Goal: Task Accomplishment & Management: Use online tool/utility

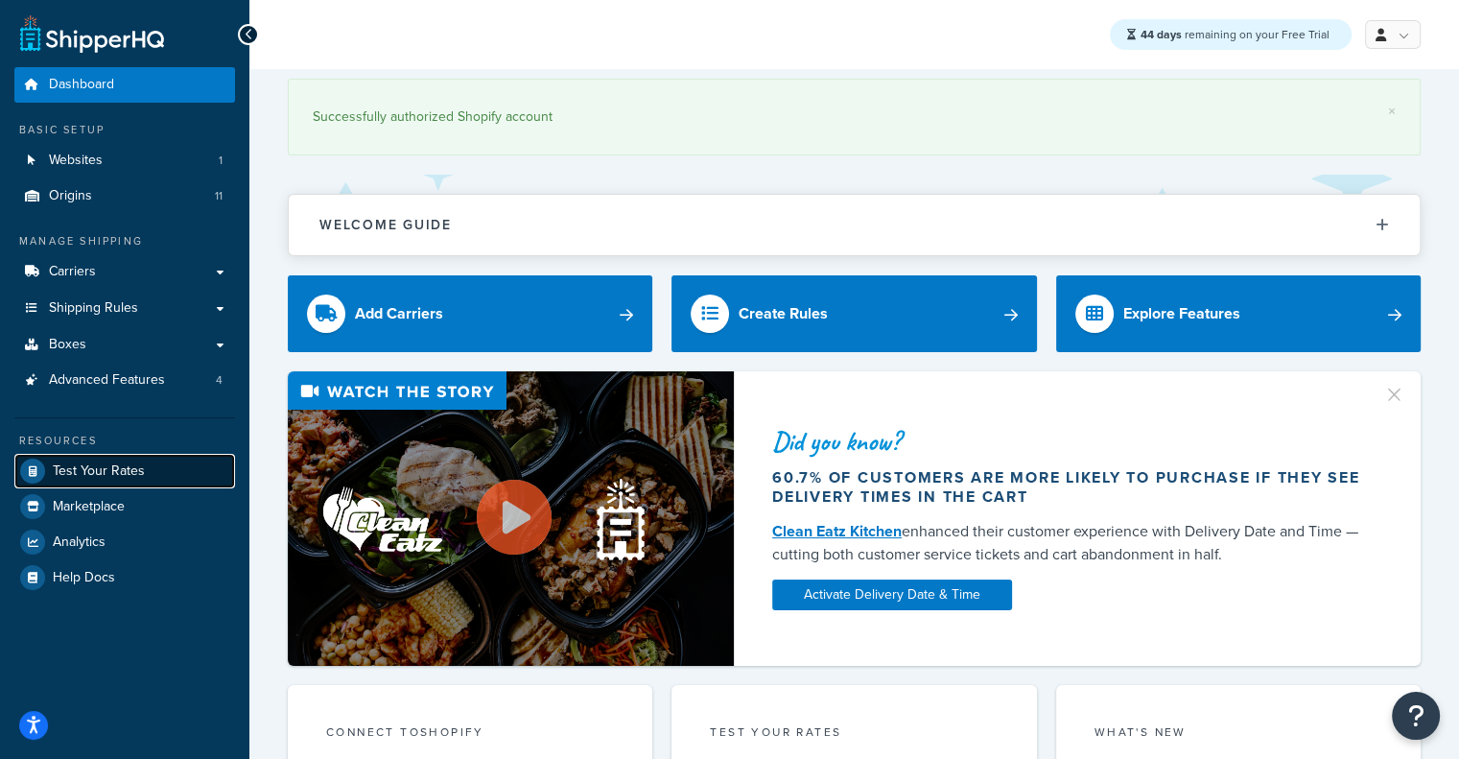
click at [122, 475] on span "Test Your Rates" at bounding box center [99, 471] width 92 height 16
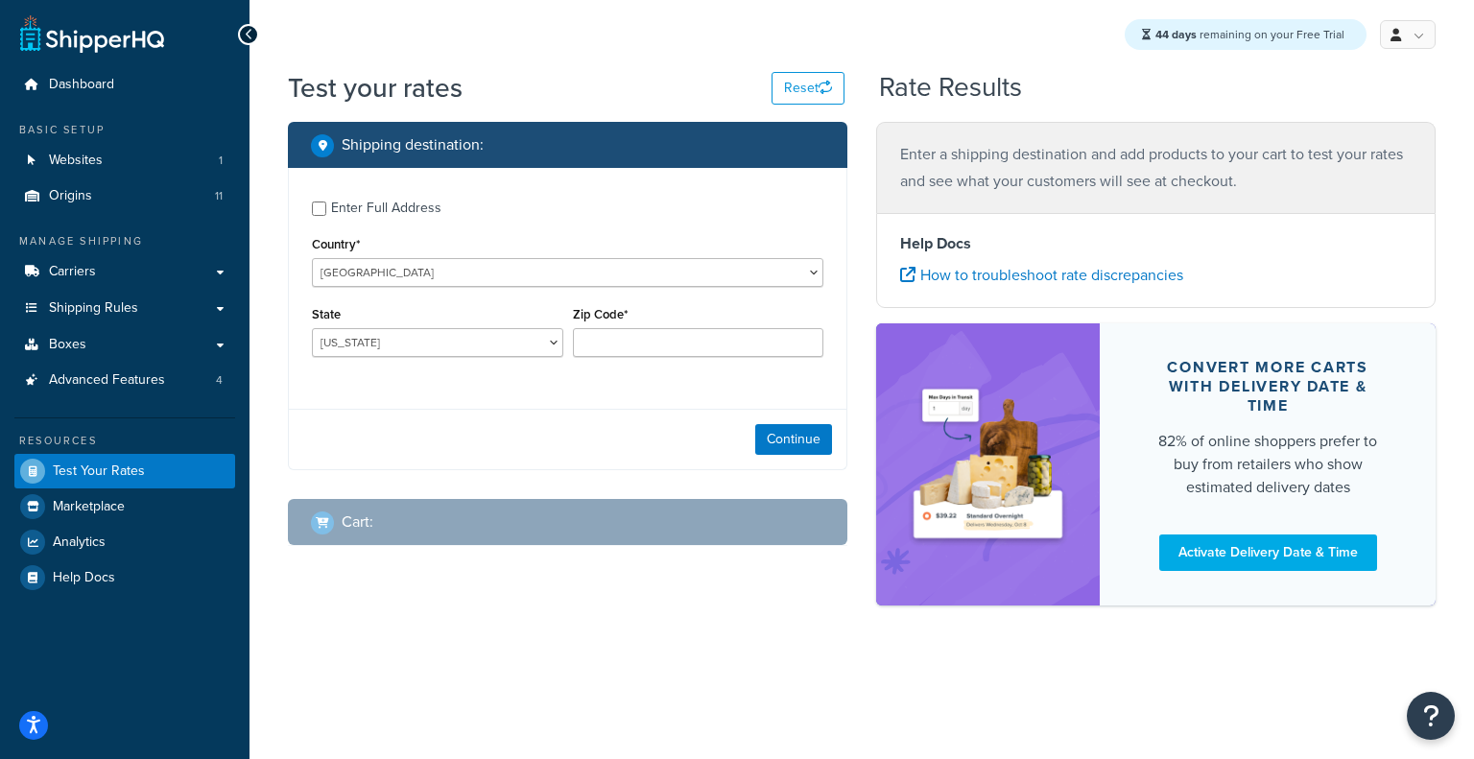
click at [373, 204] on div "Enter Full Address" at bounding box center [386, 208] width 110 height 27
click at [326, 204] on input "Enter Full Address" at bounding box center [319, 208] width 14 height 14
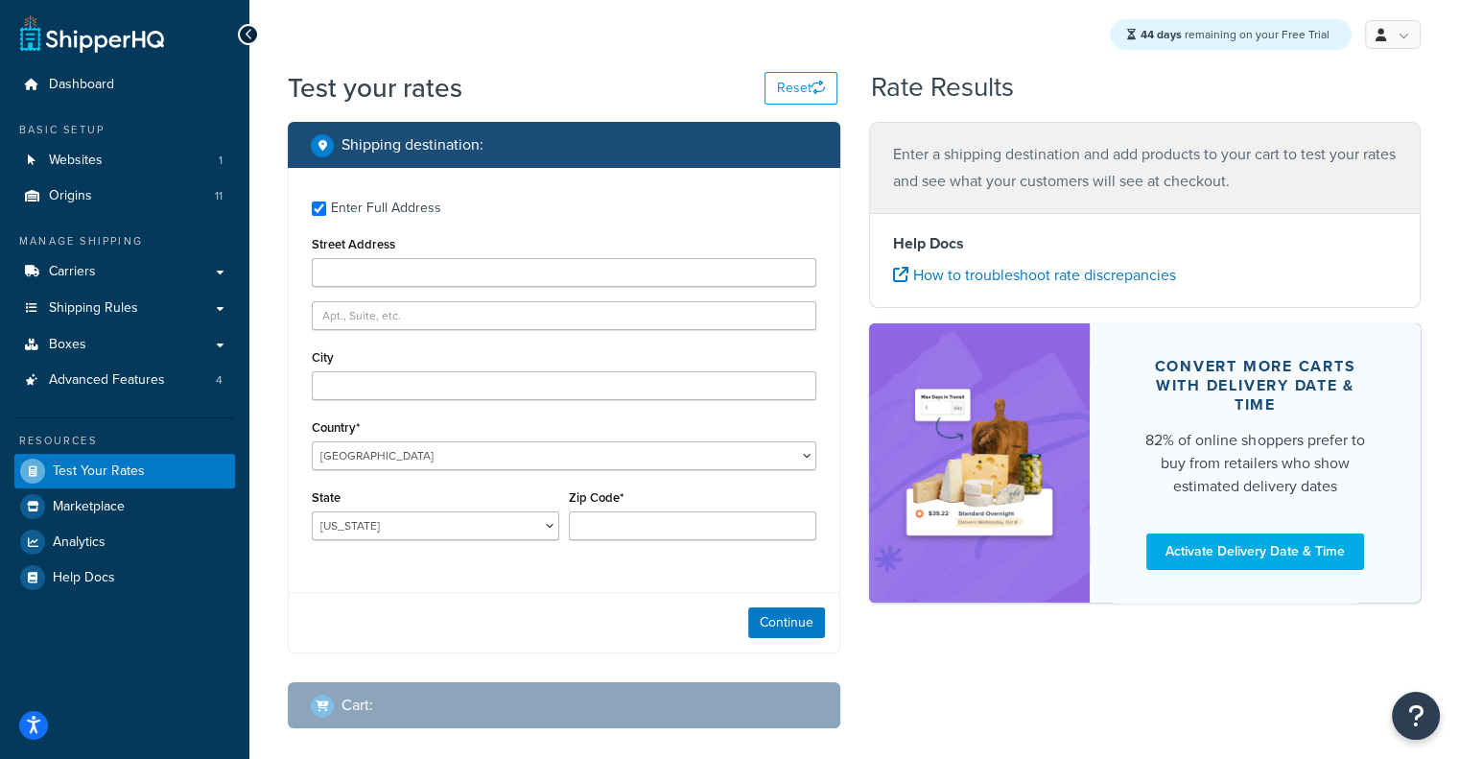
click at [373, 204] on div "Enter Full Address" at bounding box center [386, 208] width 110 height 27
click at [326, 204] on input "Enter Full Address" at bounding box center [319, 208] width 14 height 14
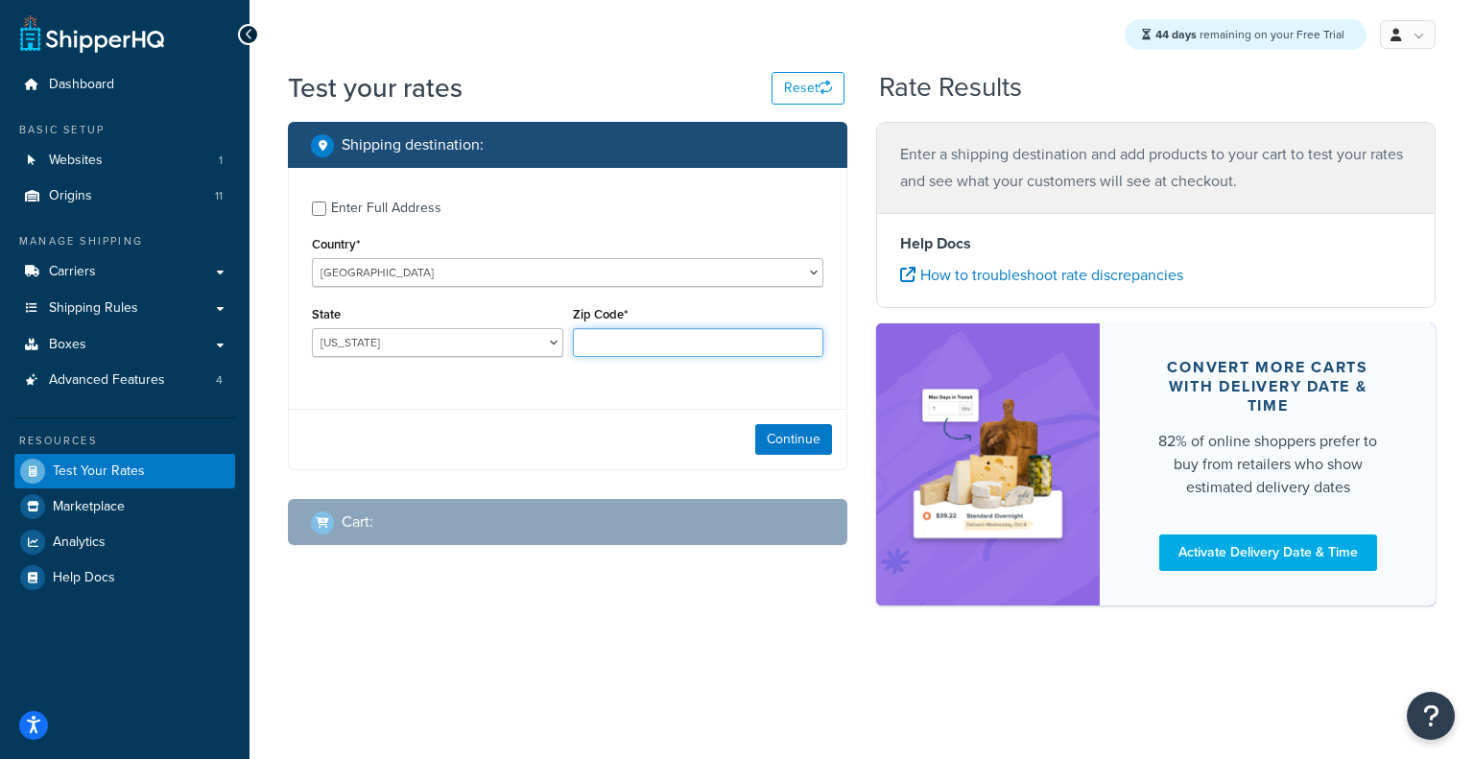
click at [704, 344] on input "Zip Code*" at bounding box center [698, 342] width 251 height 29
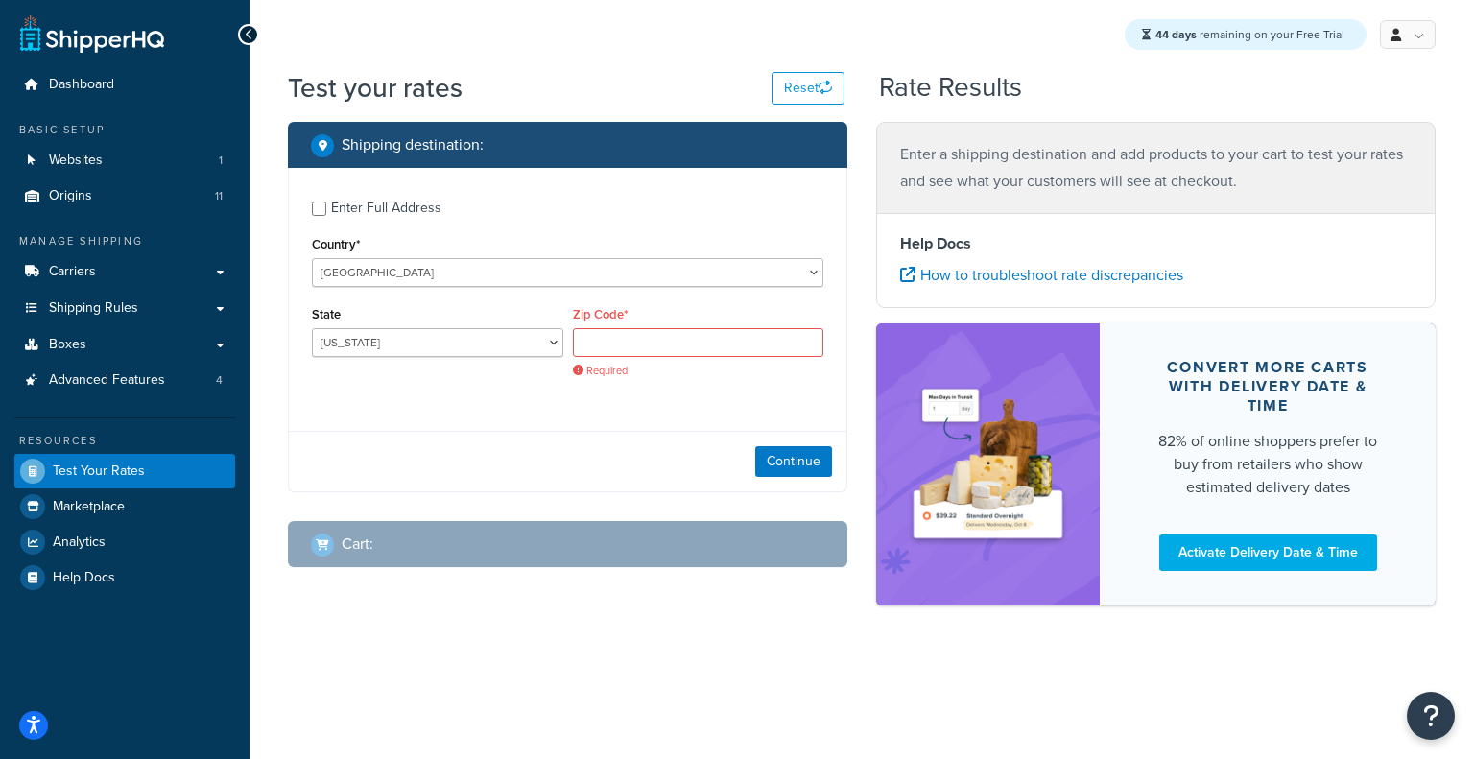
click at [549, 402] on div "Enter Full Address Country* United States United Kingdom Afghanistan Åland Isla…" at bounding box center [567, 329] width 559 height 323
click at [628, 281] on select "United States United Kingdom Afghanistan Åland Islands Albania Algeria American…" at bounding box center [567, 272] width 511 height 29
click at [645, 182] on div "Enter Full Address Country* United States United Kingdom Afghanistan Åland Isla…" at bounding box center [567, 292] width 557 height 248
click at [616, 331] on input "Zip Code*" at bounding box center [698, 342] width 251 height 29
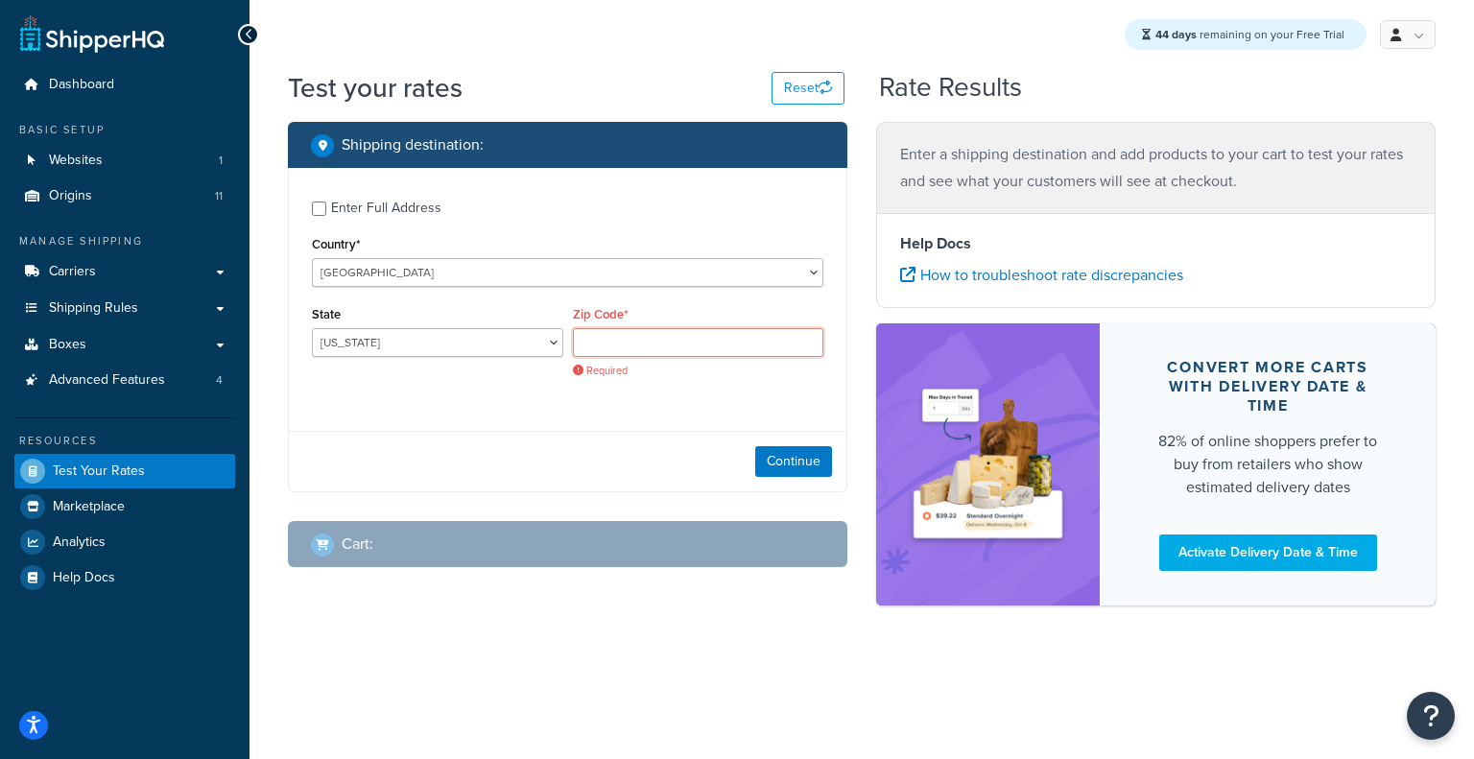
click at [616, 331] on input "Zip Code*" at bounding box center [698, 342] width 251 height 29
click at [549, 342] on select "Alabama Alaska American Samoa Arizona Arkansas Armed Forces Americas Armed Forc…" at bounding box center [437, 342] width 251 height 29
click at [745, 325] on div "Zip Code* Required" at bounding box center [698, 339] width 251 height 77
click at [532, 276] on select "United States United Kingdom Afghanistan Åland Islands Albania Algeria American…" at bounding box center [567, 272] width 511 height 29
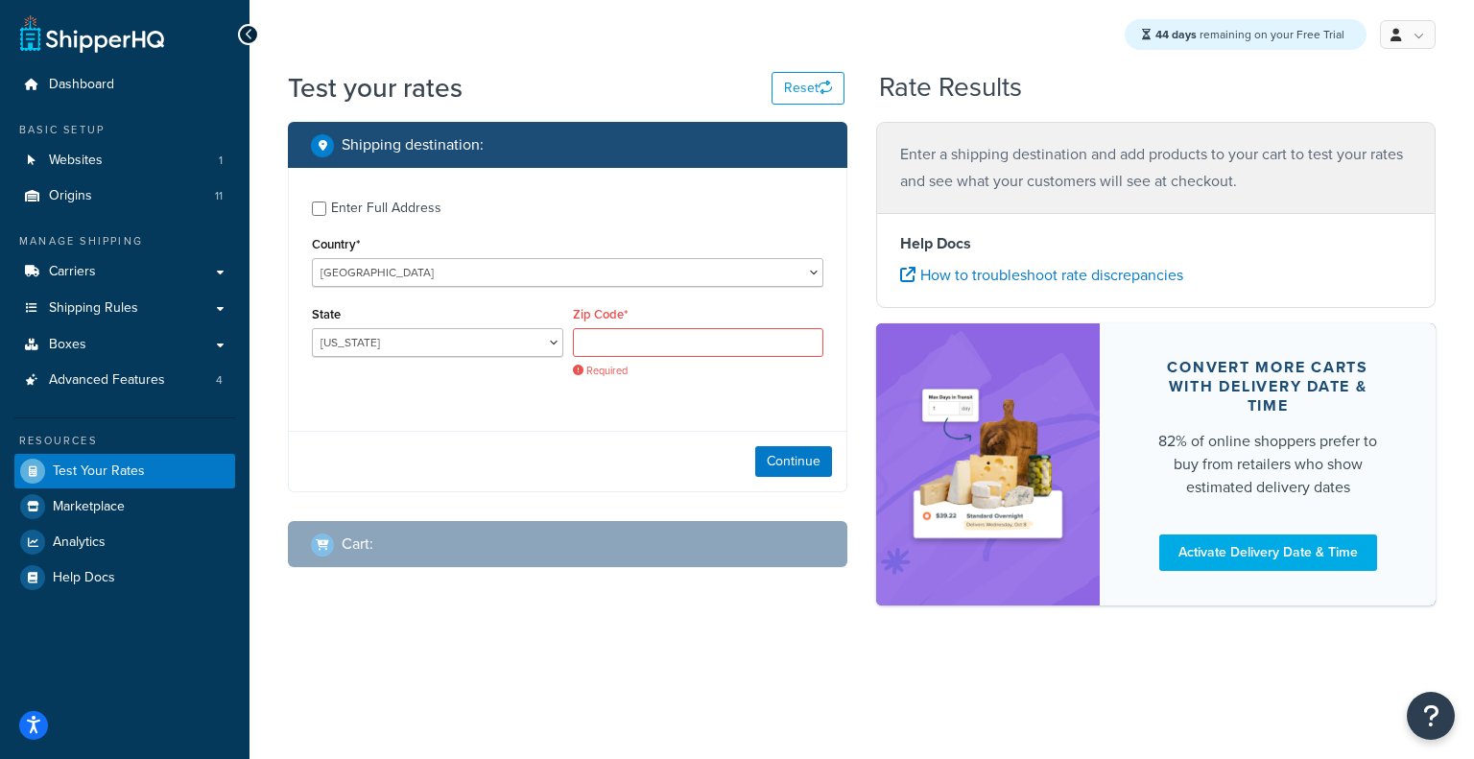
click at [675, 169] on div "Enter Full Address Country* United States United Kingdom Afghanistan Åland Isla…" at bounding box center [567, 292] width 557 height 248
click at [391, 210] on div "Enter Full Address" at bounding box center [386, 208] width 110 height 27
click at [326, 210] on input "Enter Full Address" at bounding box center [319, 208] width 14 height 14
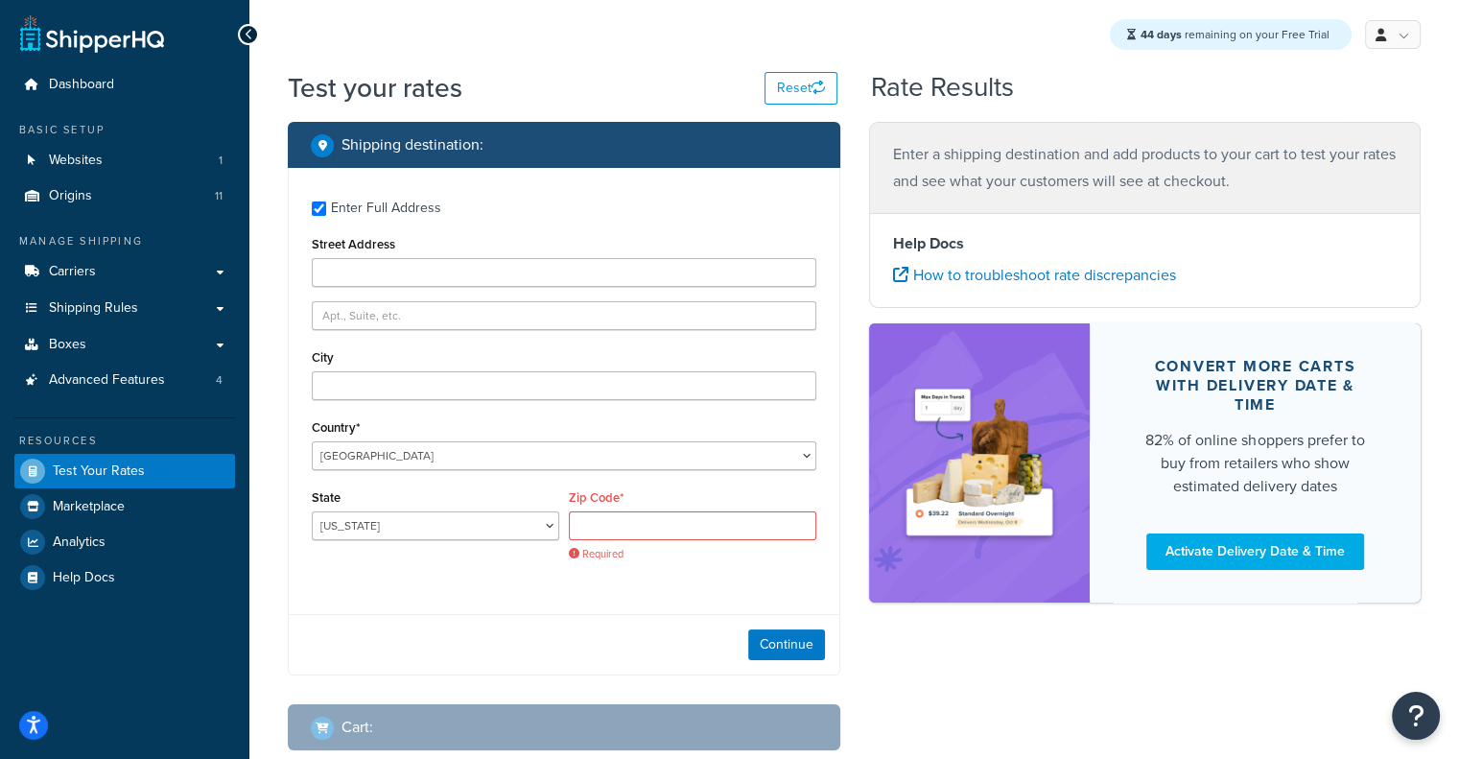
click at [391, 210] on div "Enter Full Address" at bounding box center [386, 208] width 110 height 27
click at [326, 210] on input "Enter Full Address" at bounding box center [319, 208] width 14 height 14
checkbox input "false"
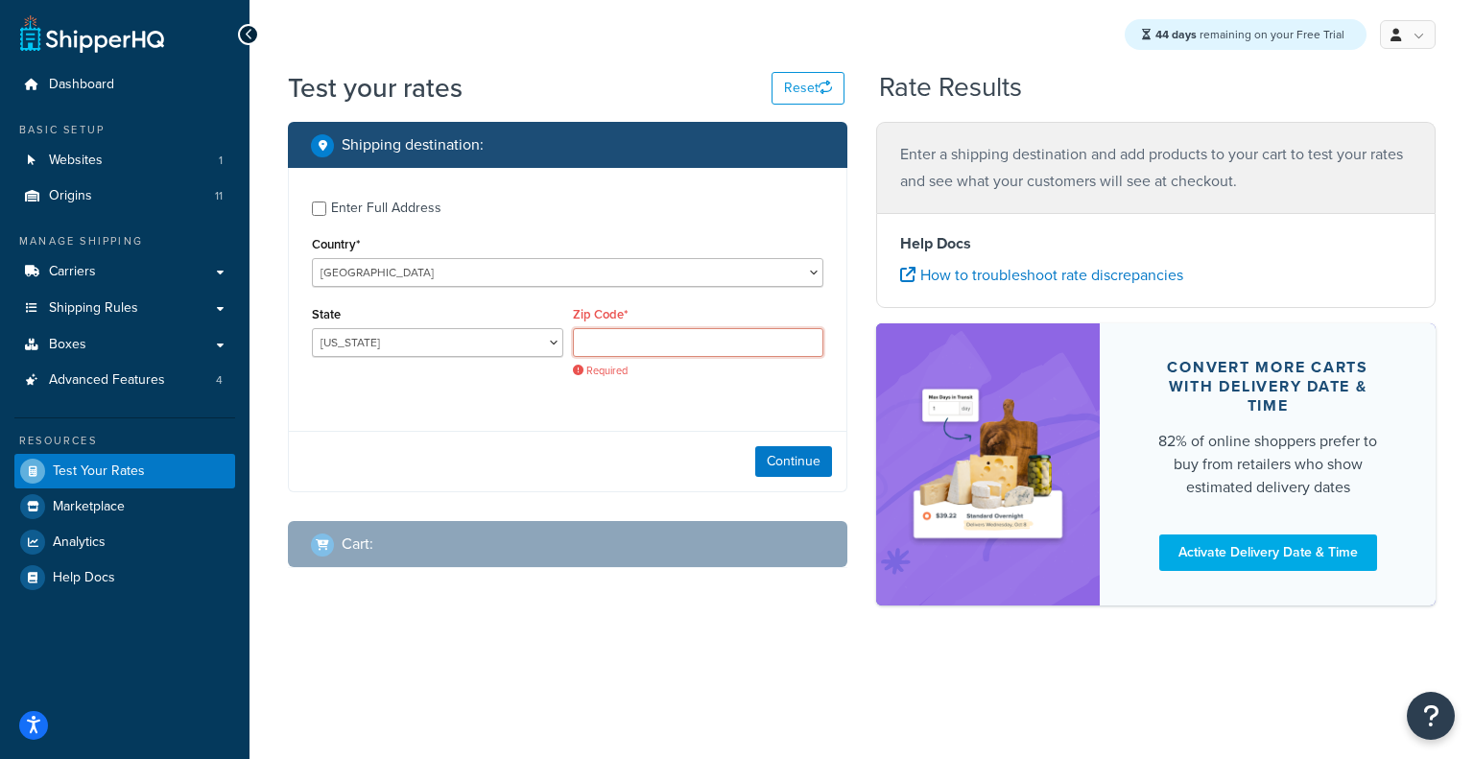
click at [686, 347] on input "Zip Code*" at bounding box center [698, 342] width 251 height 29
type input "60193"
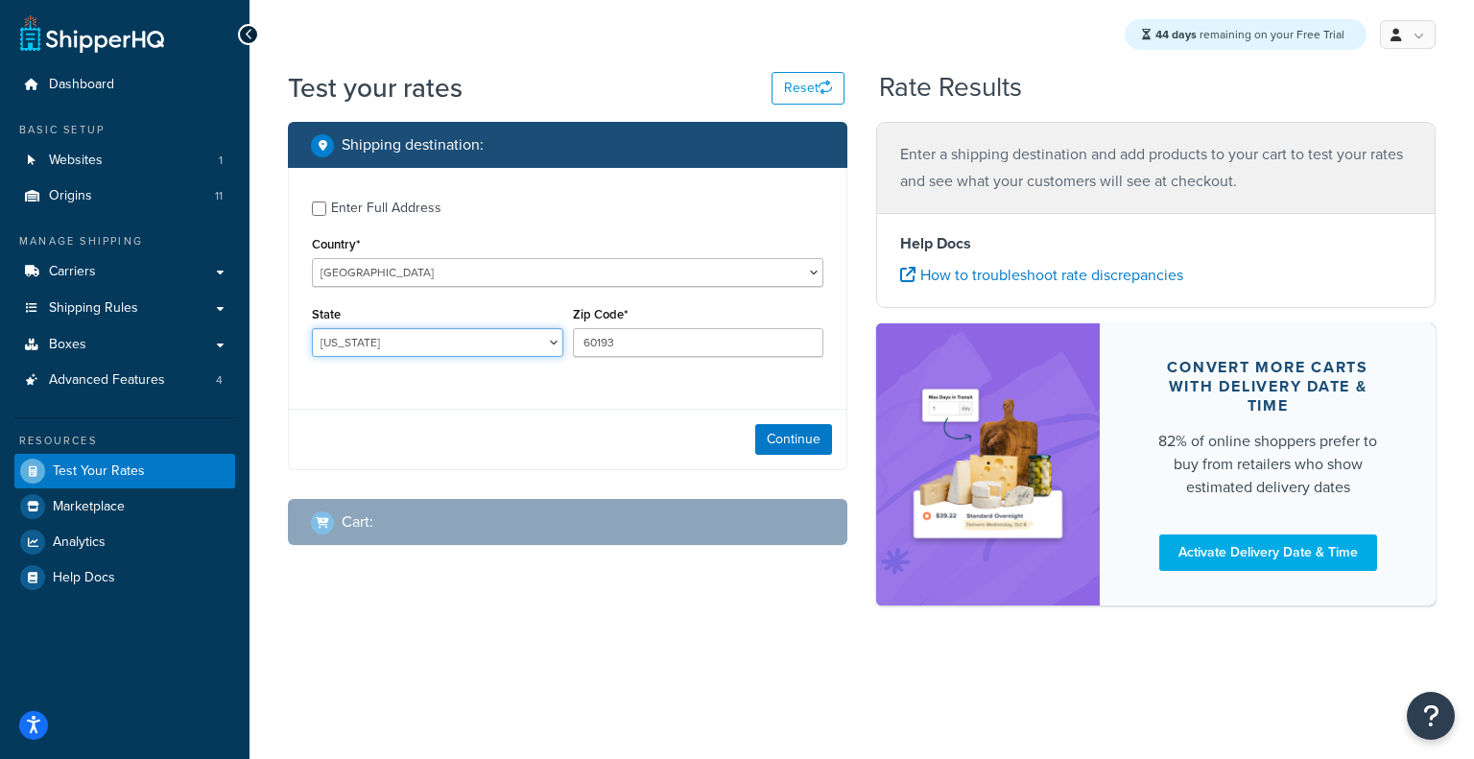
click at [483, 351] on select "Alabama Alaska American Samoa Arizona Arkansas Armed Forces Americas Armed Forc…" at bounding box center [437, 342] width 251 height 29
select select "IL"
click at [312, 330] on select "Alabama Alaska American Samoa Arizona Arkansas Armed Forces Americas Armed Forc…" at bounding box center [437, 342] width 251 height 29
click at [789, 443] on button "Continue" at bounding box center [793, 439] width 77 height 31
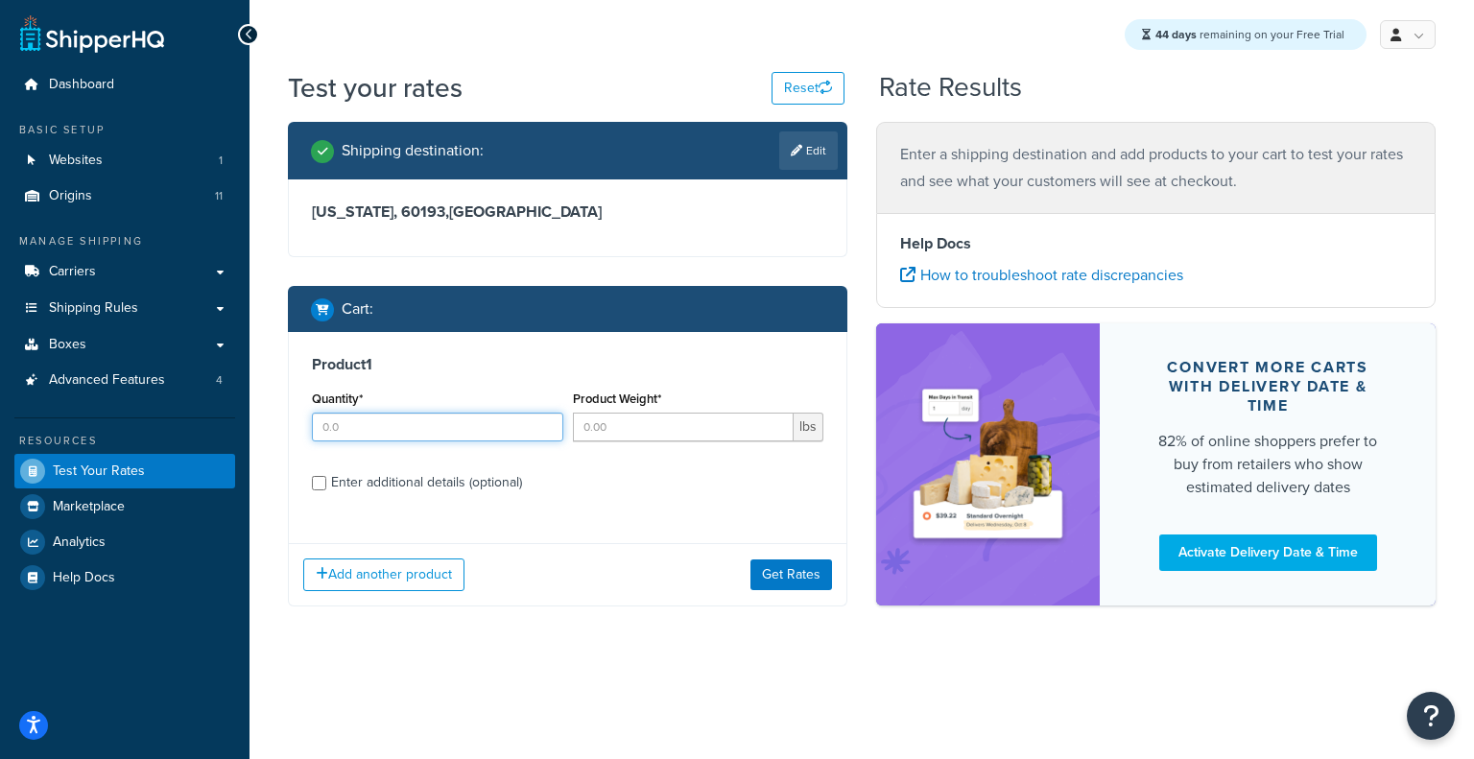
click at [490, 423] on input "Quantity*" at bounding box center [437, 427] width 251 height 29
type input "1"
click at [628, 430] on input "Product Weight*" at bounding box center [684, 427] width 222 height 29
type input "250"
click at [407, 483] on div "Enter additional details (optional)" at bounding box center [426, 482] width 191 height 27
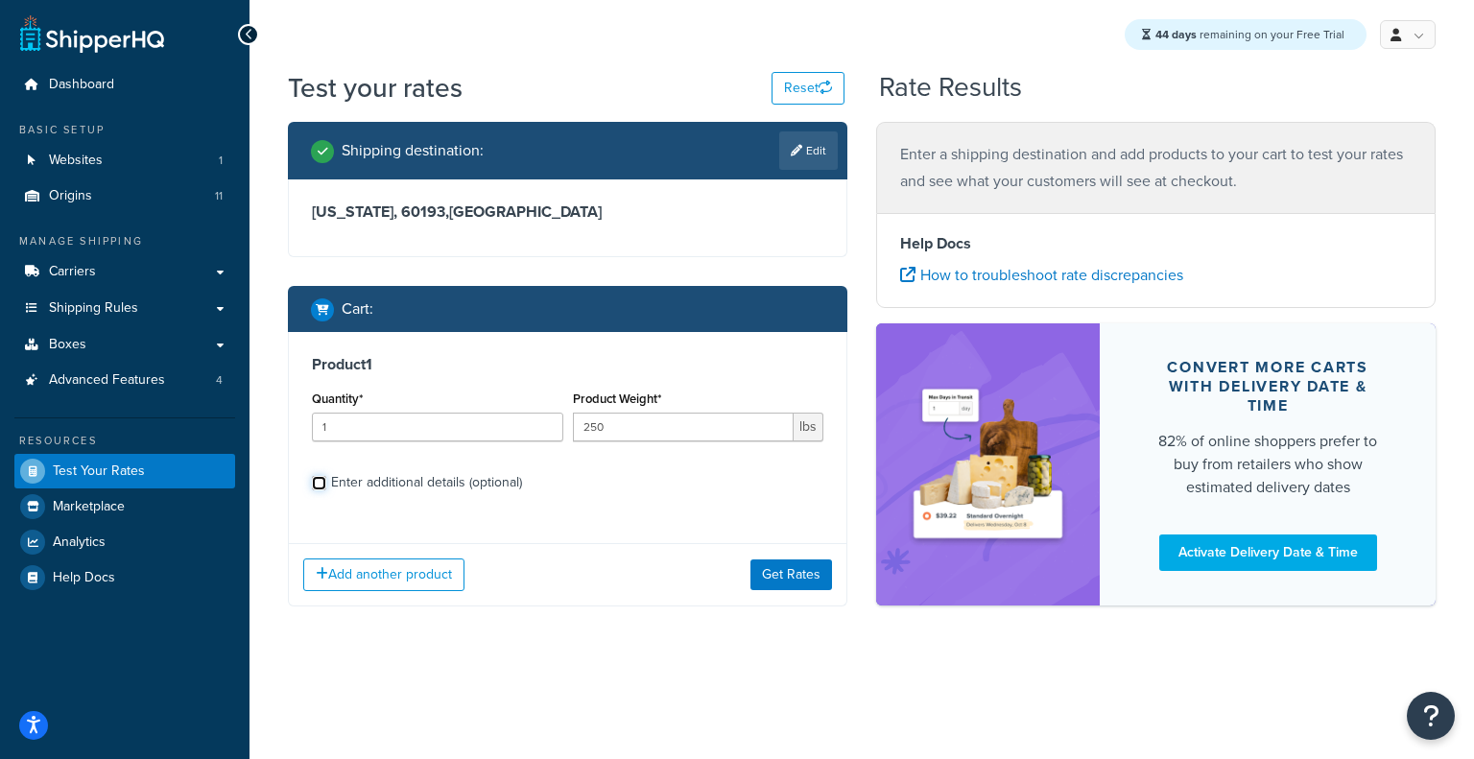
click at [326, 483] on input "Enter additional details (optional)" at bounding box center [319, 483] width 14 height 14
checkbox input "true"
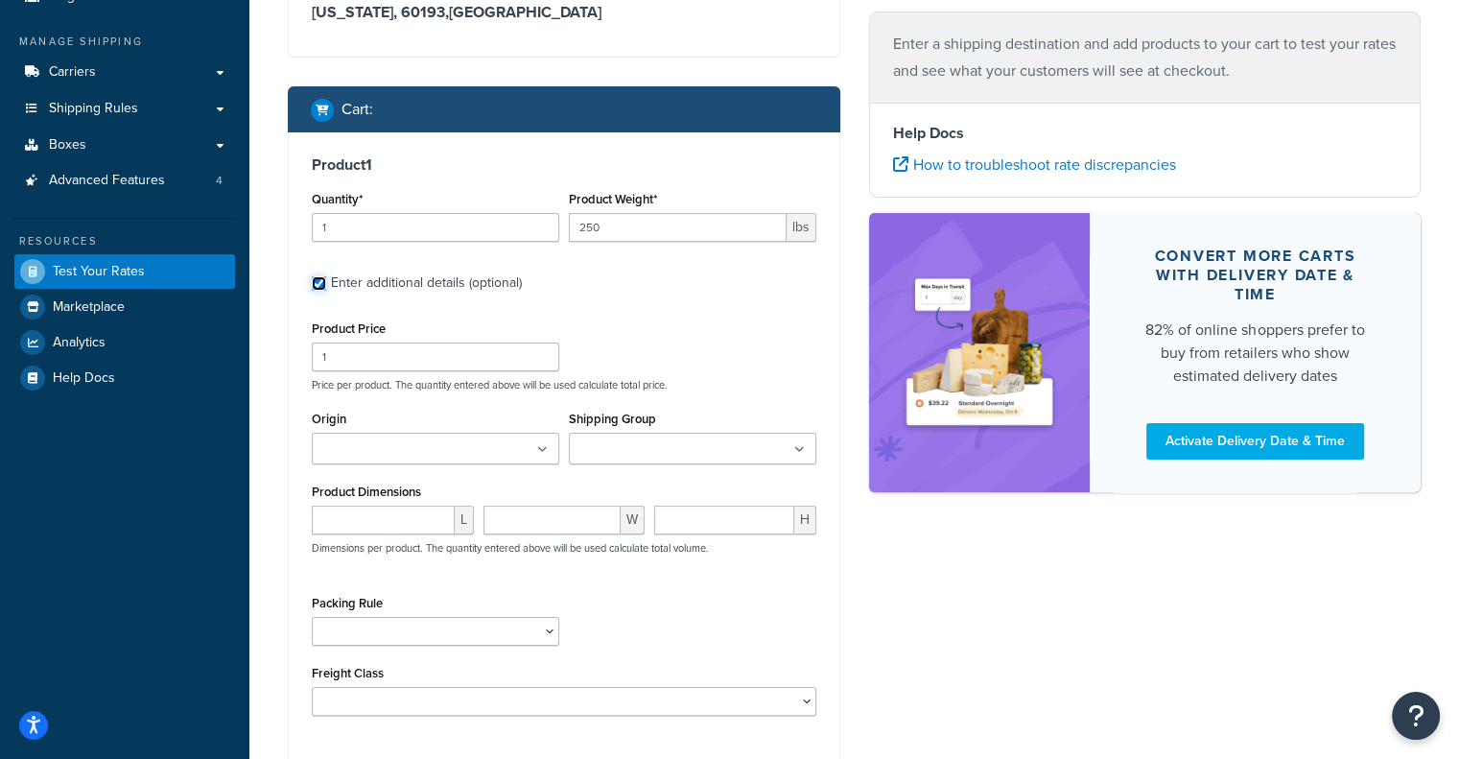
scroll to position [201, 0]
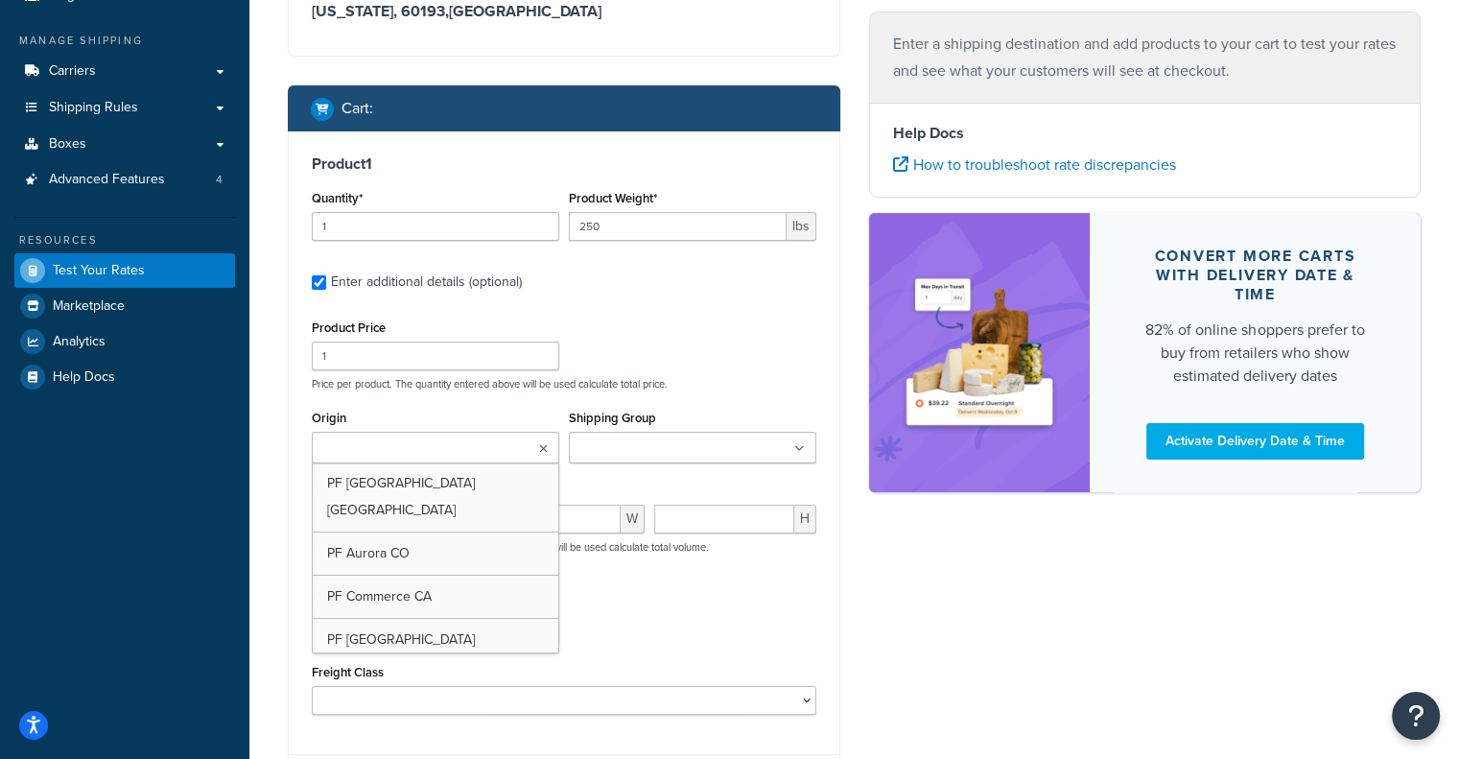
click at [539, 452] on icon at bounding box center [543, 449] width 9 height 12
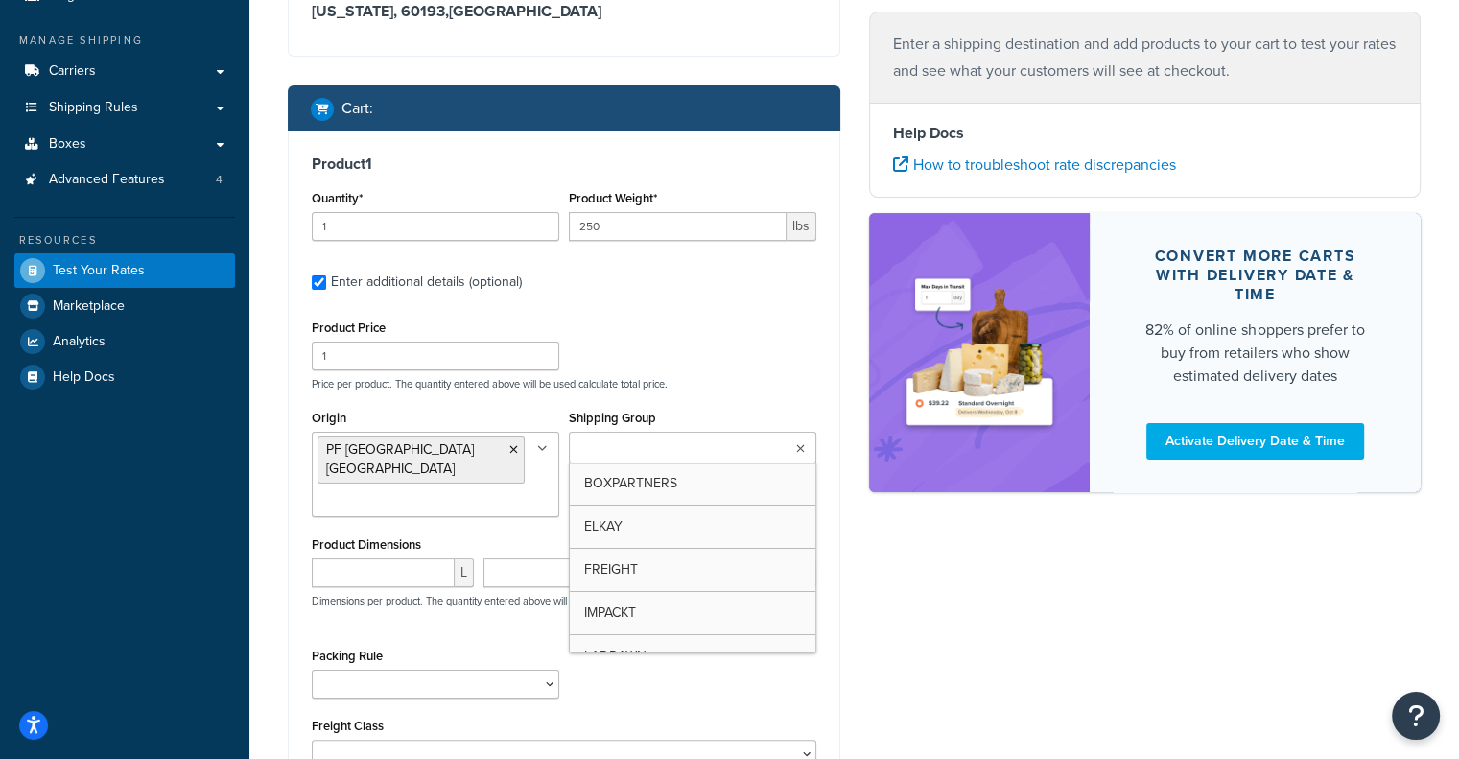
click at [803, 446] on icon at bounding box center [800, 449] width 9 height 12
click at [939, 567] on div "Shipping destination : Edit Illinois, 60193 , United States Cart : Product 1 Qu…" at bounding box center [854, 416] width 1162 height 991
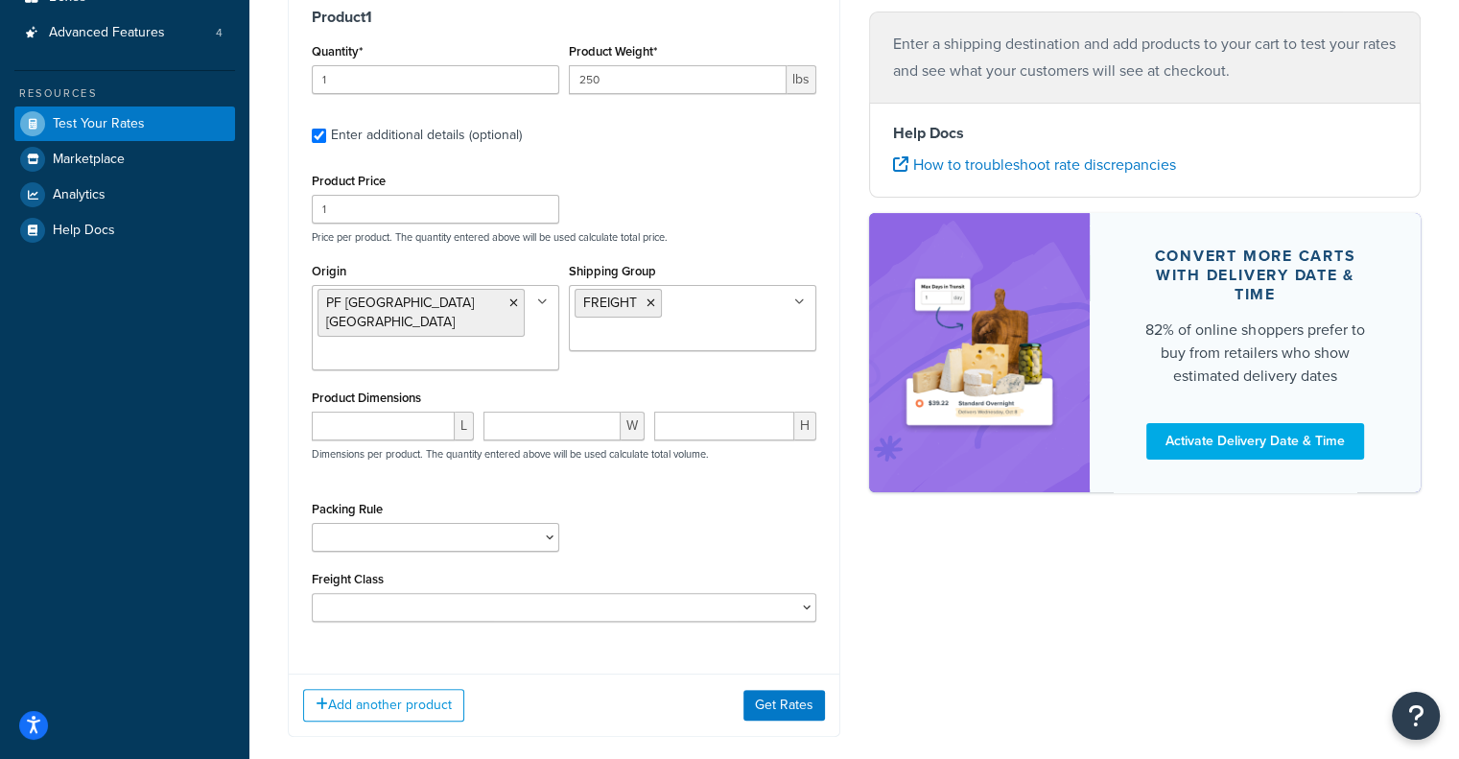
scroll to position [433, 0]
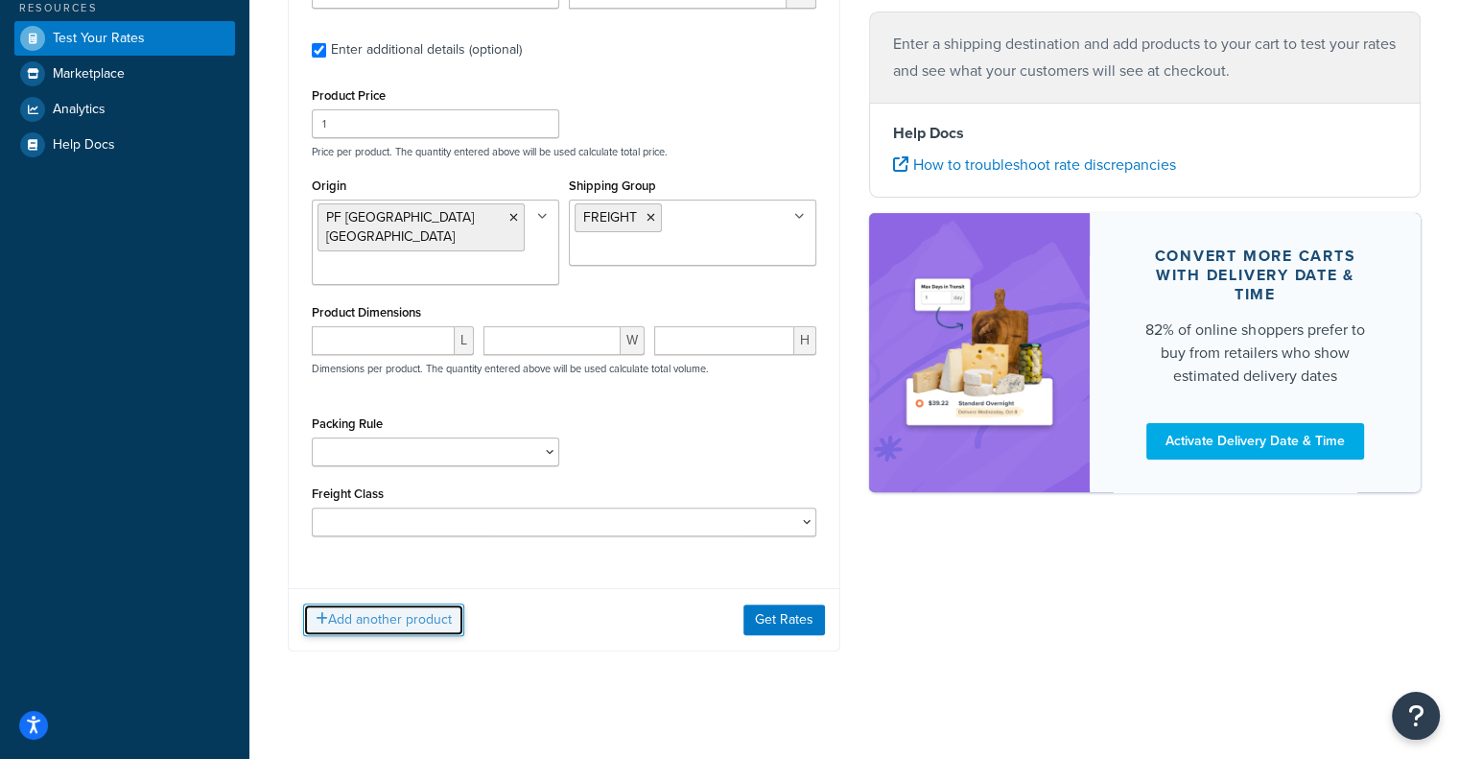
click at [408, 613] on button "Add another product" at bounding box center [383, 620] width 161 height 33
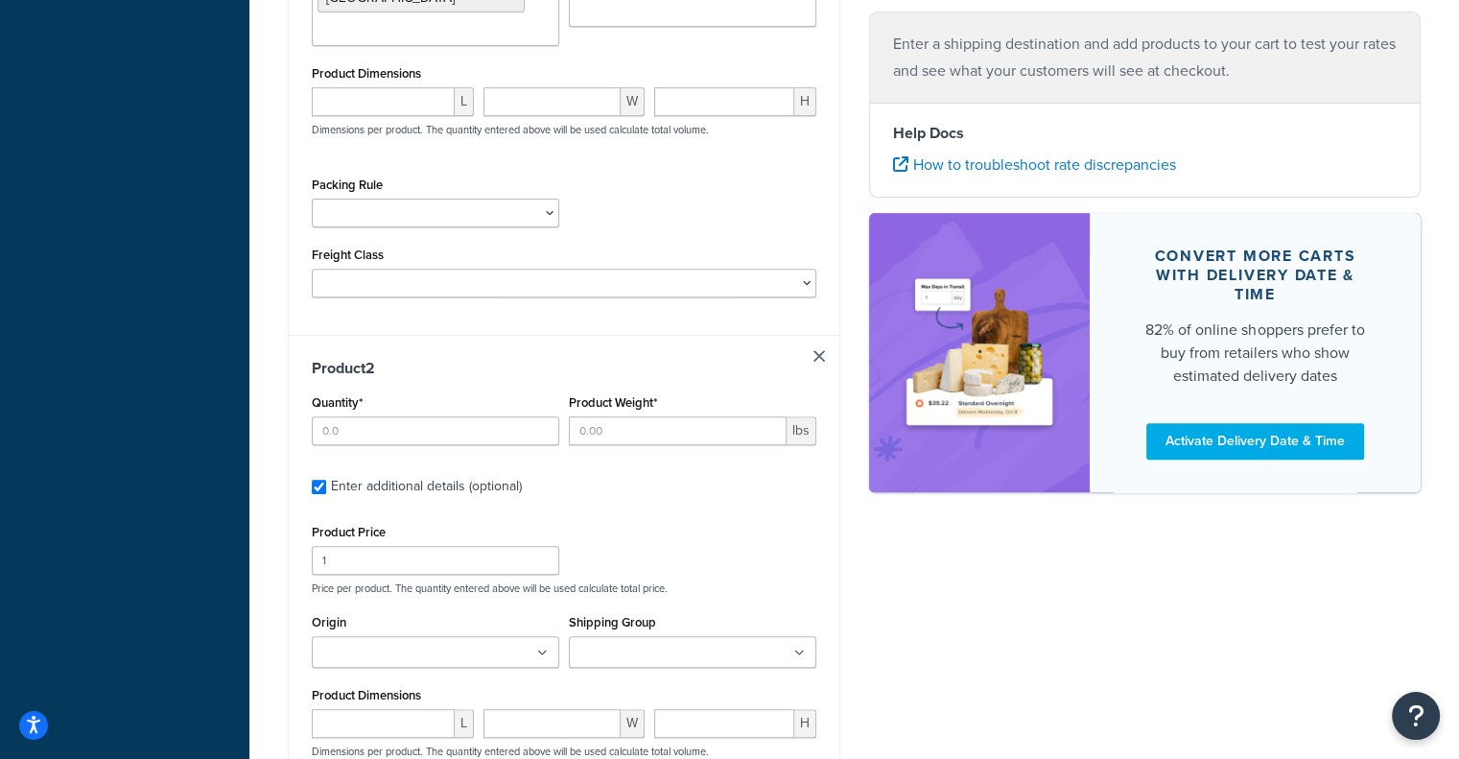
scroll to position [668, 0]
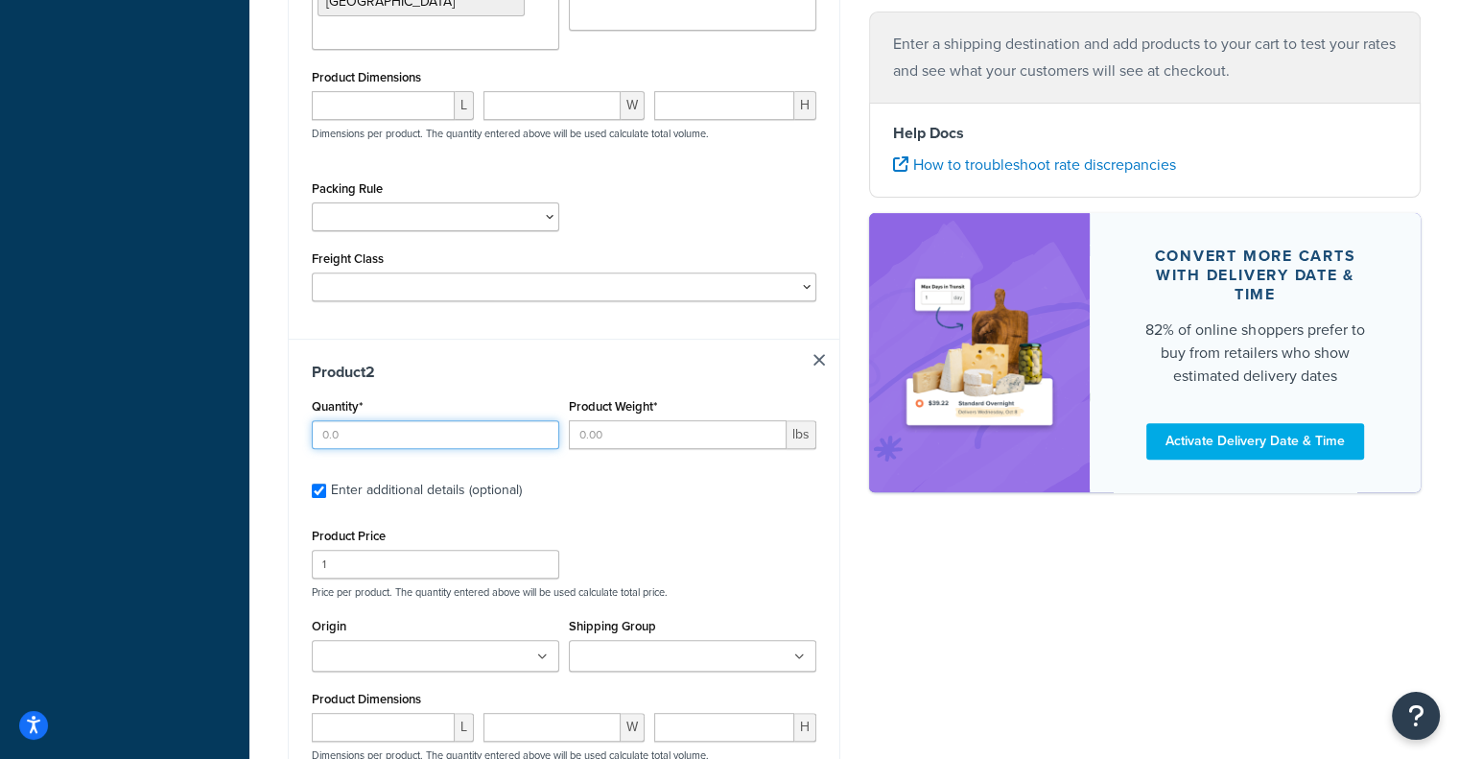
click at [415, 420] on input "Quantity*" at bounding box center [436, 434] width 248 height 29
type input "2"
click at [692, 420] on input "Product Weight*" at bounding box center [678, 434] width 218 height 29
type input "1"
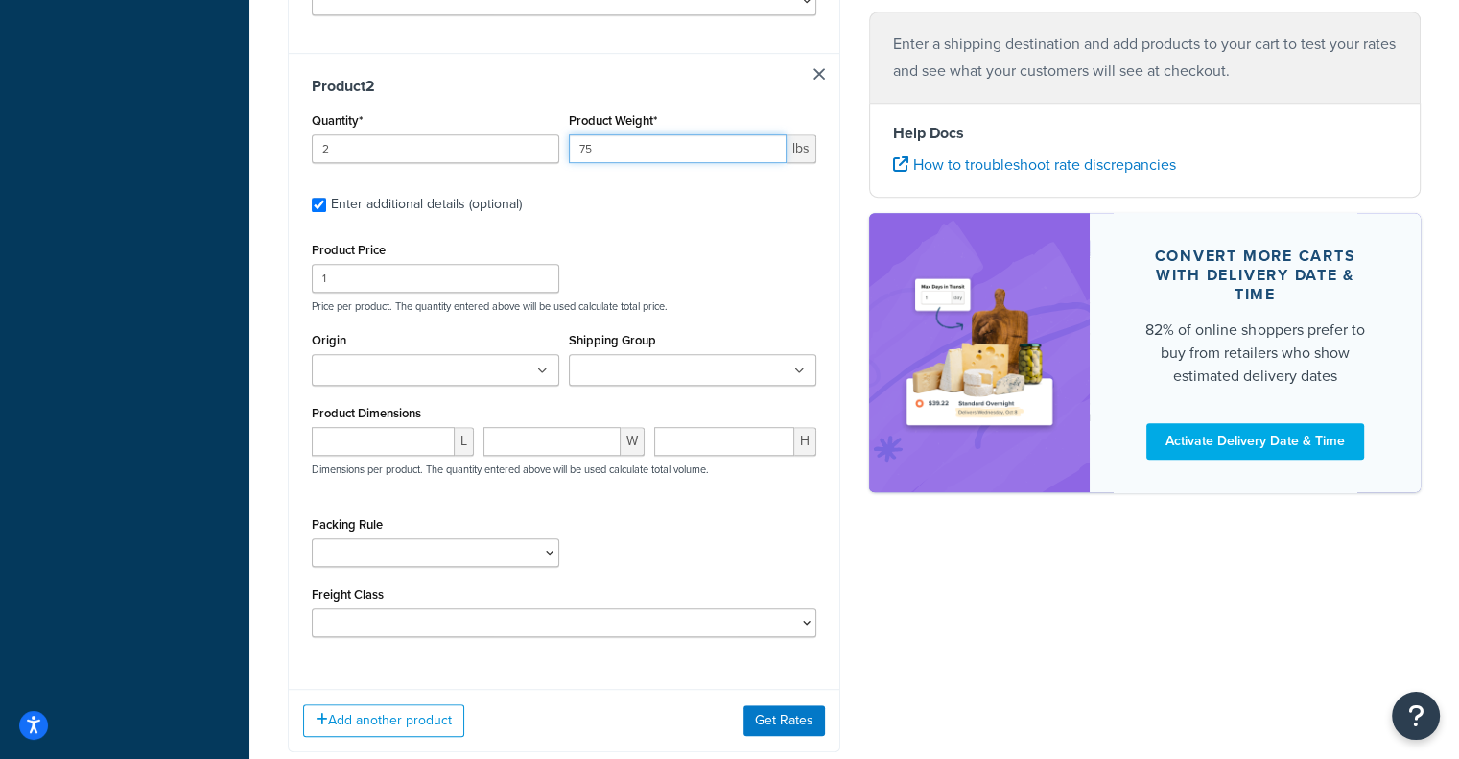
scroll to position [952, 0]
type input "75"
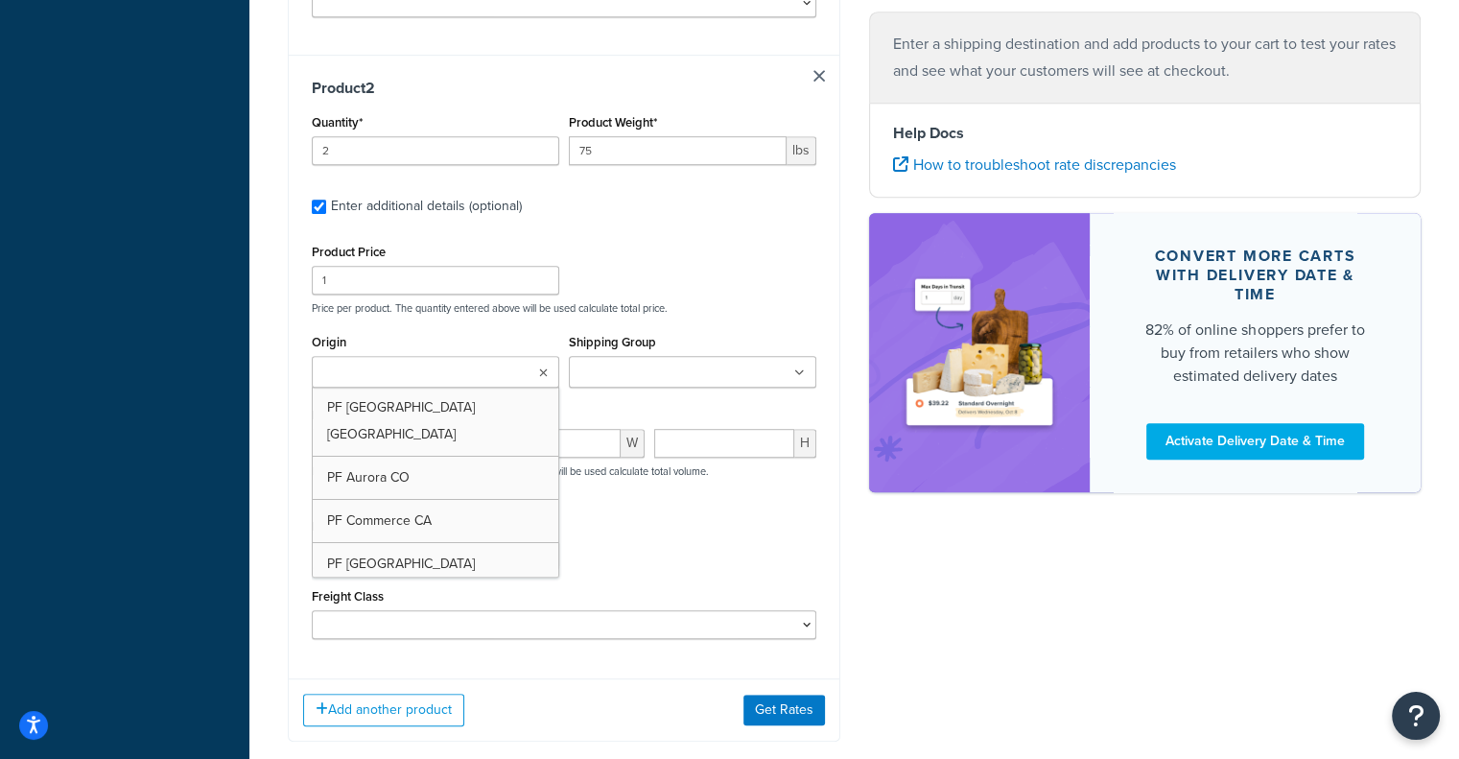
click at [529, 356] on ul at bounding box center [436, 372] width 248 height 32
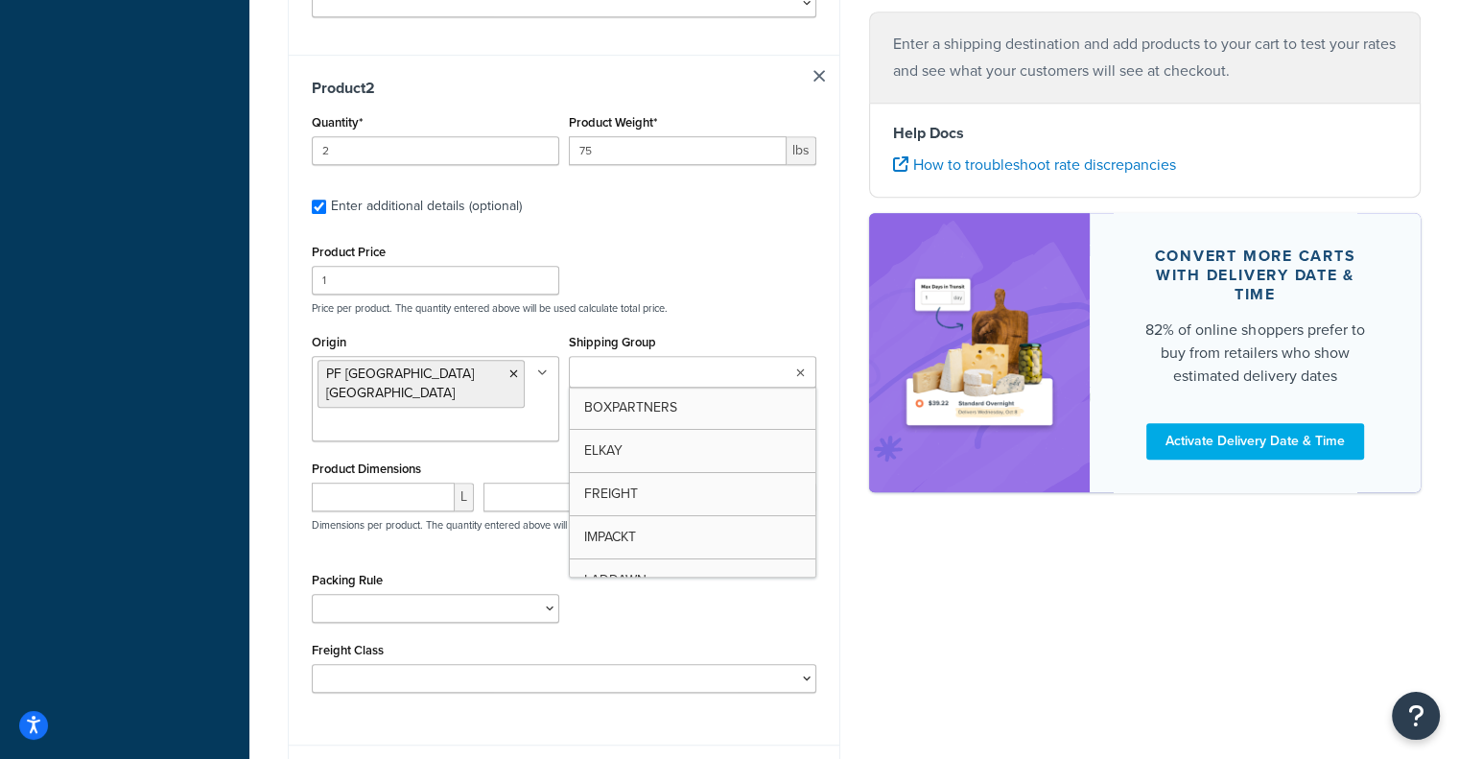
click at [743, 356] on ul at bounding box center [693, 372] width 248 height 32
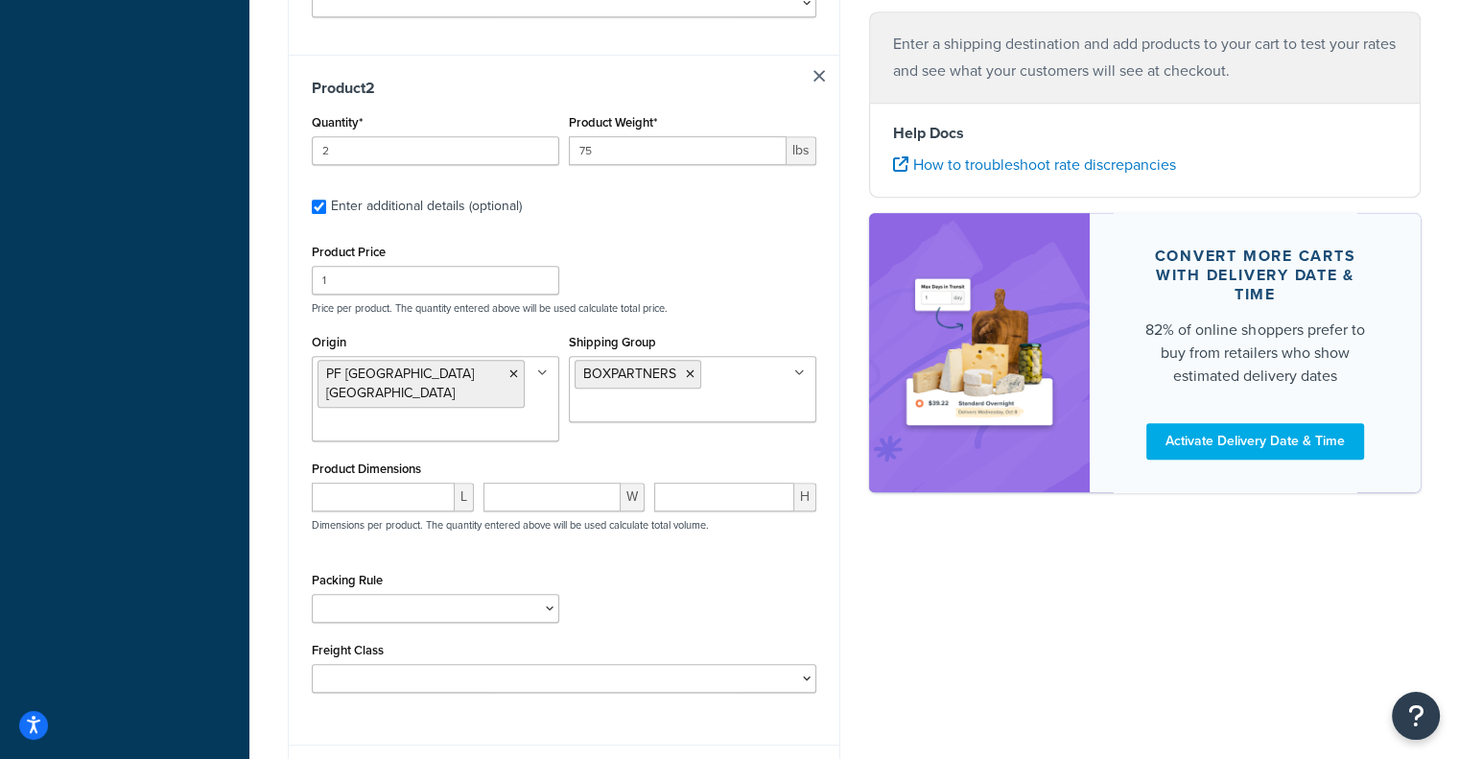
click at [1222, 671] on div "Shipping destination : Edit Illinois, 60193 , United States Cart : Product 1 Qu…" at bounding box center [854, 3] width 1162 height 1667
click at [691, 368] on icon at bounding box center [690, 374] width 9 height 12
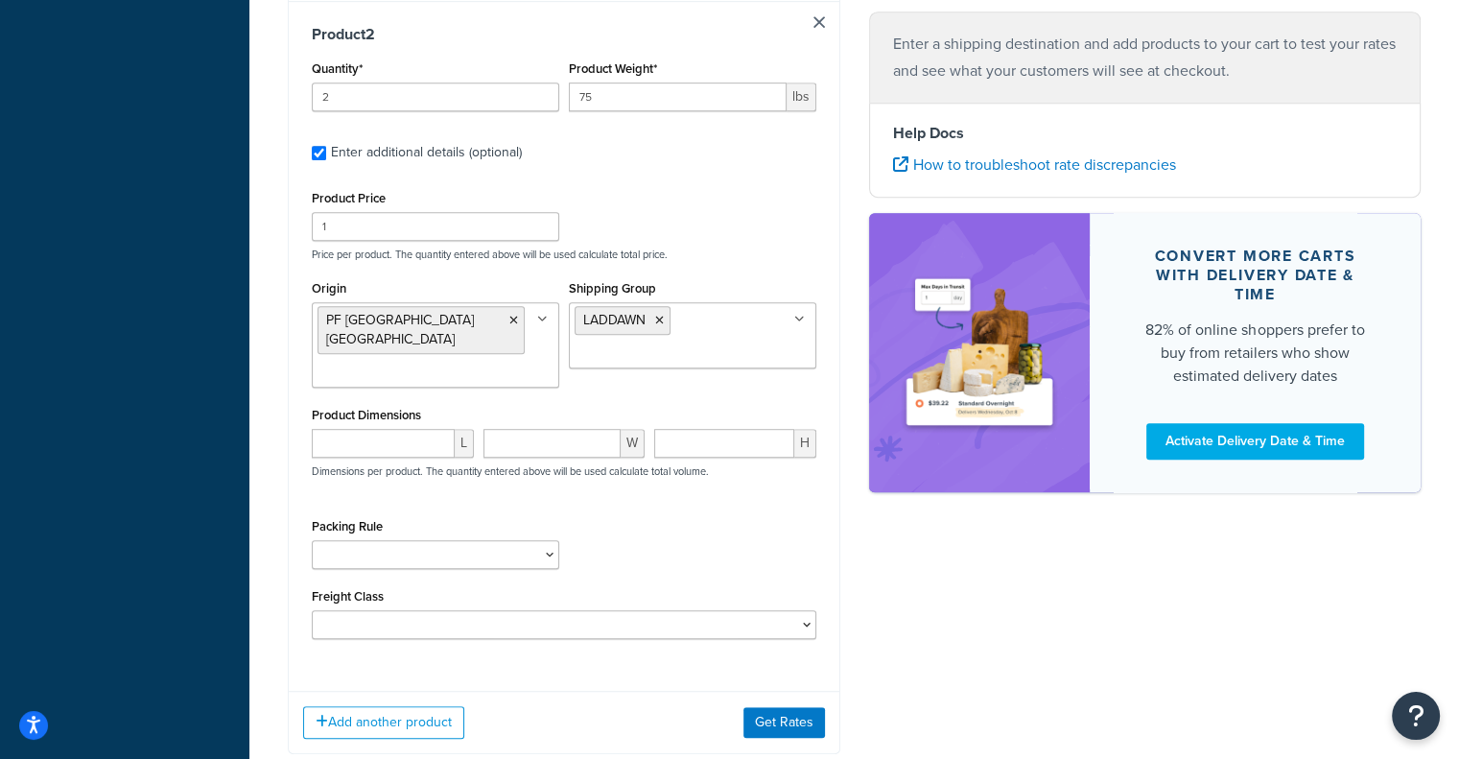
scroll to position [1091, 0]
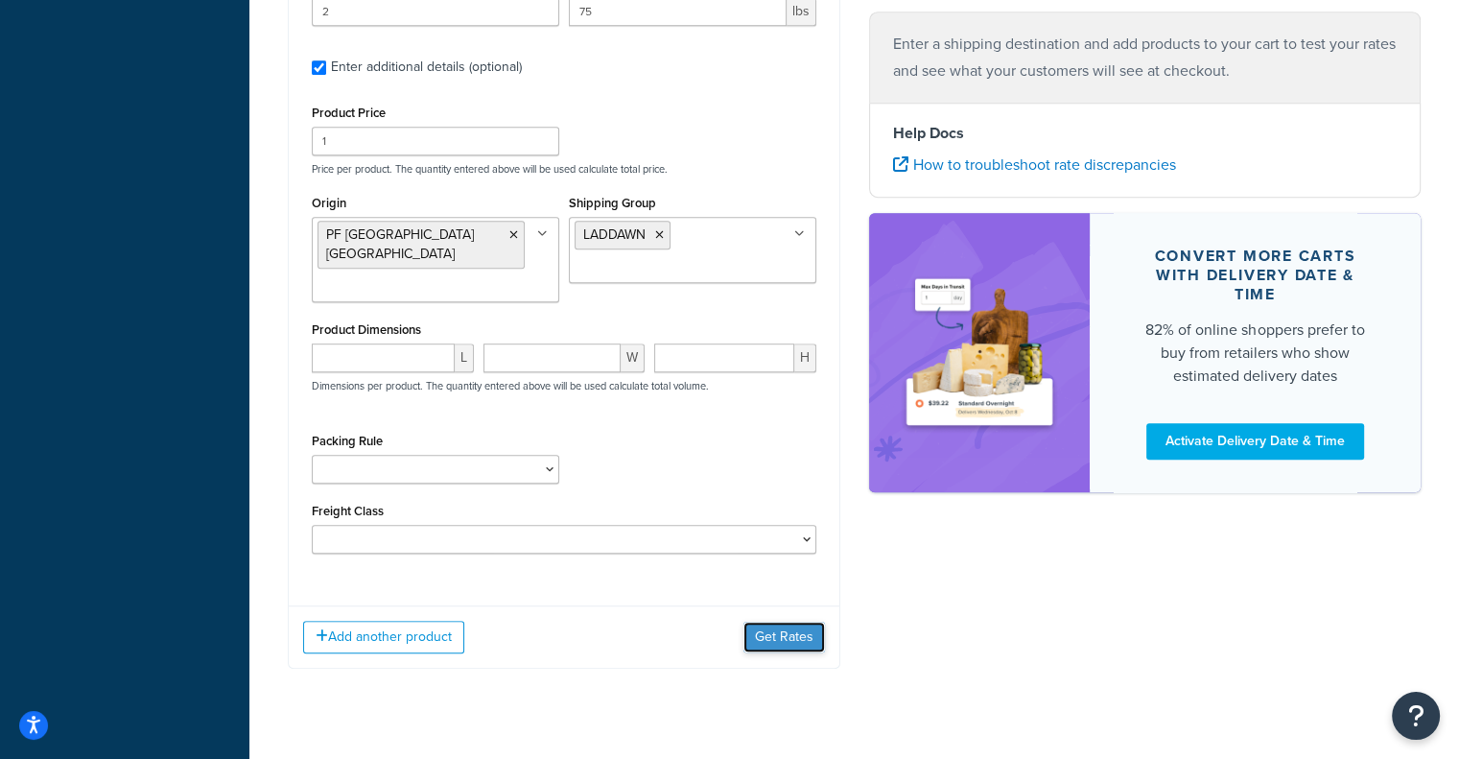
click at [788, 622] on button "Get Rates" at bounding box center [785, 637] width 82 height 31
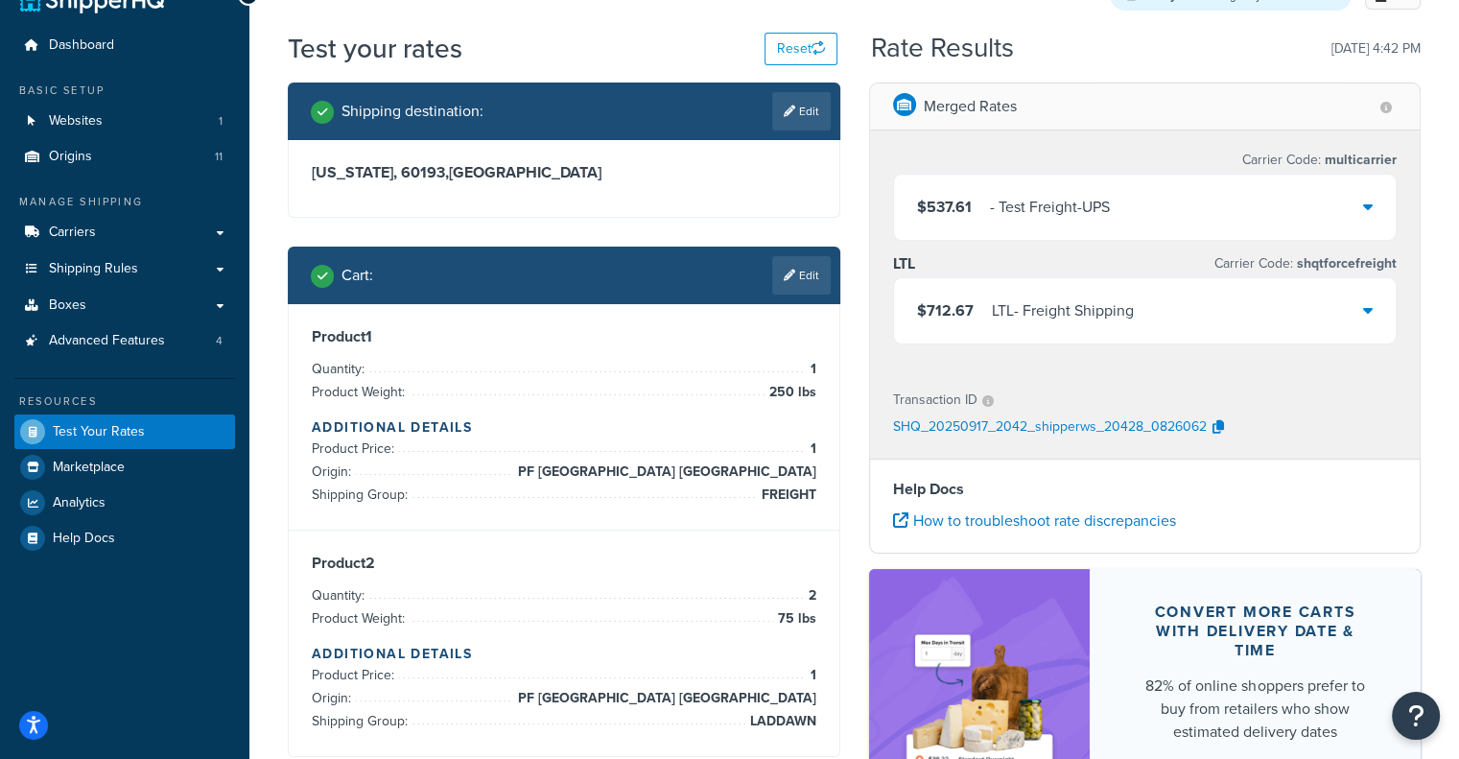
scroll to position [42, 0]
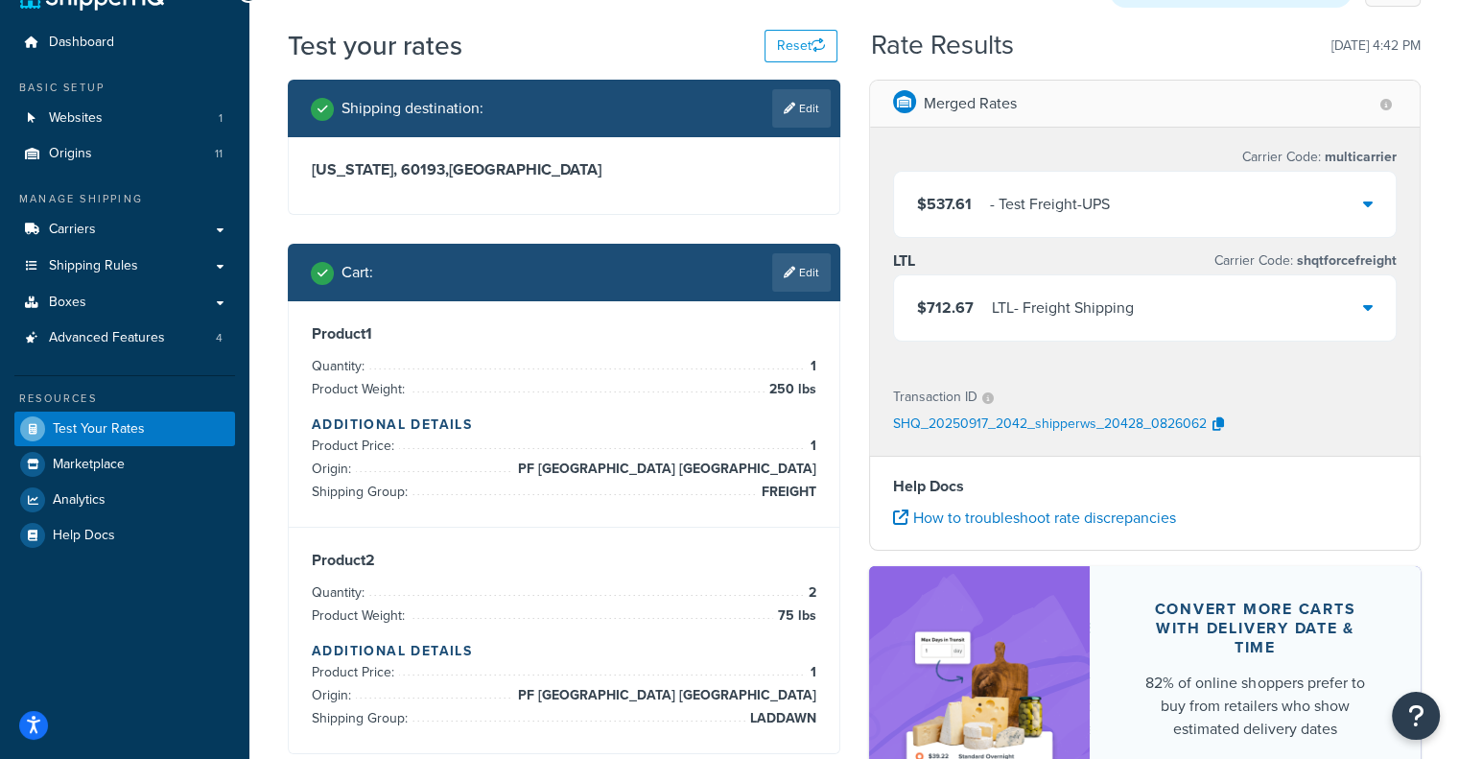
click at [1207, 323] on div "$712.67 LTL - Freight Shipping" at bounding box center [1145, 307] width 503 height 65
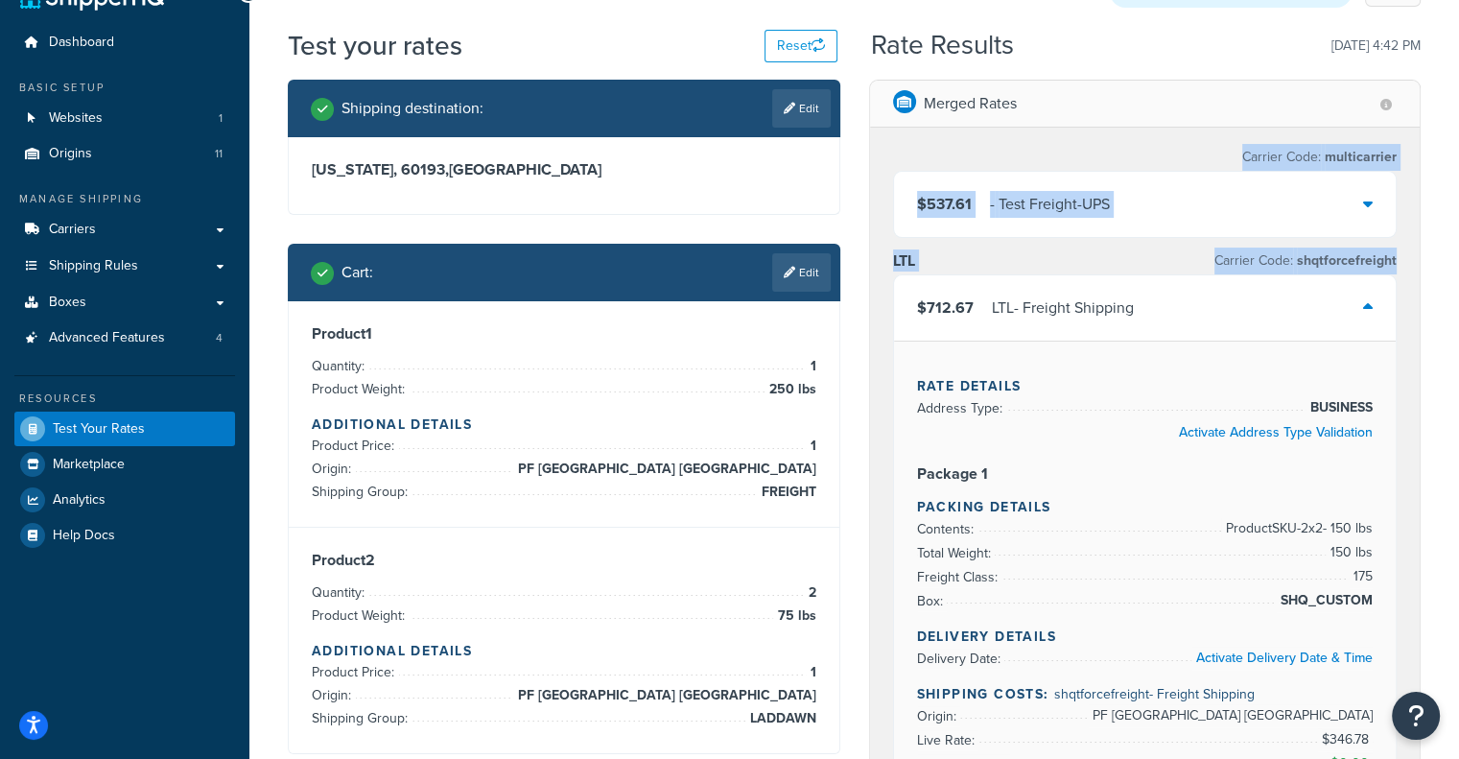
drag, startPoint x: 1456, startPoint y: 106, endPoint x: 1471, endPoint y: 266, distance: 161.0
click at [944, 261] on div "LTL Carrier Code: shqtforcefreight" at bounding box center [1145, 261] width 505 height 27
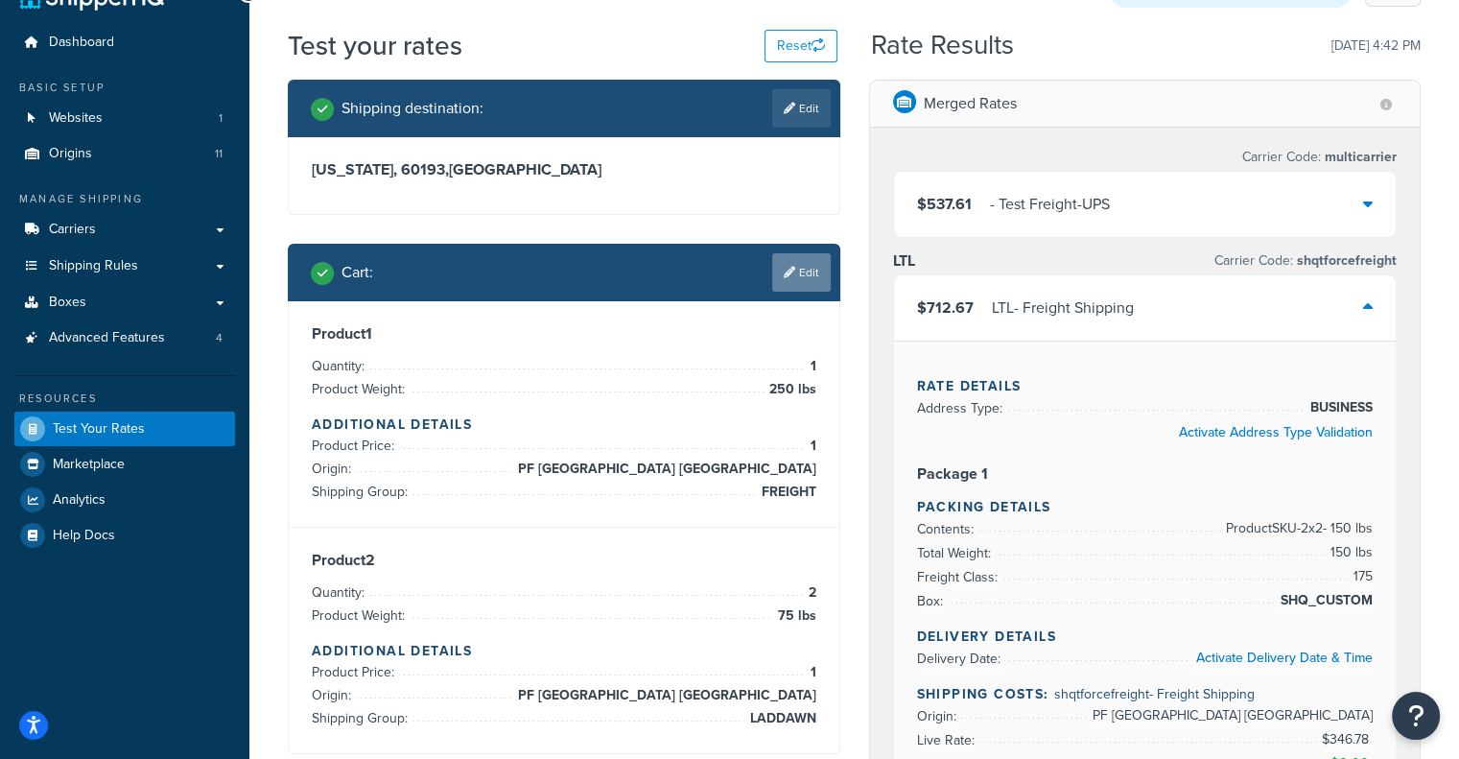
click at [806, 270] on link "Edit" at bounding box center [801, 272] width 59 height 38
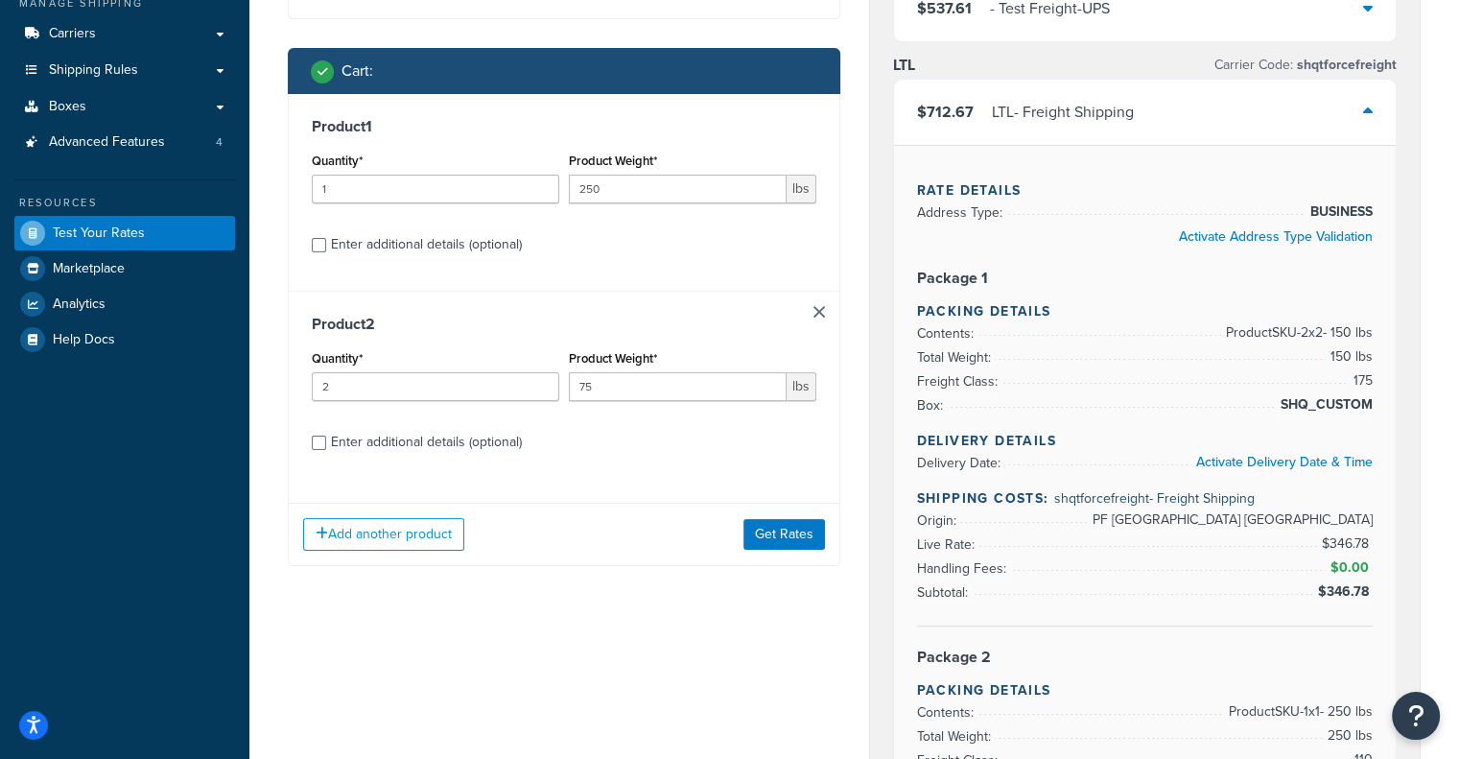
scroll to position [231, 0]
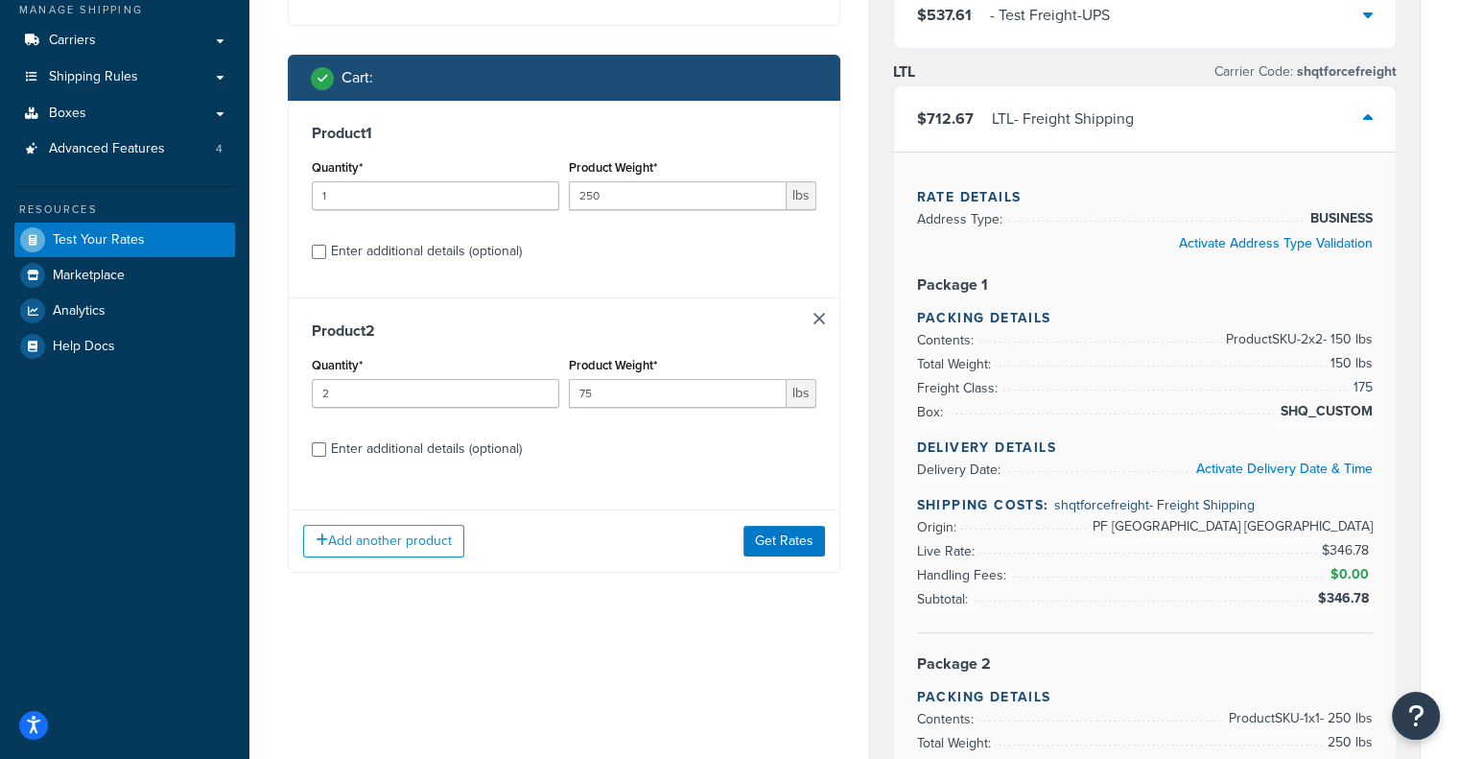
click at [1217, 108] on div "$712.67 LTL - Freight Shipping" at bounding box center [1145, 118] width 503 height 65
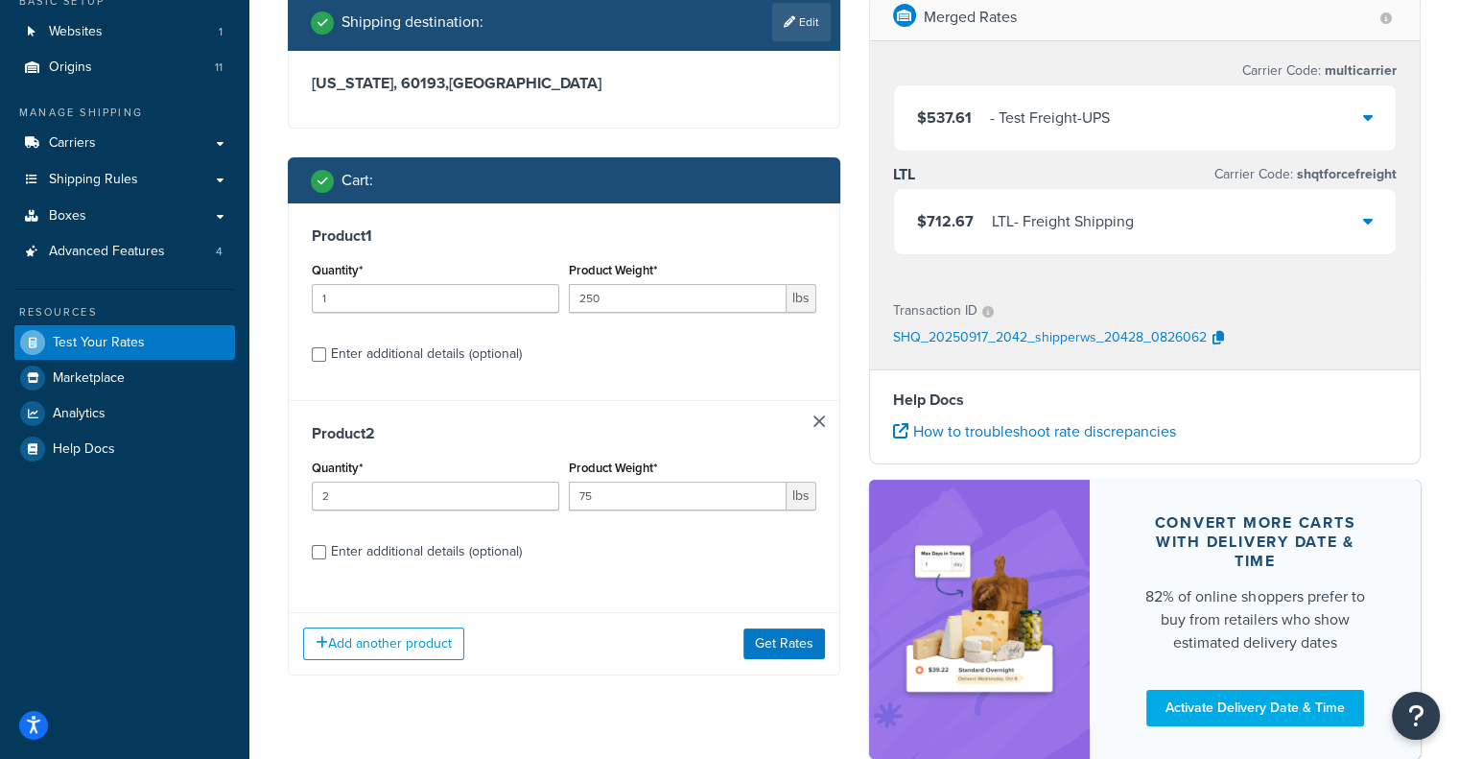
scroll to position [130, 0]
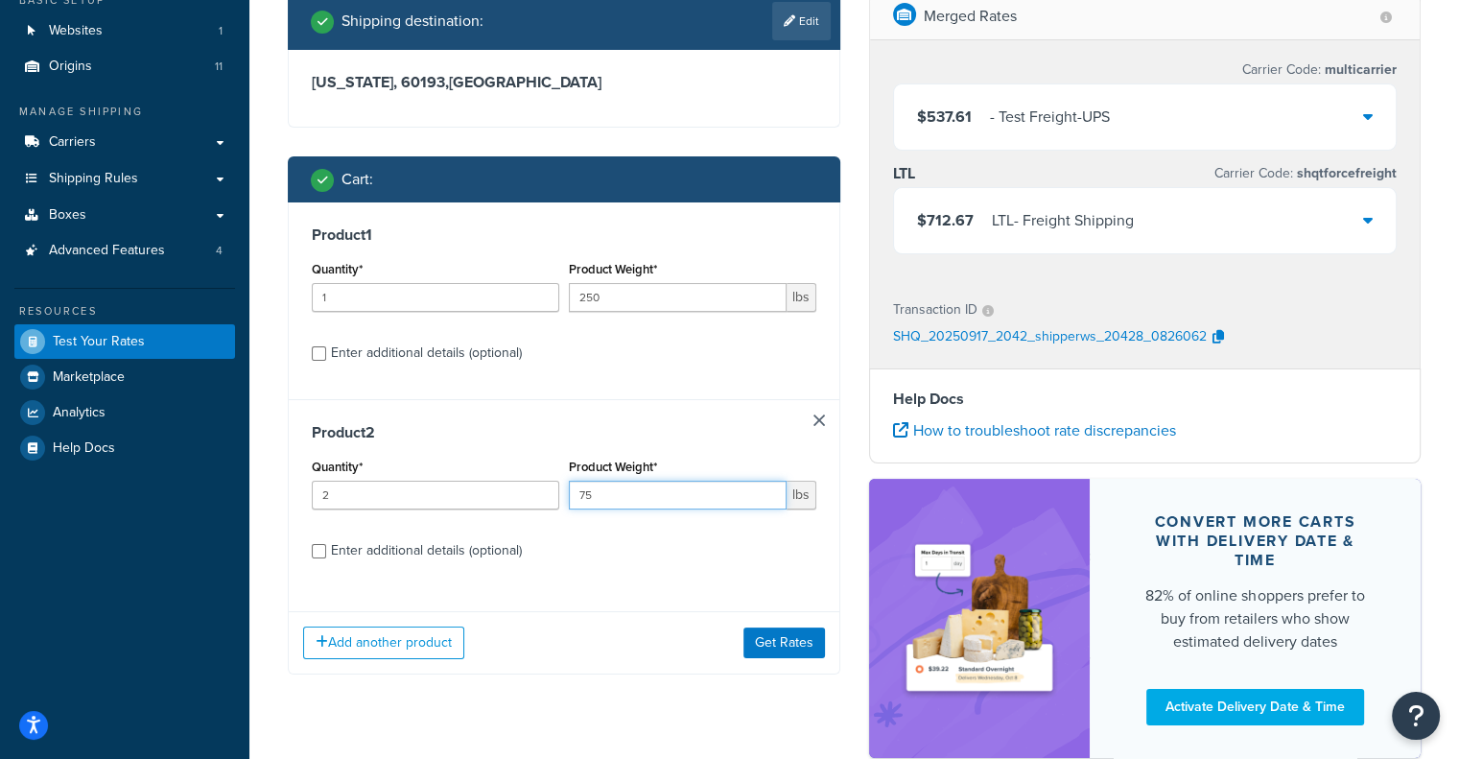
drag, startPoint x: 645, startPoint y: 509, endPoint x: 571, endPoint y: 509, distance: 73.9
click at [571, 509] on input "75" at bounding box center [678, 495] width 218 height 29
type input "45"
click at [780, 644] on button "Get Rates" at bounding box center [785, 643] width 82 height 31
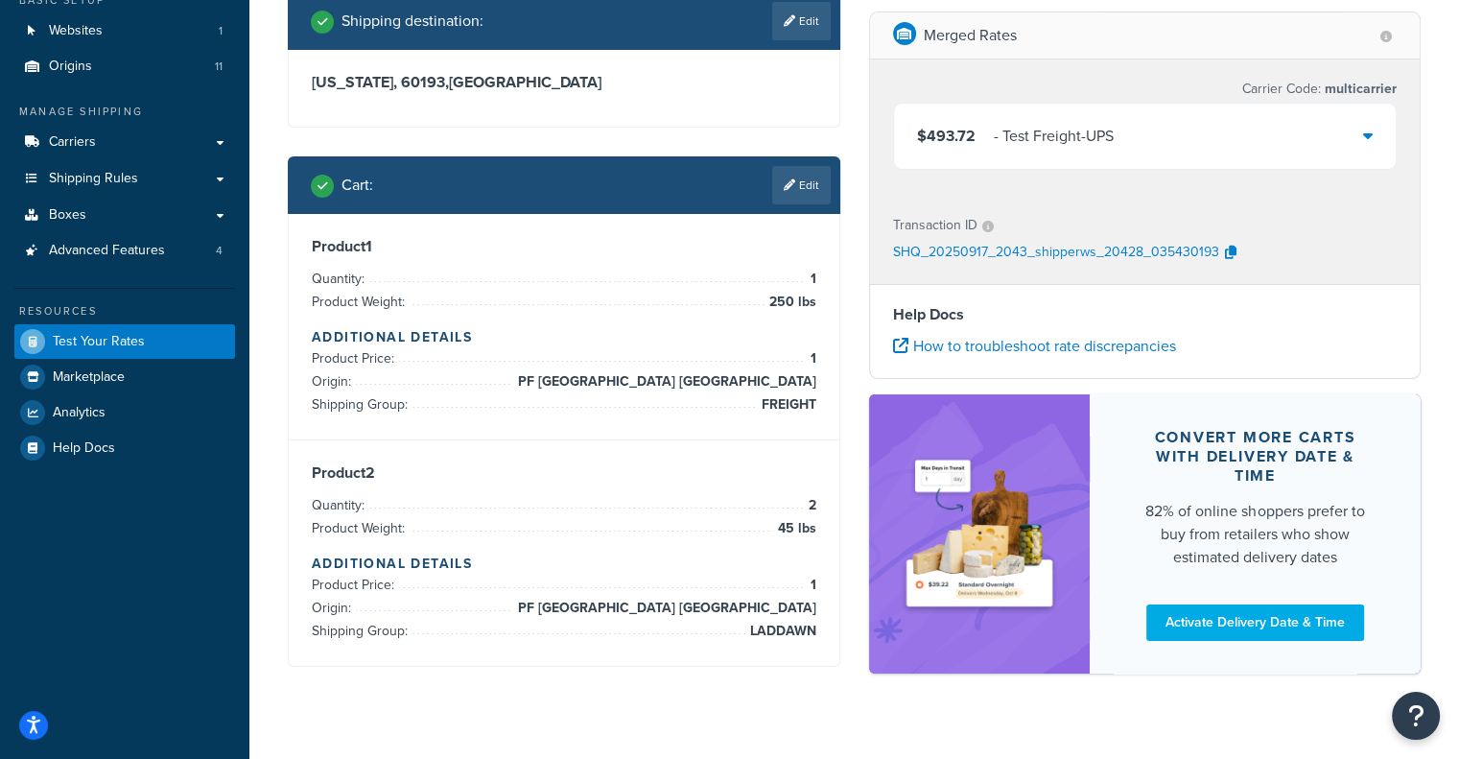
click at [1031, 149] on div "- Test Freight-UPS" at bounding box center [1054, 136] width 120 height 27
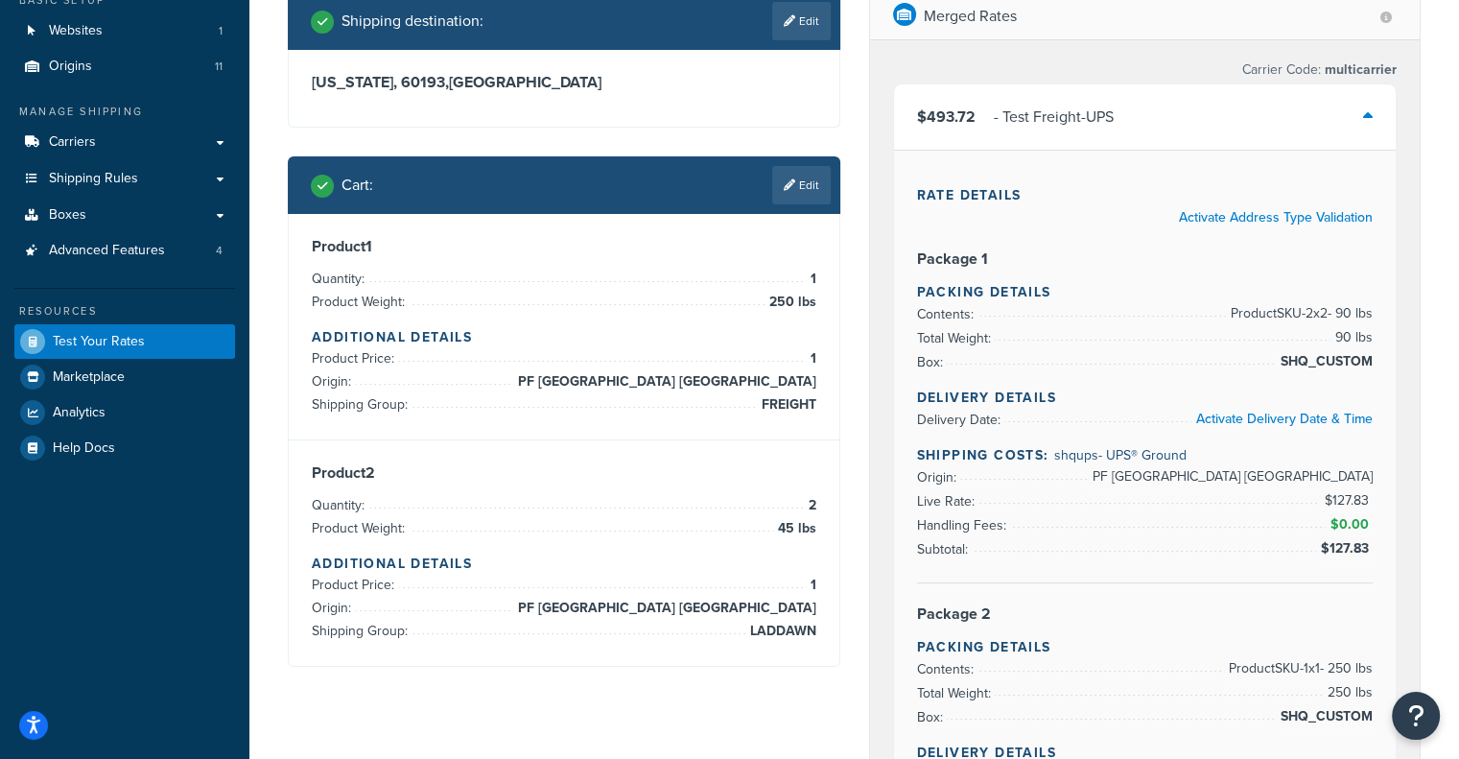
click at [1032, 126] on div "- Test Freight-UPS" at bounding box center [1054, 117] width 120 height 27
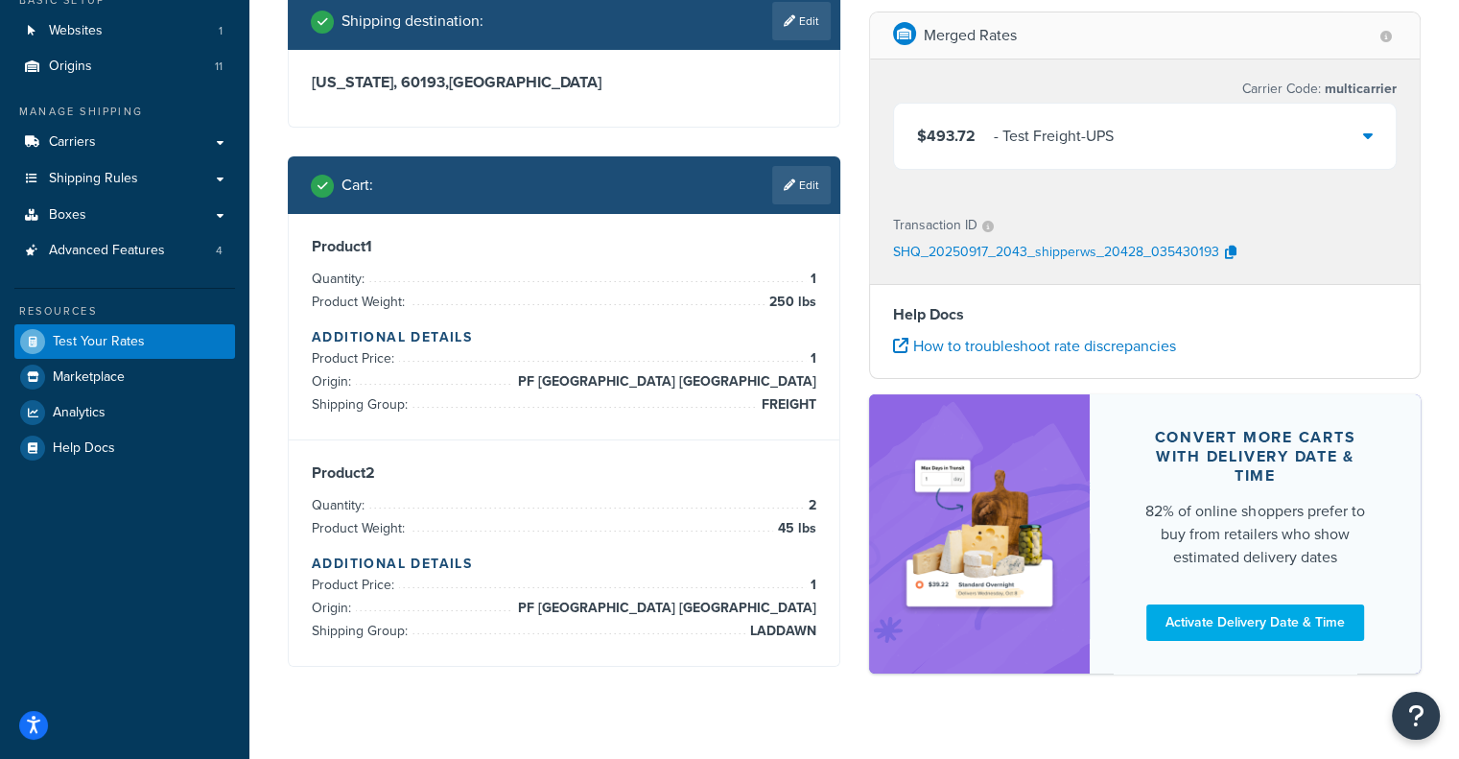
click at [1032, 126] on div "- Test Freight-UPS" at bounding box center [1054, 136] width 120 height 27
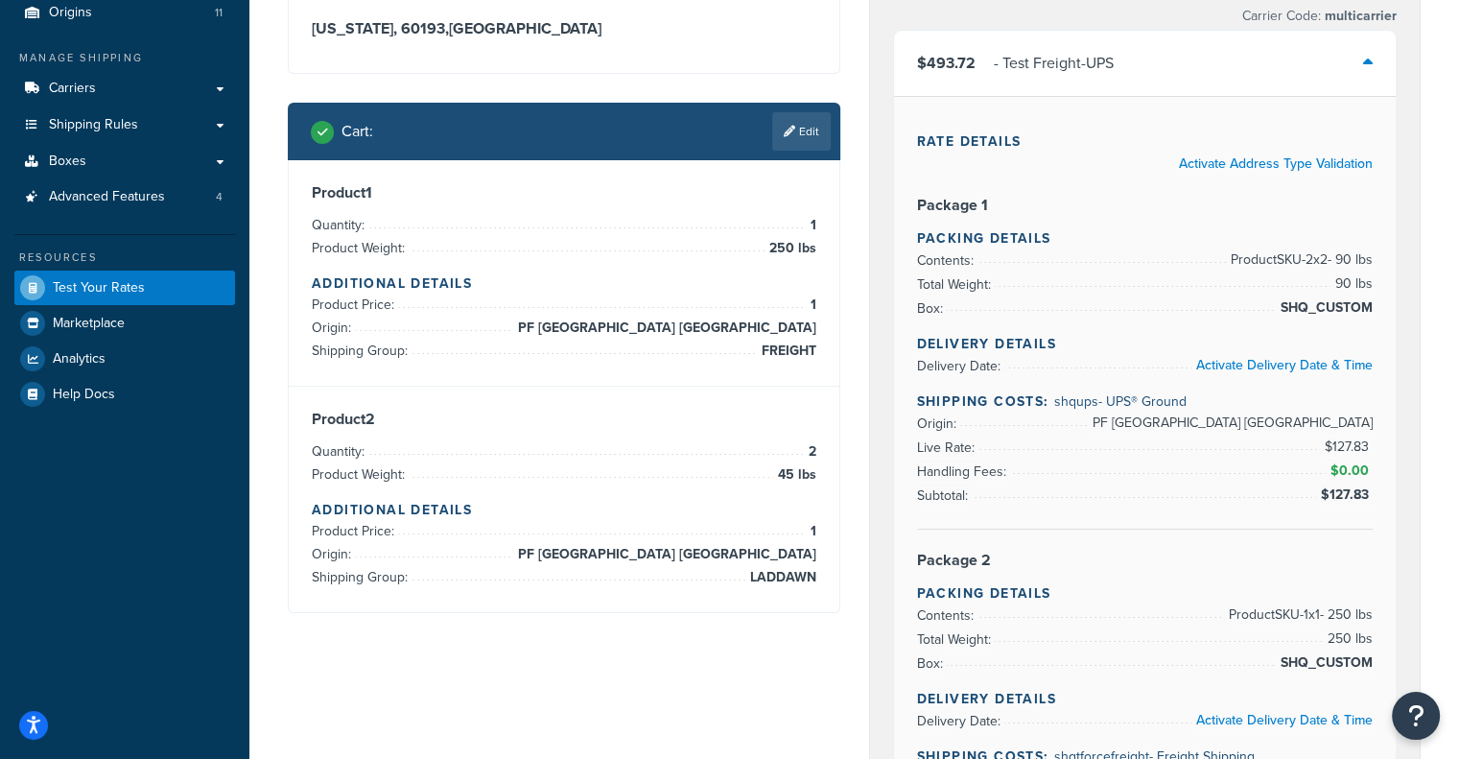
scroll to position [187, 0]
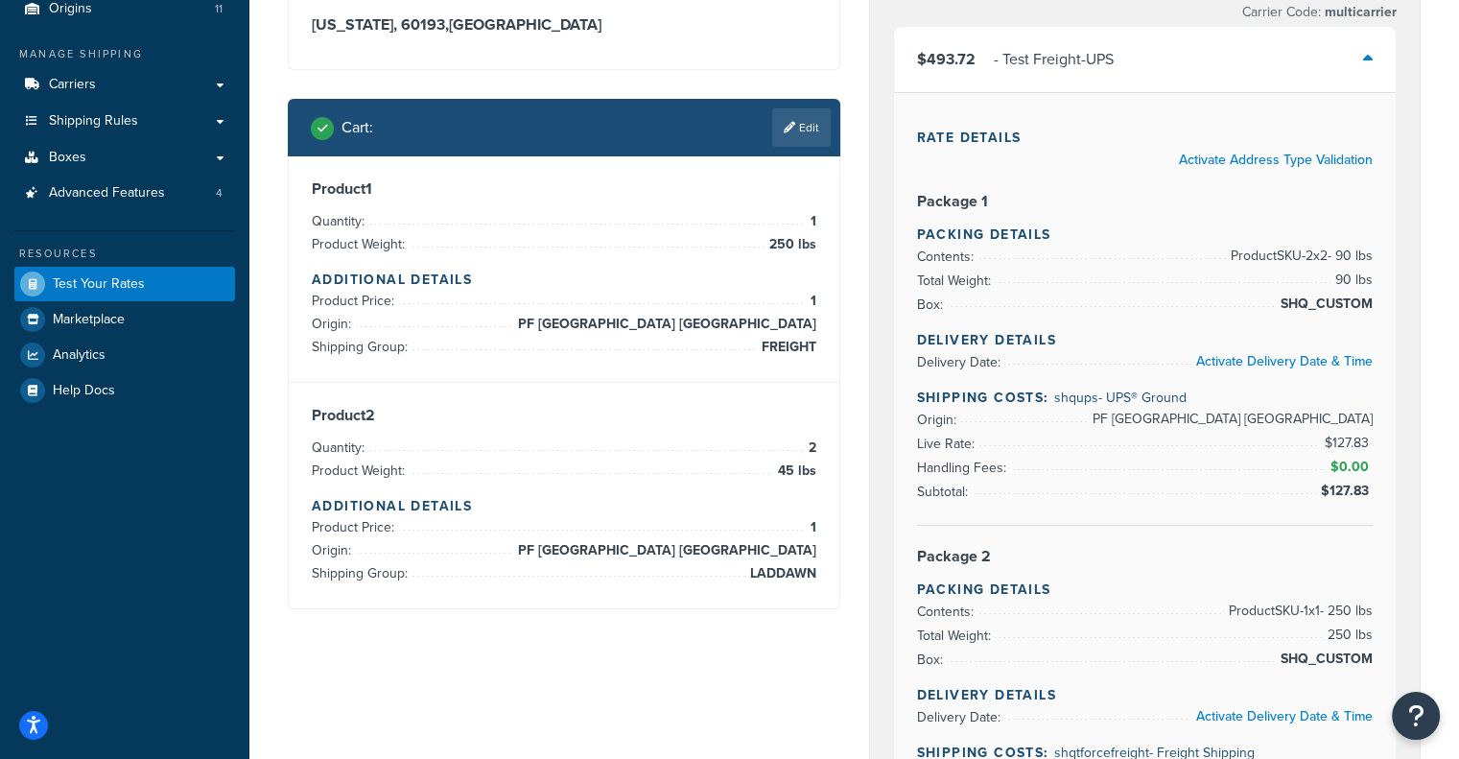
click at [1174, 70] on div "$493.72 - Test Freight-UPS" at bounding box center [1145, 59] width 503 height 65
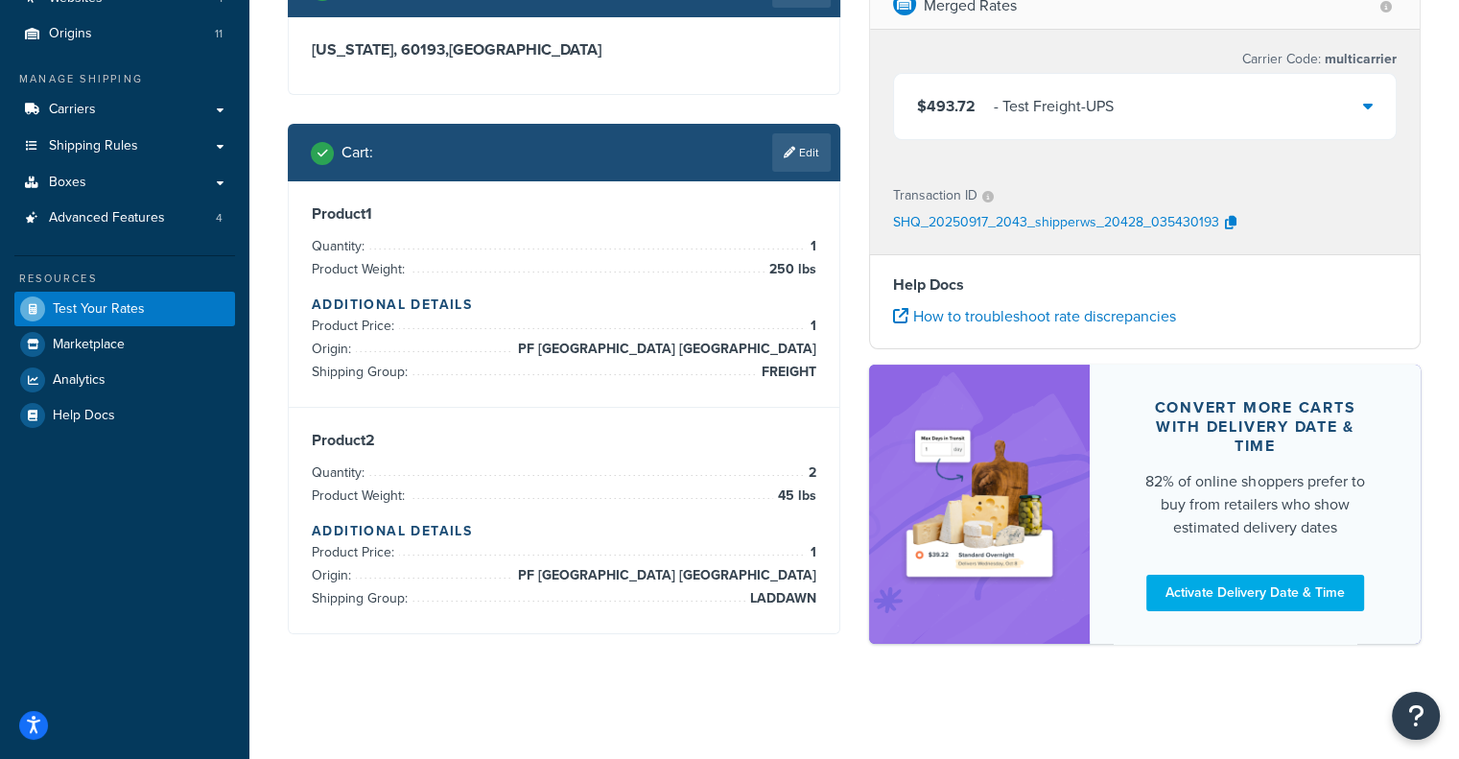
scroll to position [162, 0]
click at [1131, 95] on div "$493.72 - Test Freight-UPS" at bounding box center [1145, 106] width 503 height 65
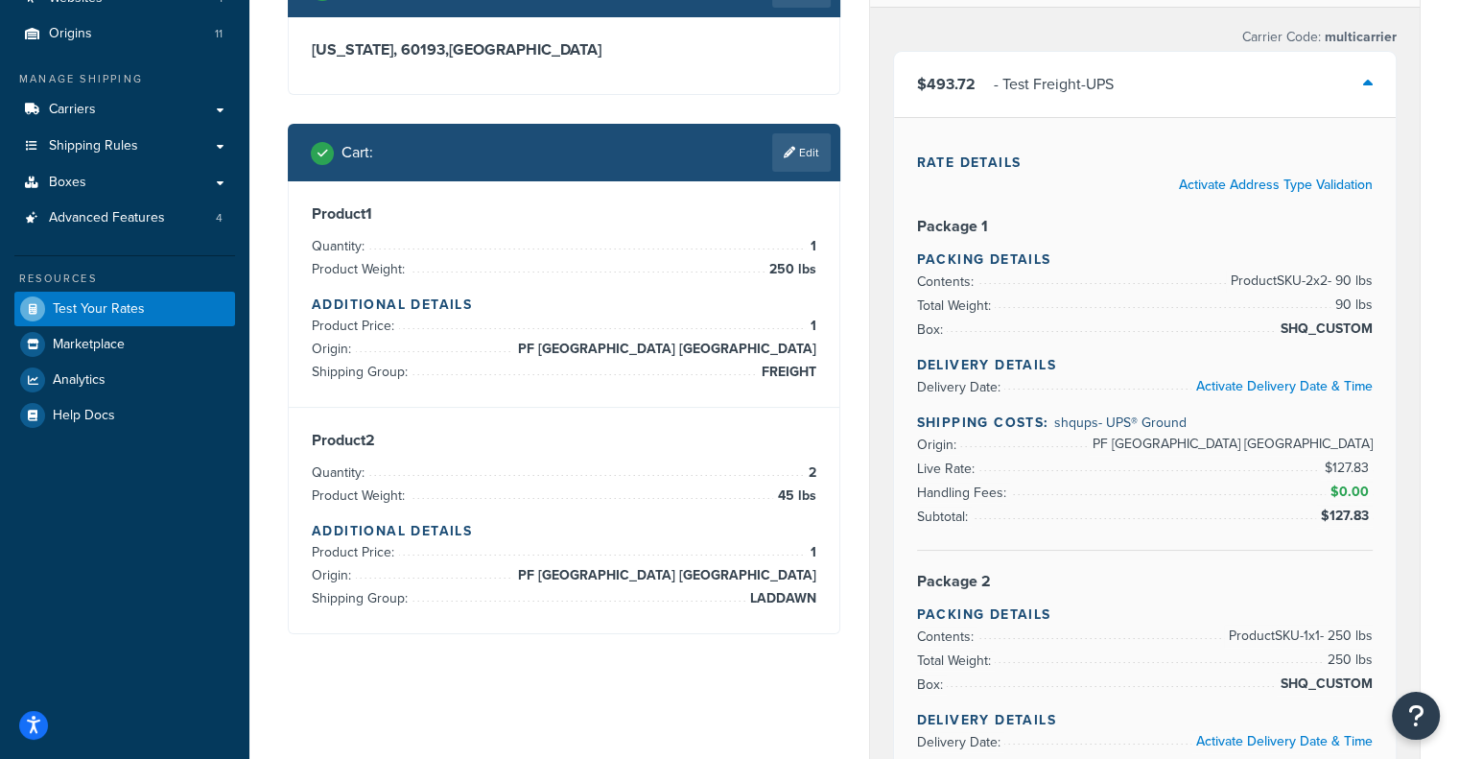
scroll to position [187, 0]
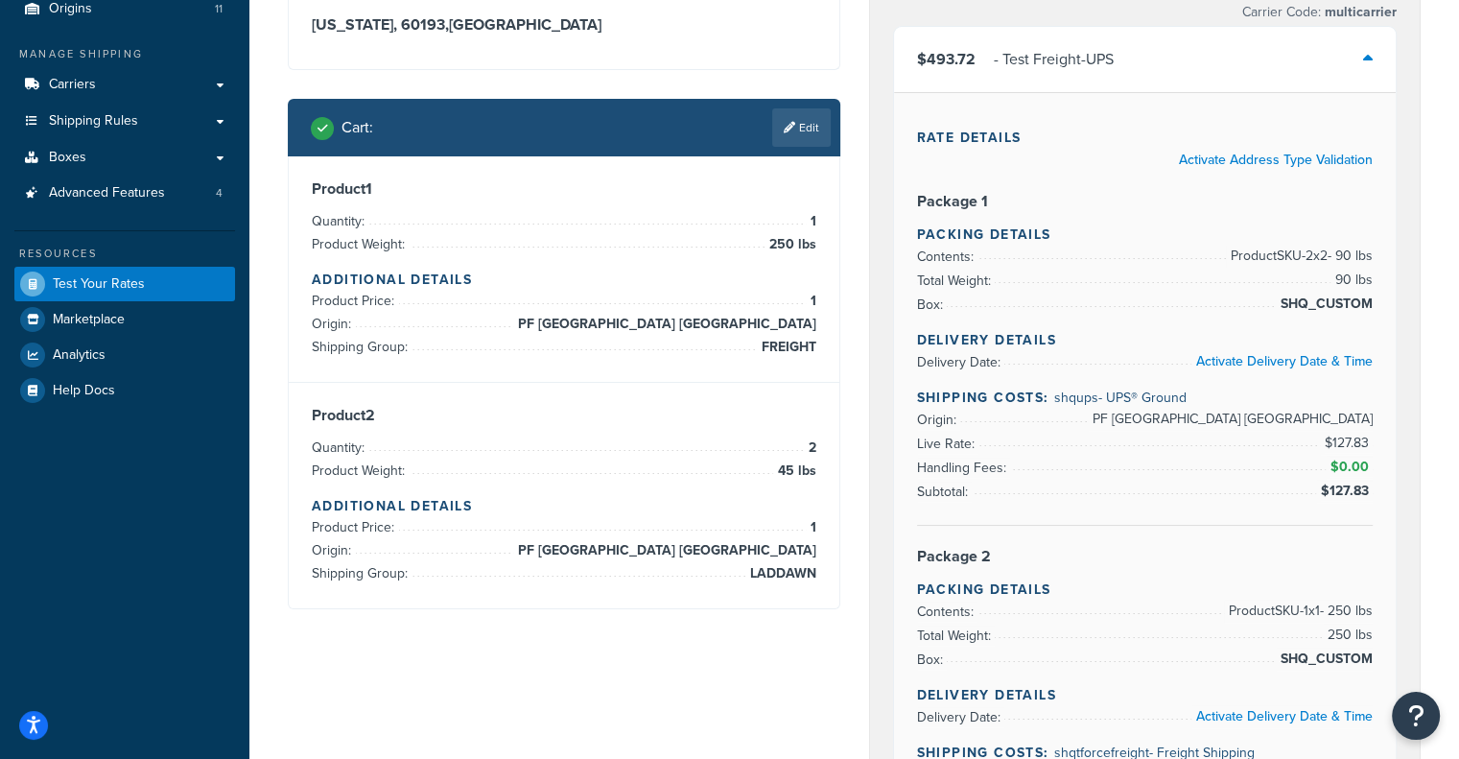
click at [1132, 49] on div "$493.72 - Test Freight-UPS" at bounding box center [1145, 59] width 503 height 65
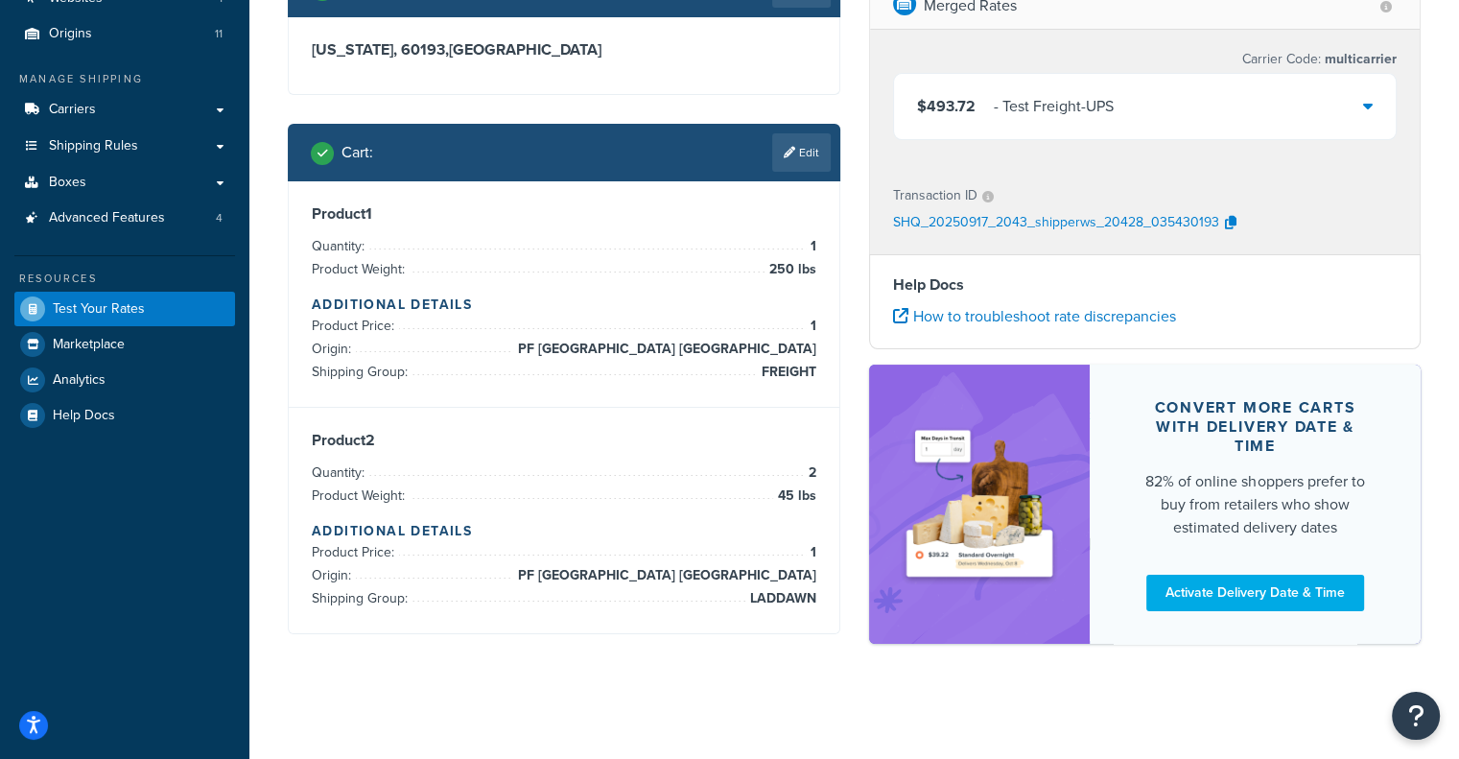
scroll to position [162, 0]
click at [784, 160] on link "Edit" at bounding box center [801, 152] width 59 height 38
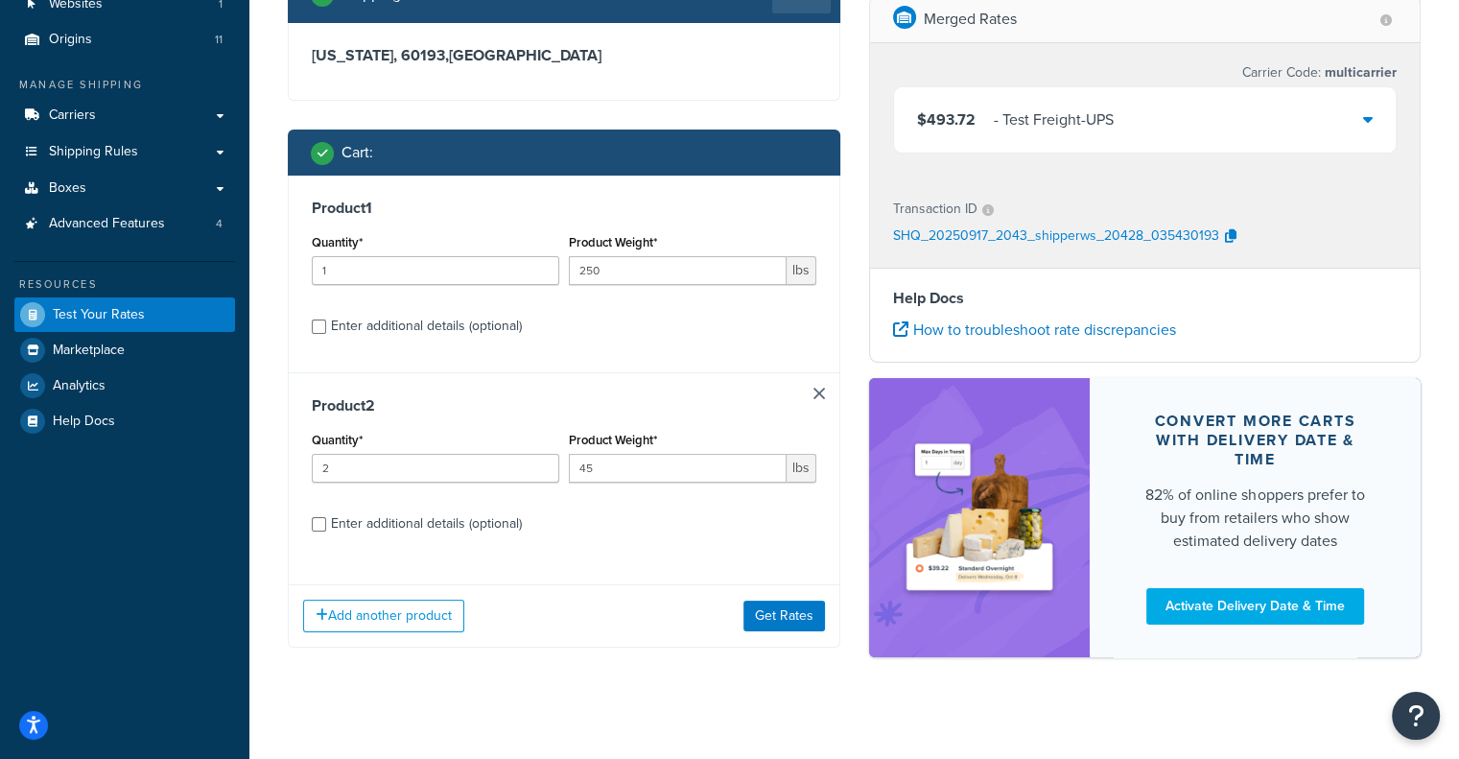
scroll to position [171, 0]
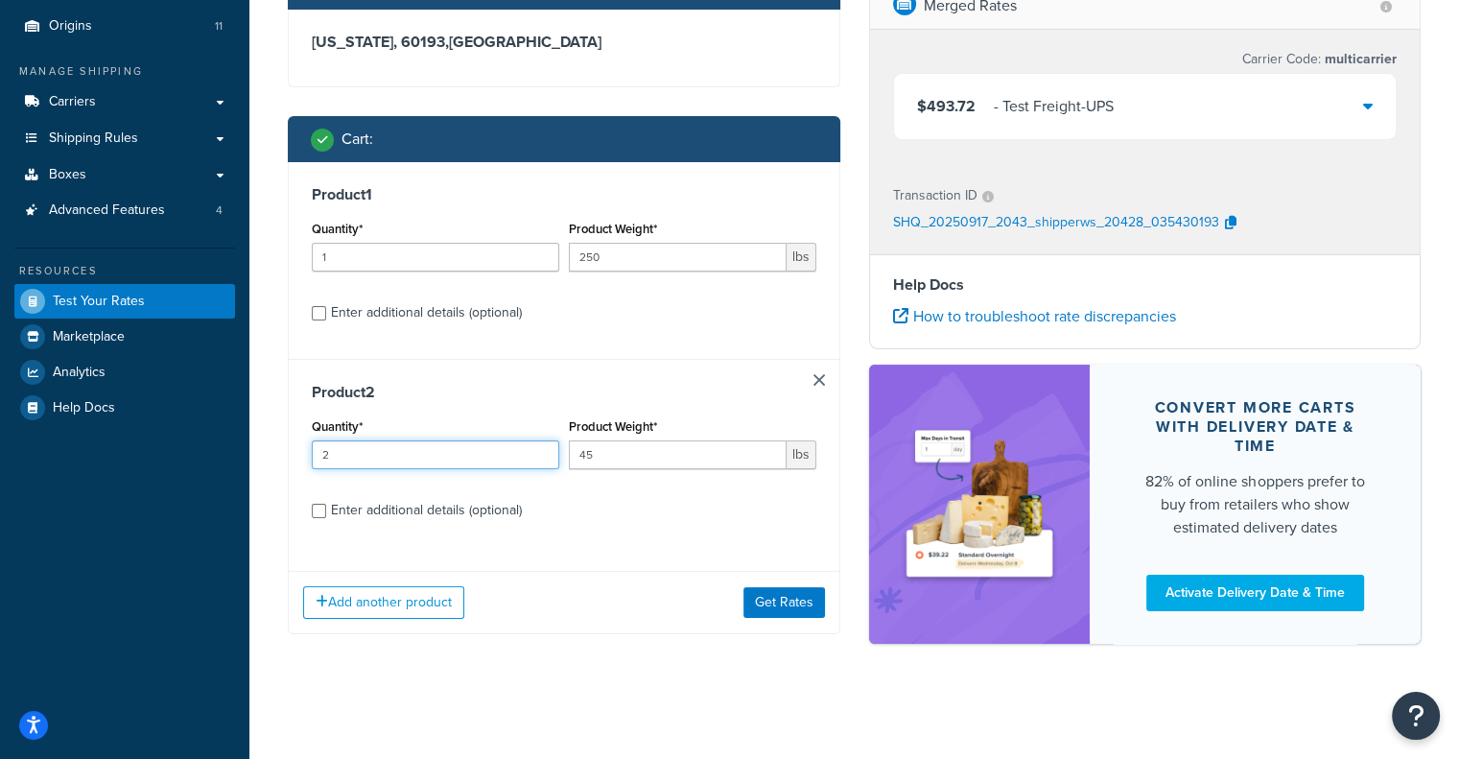
drag, startPoint x: 445, startPoint y: 453, endPoint x: 258, endPoint y: 435, distance: 188.0
click at [258, 435] on div "Test your rates Reset Rate Results 09/17/2025, 4:43 PM Shipping destination : E…" at bounding box center [854, 305] width 1210 height 812
drag, startPoint x: 653, startPoint y: 257, endPoint x: 380, endPoint y: 249, distance: 273.6
click at [380, 249] on div "Quantity* 1 Product Weight* 250 lbs" at bounding box center [564, 251] width 514 height 70
drag, startPoint x: 629, startPoint y: 258, endPoint x: 480, endPoint y: 233, distance: 151.7
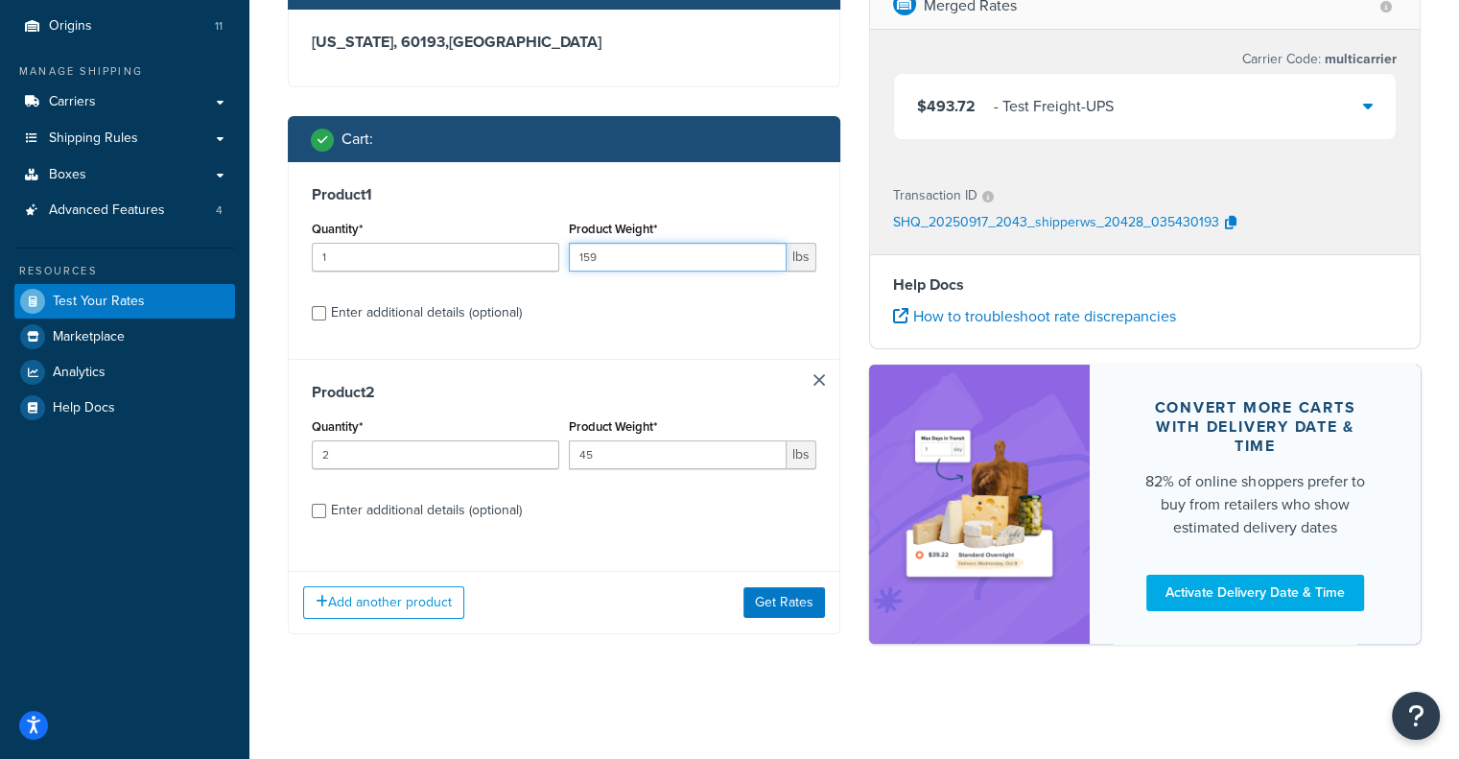
click at [480, 233] on div "Quantity* 1 Product Weight* 159 lbs" at bounding box center [564, 251] width 514 height 70
type input "6"
type input "8"
type input "60"
drag, startPoint x: 468, startPoint y: 456, endPoint x: 146, endPoint y: 423, distance: 324.0
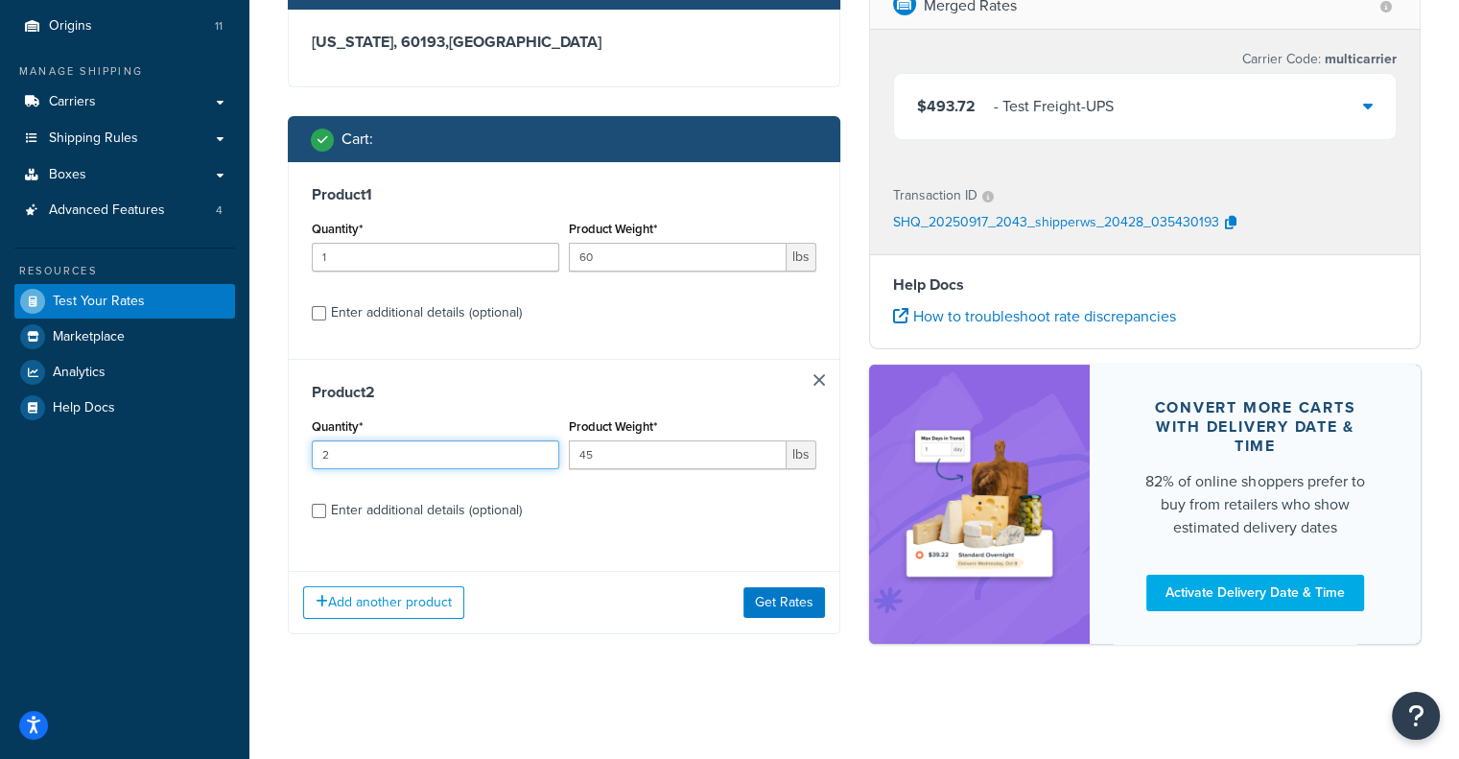
click at [146, 423] on div "Dashboard Basic Setup Websites 1 Origins 11 Manage Shipping Carriers Carriers A…" at bounding box center [729, 294] width 1459 height 929
type input "1"
drag, startPoint x: 695, startPoint y: 457, endPoint x: 541, endPoint y: 452, distance: 153.6
click at [541, 452] on div "Quantity* 1 Product Weight* 45 lbs" at bounding box center [564, 449] width 514 height 70
drag, startPoint x: 616, startPoint y: 449, endPoint x: 547, endPoint y: 450, distance: 69.1
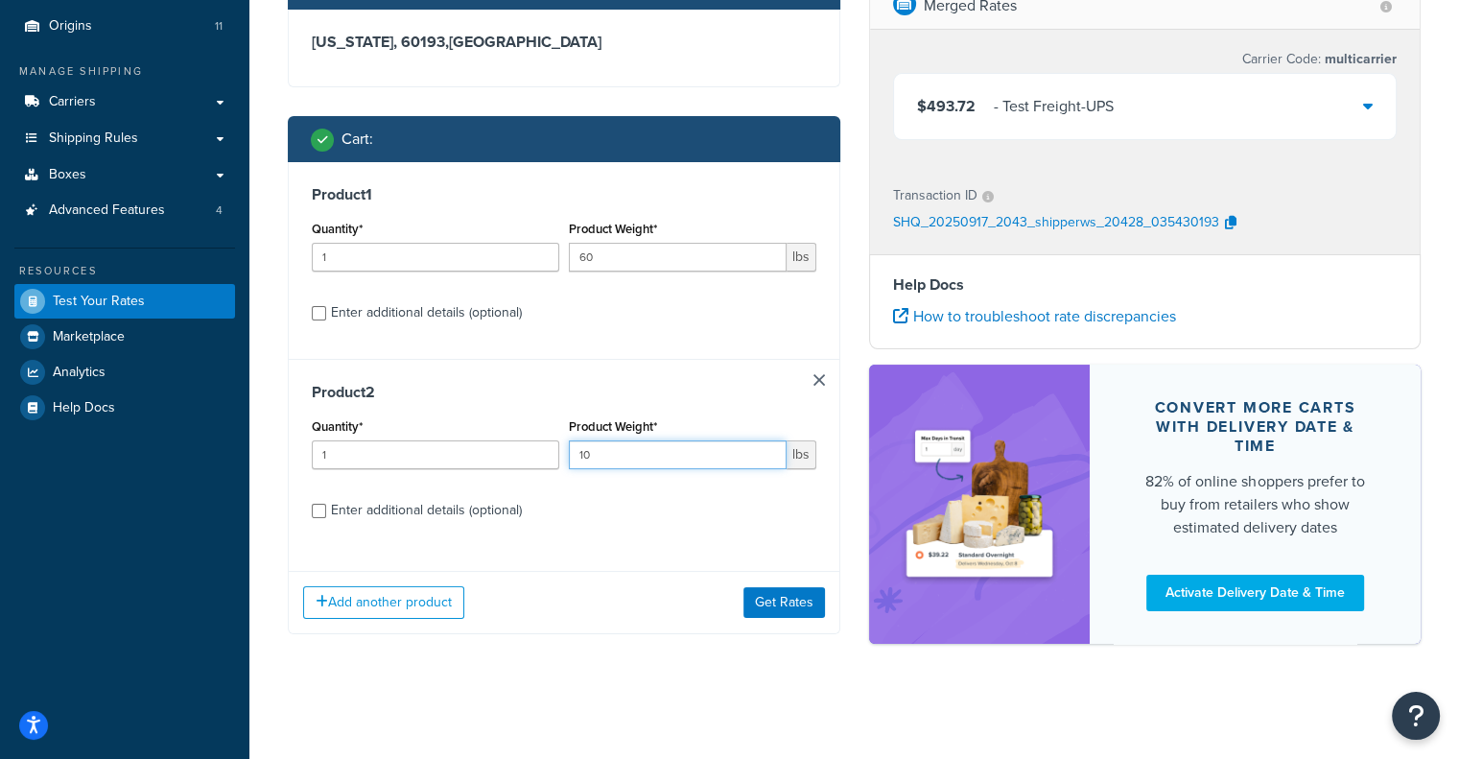
click at [547, 450] on div "Quantity* 1 Product Weight* 10 lbs" at bounding box center [564, 449] width 514 height 70
type input "5"
click at [783, 595] on button "Get Rates" at bounding box center [785, 602] width 82 height 31
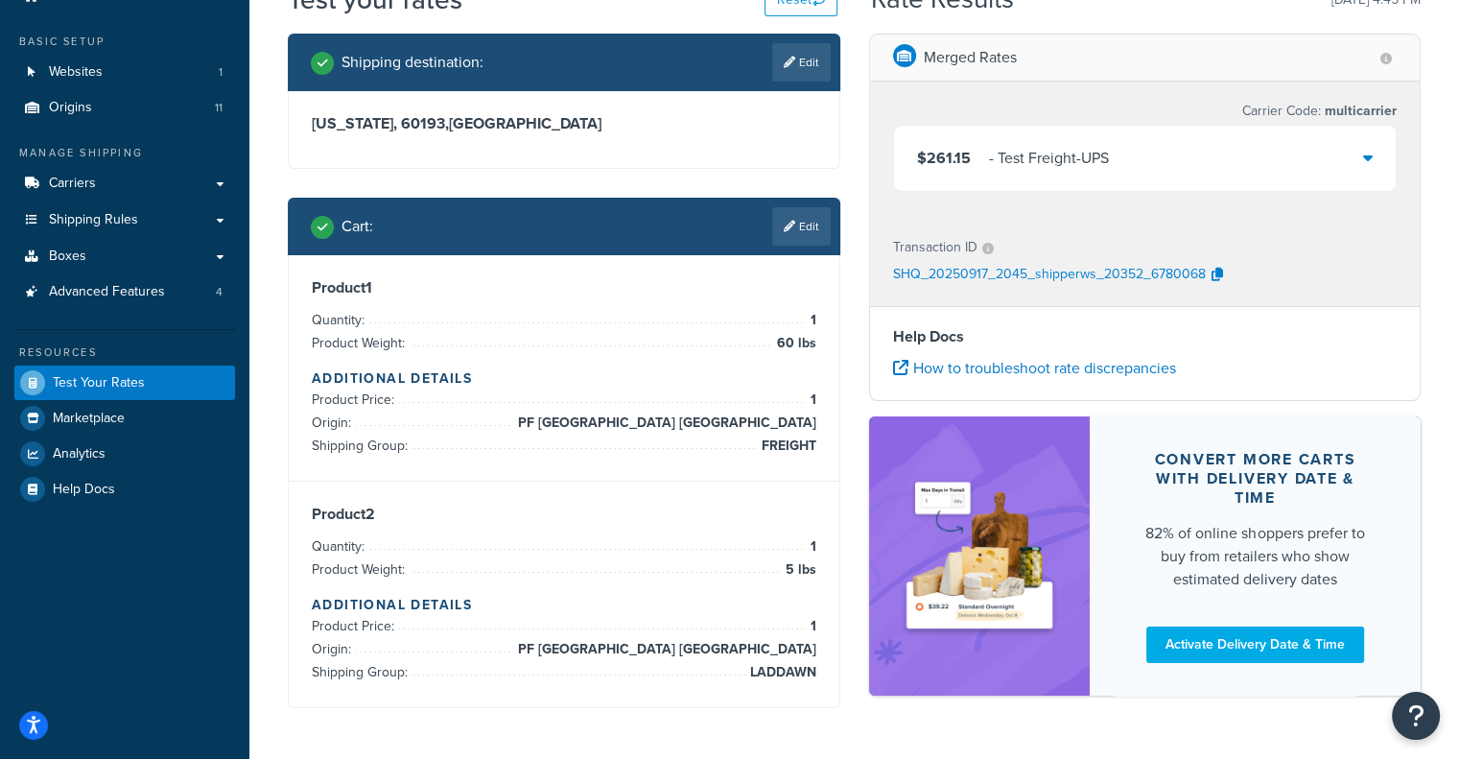
scroll to position [90, 0]
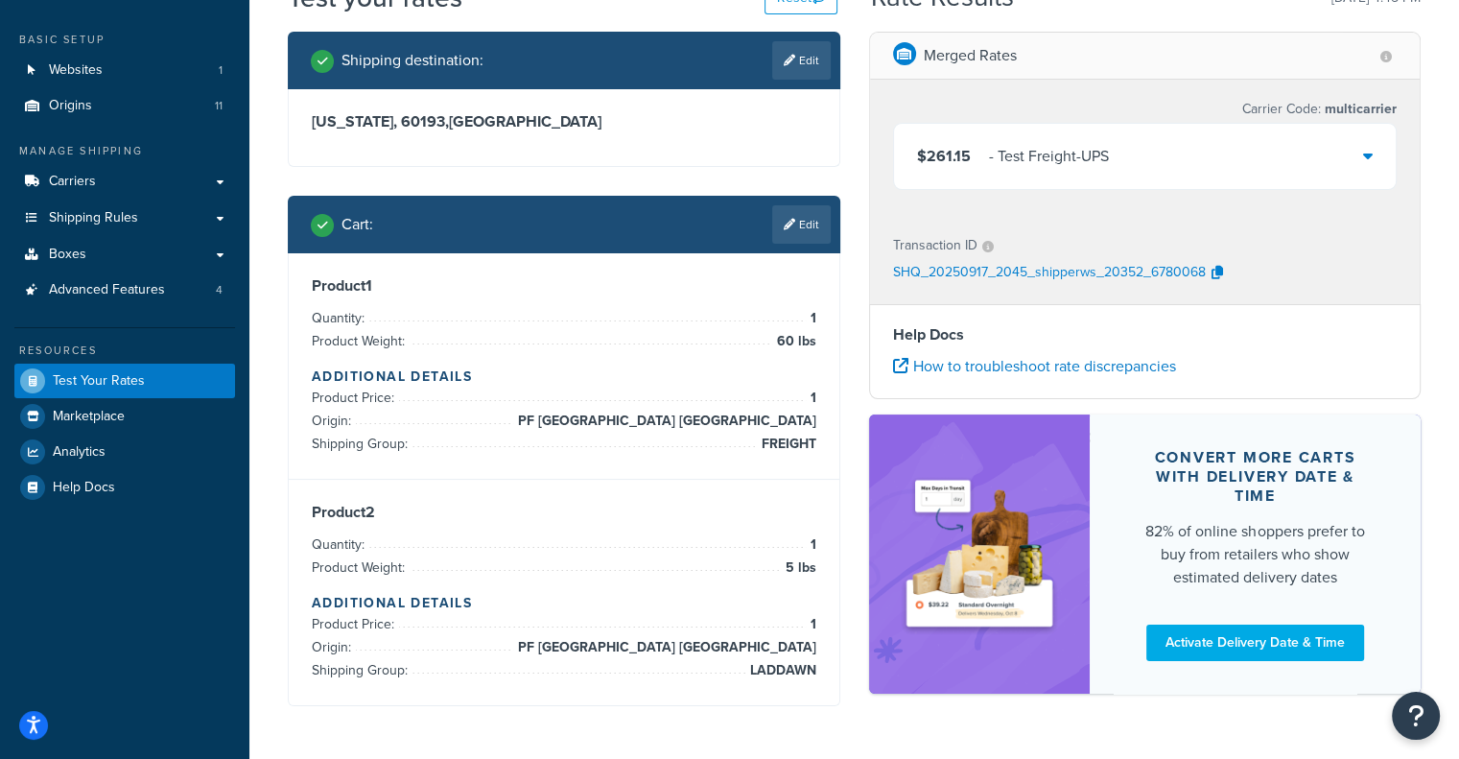
click at [1080, 156] on div "- Test Freight-UPS" at bounding box center [1049, 156] width 120 height 27
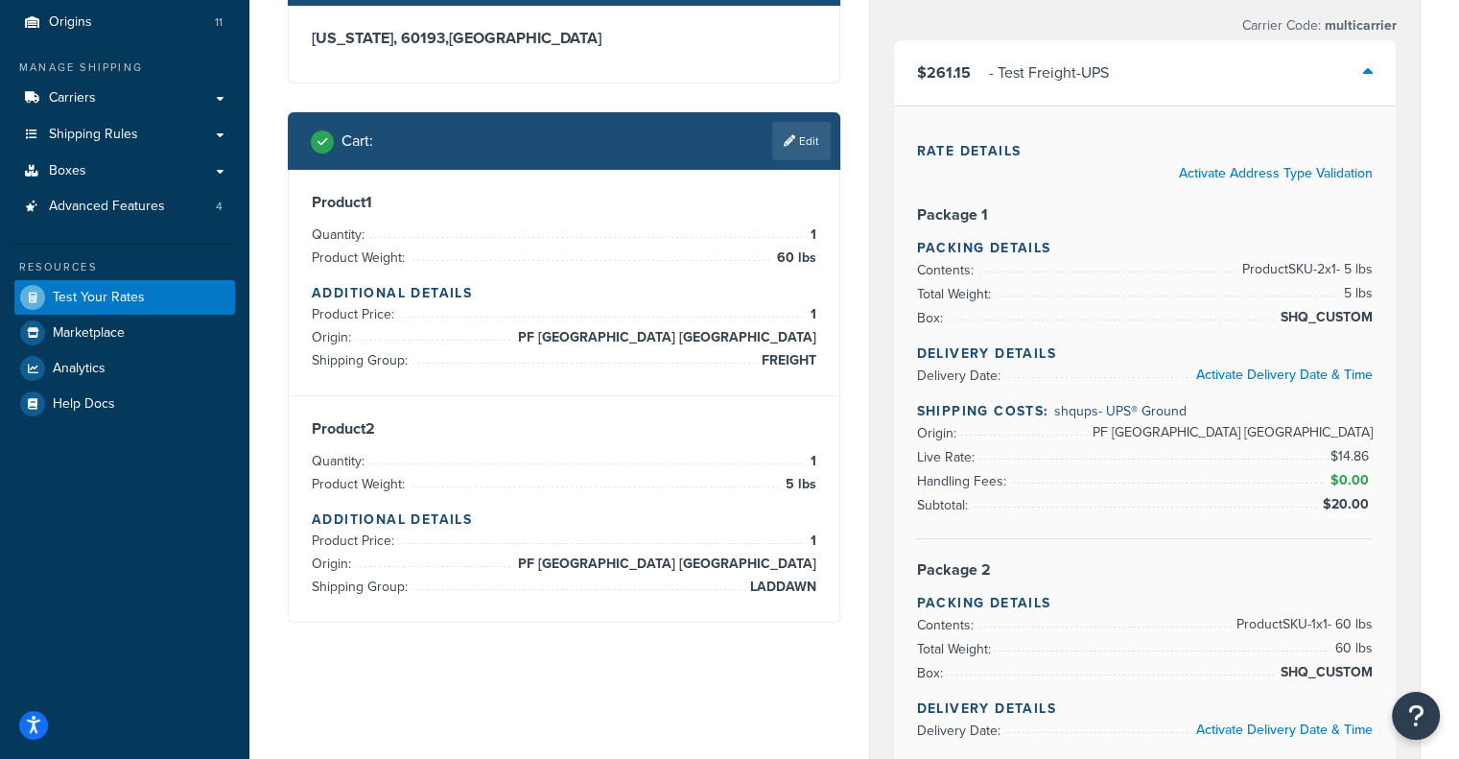
scroll to position [183, 0]
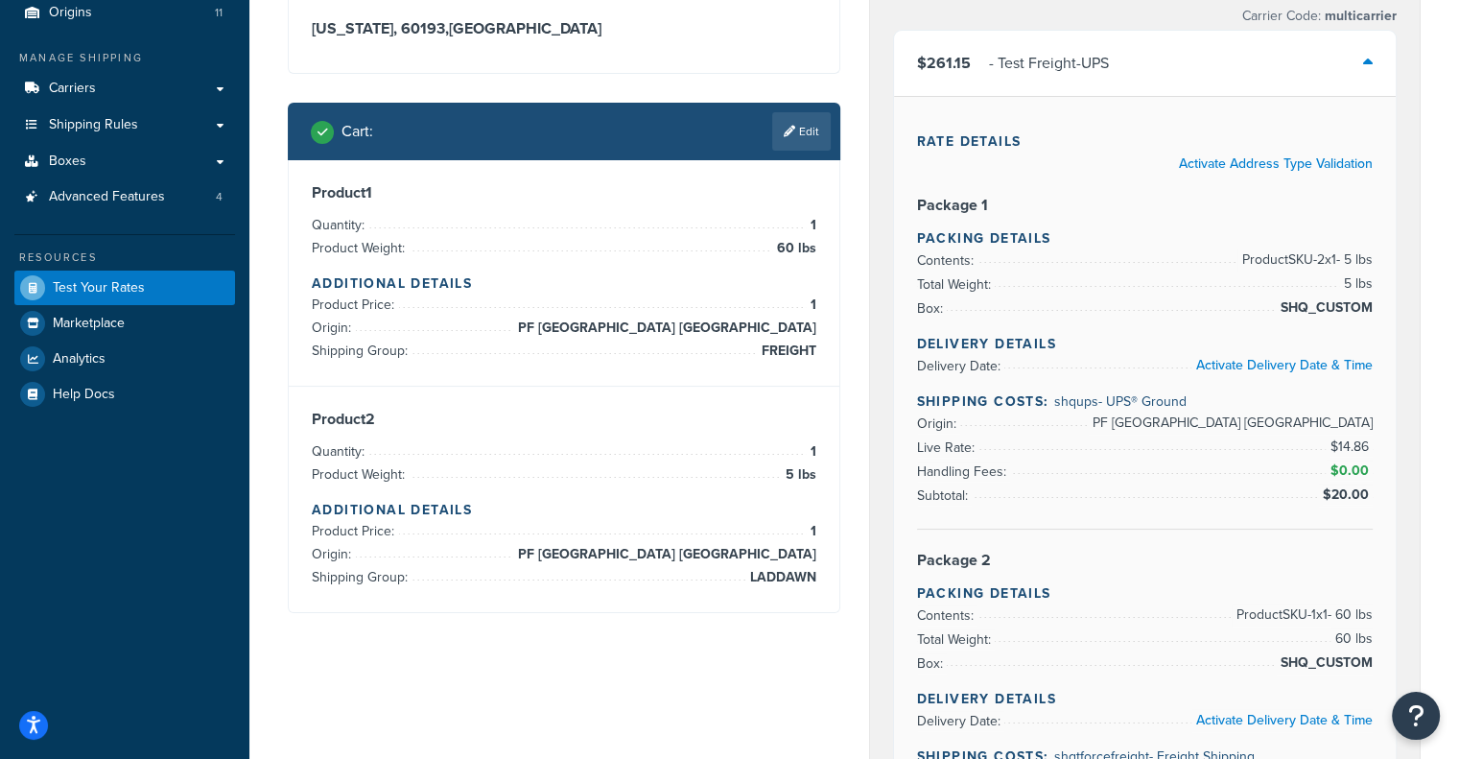
click at [1113, 45] on div "$261.15 - Test Freight-UPS" at bounding box center [1145, 63] width 503 height 65
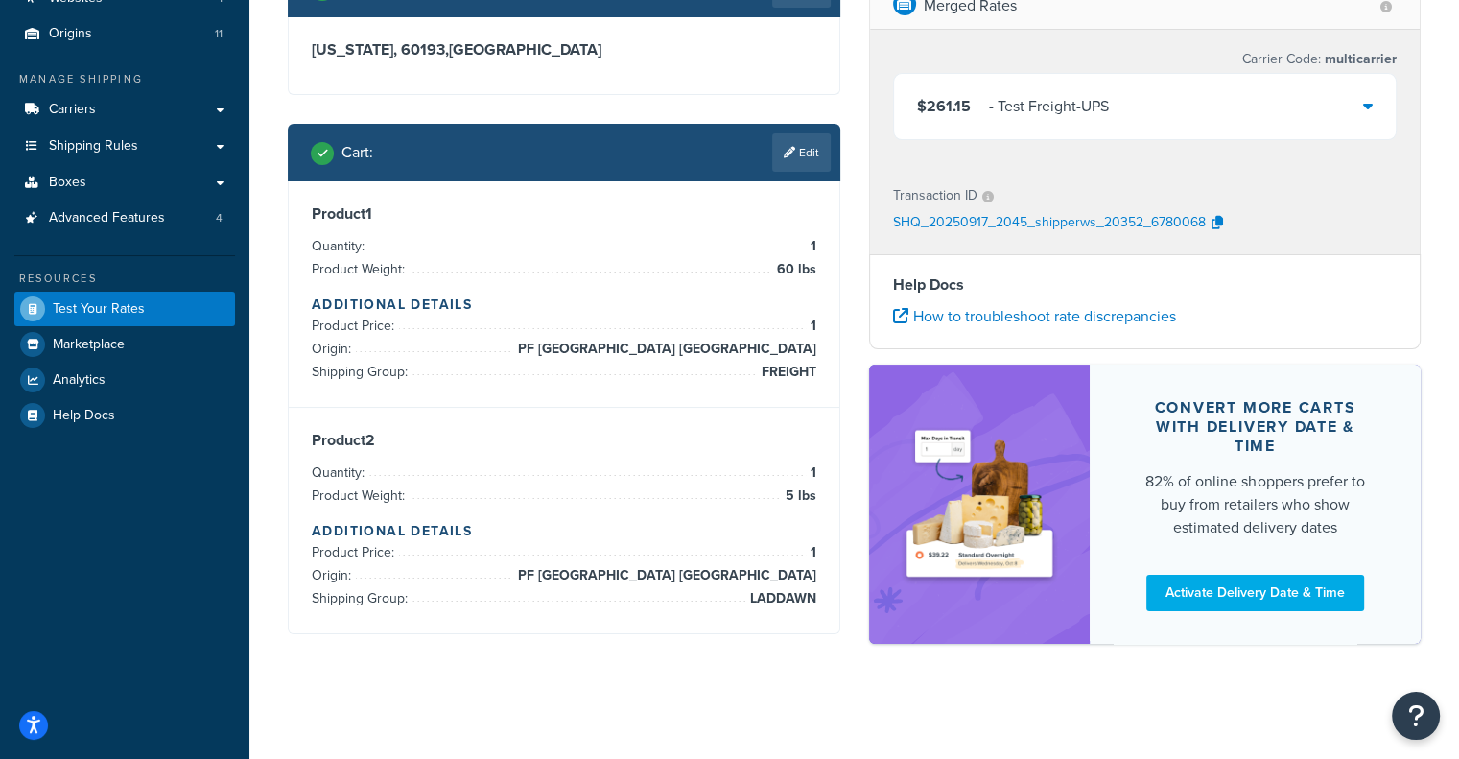
scroll to position [162, 0]
click at [1086, 113] on div "- Test Freight-UPS" at bounding box center [1049, 106] width 120 height 27
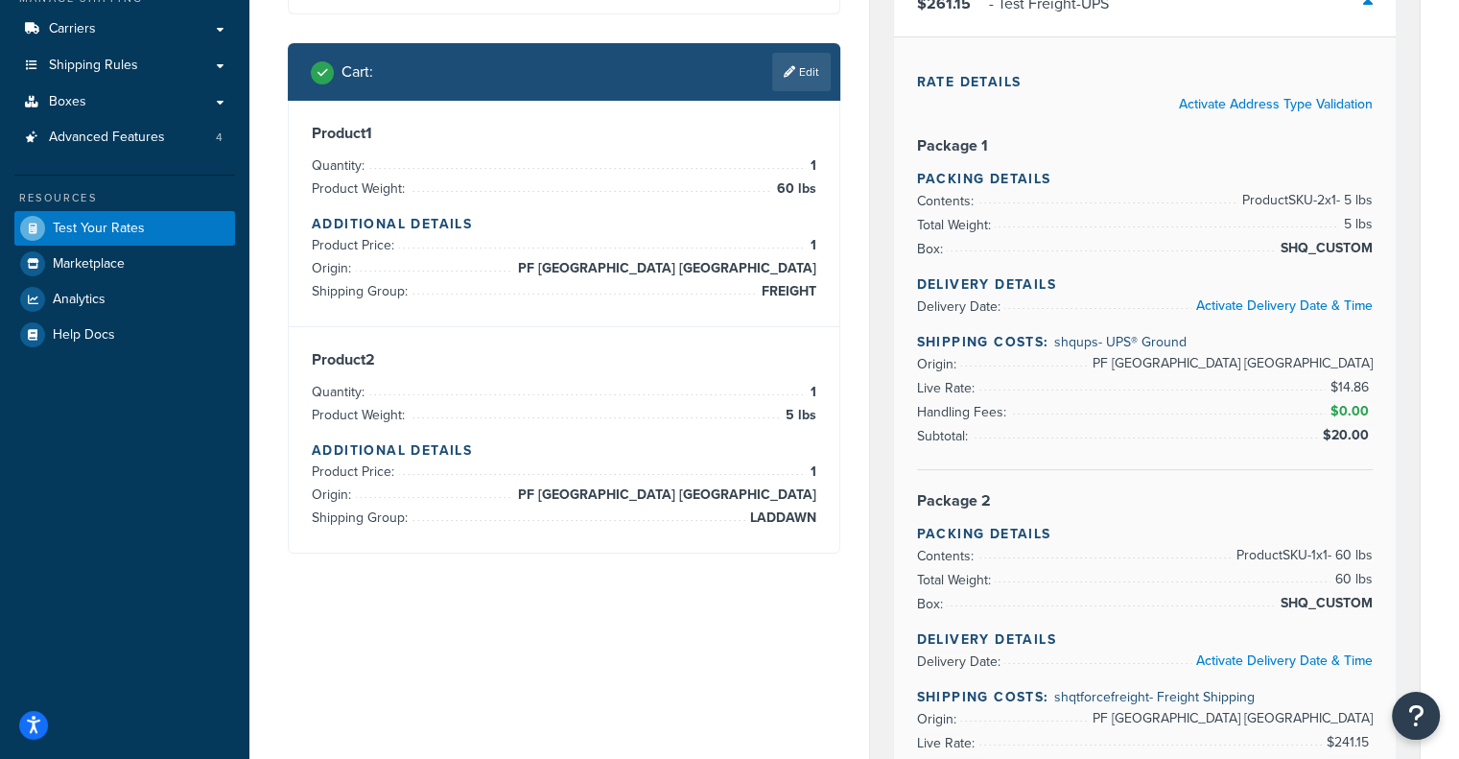
scroll to position [0, 0]
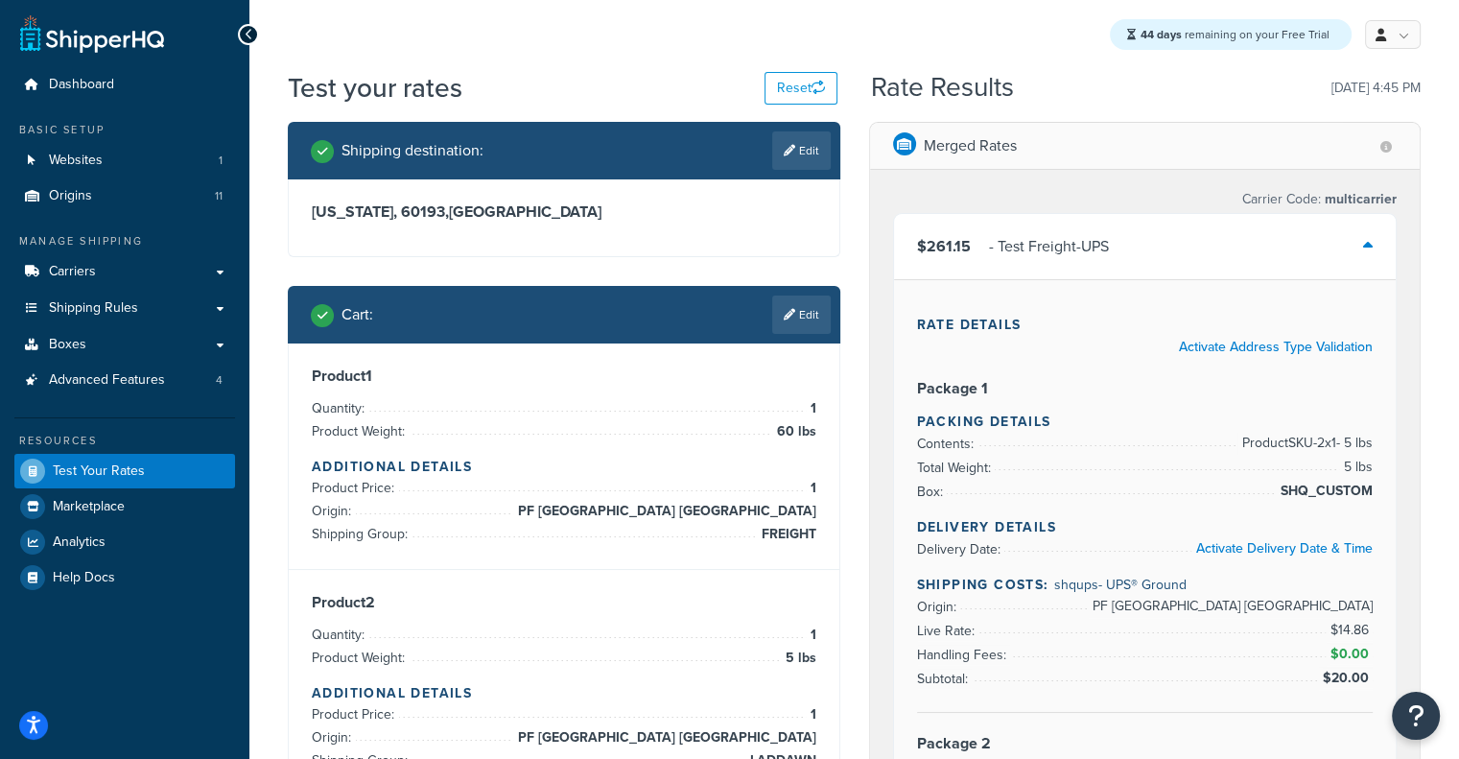
click at [1089, 254] on div "- Test Freight-UPS" at bounding box center [1049, 246] width 120 height 27
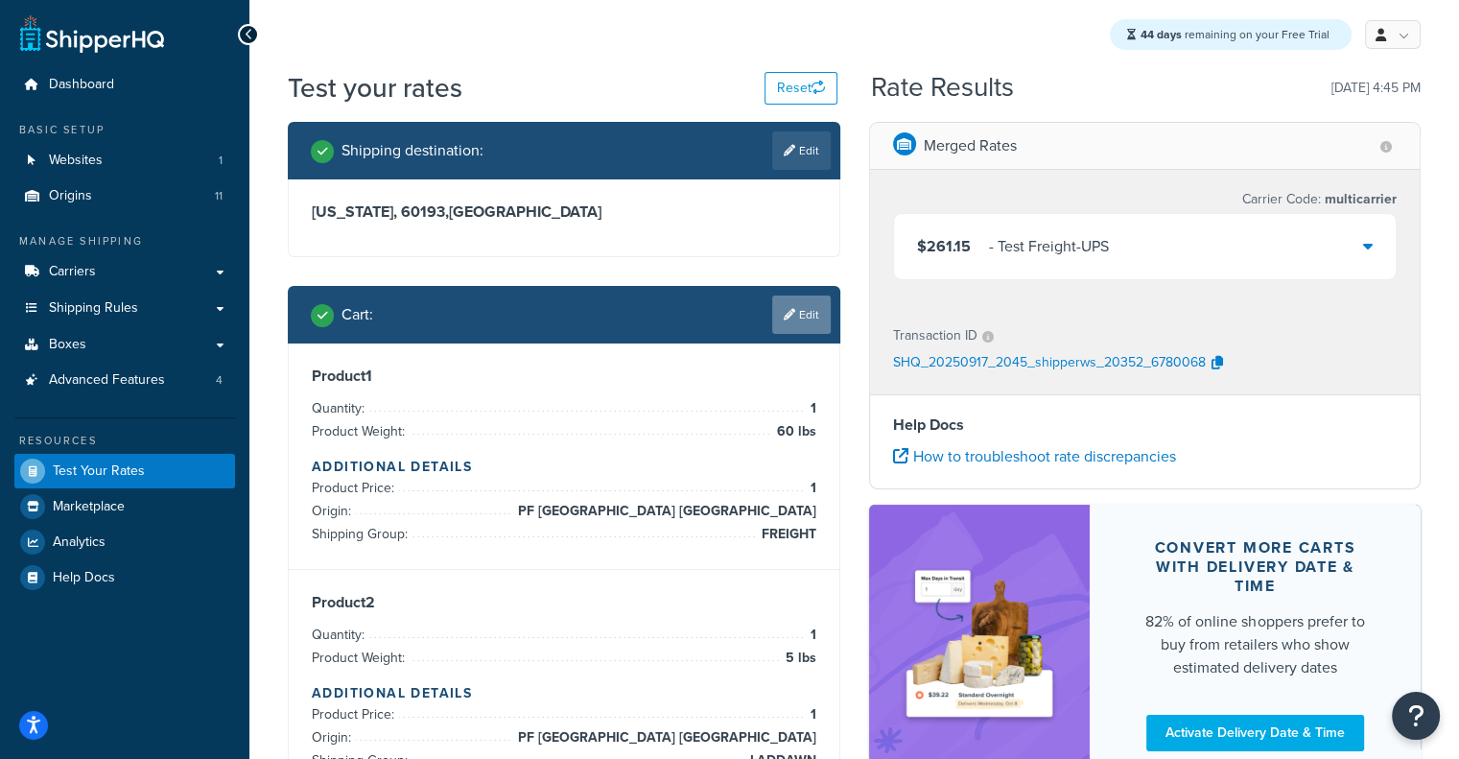
click at [789, 304] on link "Edit" at bounding box center [801, 315] width 59 height 38
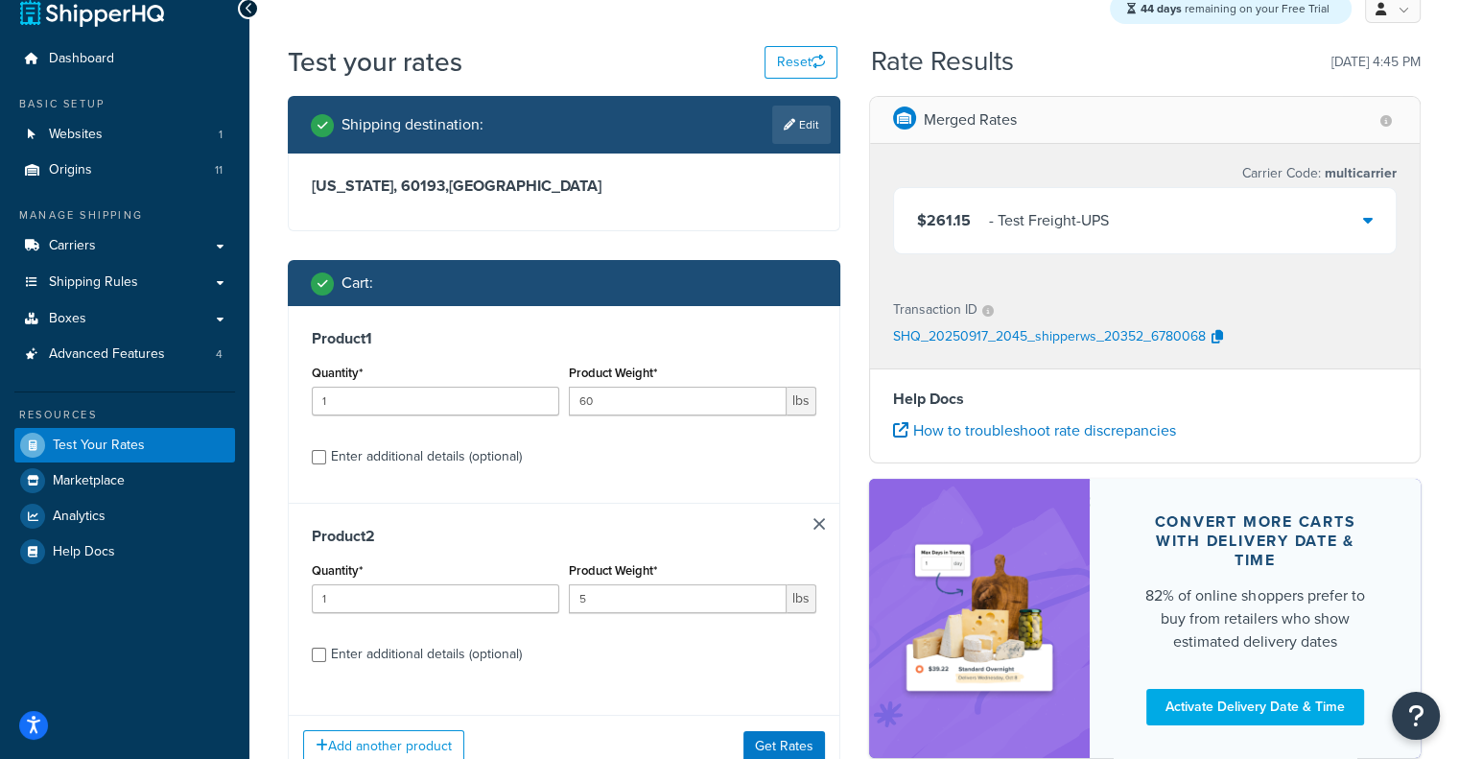
scroll to position [30, 0]
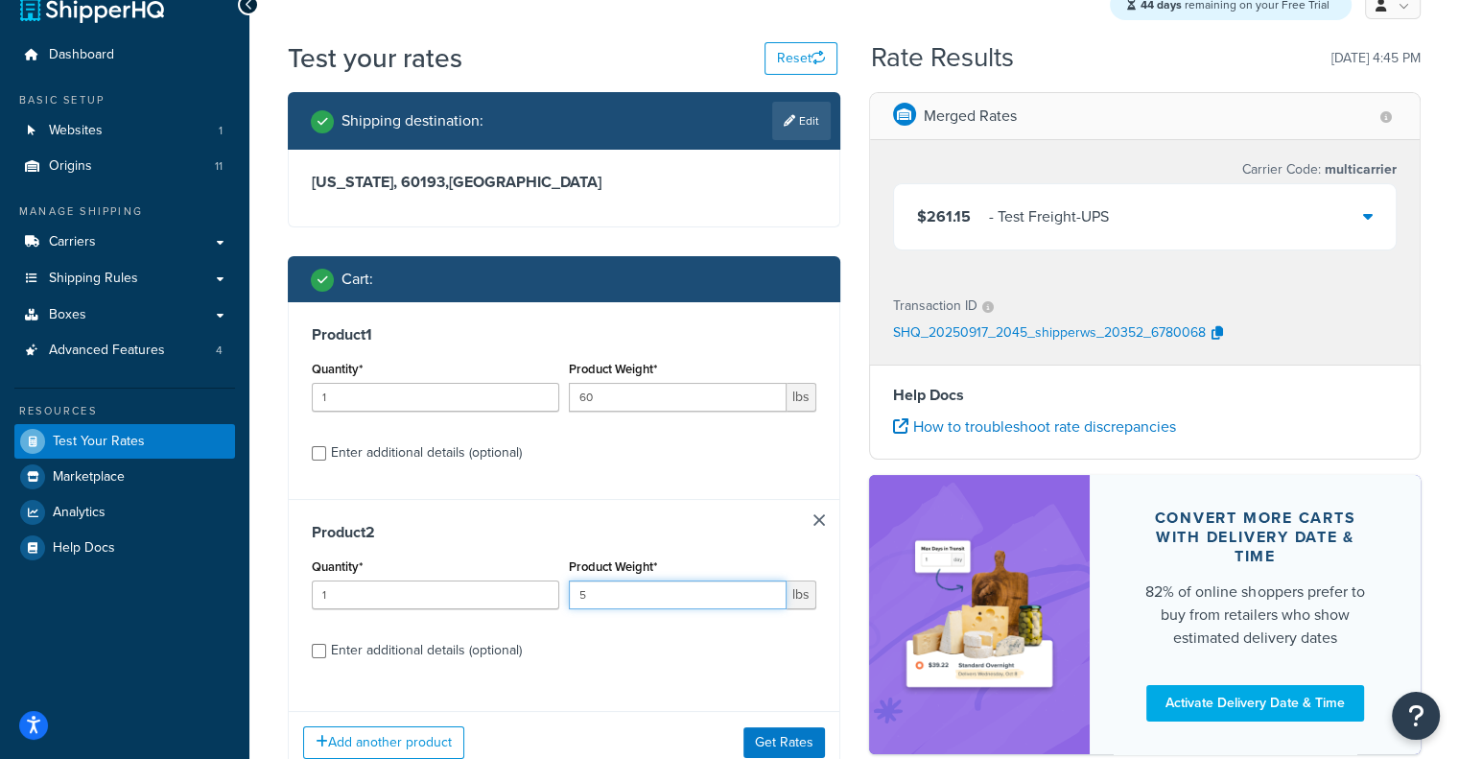
drag, startPoint x: 637, startPoint y: 602, endPoint x: 484, endPoint y: 588, distance: 154.1
click at [484, 588] on div "Quantity* 1 Product Weight* 5 lbs" at bounding box center [564, 589] width 514 height 70
type input "75"
drag, startPoint x: 371, startPoint y: 594, endPoint x: 296, endPoint y: 590, distance: 75.9
click at [296, 590] on div "Product 2 Quantity* 1 Product Weight* 75 lbs Enter additional details (optional)" at bounding box center [564, 598] width 551 height 198
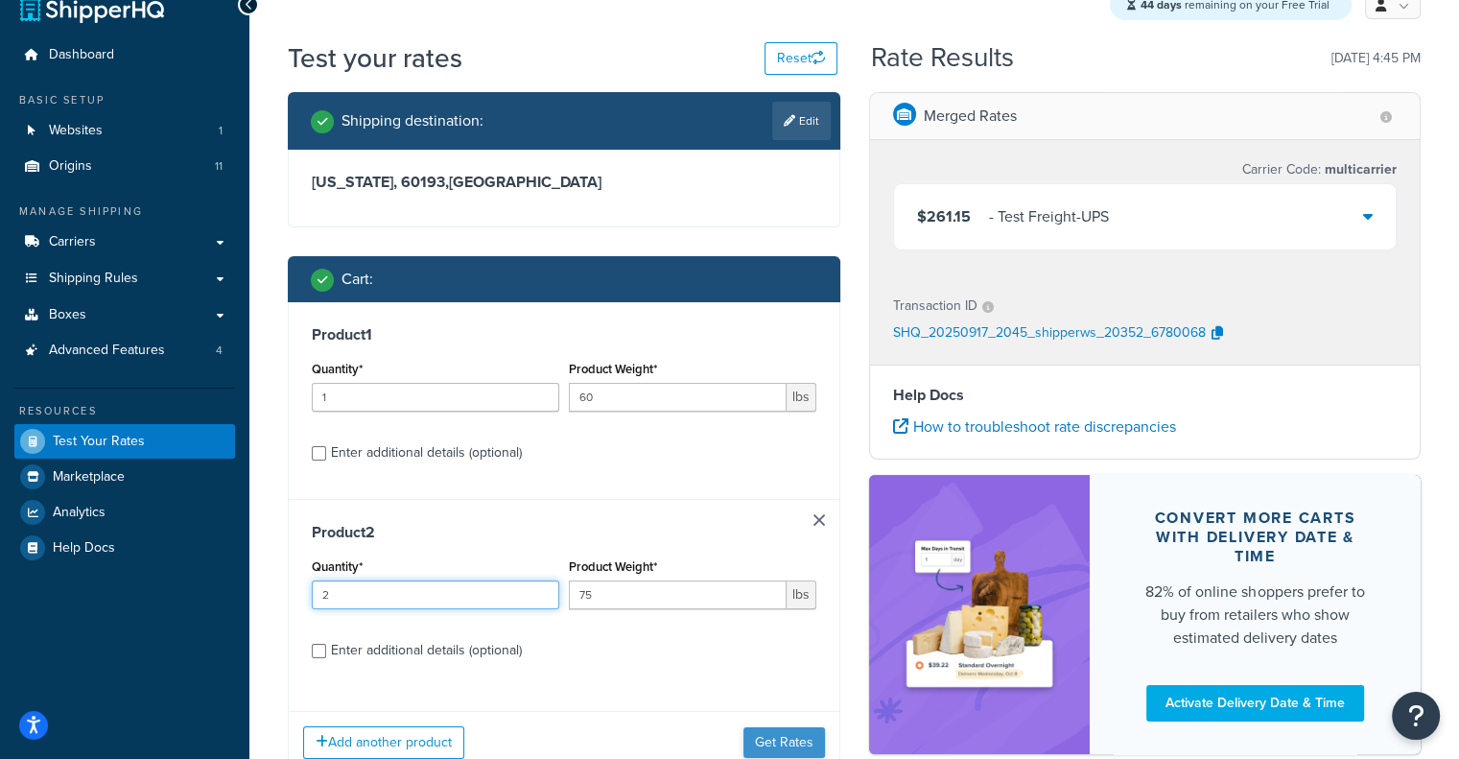
type input "2"
click at [765, 729] on button "Get Rates" at bounding box center [785, 742] width 82 height 31
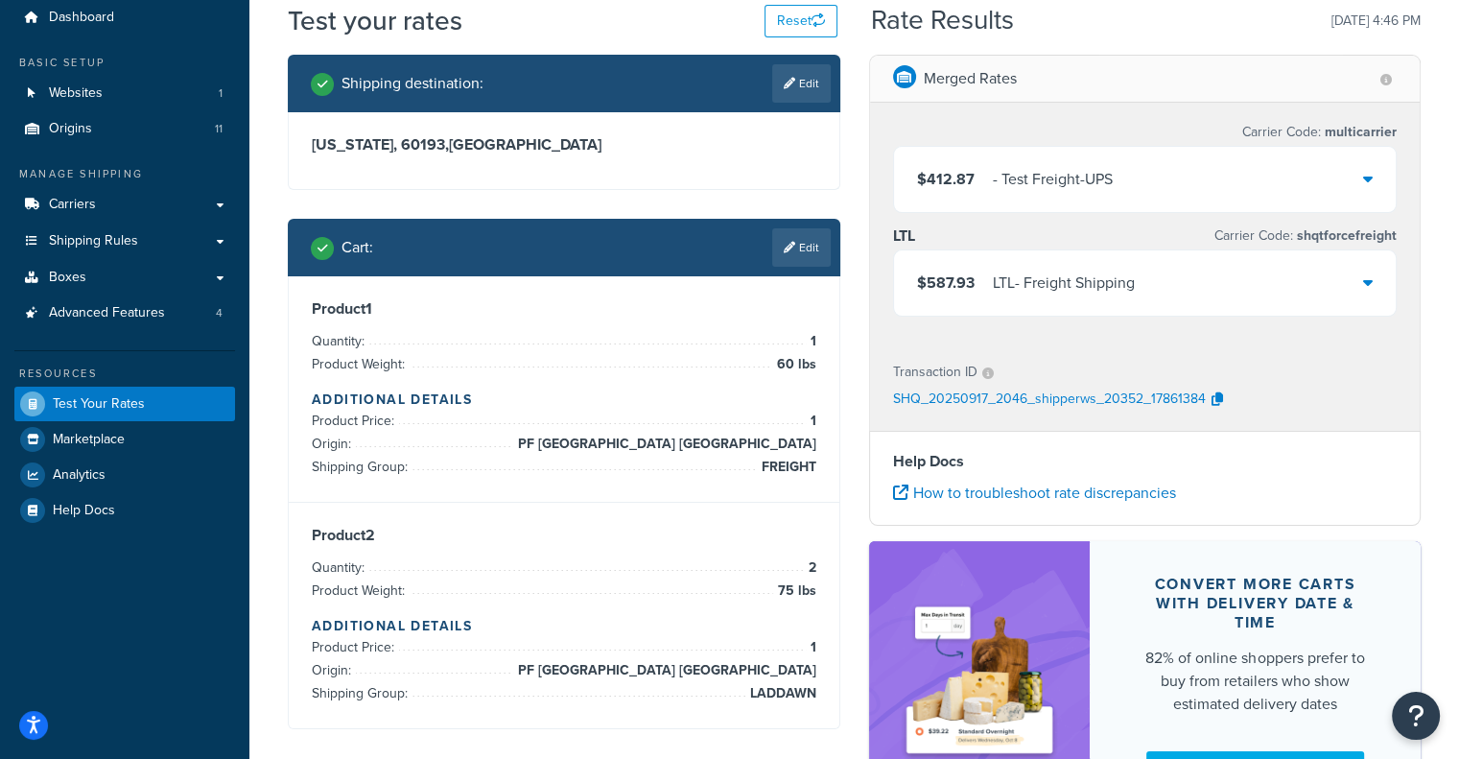
scroll to position [65, 0]
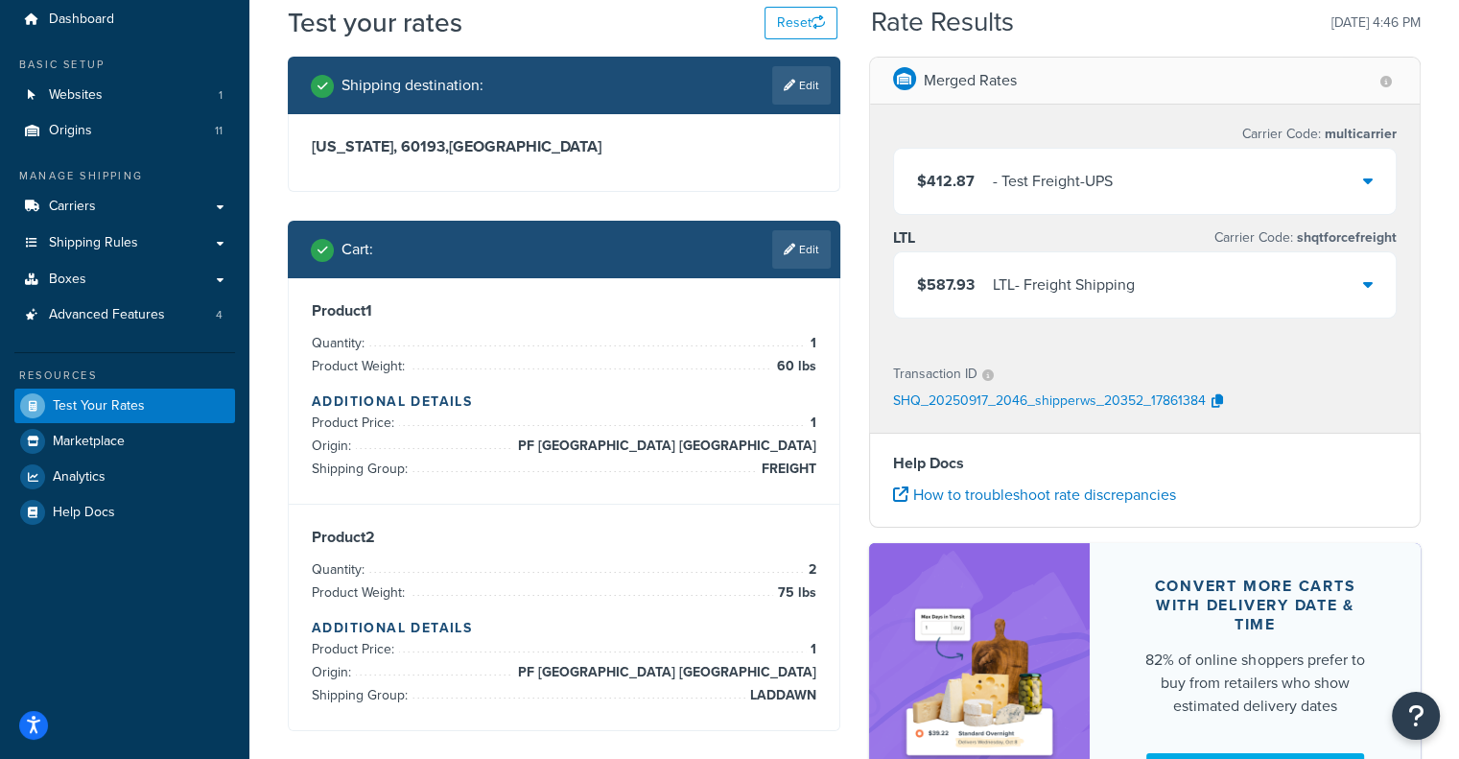
drag, startPoint x: 761, startPoint y: 464, endPoint x: 819, endPoint y: 470, distance: 58.8
click at [819, 470] on div "Product 1 Quantity: 1 Product Weight: 60 lbs Additional Details Product Price: …" at bounding box center [564, 391] width 551 height 226
click at [956, 337] on div "Carrier Code: multicarrier $412.87 - Test Freight-UPS LTL Carrier Code: shqtfor…" at bounding box center [1145, 225] width 551 height 240
click at [947, 191] on span "$412.87" at bounding box center [946, 181] width 58 height 22
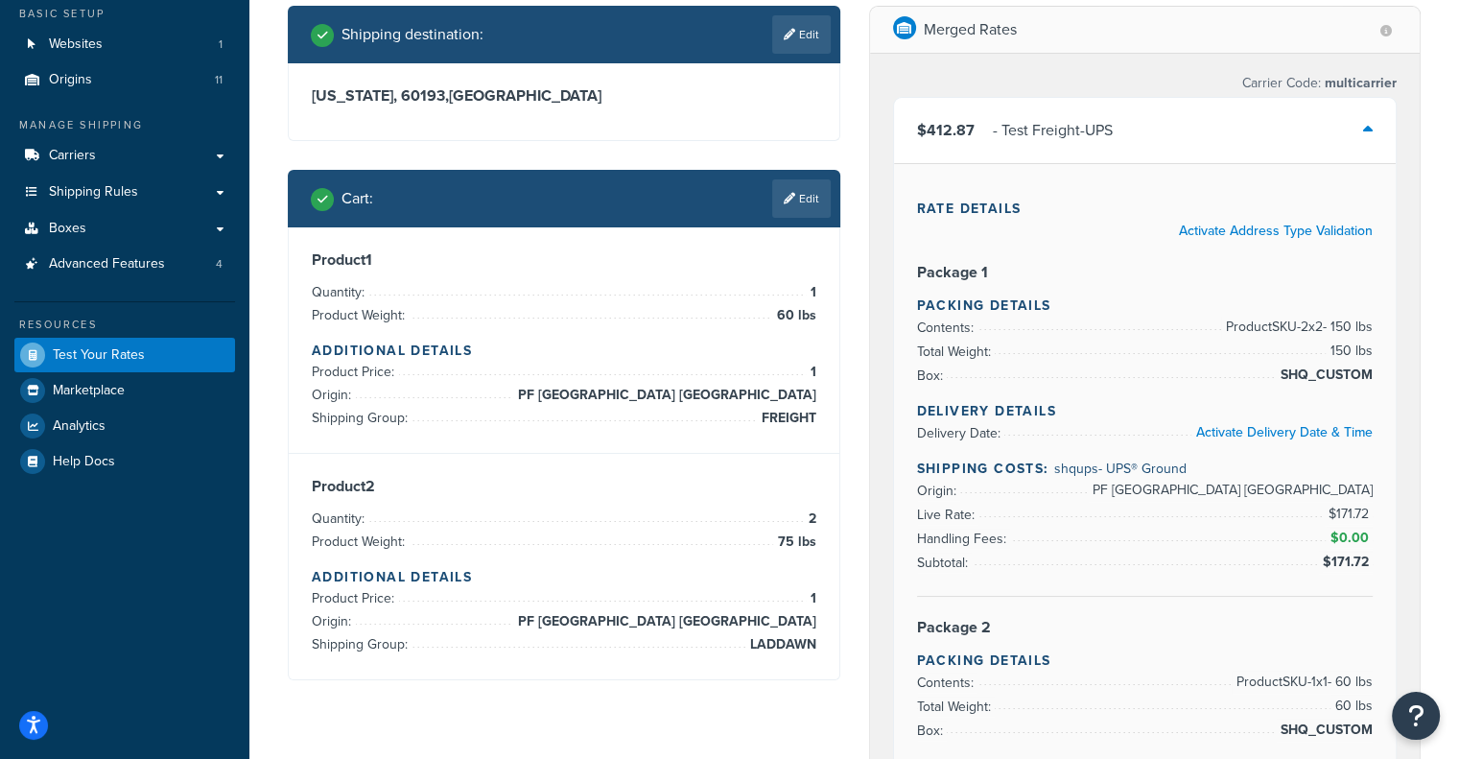
scroll to position [0, 0]
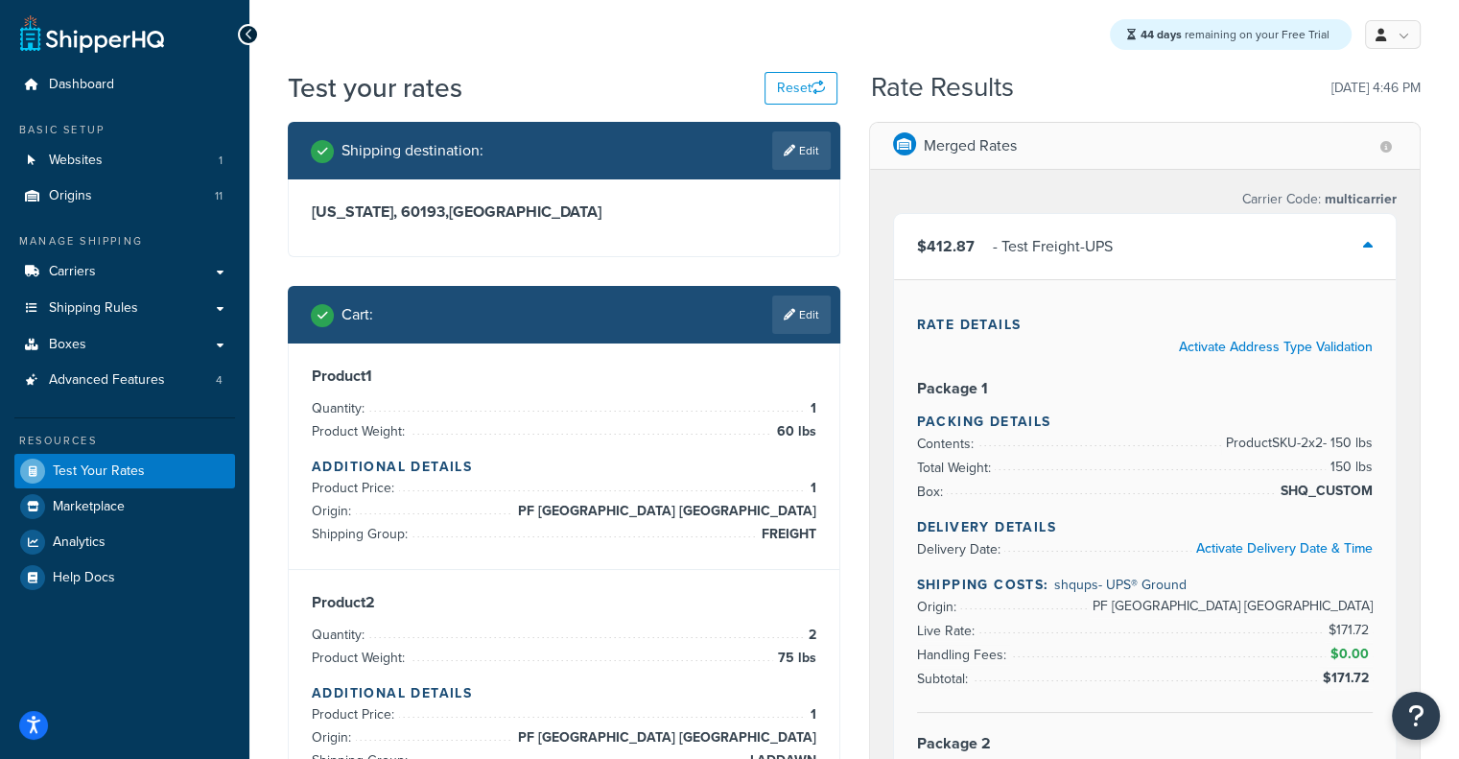
click at [1120, 229] on div "$412.87 - Test Freight-UPS" at bounding box center [1145, 246] width 503 height 65
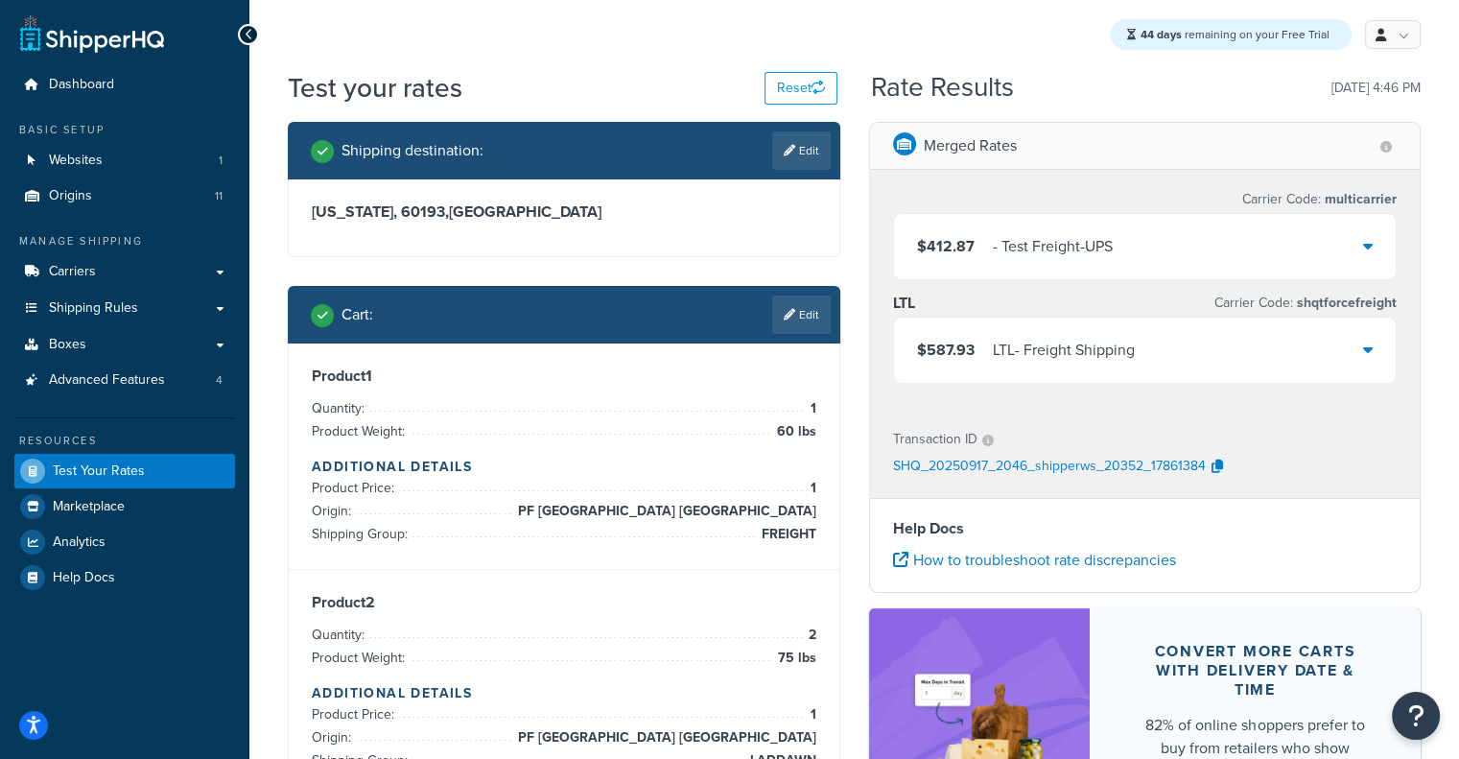
click at [1057, 364] on div "LTL - Freight Shipping" at bounding box center [1064, 350] width 142 height 27
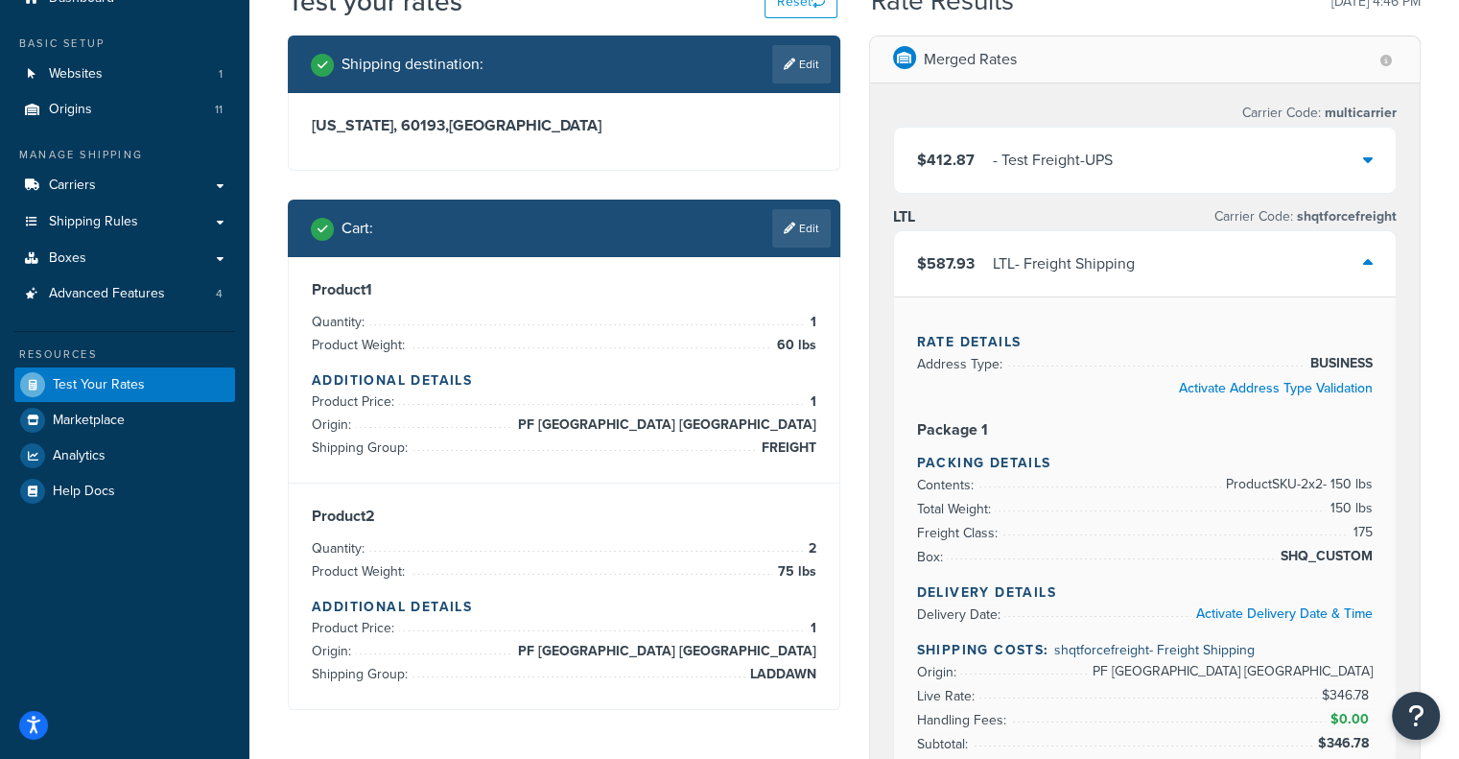
scroll to position [77, 0]
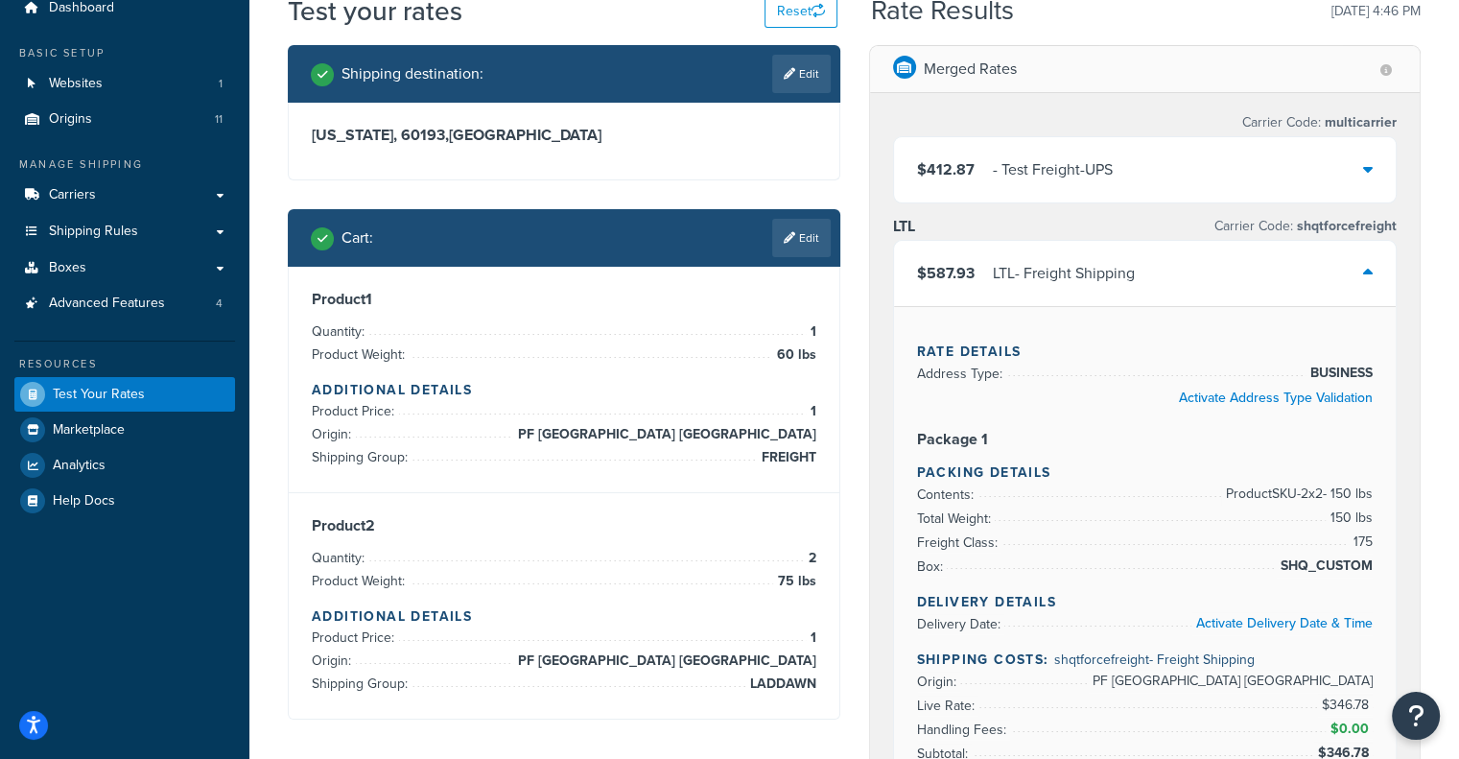
click at [1067, 170] on div "- Test Freight-UPS" at bounding box center [1053, 169] width 120 height 27
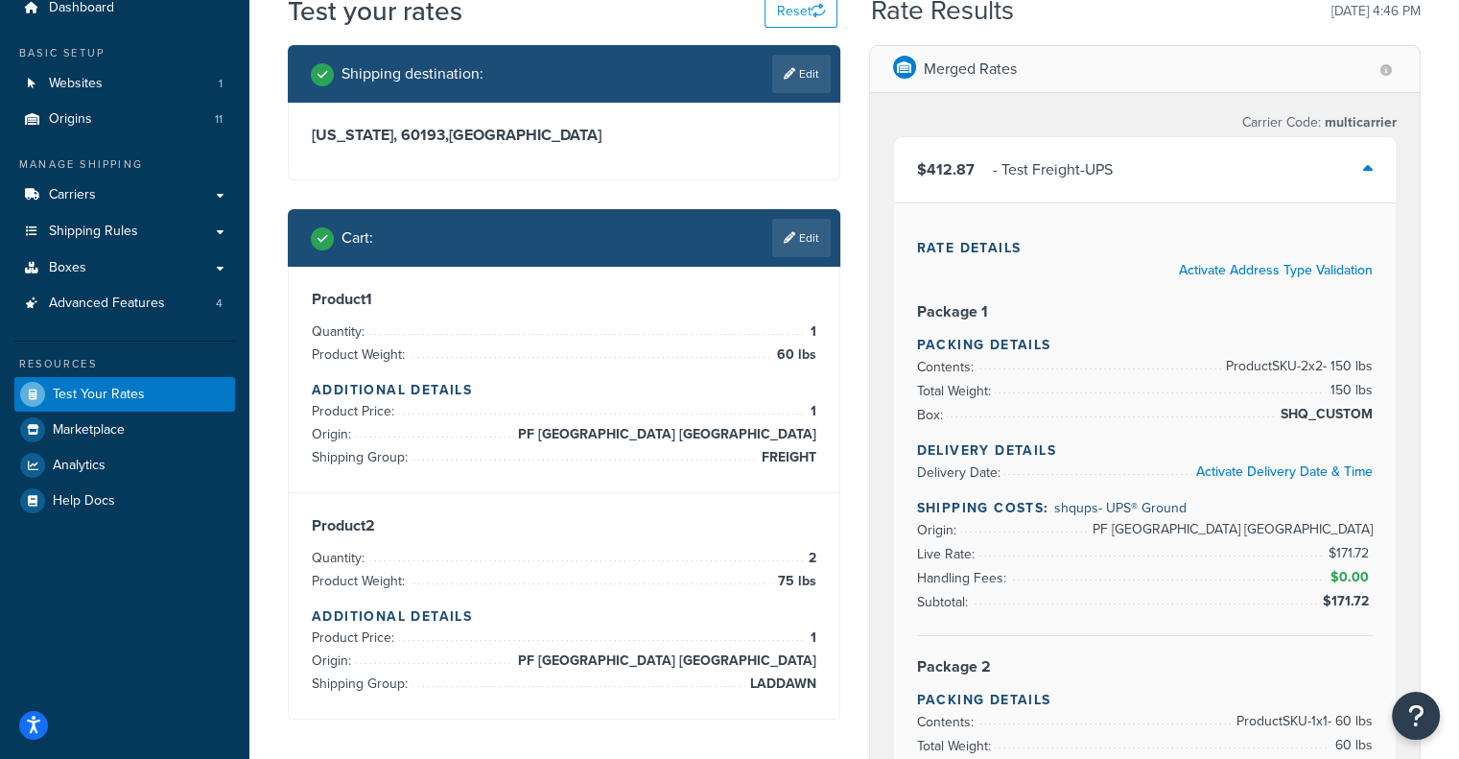
click at [1067, 170] on div "- Test Freight-UPS" at bounding box center [1053, 169] width 120 height 27
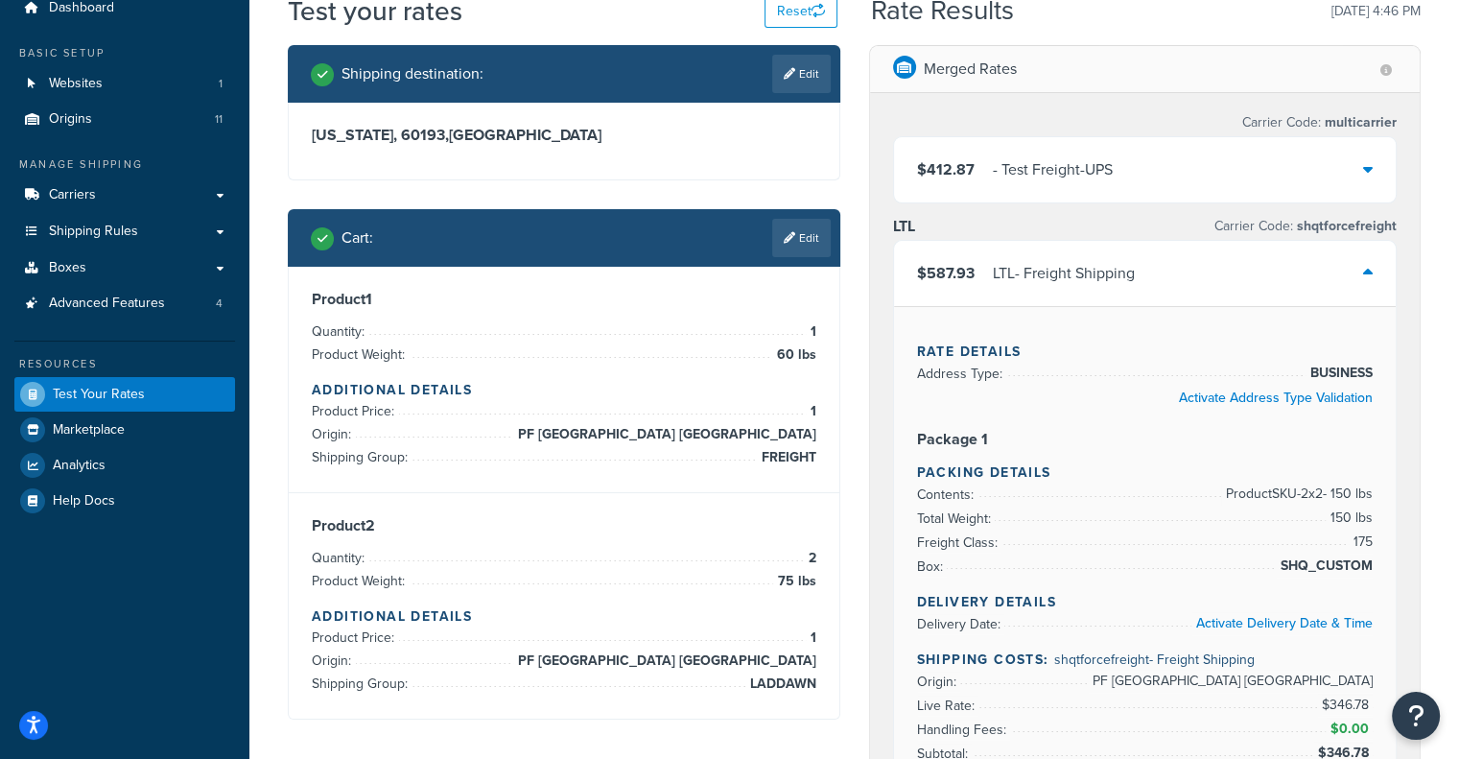
click at [1066, 251] on div "$587.93 LTL - Freight Shipping" at bounding box center [1145, 273] width 503 height 65
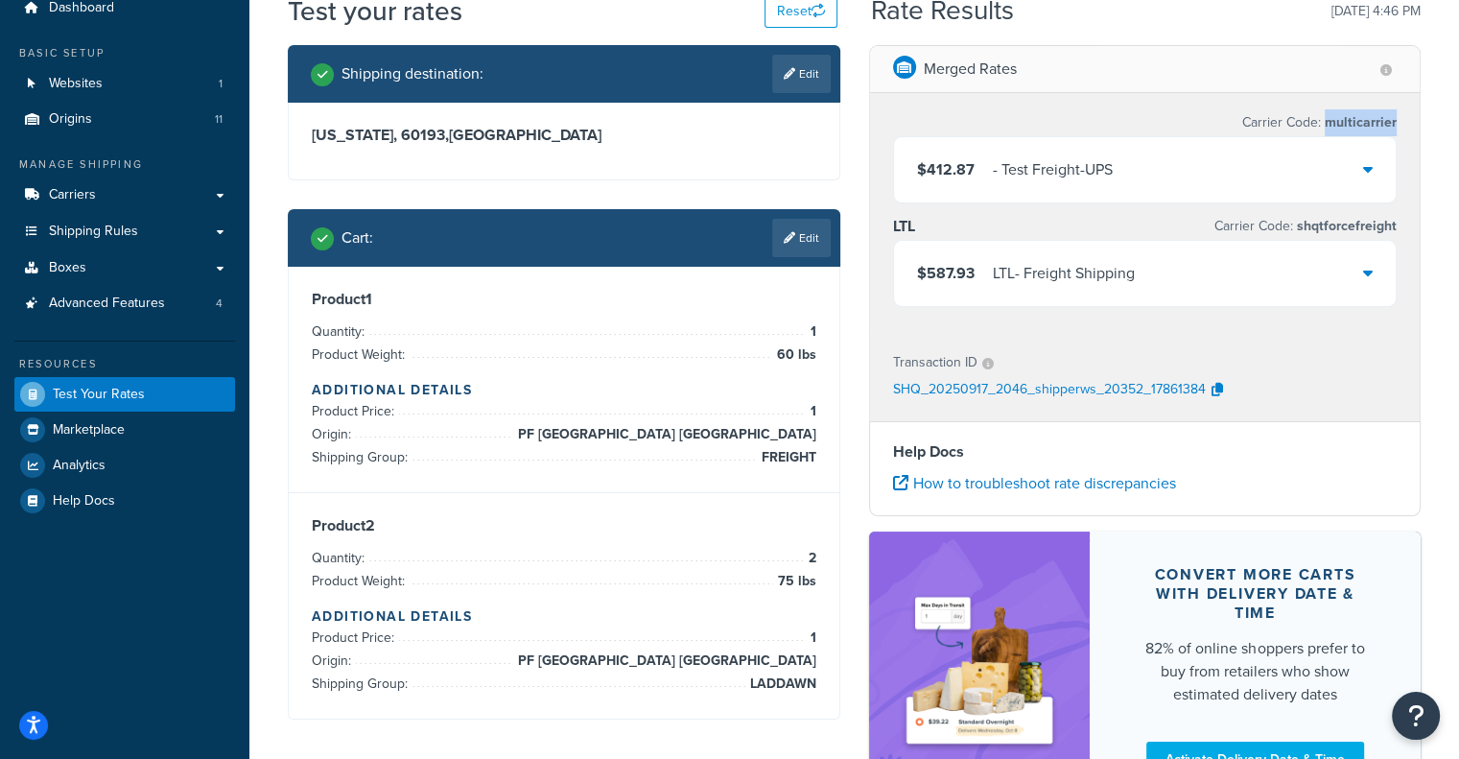
drag, startPoint x: 1330, startPoint y: 125, endPoint x: 1405, endPoint y: 125, distance: 74.8
click at [1405, 125] on div "Carrier Code: multicarrier $412.87 - Test Freight-UPS LTL Carrier Code: shqtfor…" at bounding box center [1145, 213] width 551 height 240
copy span "multicarrier"
click at [165, 122] on link "Origins 11" at bounding box center [124, 120] width 221 height 36
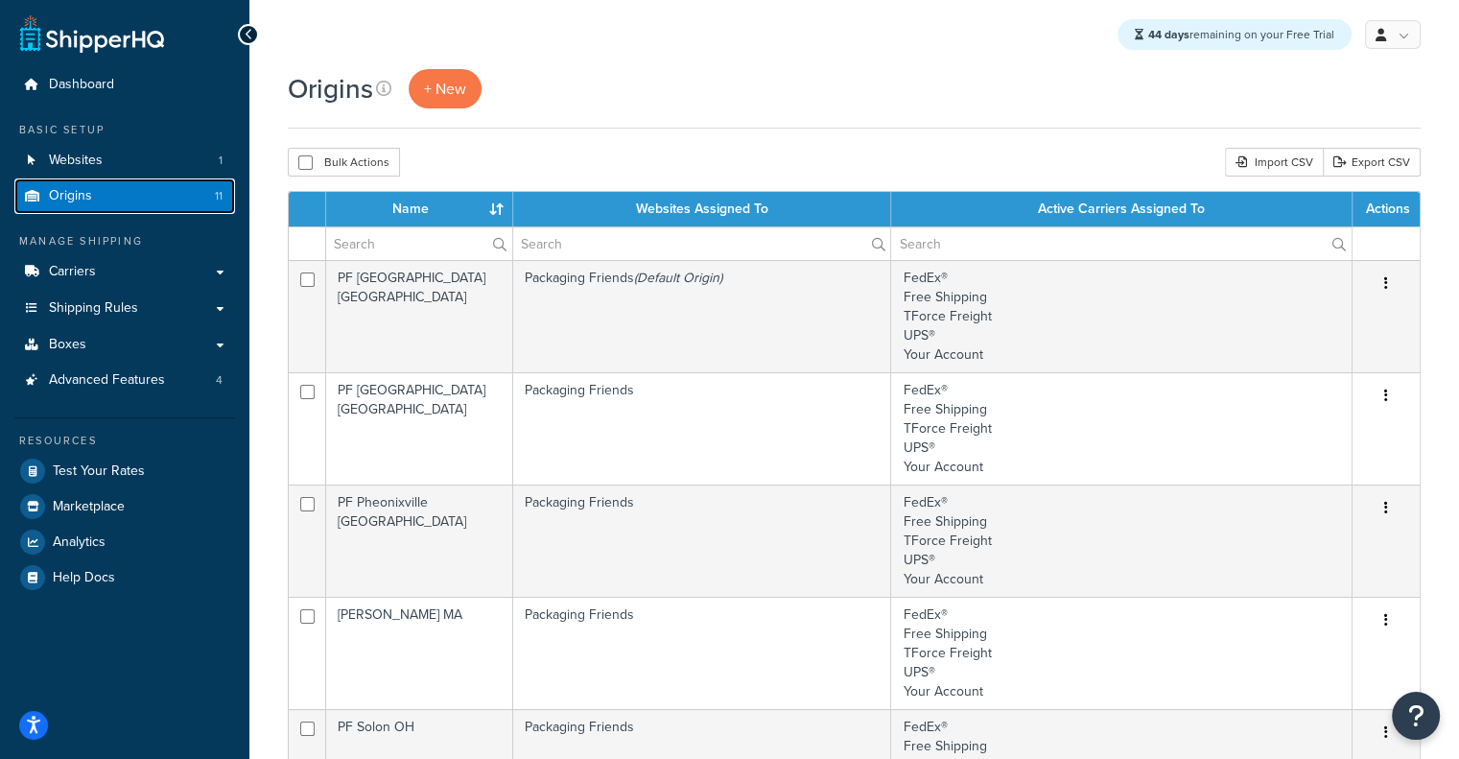
click at [170, 194] on link "Origins 11" at bounding box center [124, 196] width 221 height 36
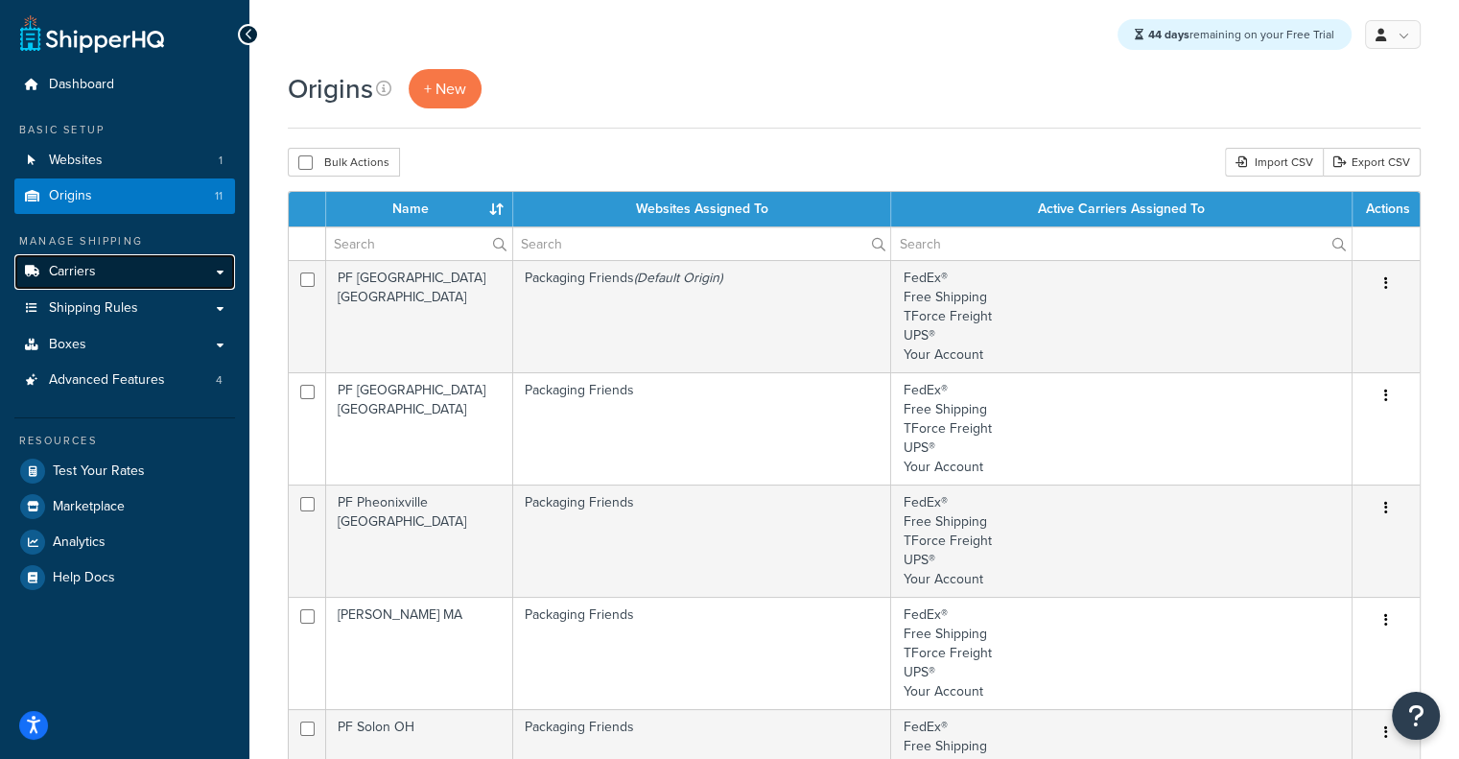
click at [131, 279] on link "Carriers" at bounding box center [124, 272] width 221 height 36
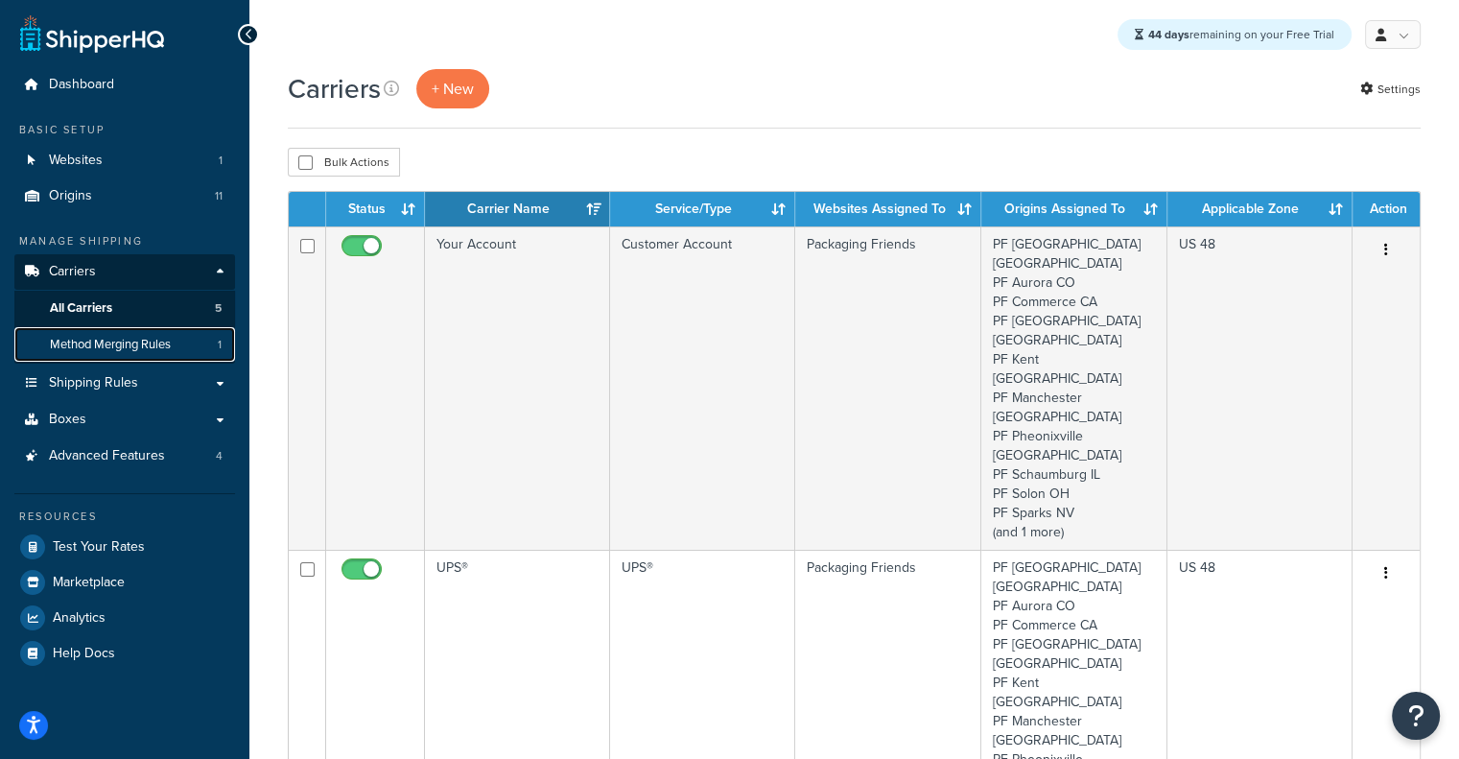
click at [110, 345] on span "Method Merging Rules" at bounding box center [110, 345] width 121 height 16
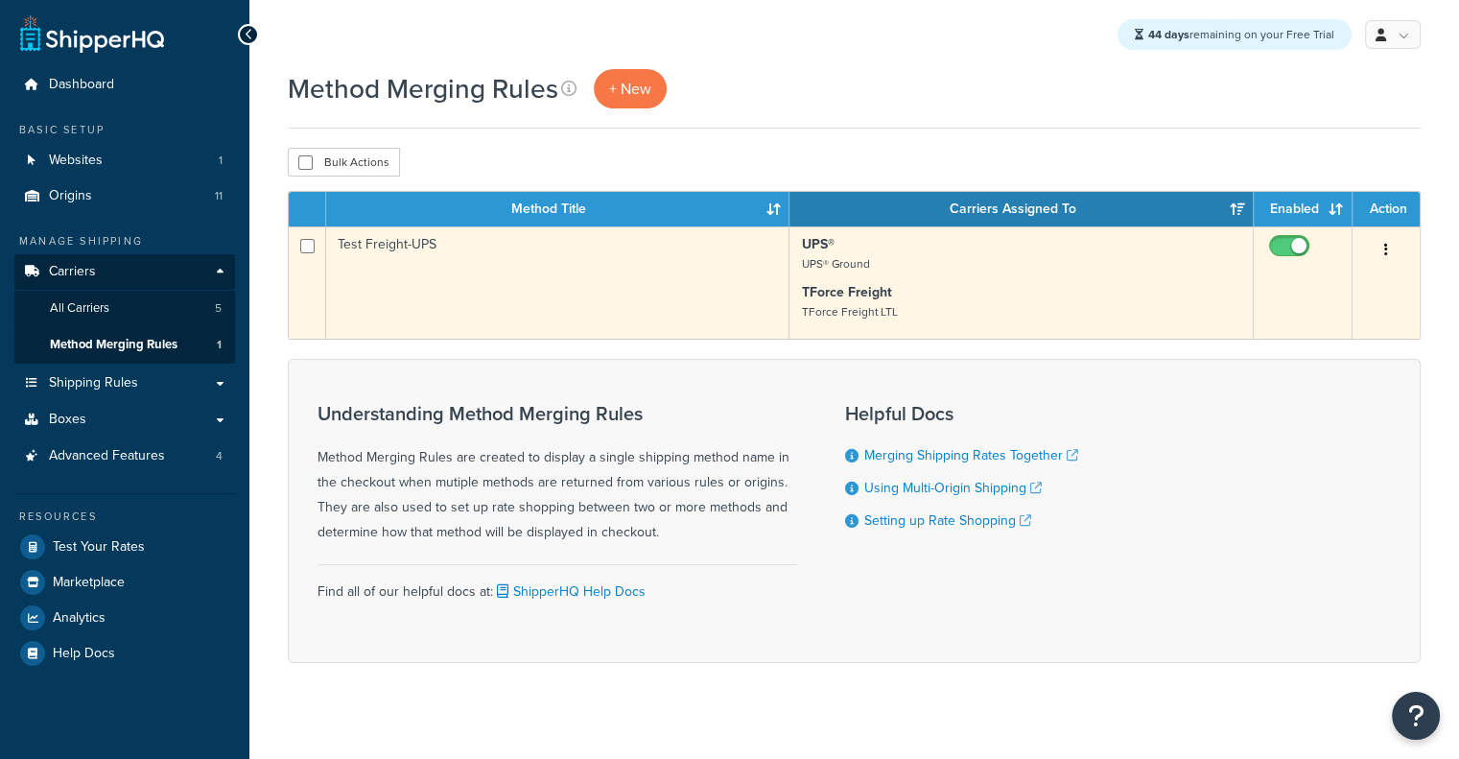
click at [778, 268] on td "Test Freight-UPS" at bounding box center [557, 282] width 463 height 112
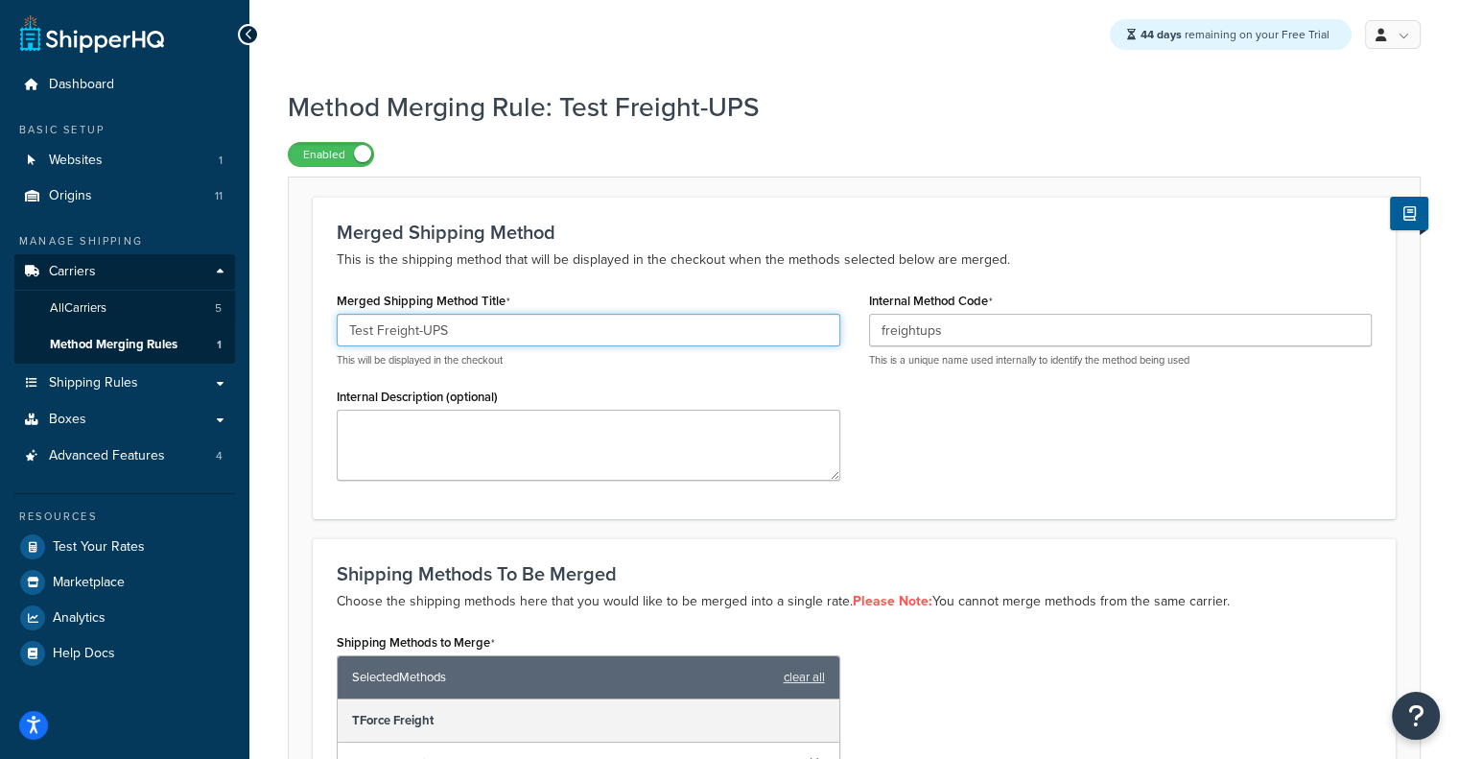
drag, startPoint x: 506, startPoint y: 326, endPoint x: 212, endPoint y: 340, distance: 293.9
click at [212, 340] on div "Dashboard Basic Setup Websites 1 Origins 11 Manage Shipping Carriers Carriers A…" at bounding box center [729, 562] width 1459 height 1125
paste input "multicarrier"
click at [357, 331] on input "multicarrier" at bounding box center [589, 330] width 504 height 33
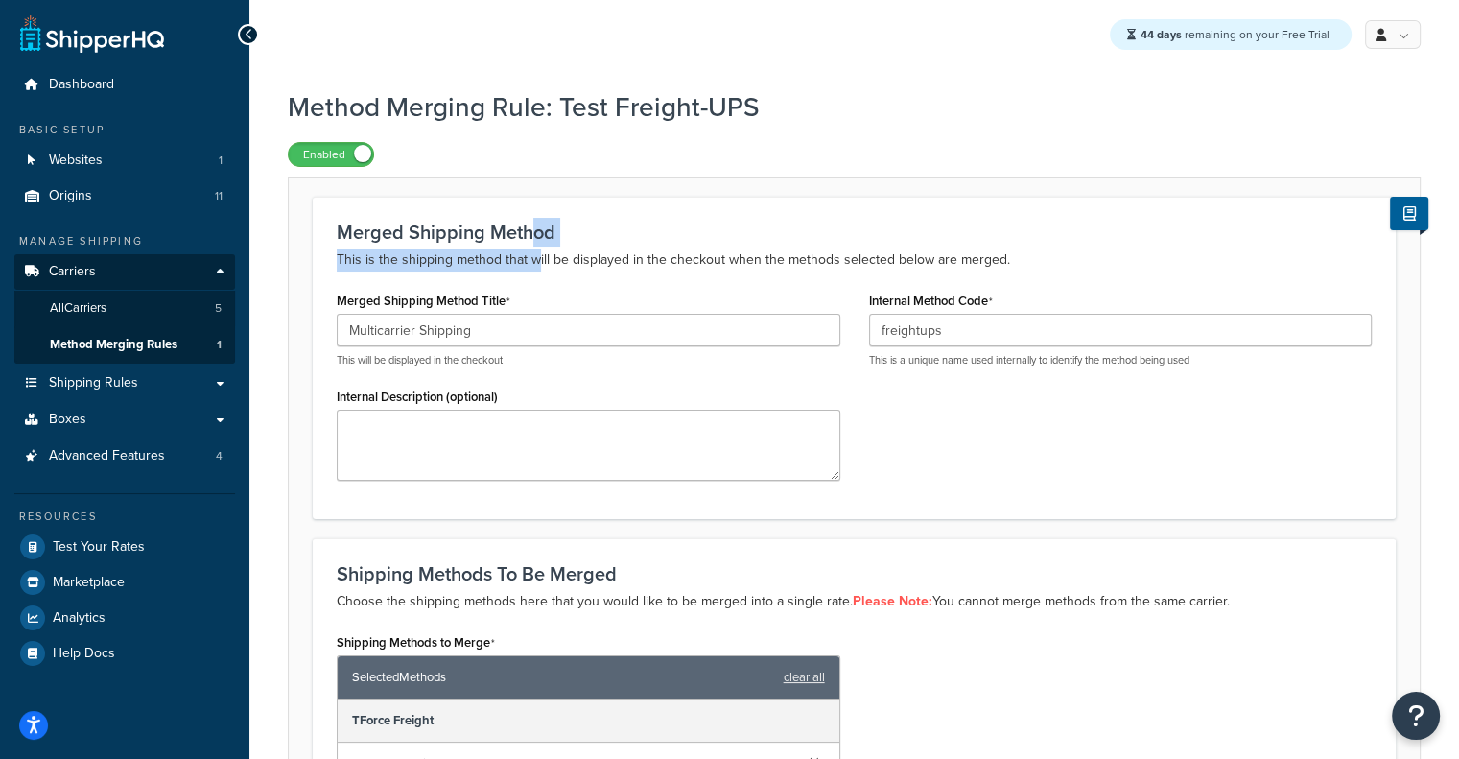
drag, startPoint x: 403, startPoint y: 338, endPoint x: 534, endPoint y: 249, distance: 158.9
click at [534, 249] on div "Merged Shipping Method This is the shipping method that will be displayed in th…" at bounding box center [854, 247] width 1035 height 50
click at [464, 330] on input "Multicarrier Shipping" at bounding box center [589, 330] width 504 height 33
click at [518, 327] on input "Multicarrier Shipping" at bounding box center [589, 330] width 504 height 33
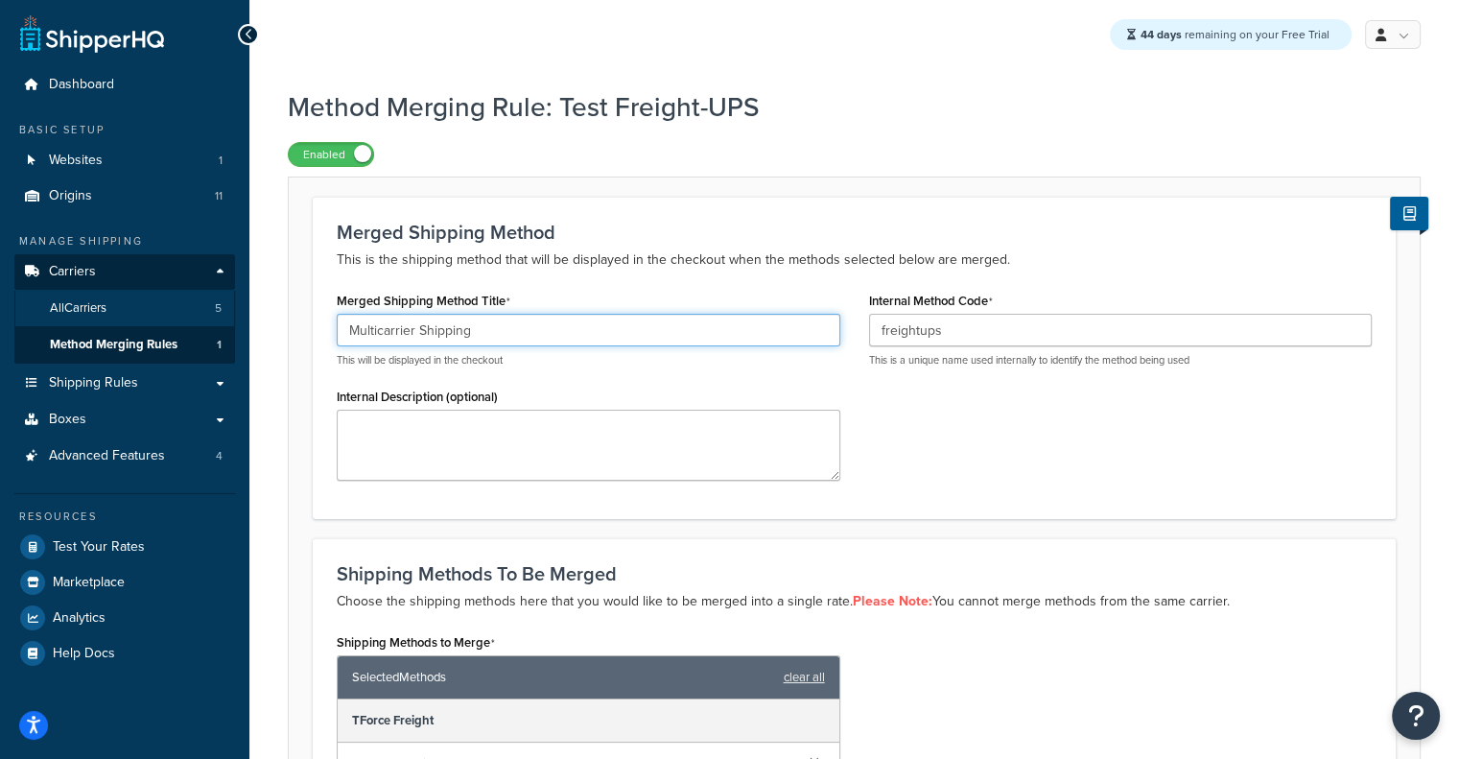
drag, startPoint x: 544, startPoint y: 325, endPoint x: 189, endPoint y: 321, distance: 355.0
click at [189, 321] on div "Dashboard Basic Setup Websites 1 Origins 11 Manage Shipping Carriers Carriers A…" at bounding box center [729, 562] width 1459 height 1125
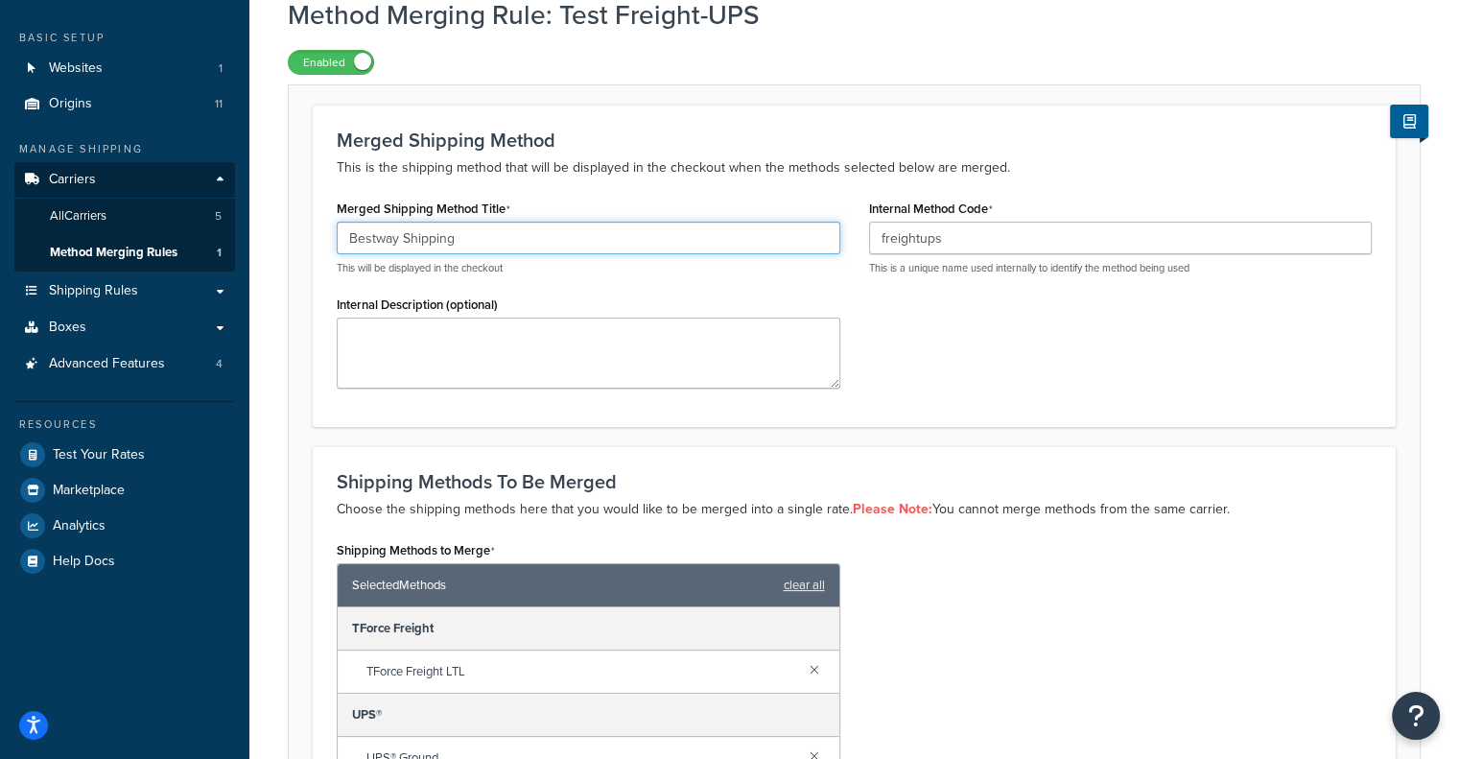
scroll to position [93, 0]
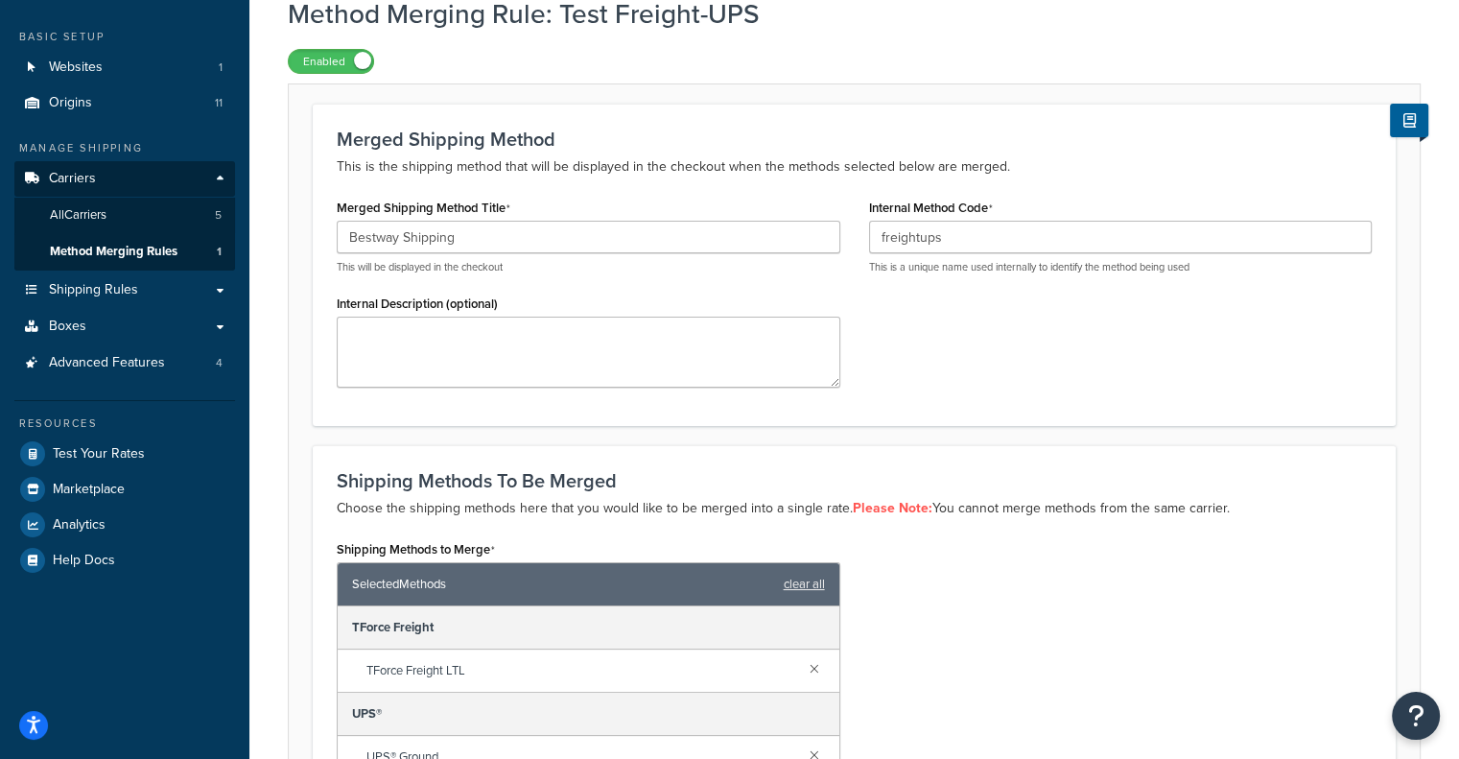
click at [866, 297] on div "Merged Shipping Method Title Bestway Shipping This will be displayed in the che…" at bounding box center [854, 297] width 1064 height 207
click at [726, 229] on input "Bestway Shipping" at bounding box center [589, 237] width 504 height 33
click at [372, 233] on input "Bestway Shipping" at bounding box center [589, 237] width 504 height 33
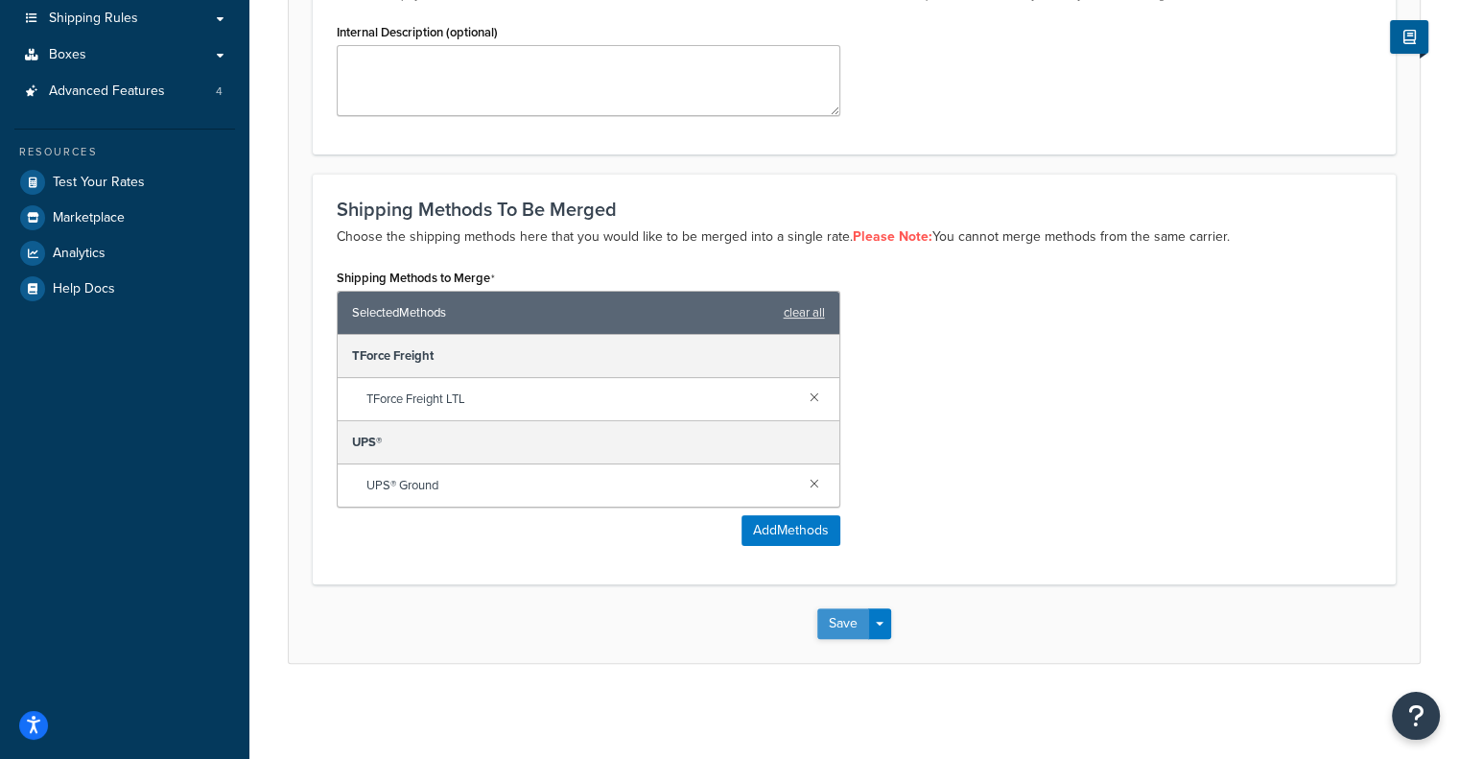
type input "Best Way Shipping"
click at [856, 610] on button "Save" at bounding box center [843, 623] width 52 height 31
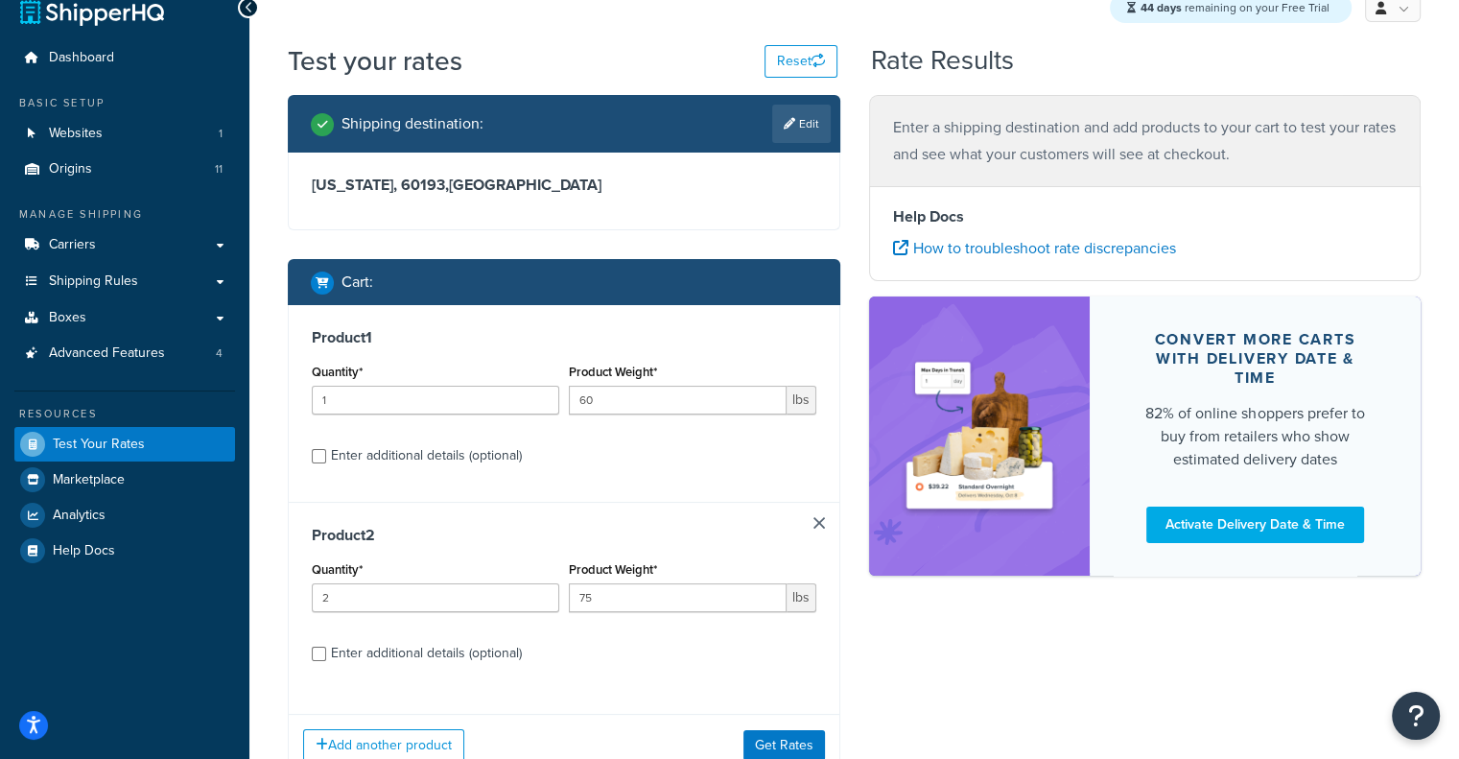
scroll to position [171, 0]
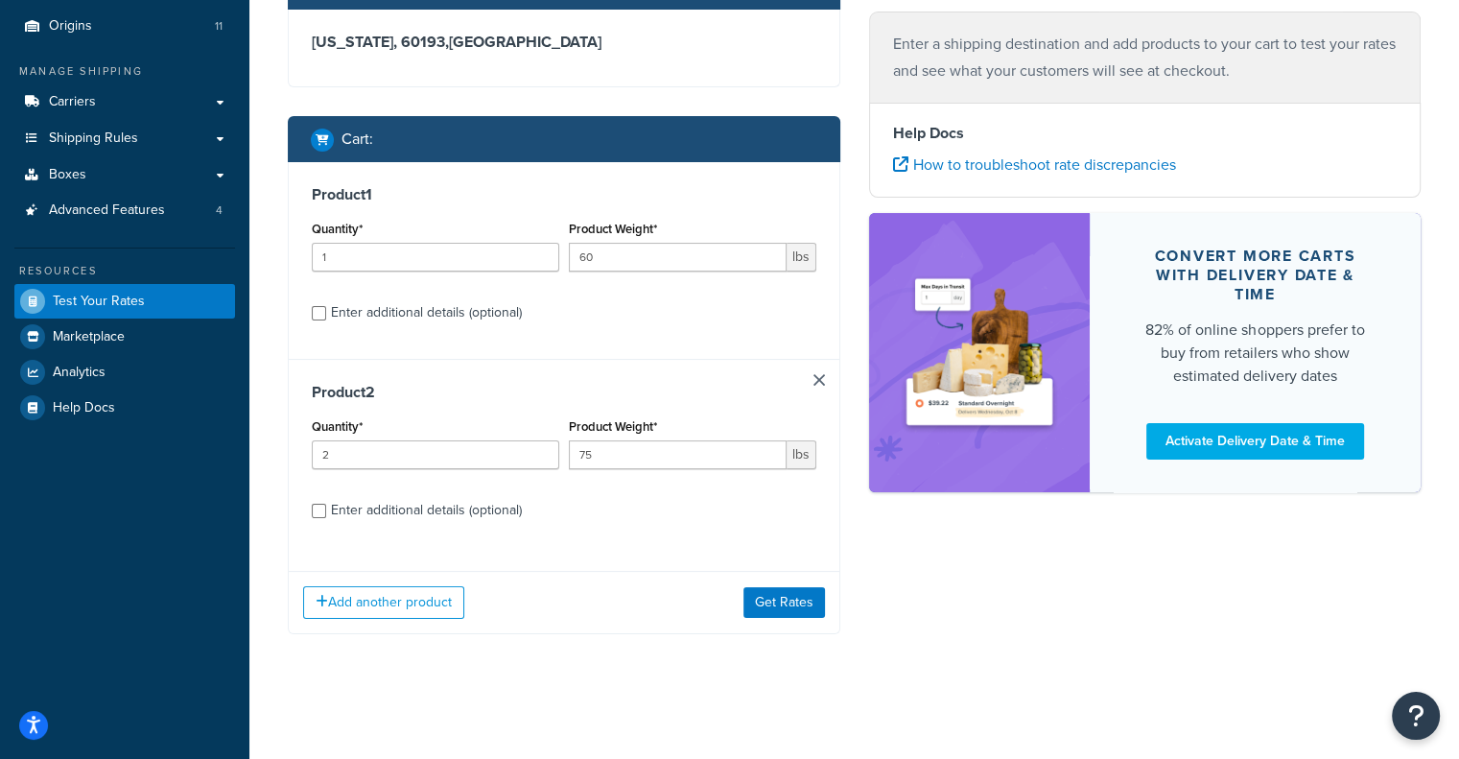
click at [463, 306] on div "Enter additional details (optional)" at bounding box center [426, 312] width 191 height 27
click at [326, 306] on input "Enter additional details (optional)" at bounding box center [319, 313] width 14 height 14
checkbox input "true"
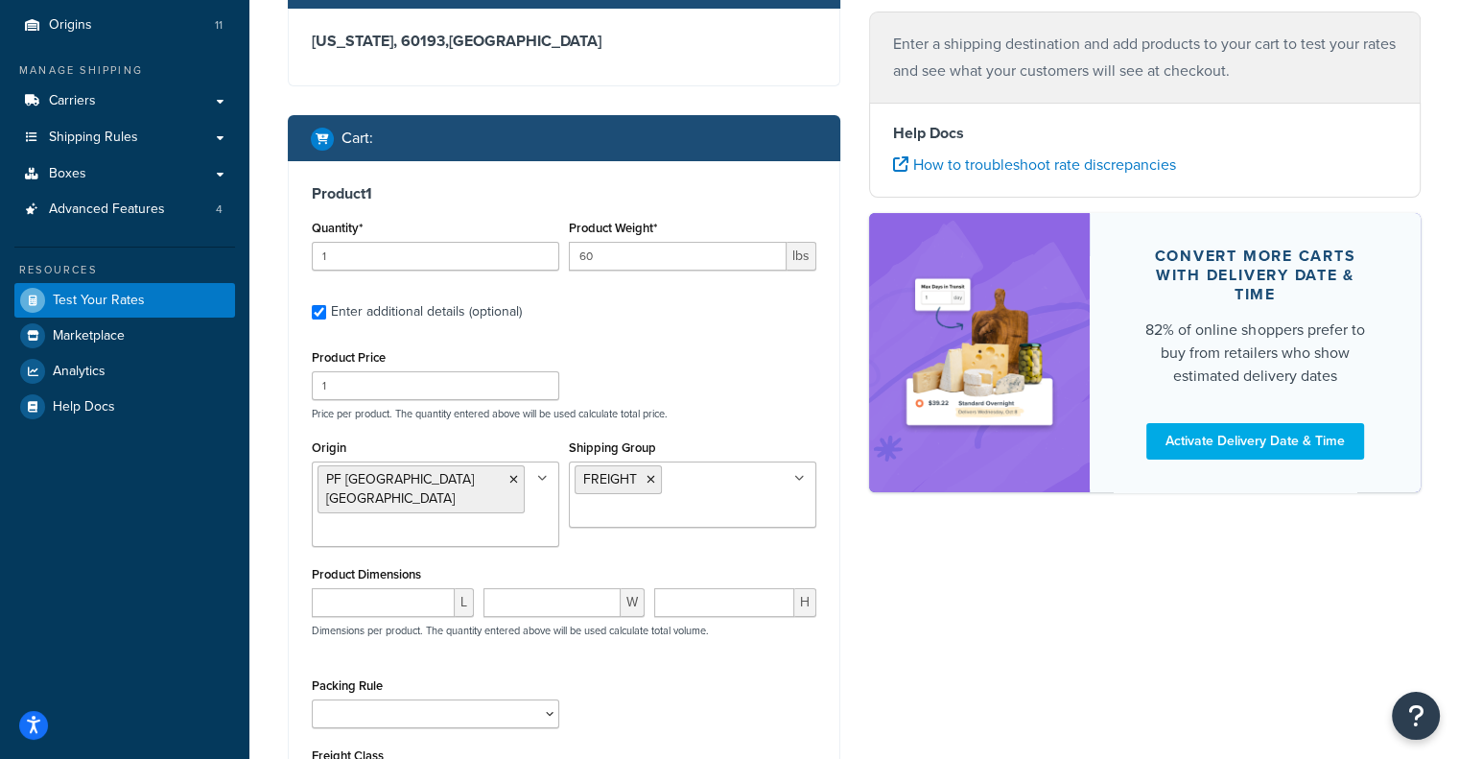
click at [476, 314] on div "Enter additional details (optional)" at bounding box center [426, 311] width 191 height 27
click at [326, 314] on input "Enter additional details (optional)" at bounding box center [319, 312] width 14 height 14
checkbox input "false"
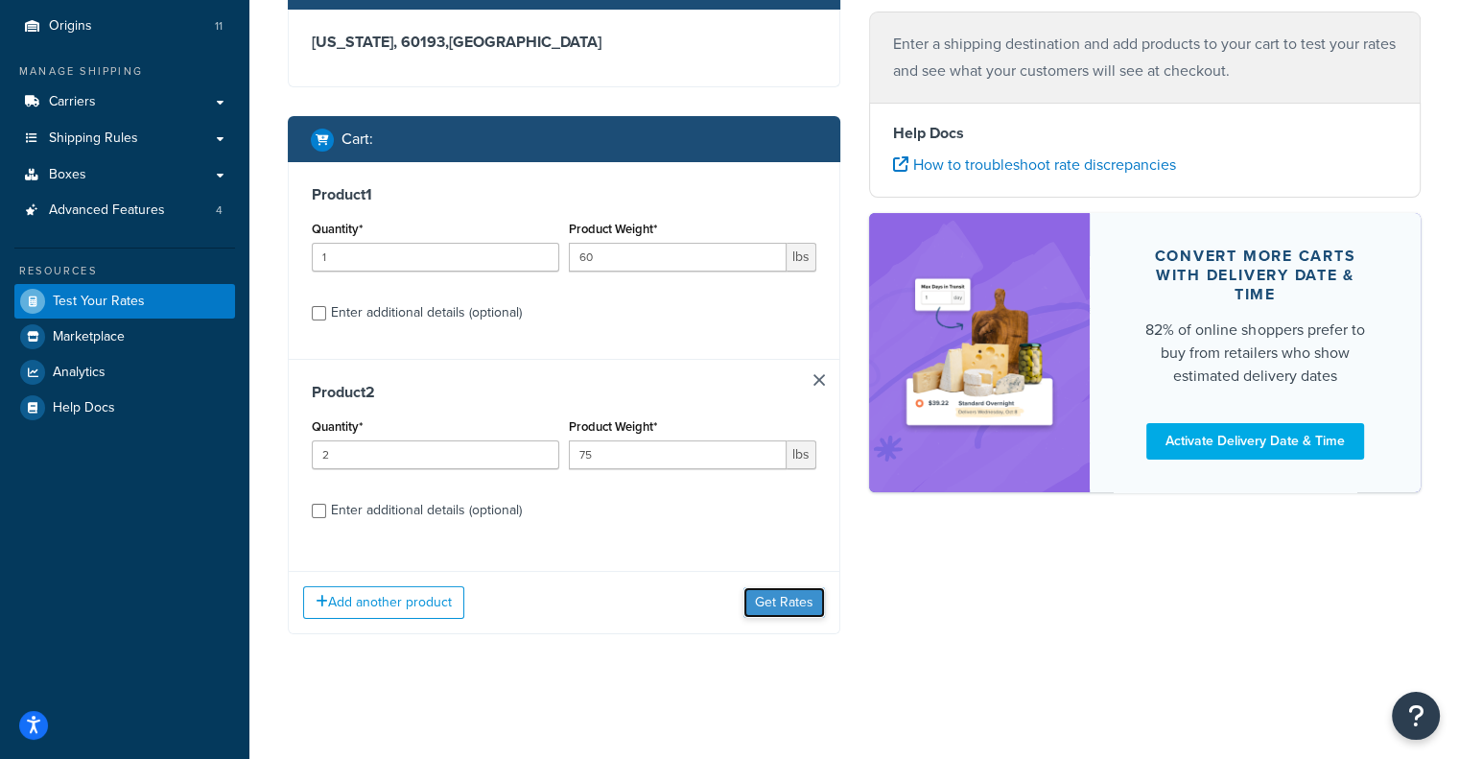
click at [804, 604] on button "Get Rates" at bounding box center [785, 602] width 82 height 31
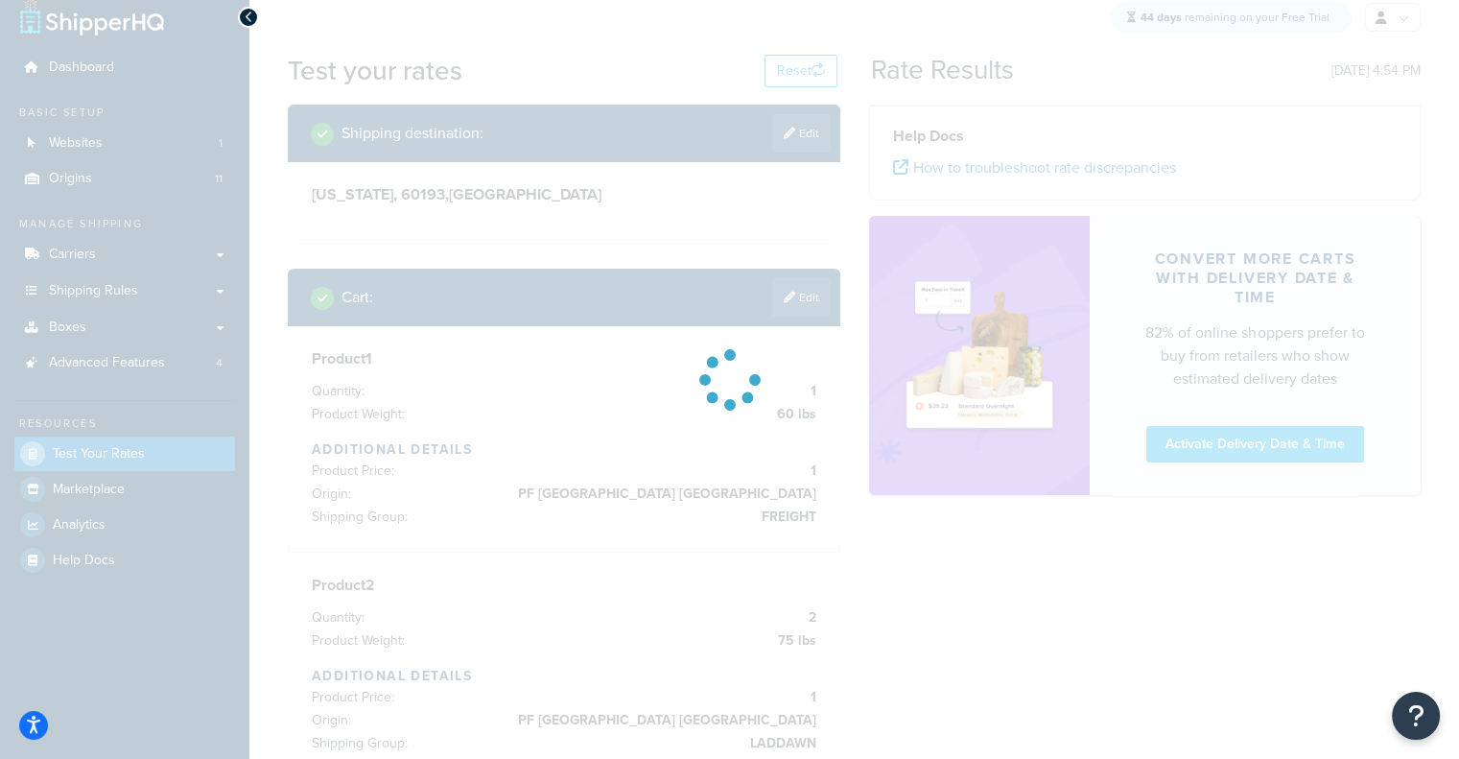
scroll to position [20, 0]
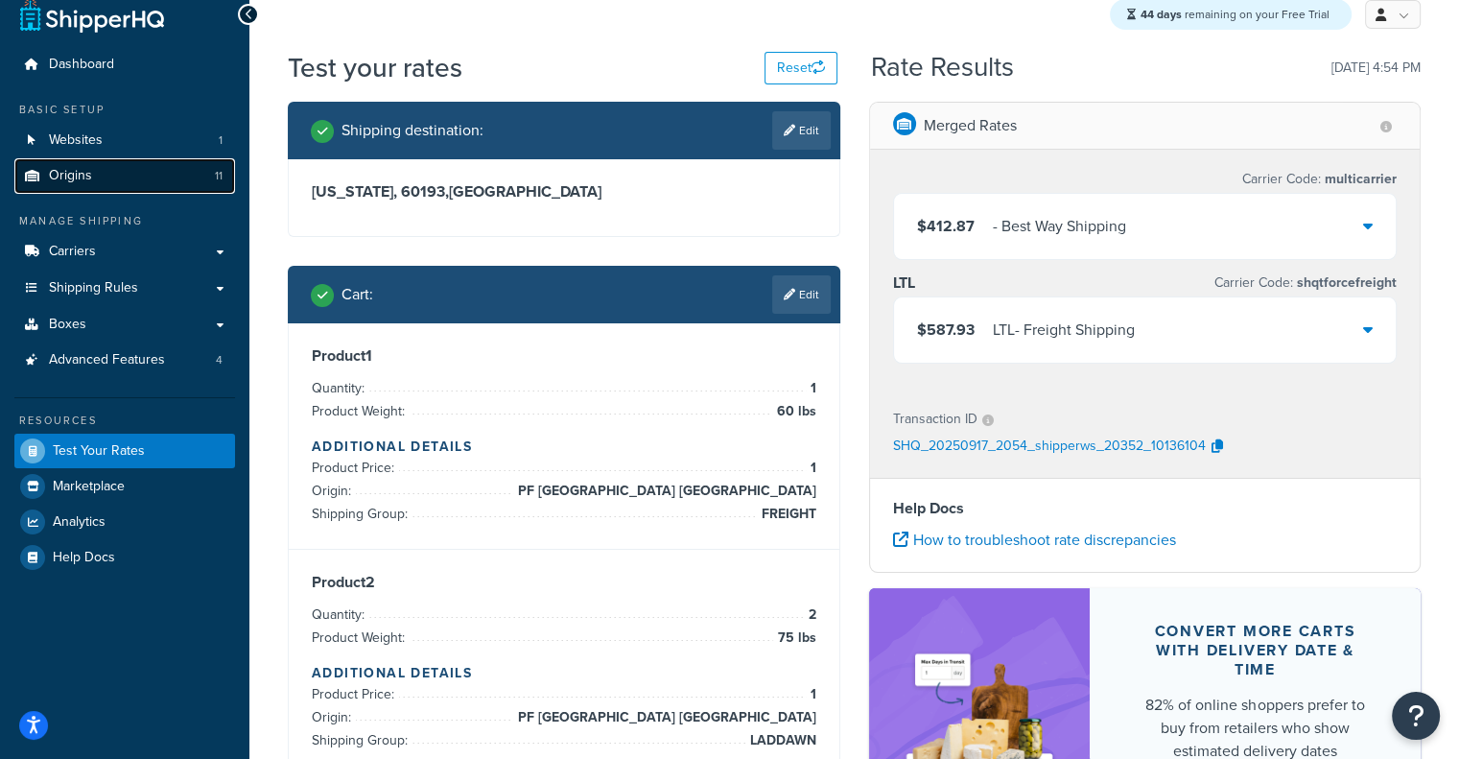
click at [182, 171] on link "Origins 11" at bounding box center [124, 176] width 221 height 36
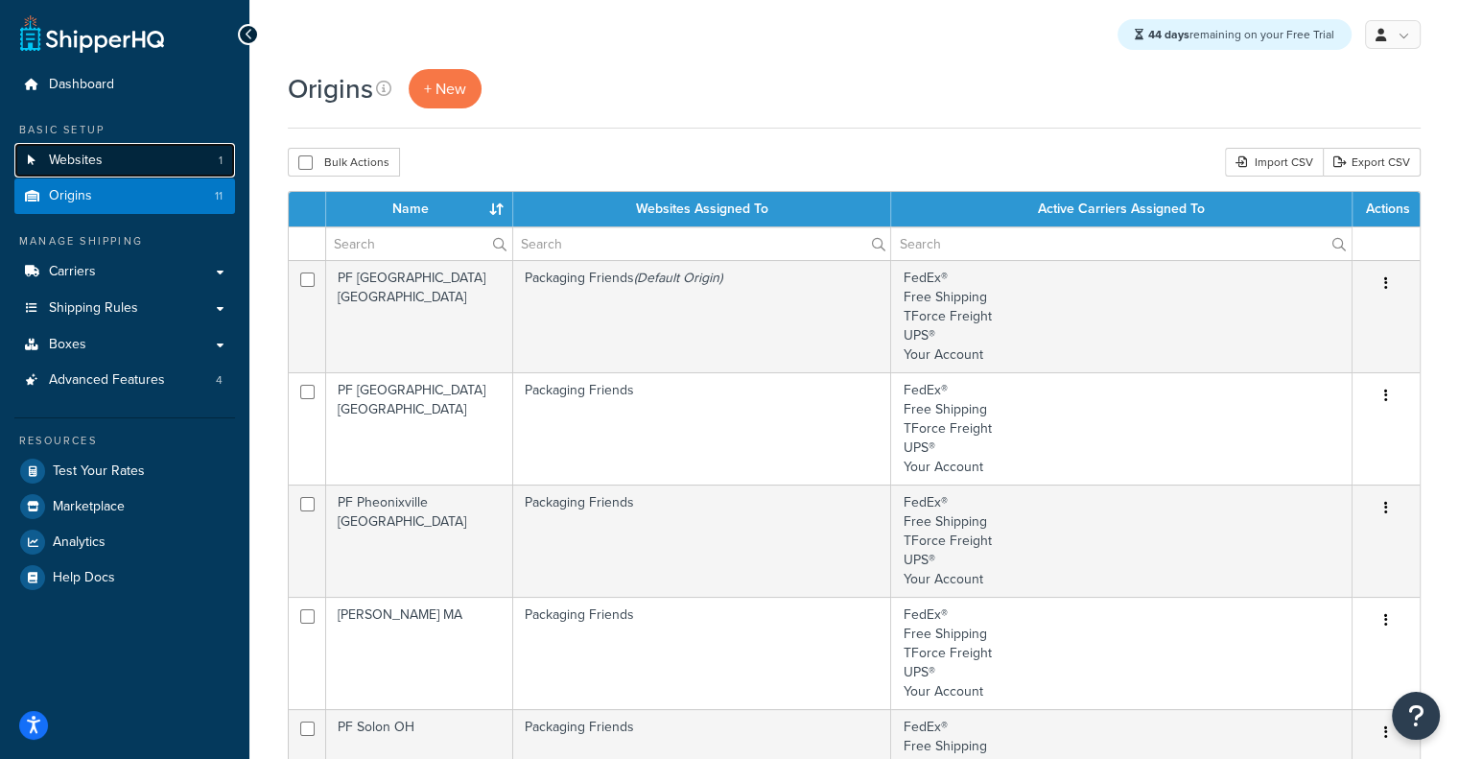
click at [152, 168] on link "Websites 1" at bounding box center [124, 161] width 221 height 36
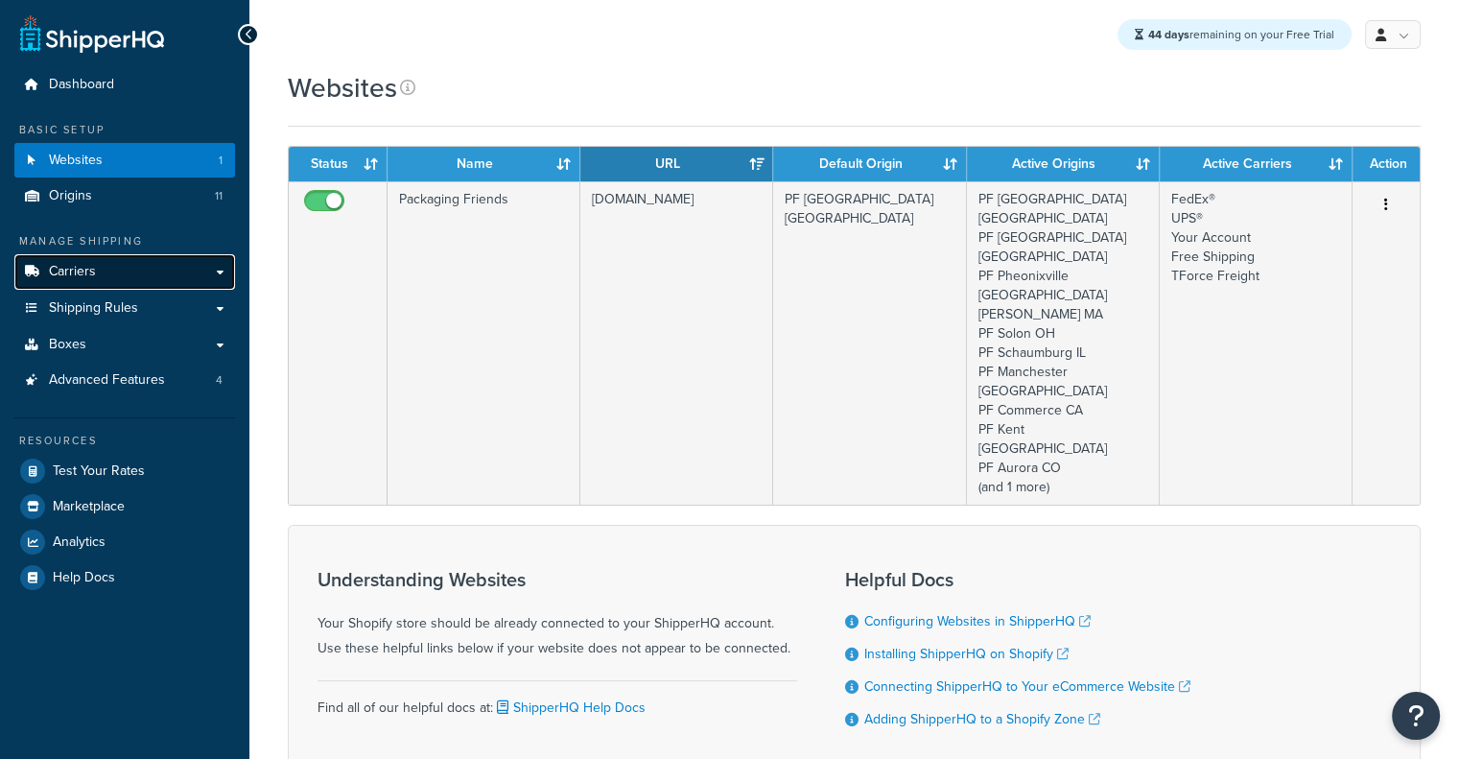
click at [139, 272] on link "Carriers" at bounding box center [124, 272] width 221 height 36
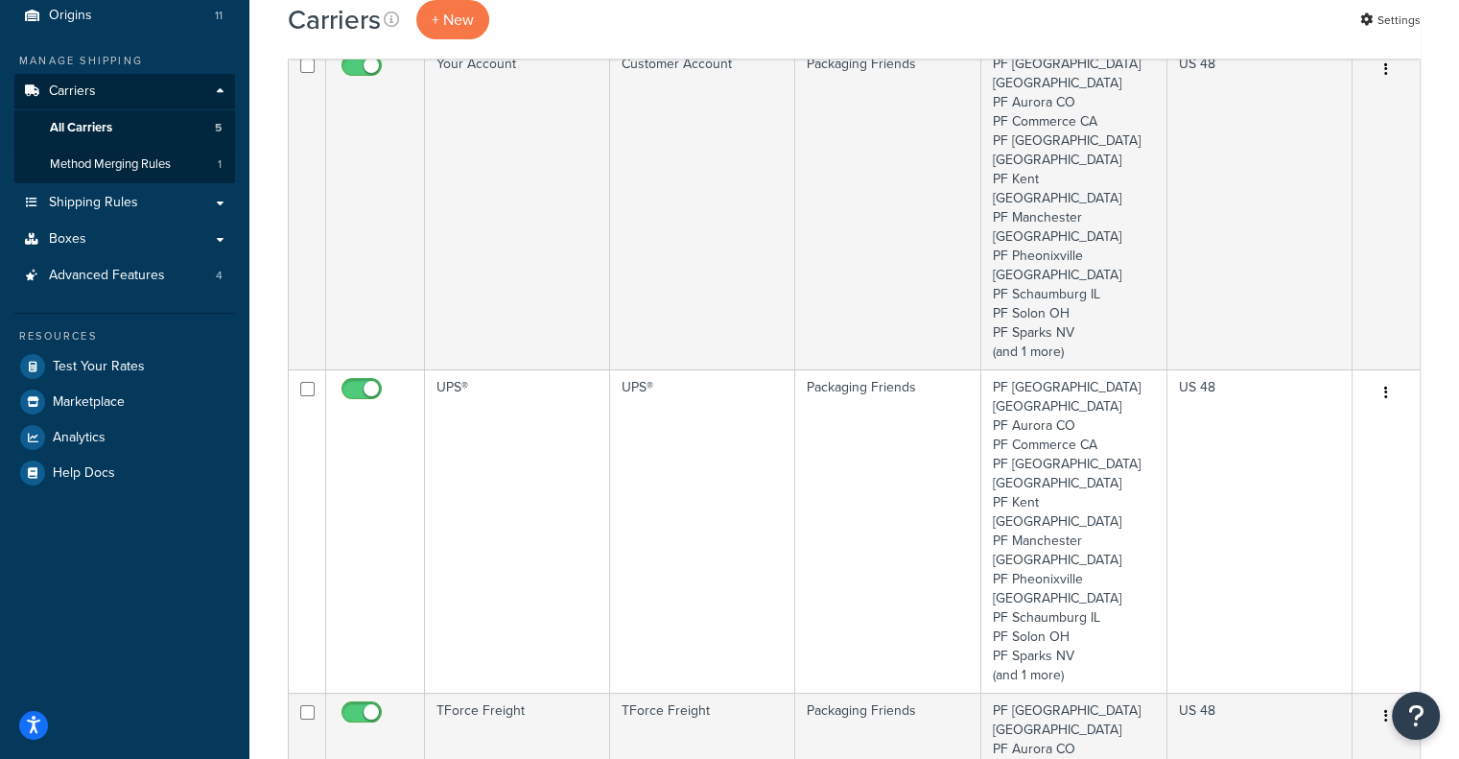
scroll to position [183, 0]
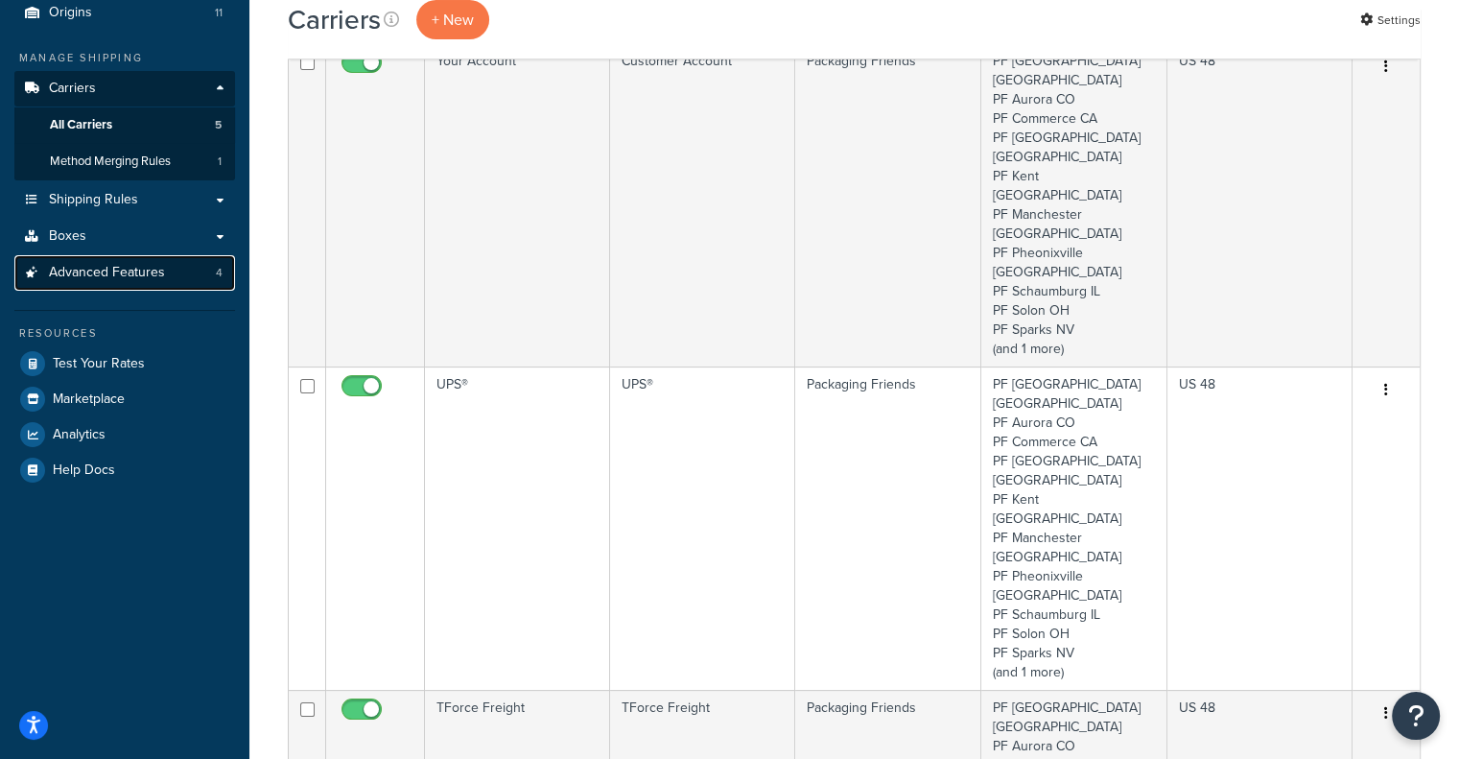
click at [200, 282] on link "Advanced Features 4" at bounding box center [124, 273] width 221 height 36
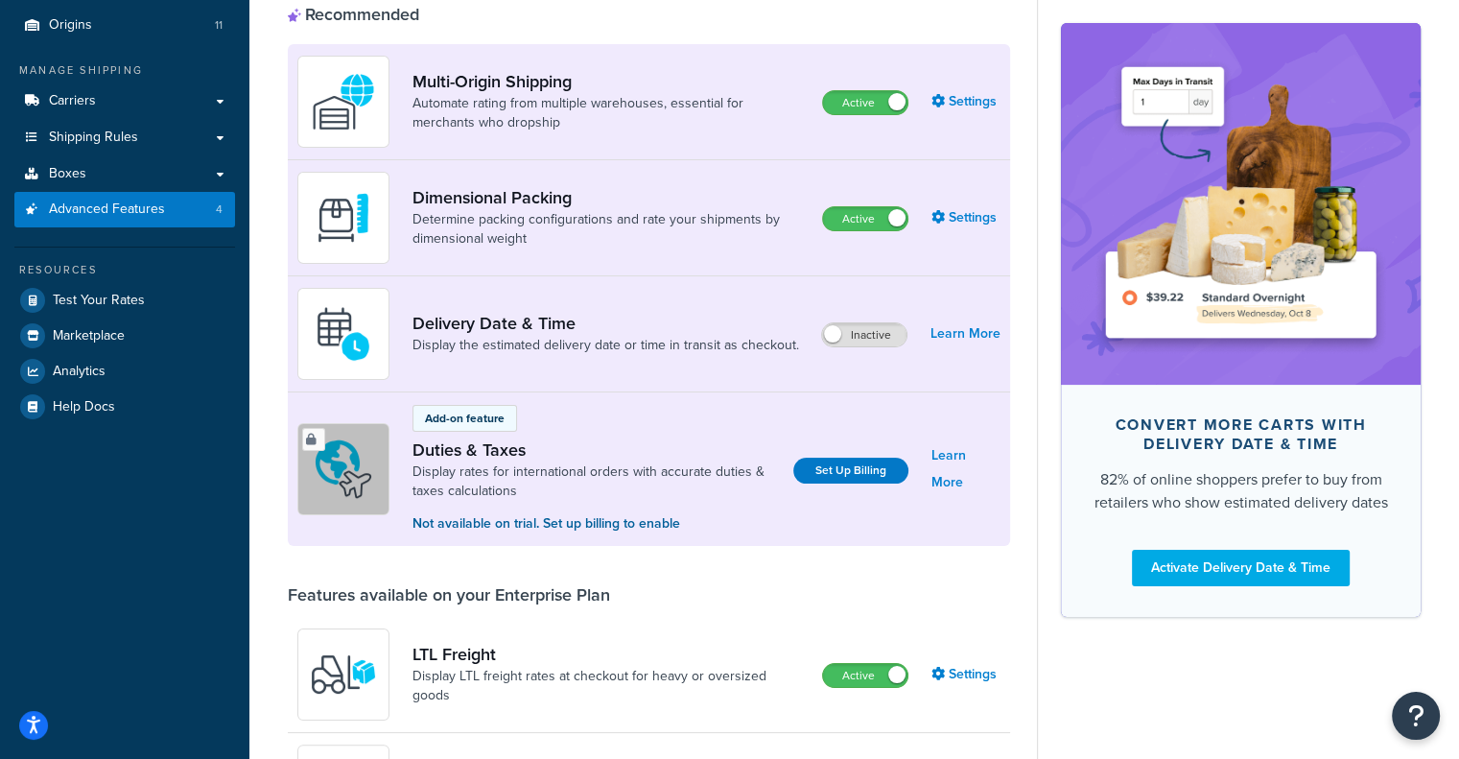
scroll to position [176, 0]
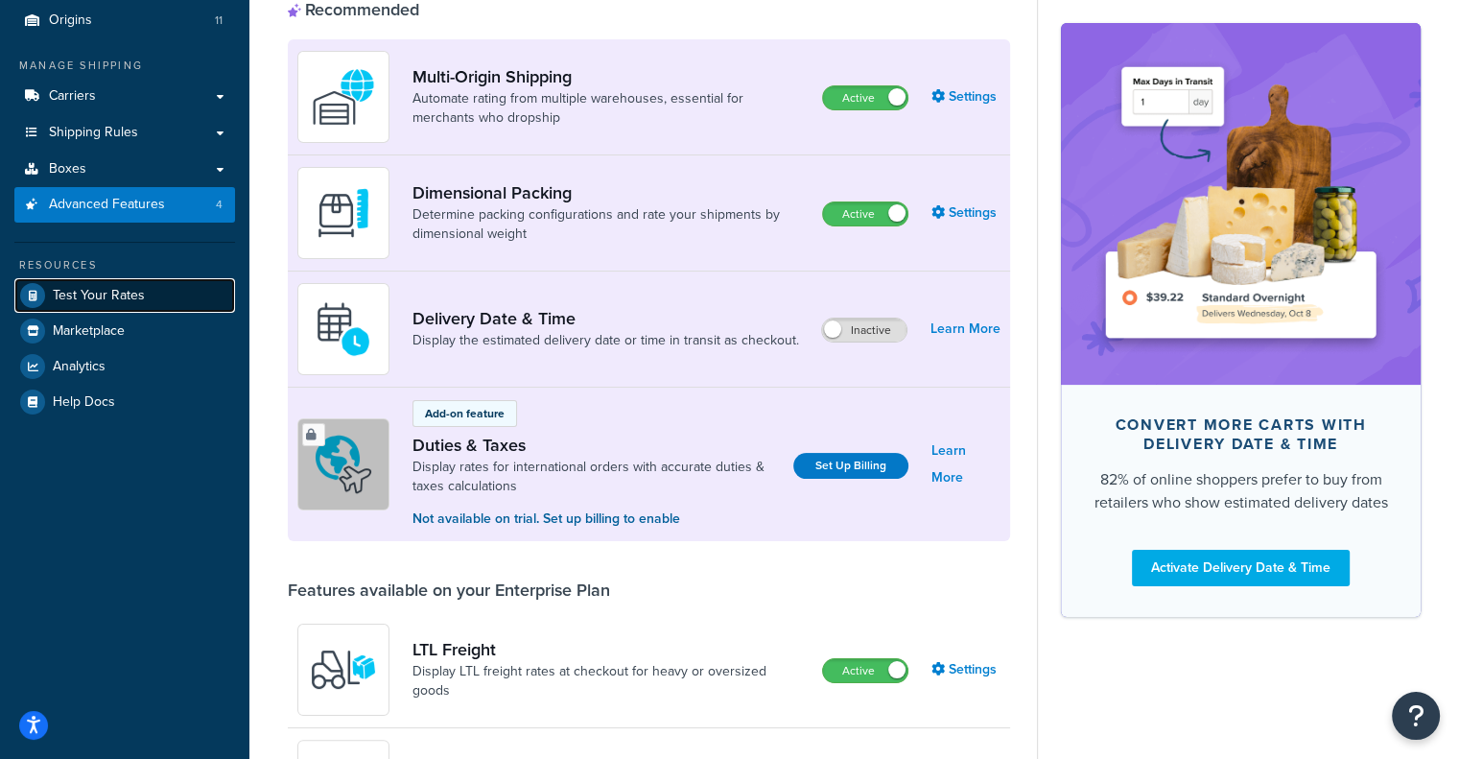
click at [75, 292] on span "Test Your Rates" at bounding box center [99, 296] width 92 height 16
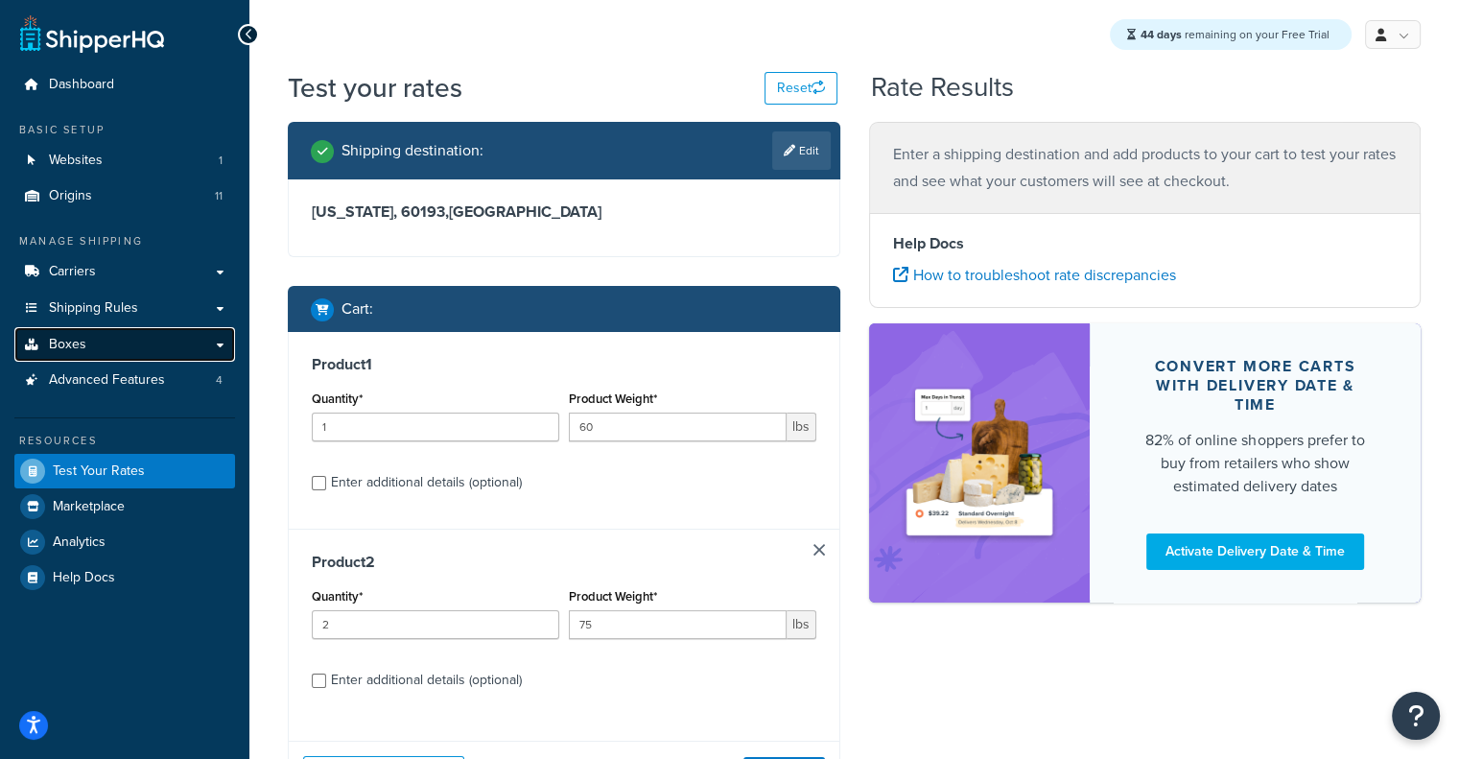
click at [123, 350] on link "Boxes" at bounding box center [124, 345] width 221 height 36
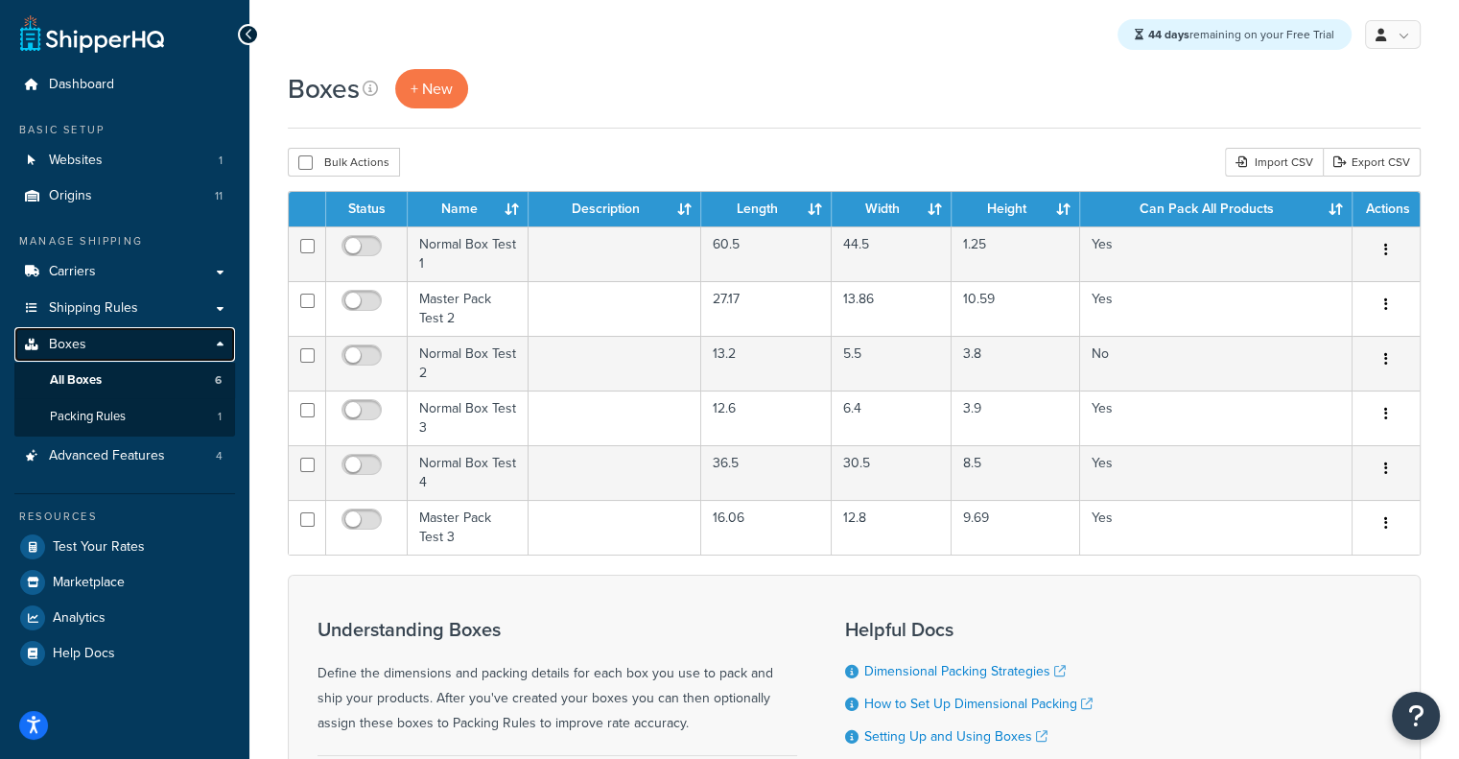
click at [207, 346] on link "Boxes" at bounding box center [124, 345] width 221 height 36
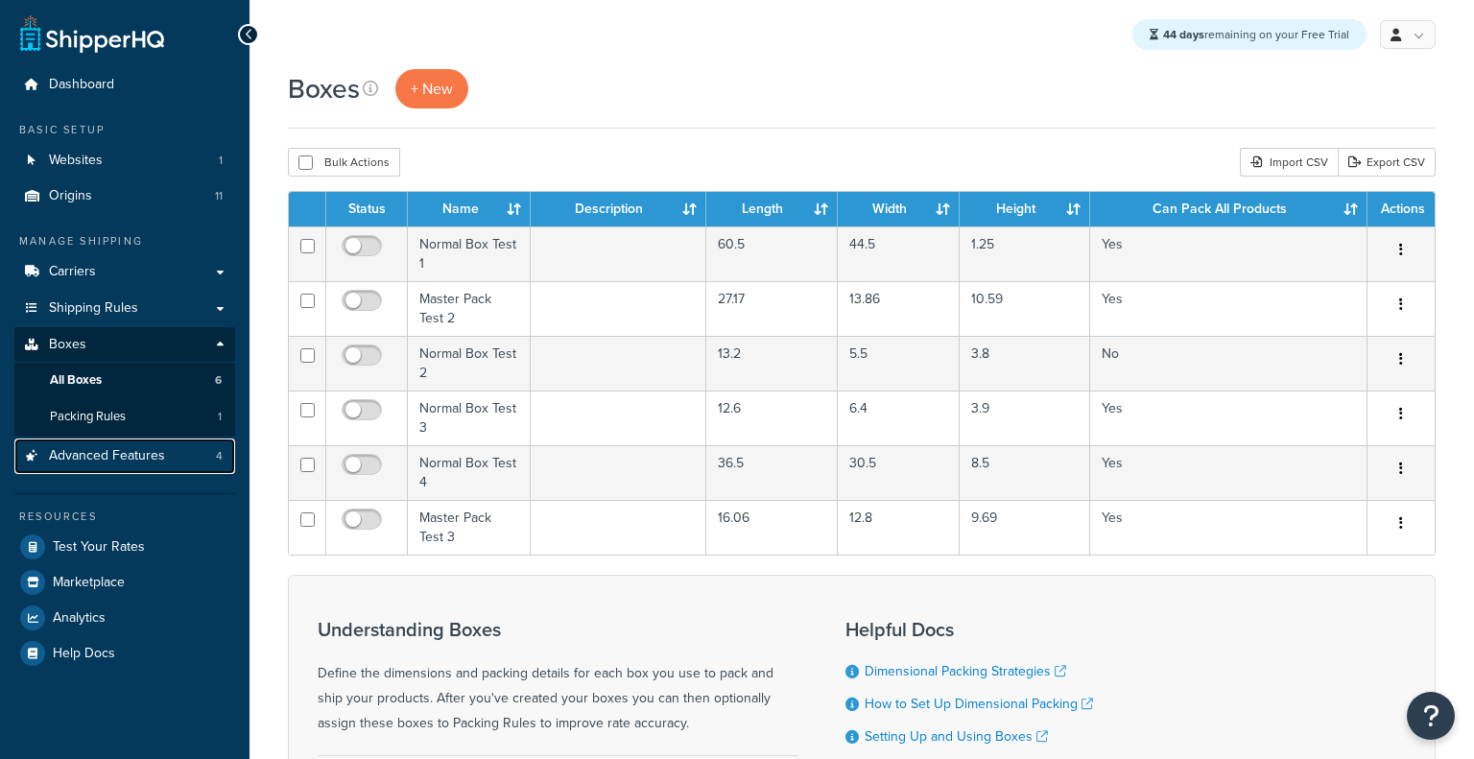
click at [134, 448] on span "Advanced Features" at bounding box center [107, 456] width 116 height 16
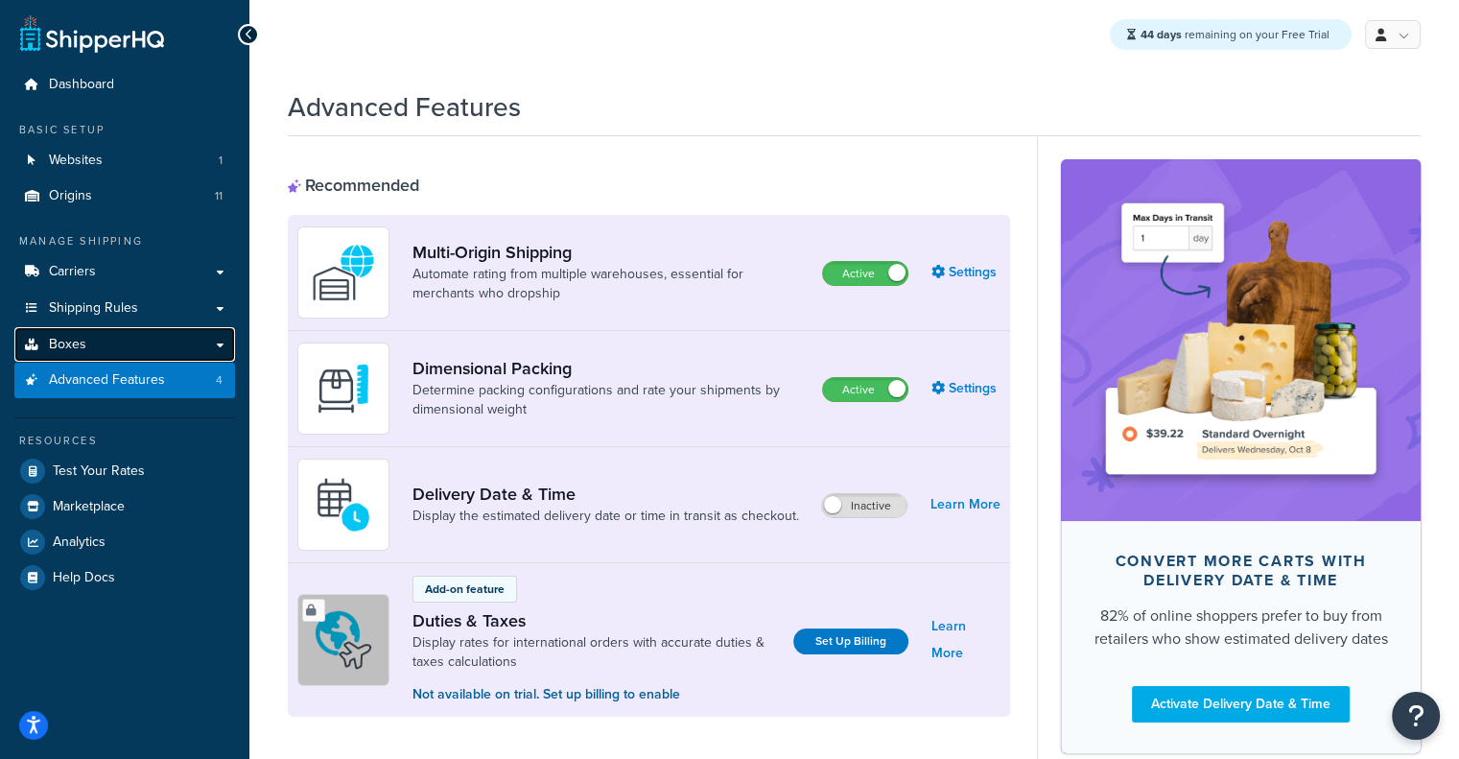
click at [96, 339] on link "Boxes" at bounding box center [124, 345] width 221 height 36
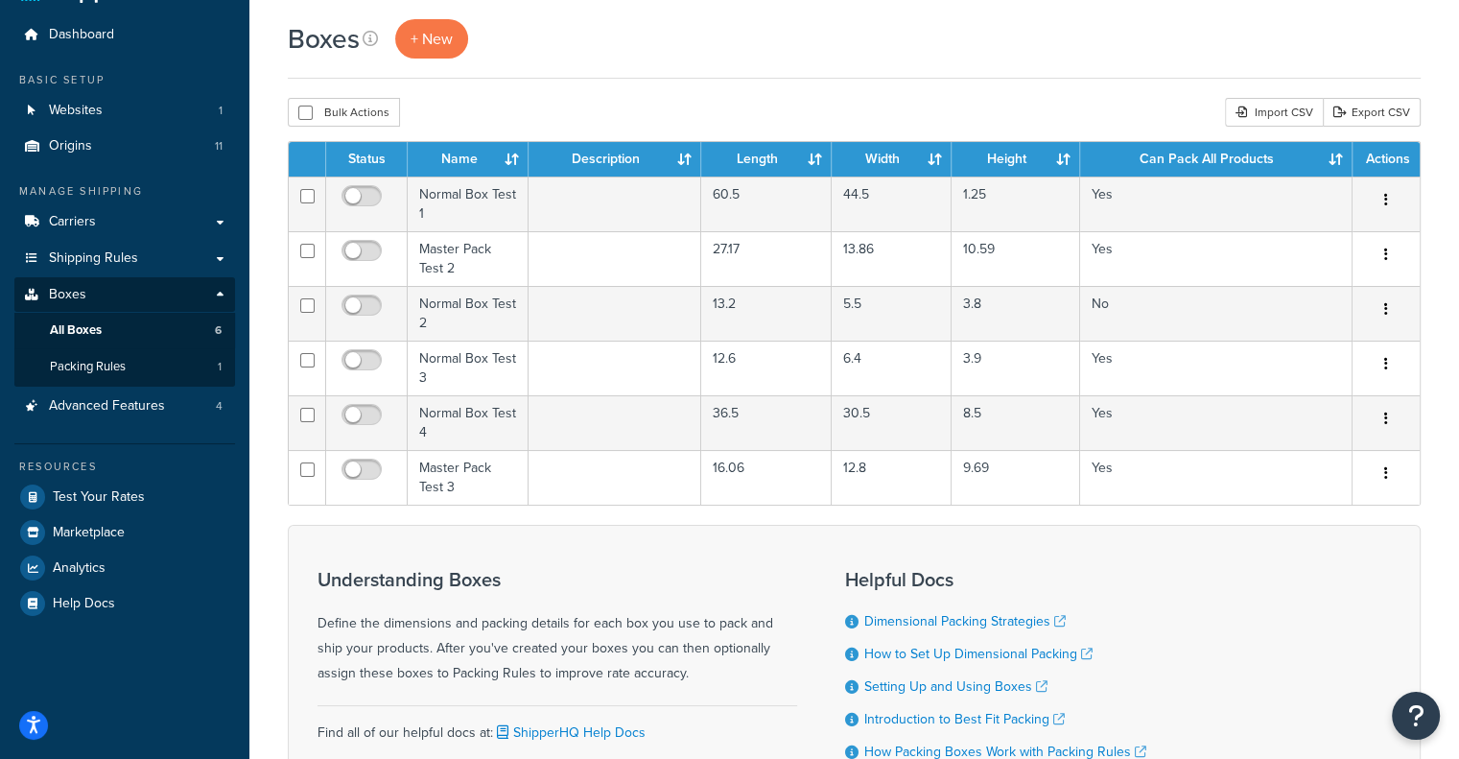
scroll to position [54, 0]
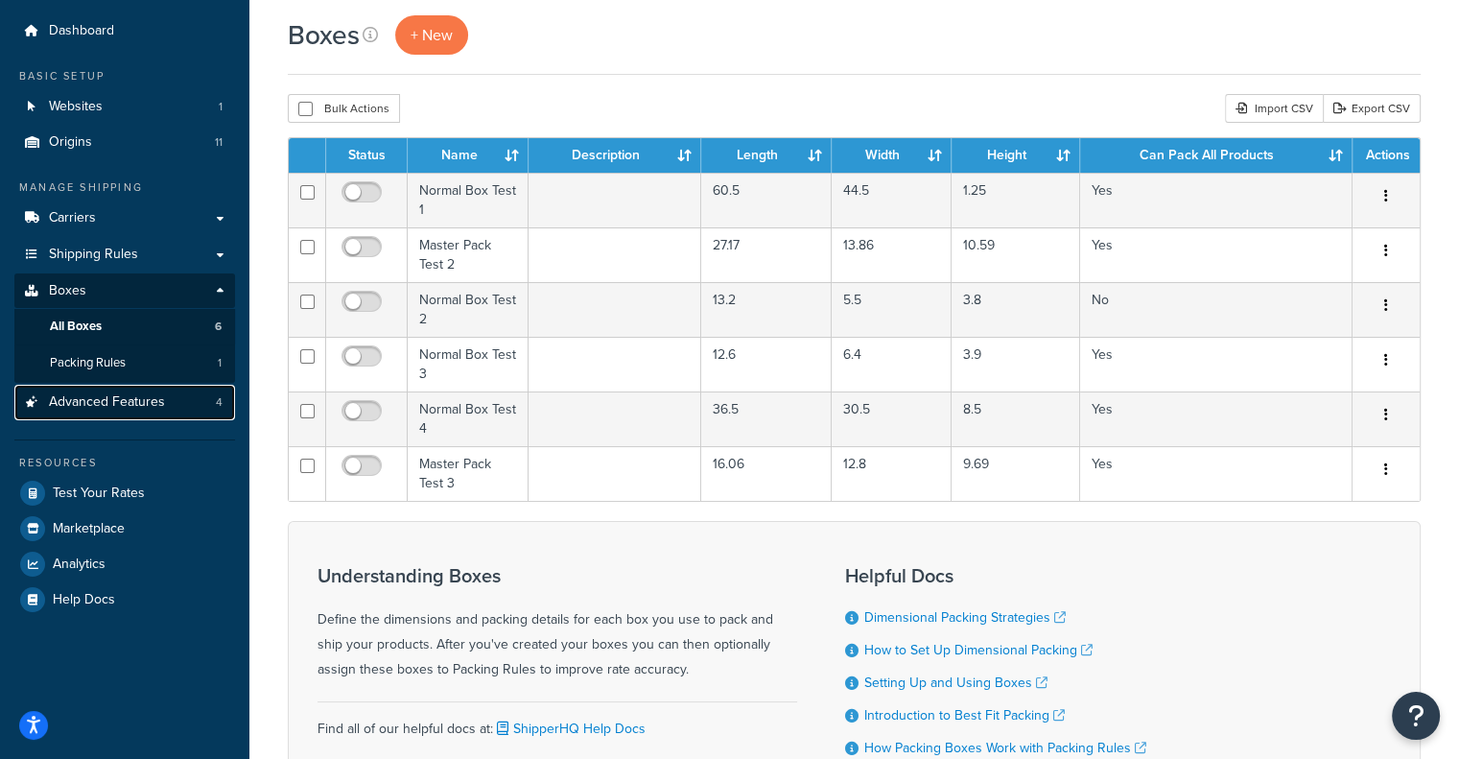
click at [151, 406] on span "Advanced Features" at bounding box center [107, 402] width 116 height 16
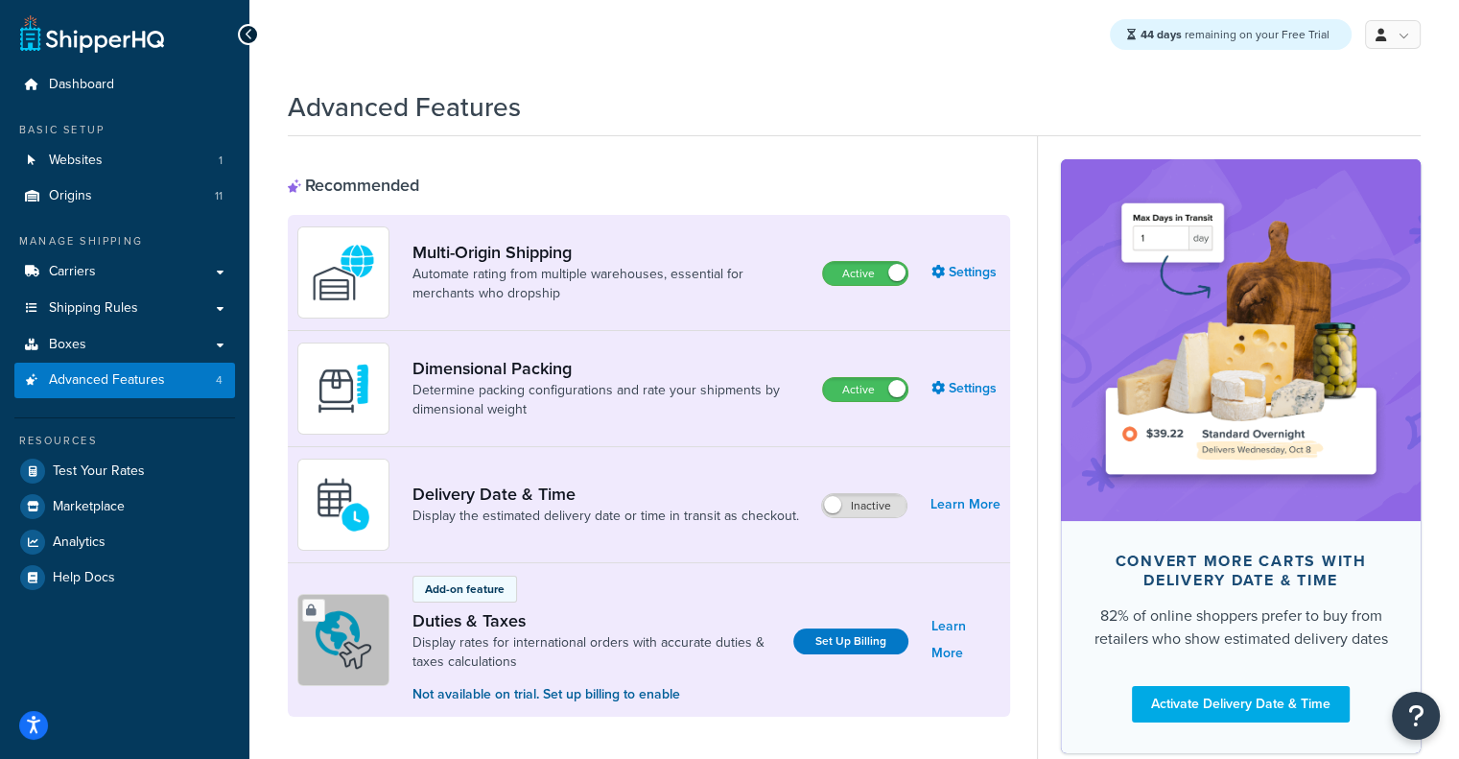
scroll to position [108, 0]
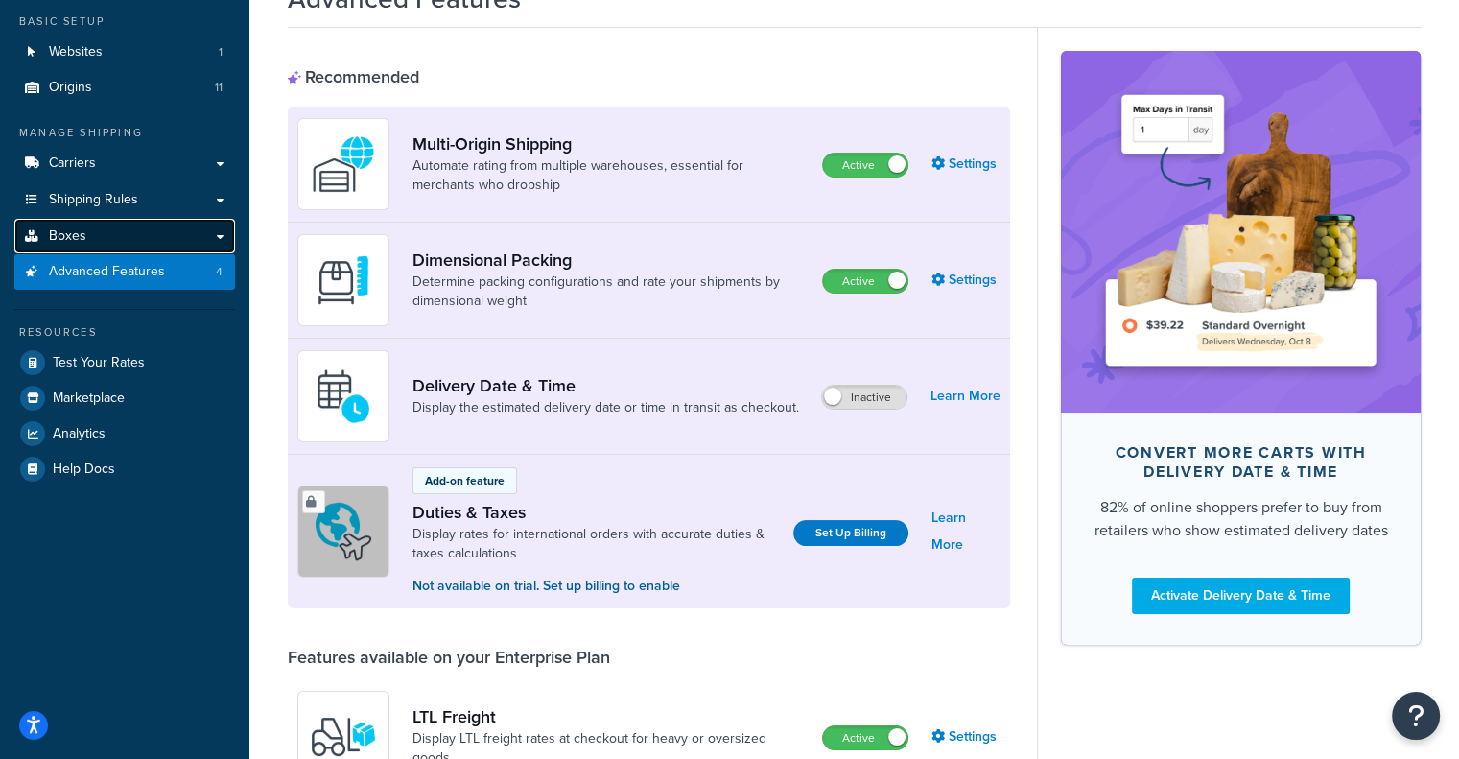
click at [111, 236] on link "Boxes" at bounding box center [124, 237] width 221 height 36
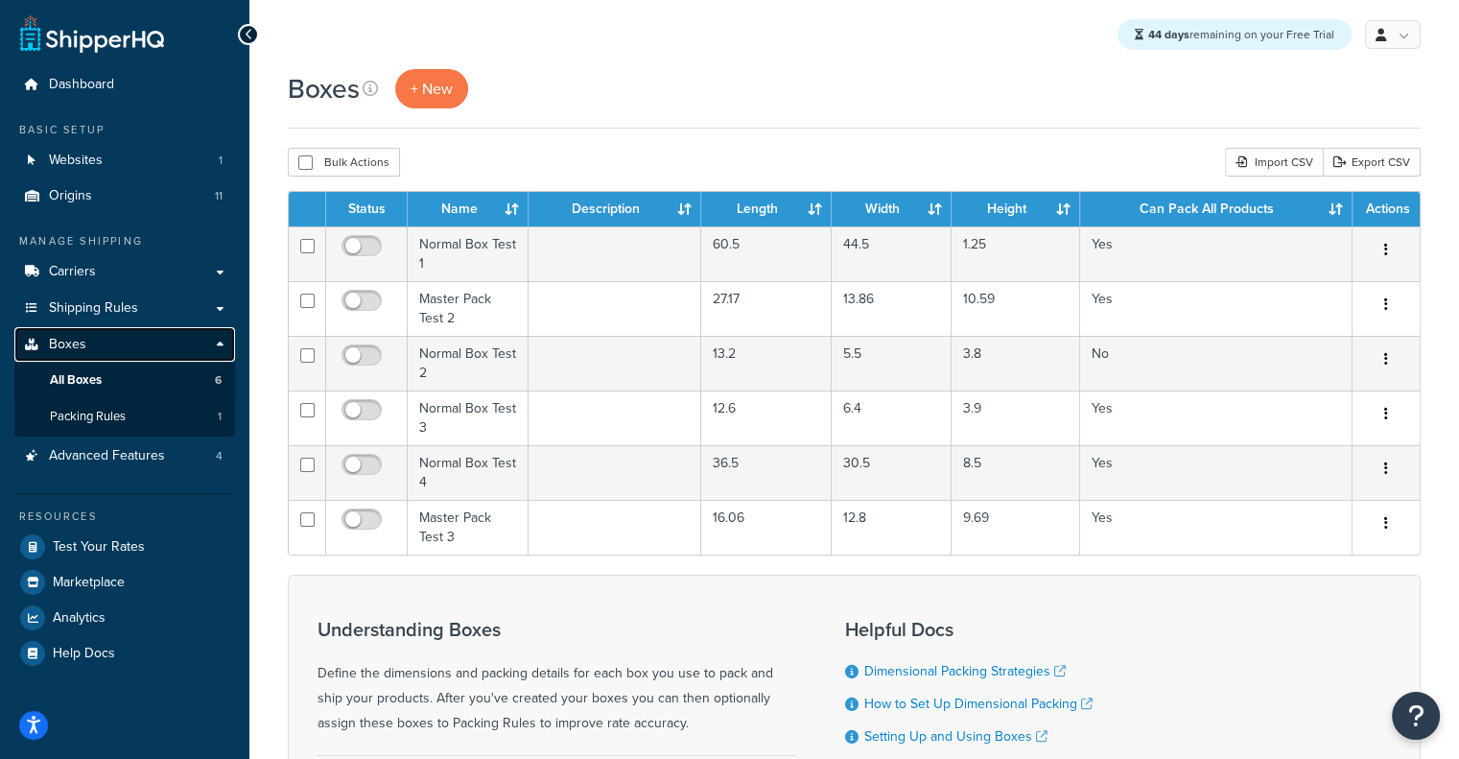
click at [215, 338] on link "Boxes" at bounding box center [124, 345] width 221 height 36
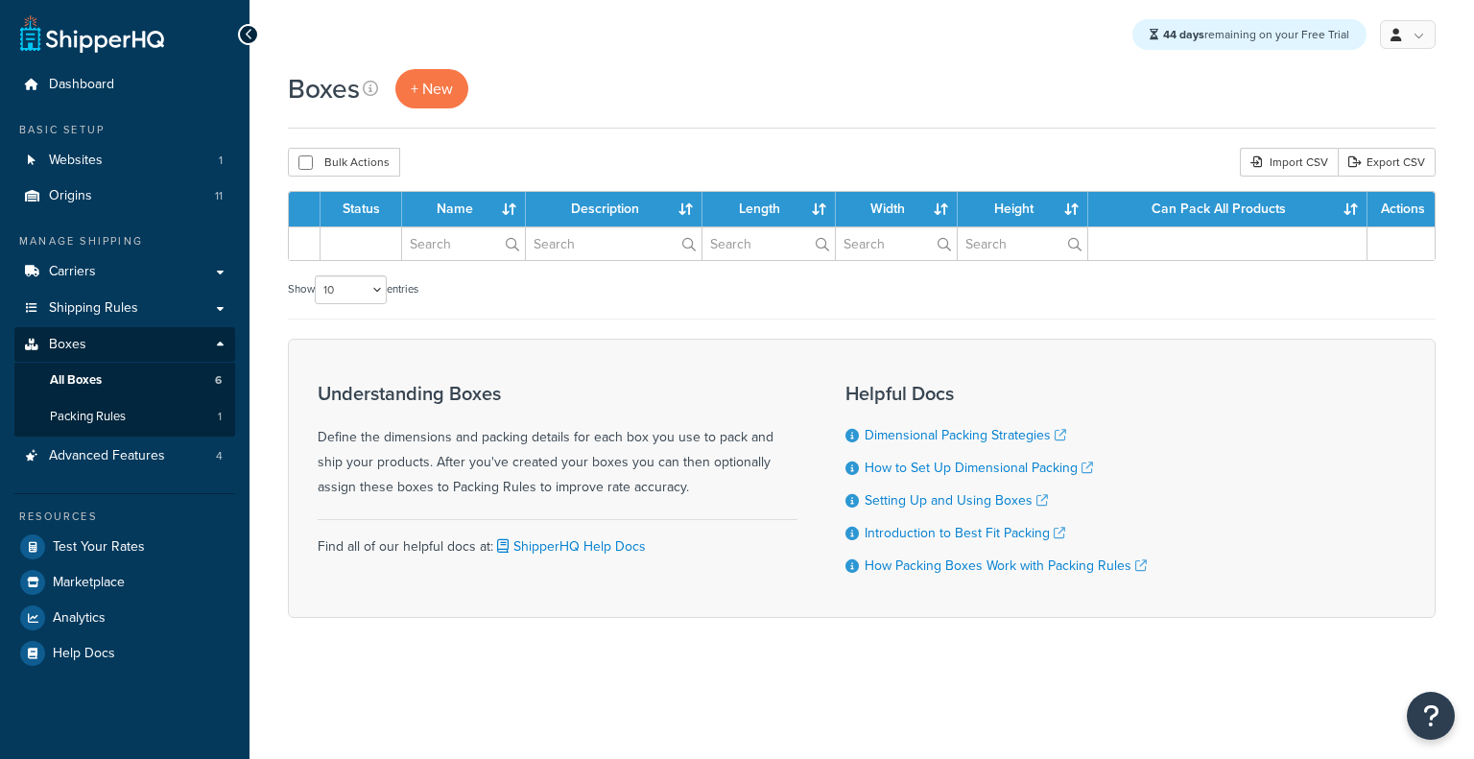
click at [215, 337] on link "Boxes" at bounding box center [124, 345] width 221 height 36
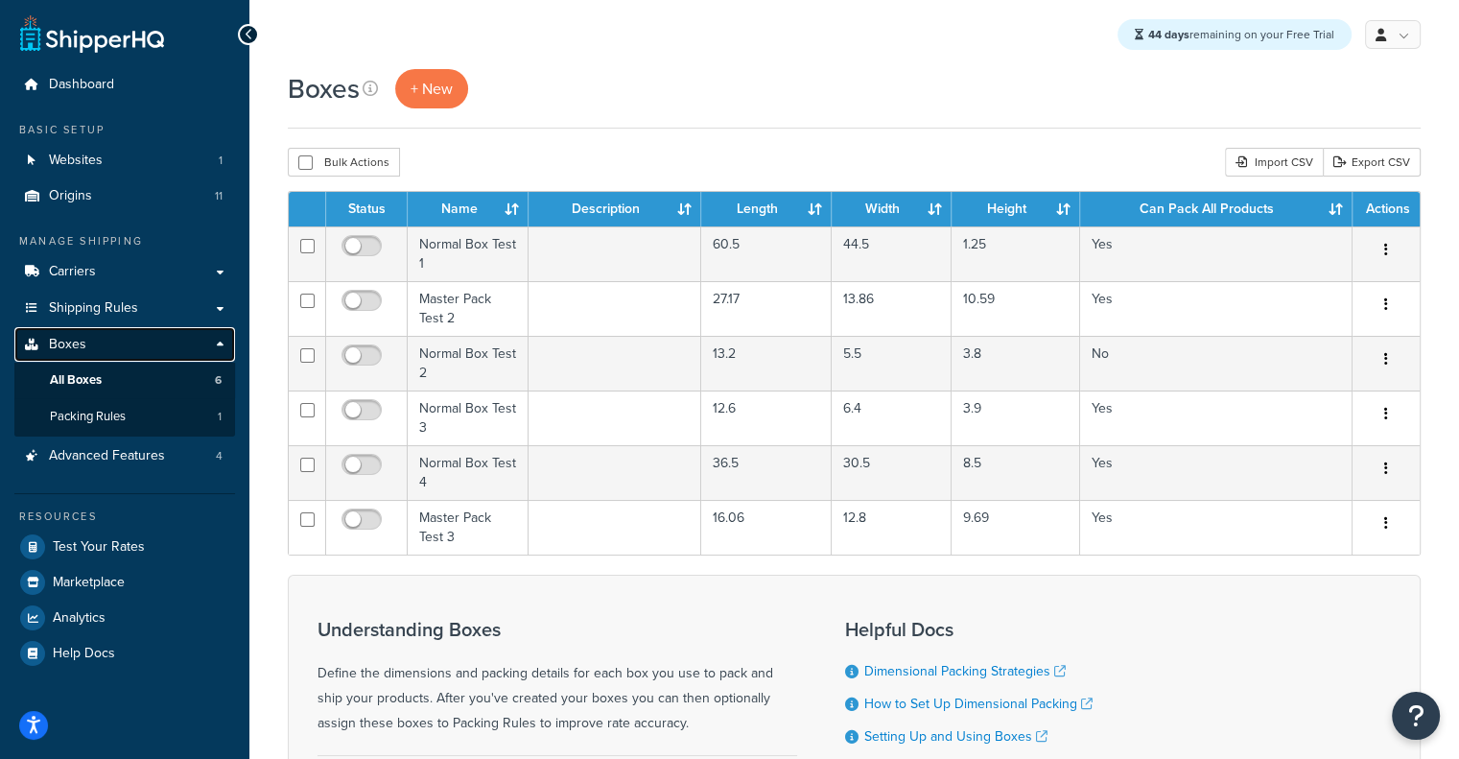
click at [224, 345] on link "Boxes" at bounding box center [124, 345] width 221 height 36
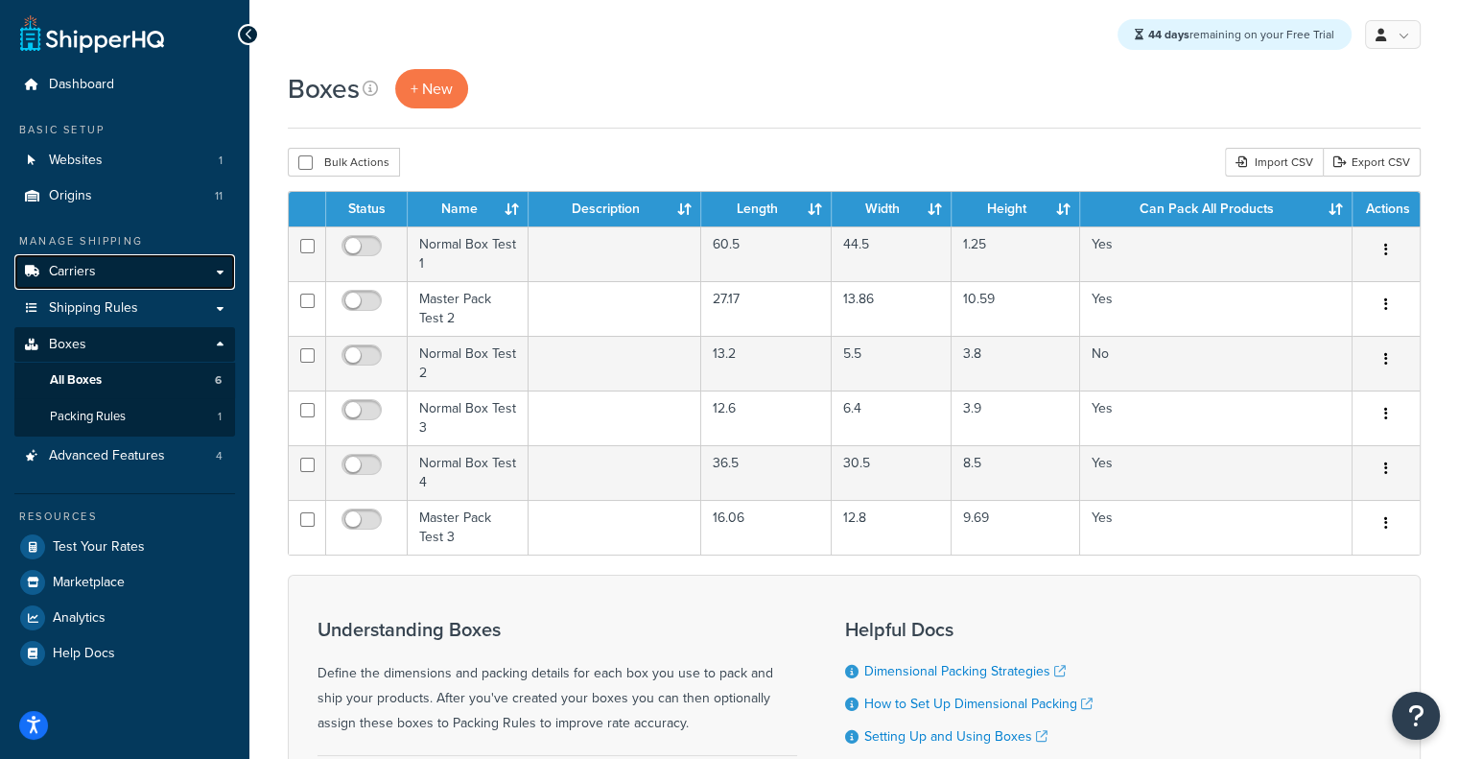
click at [122, 264] on link "Carriers" at bounding box center [124, 272] width 221 height 36
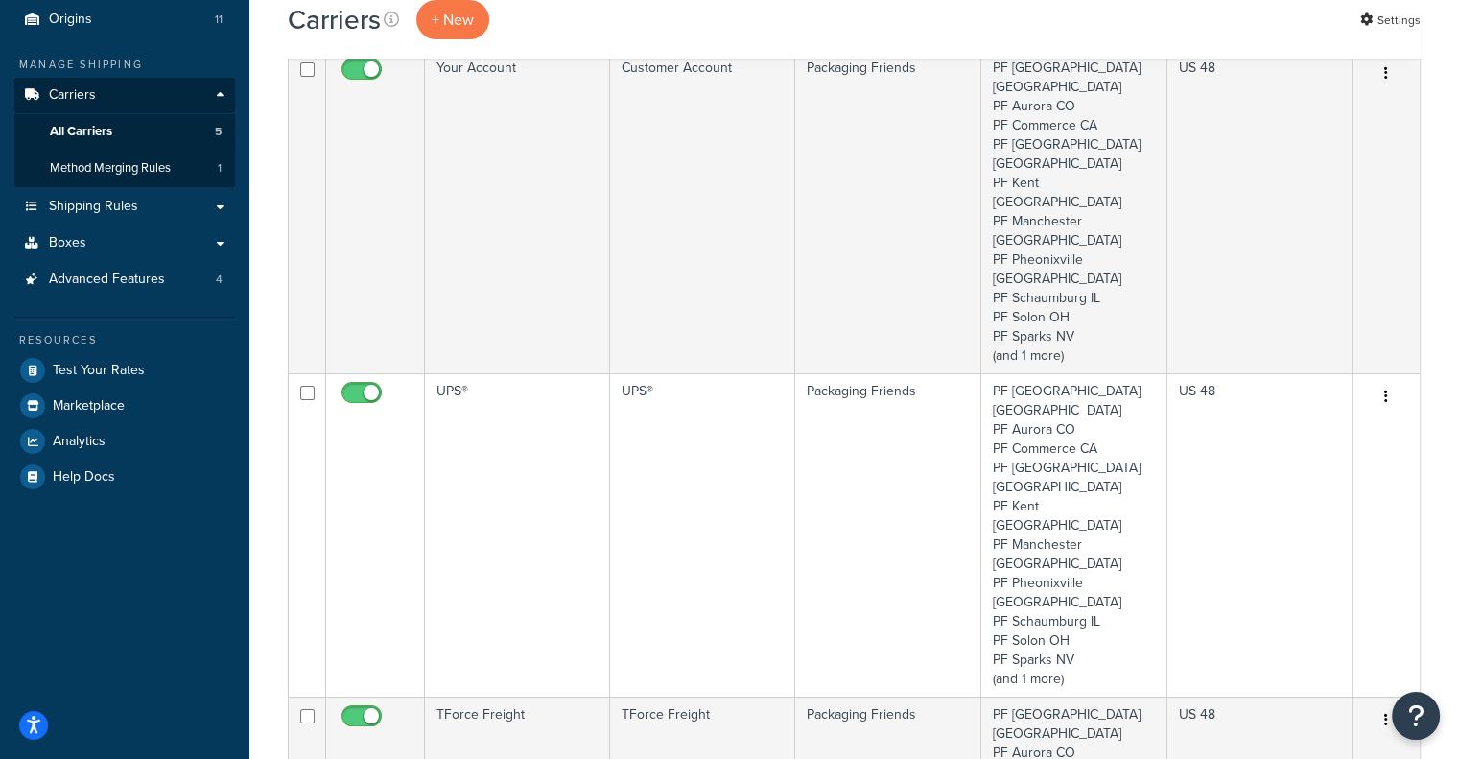
scroll to position [175, 0]
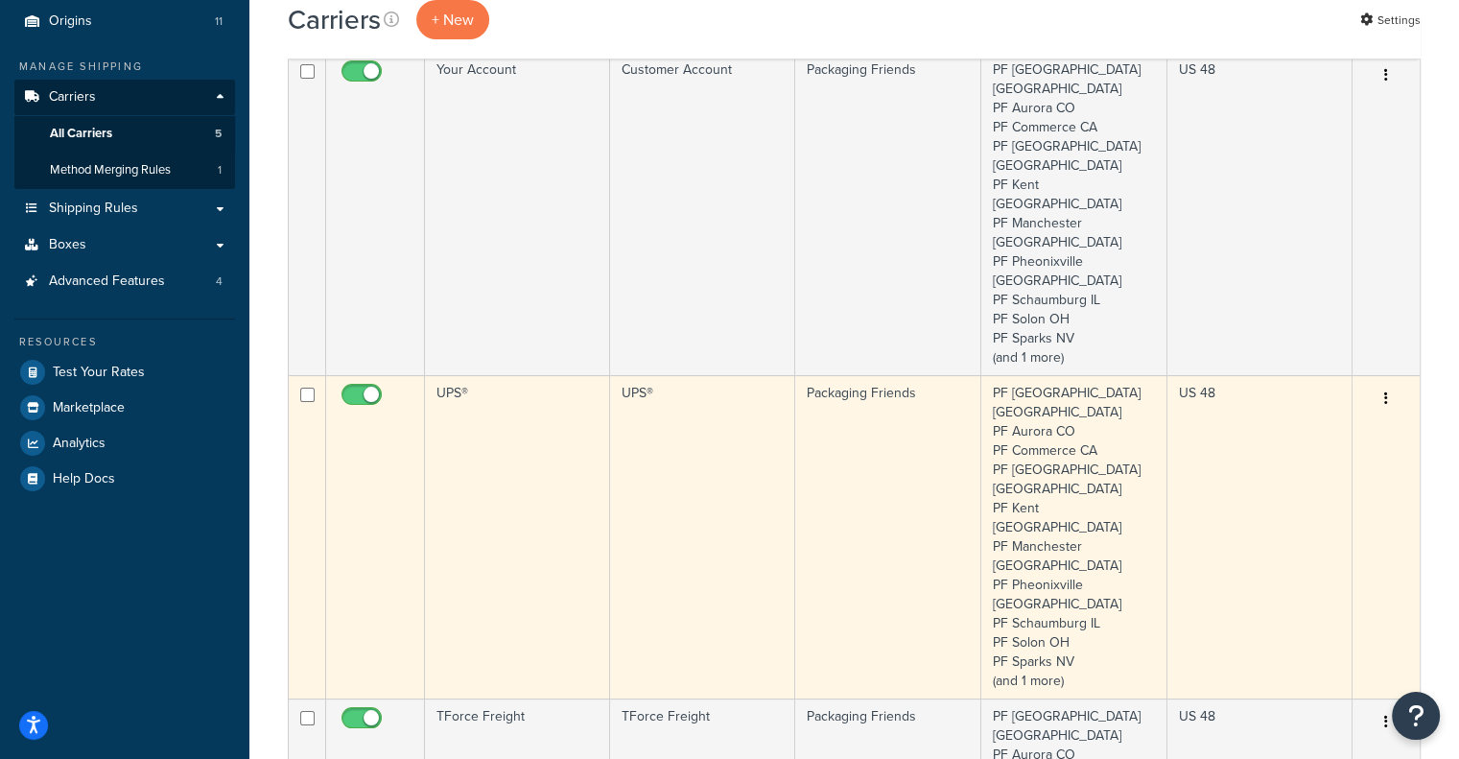
click at [660, 375] on td "UPS®" at bounding box center [702, 536] width 185 height 323
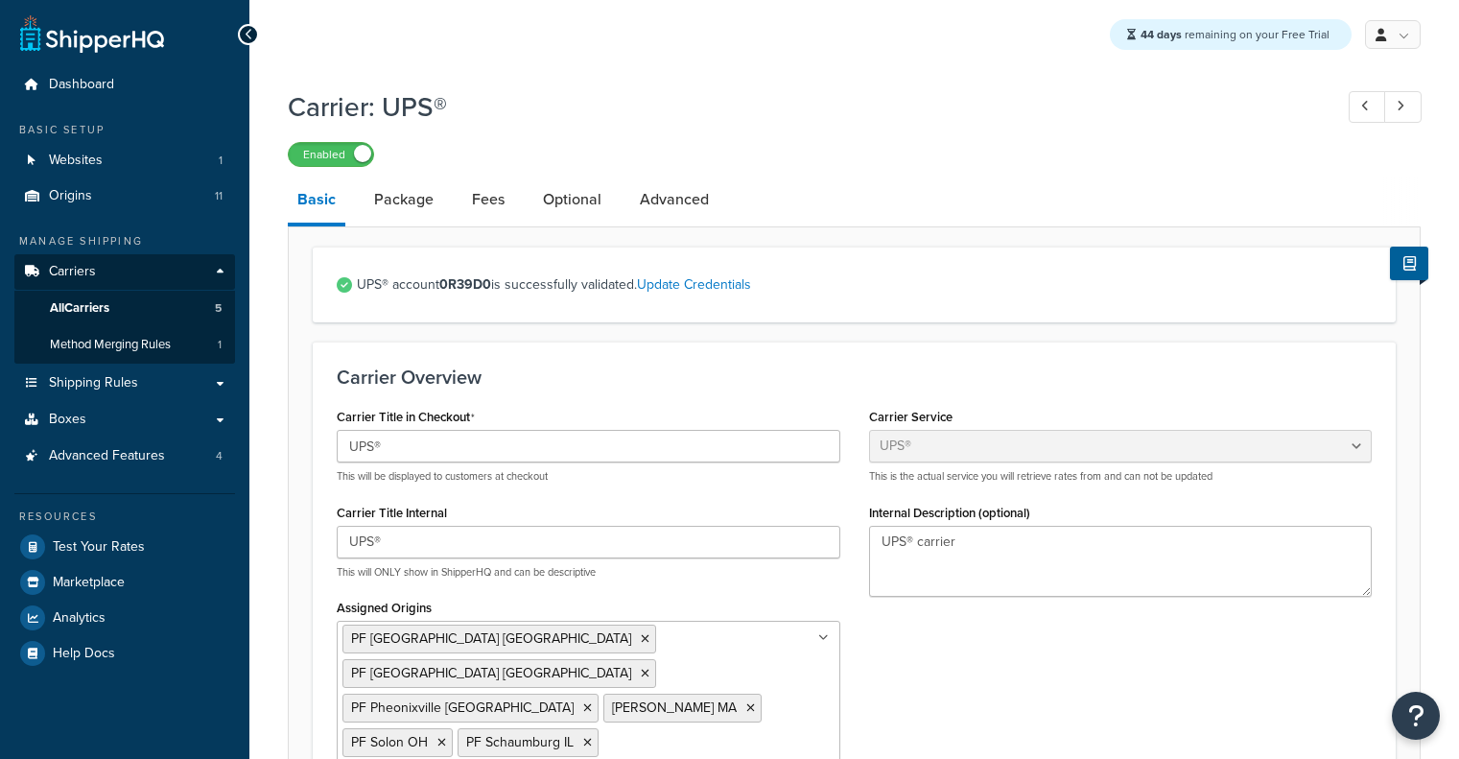
select select "ups"
select select "06"
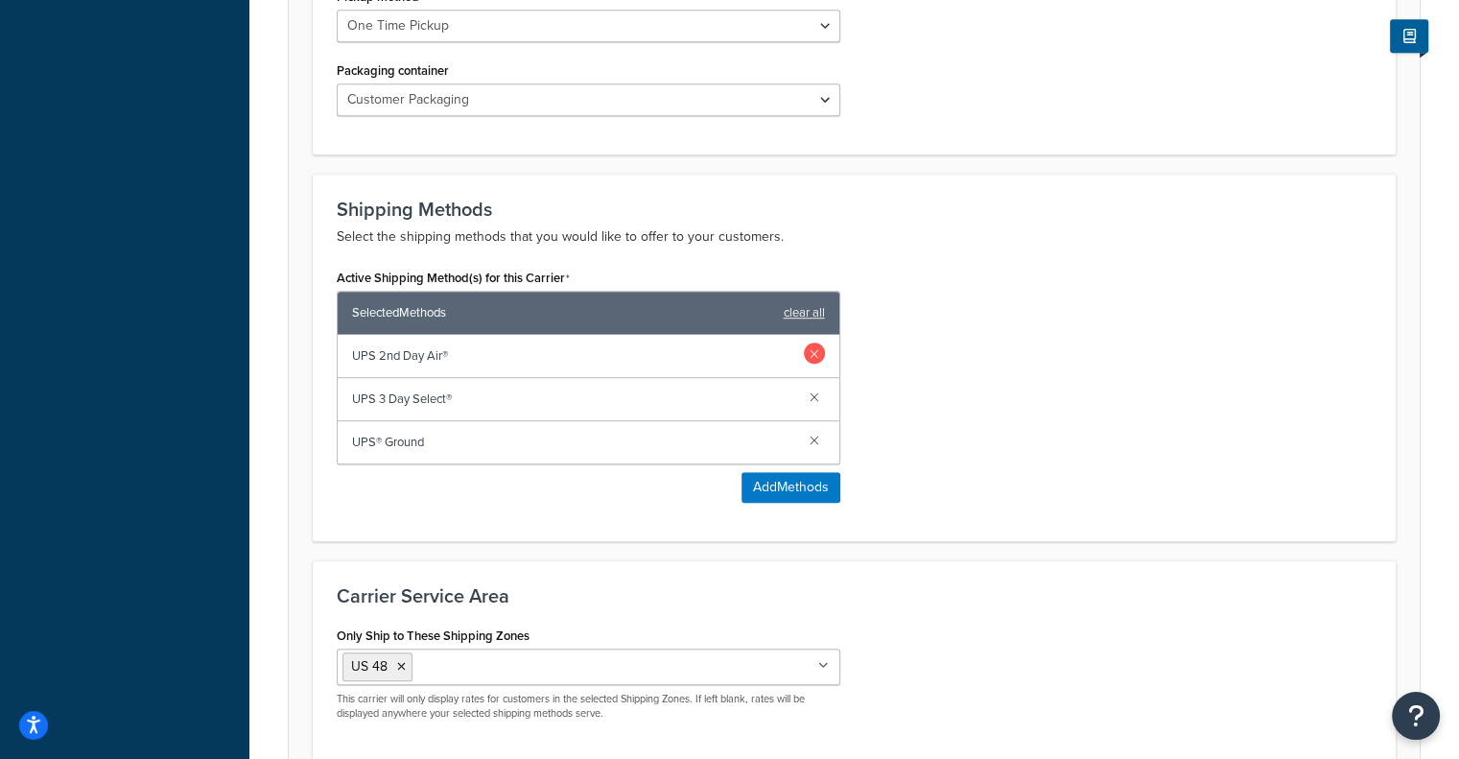
click at [812, 343] on link at bounding box center [814, 353] width 21 height 21
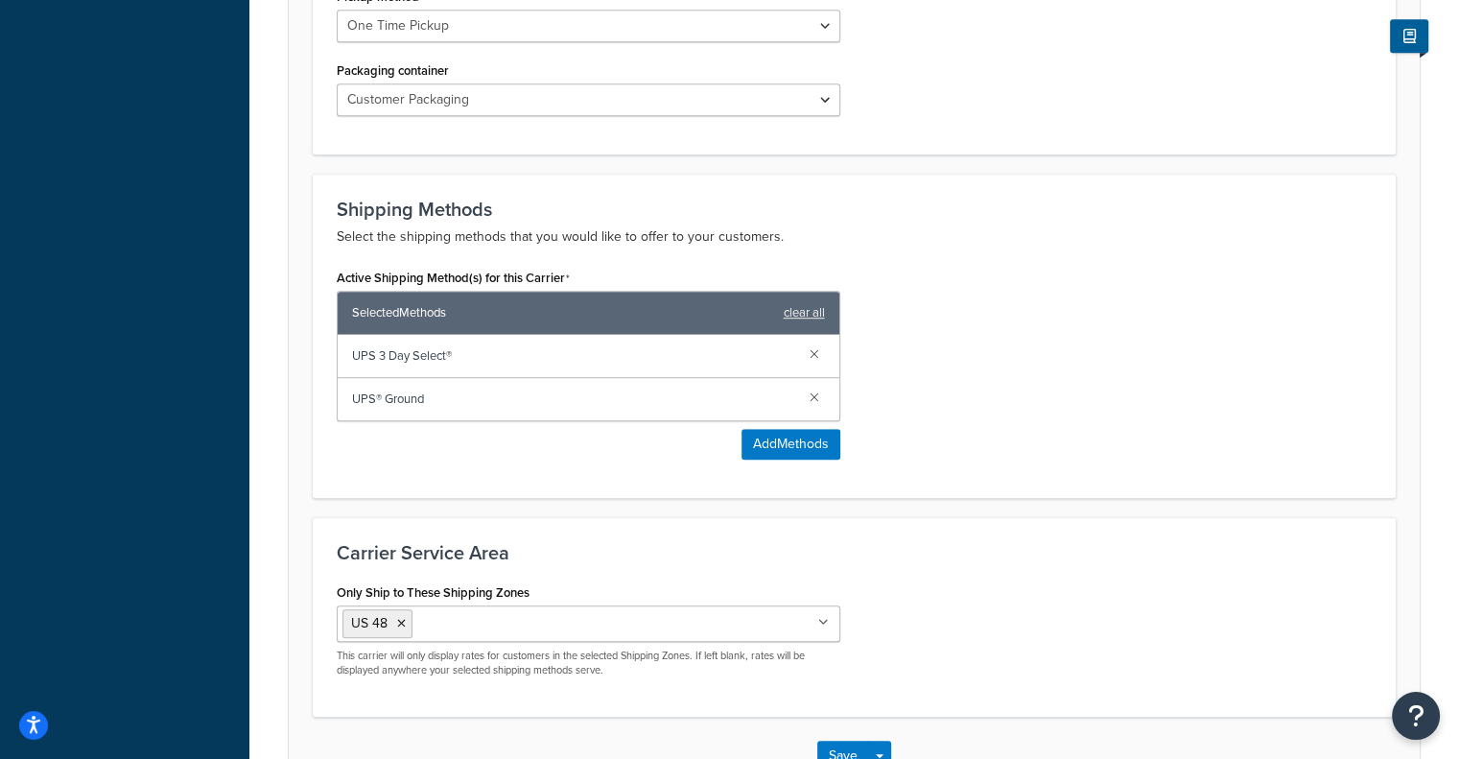
click at [812, 343] on link at bounding box center [814, 353] width 21 height 21
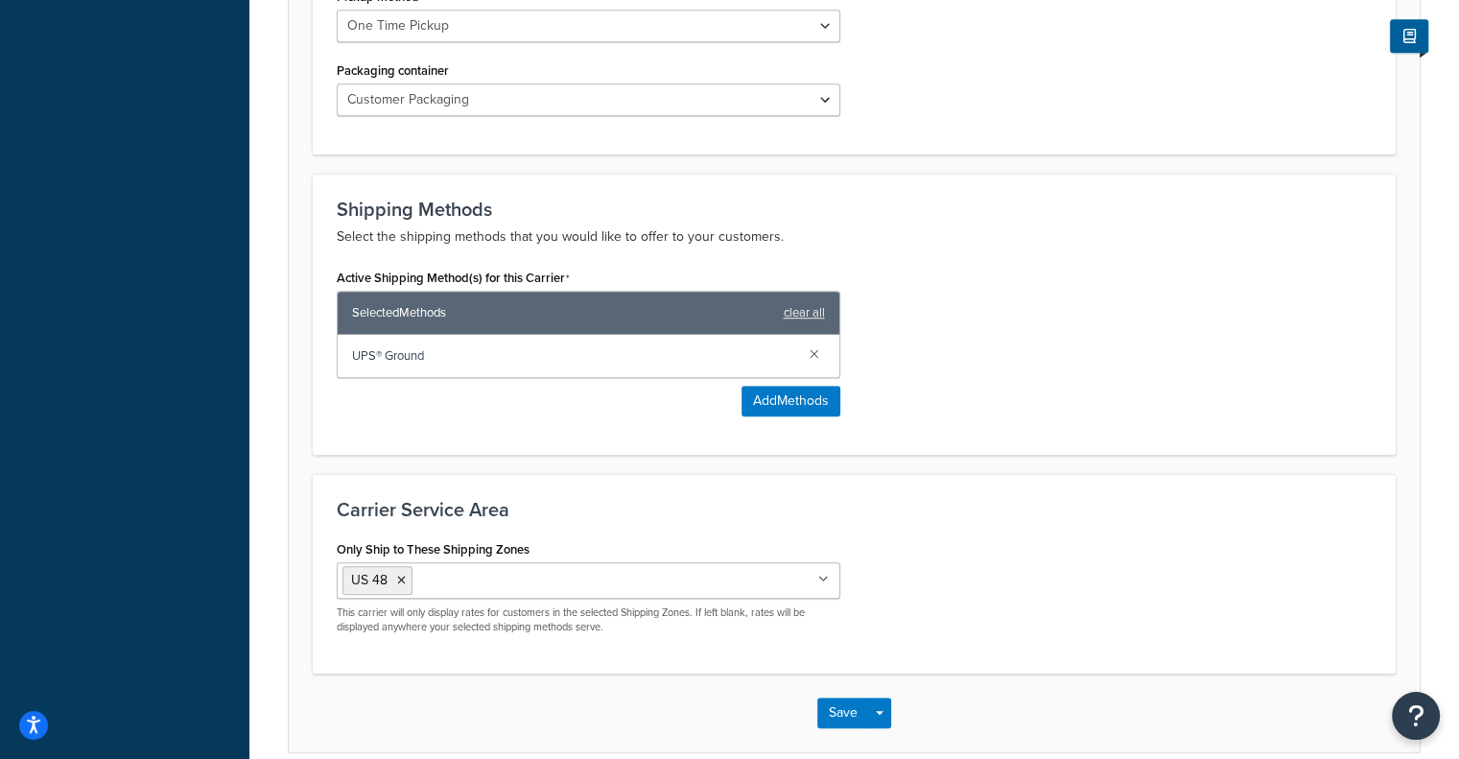
scroll to position [1175, 0]
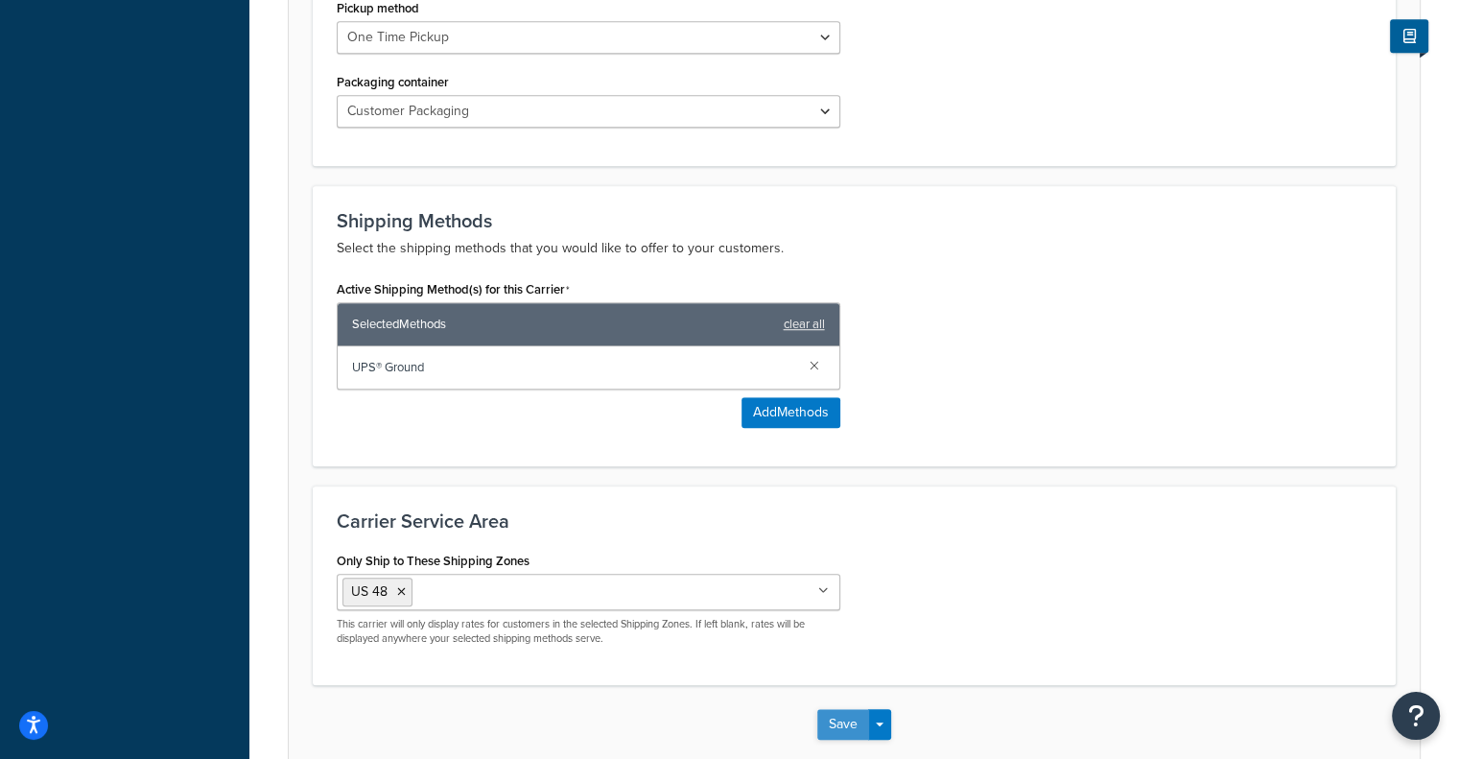
click at [839, 709] on button "Save" at bounding box center [843, 724] width 52 height 31
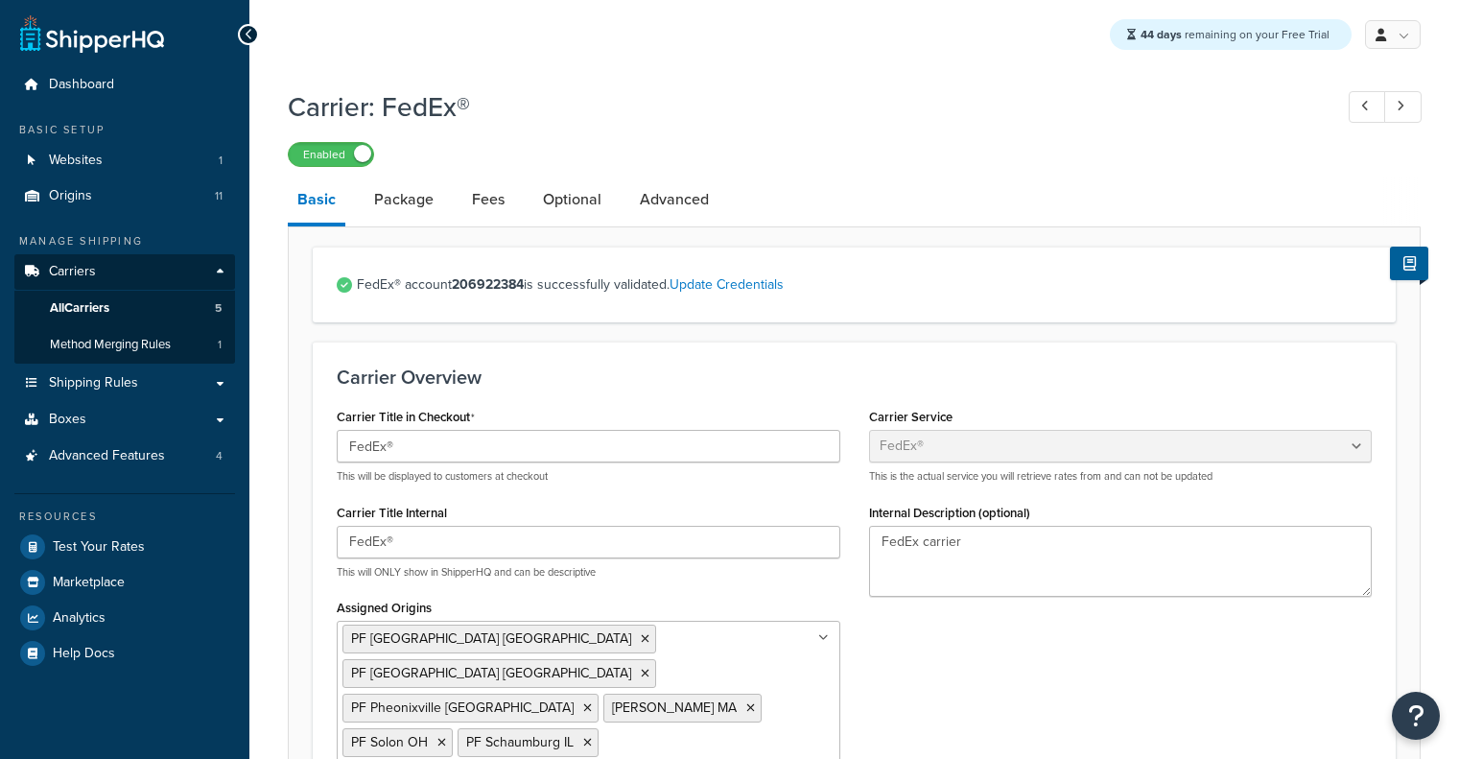
select select "fedEx"
select select "REQUEST_COURIER"
select select "YOUR_PACKAGING"
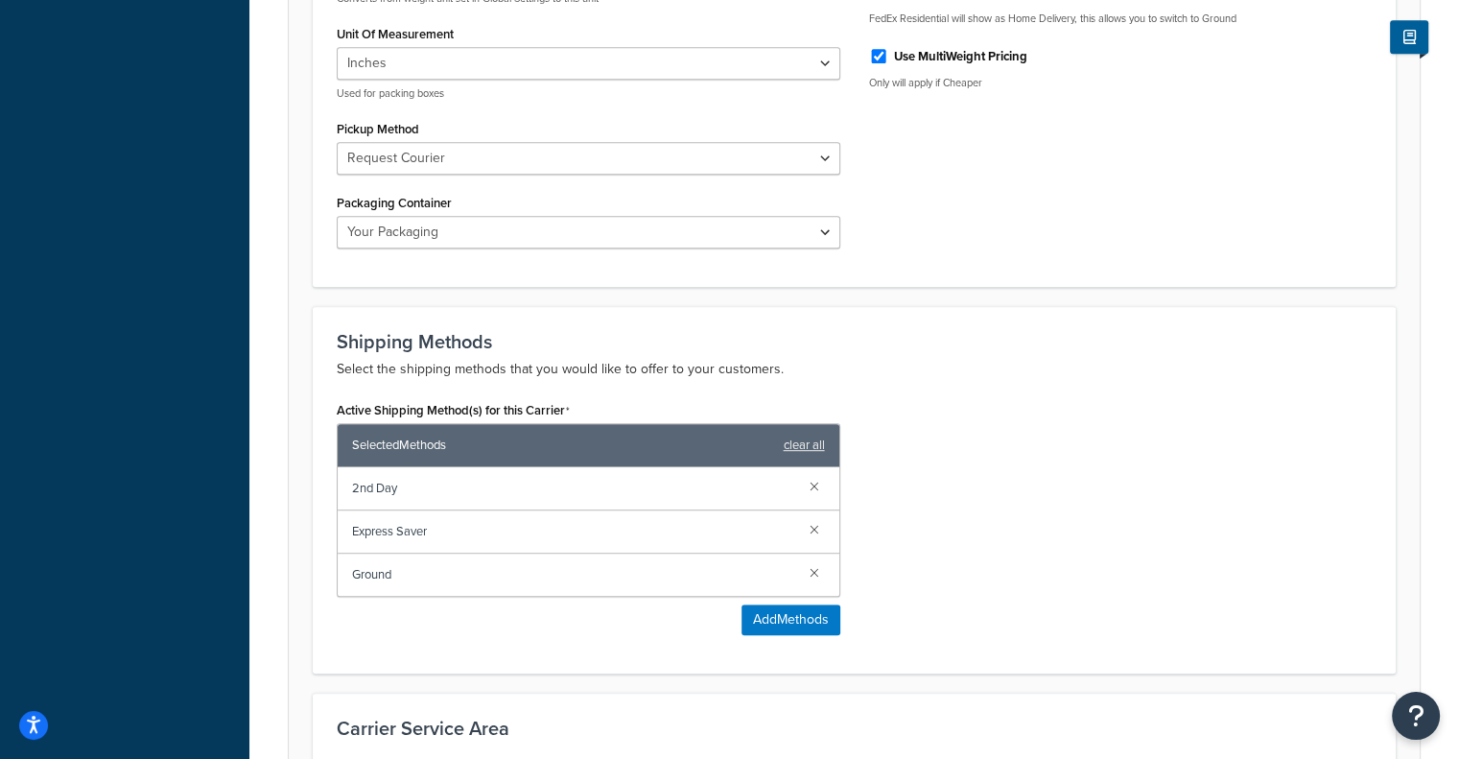
scroll to position [1169, 0]
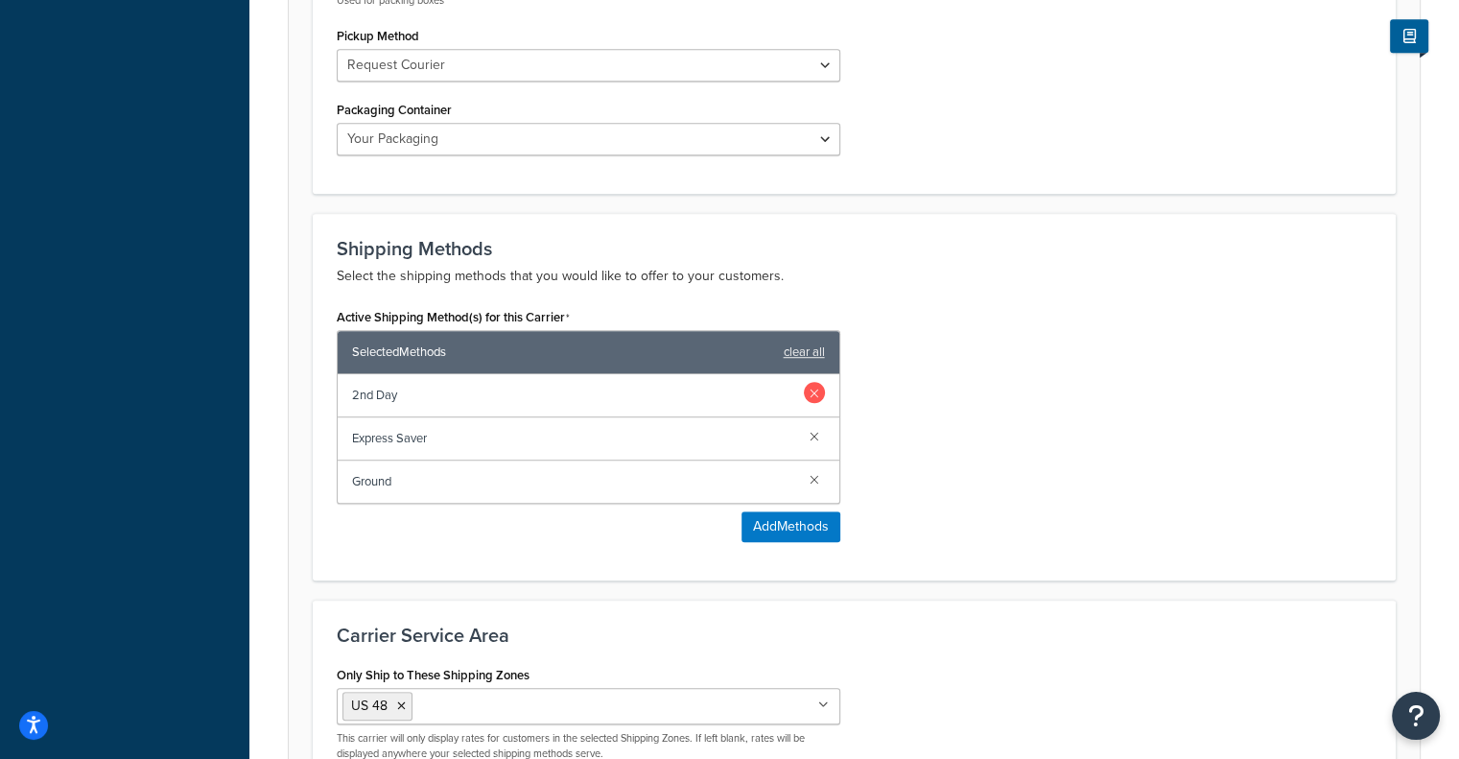
click at [814, 382] on link at bounding box center [814, 392] width 21 height 21
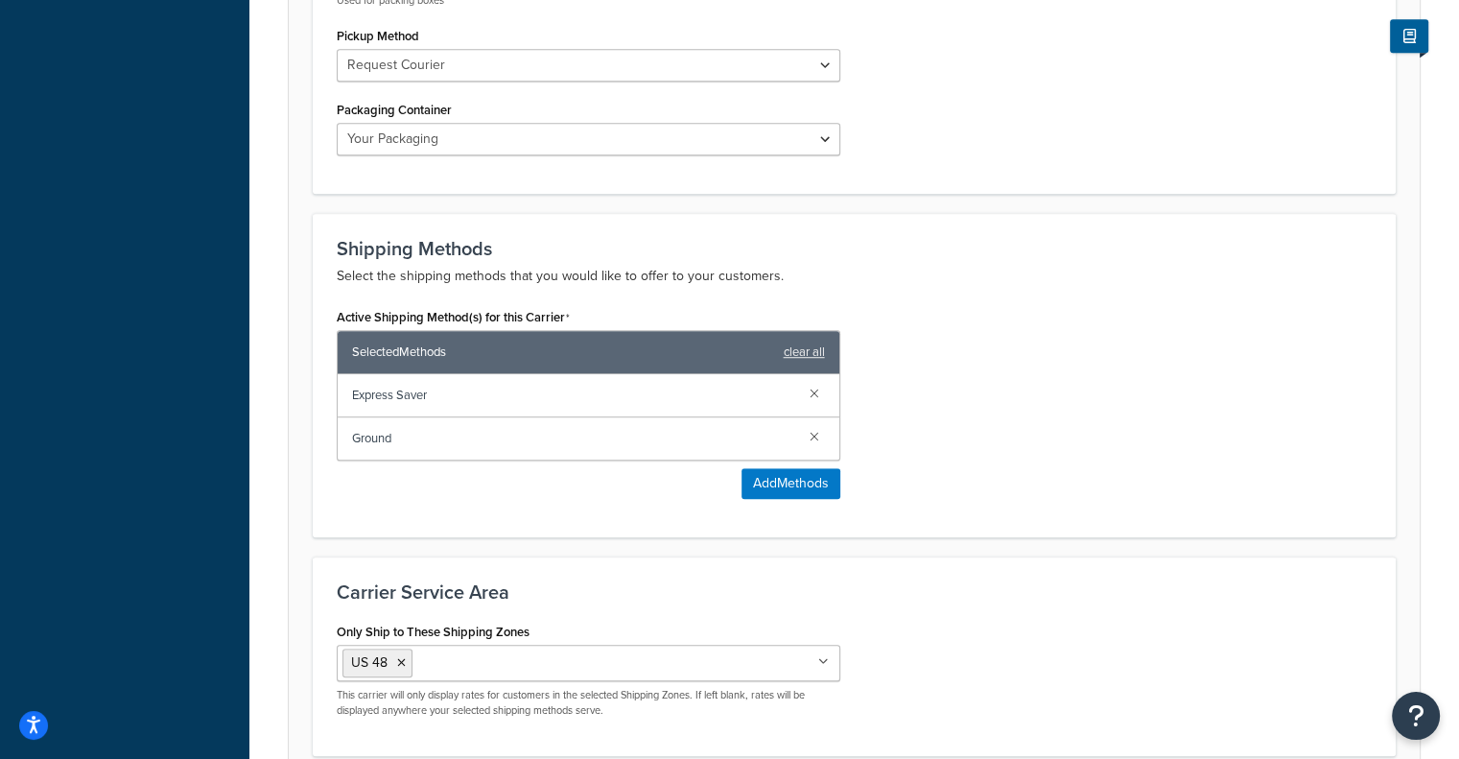
click at [814, 382] on link at bounding box center [814, 392] width 21 height 21
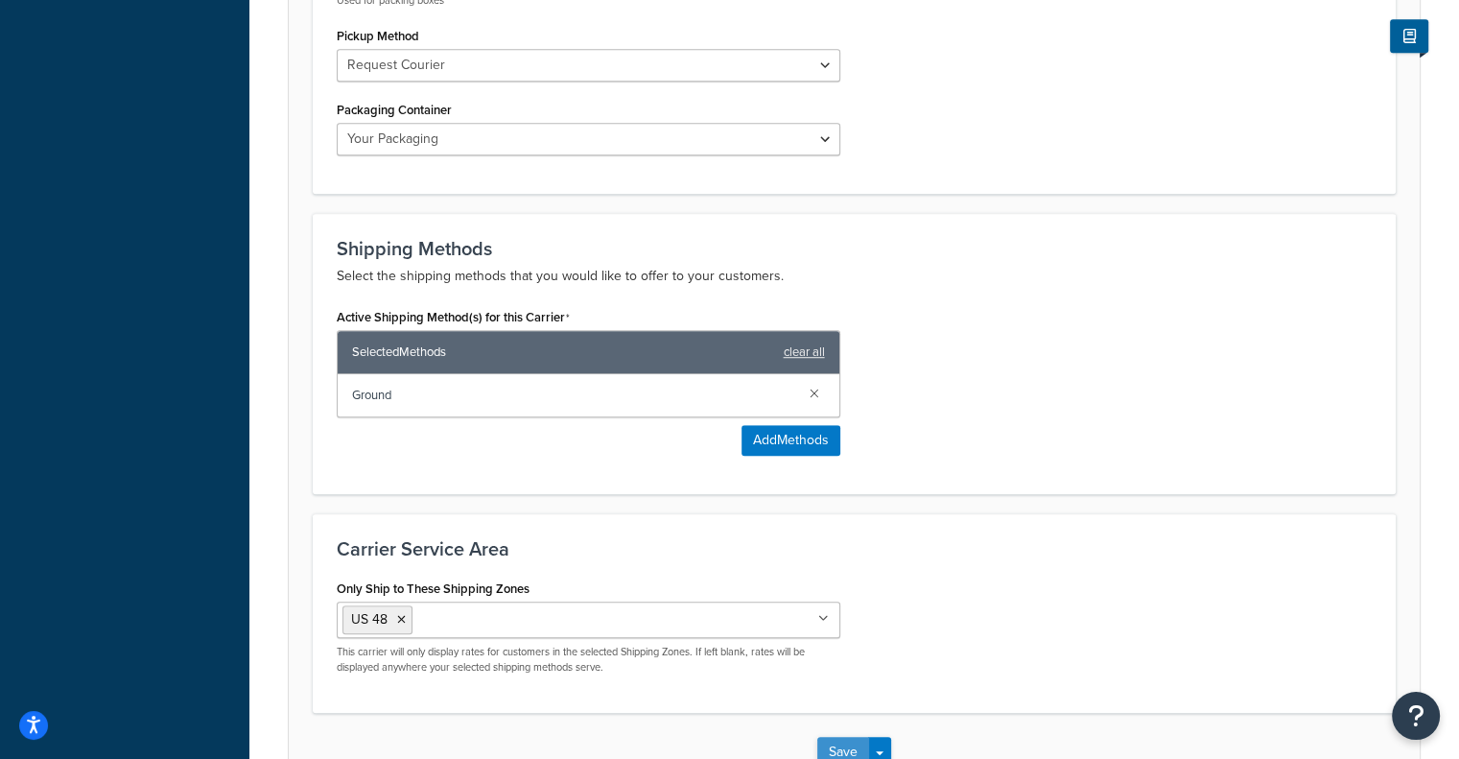
click at [844, 737] on button "Save" at bounding box center [843, 752] width 52 height 31
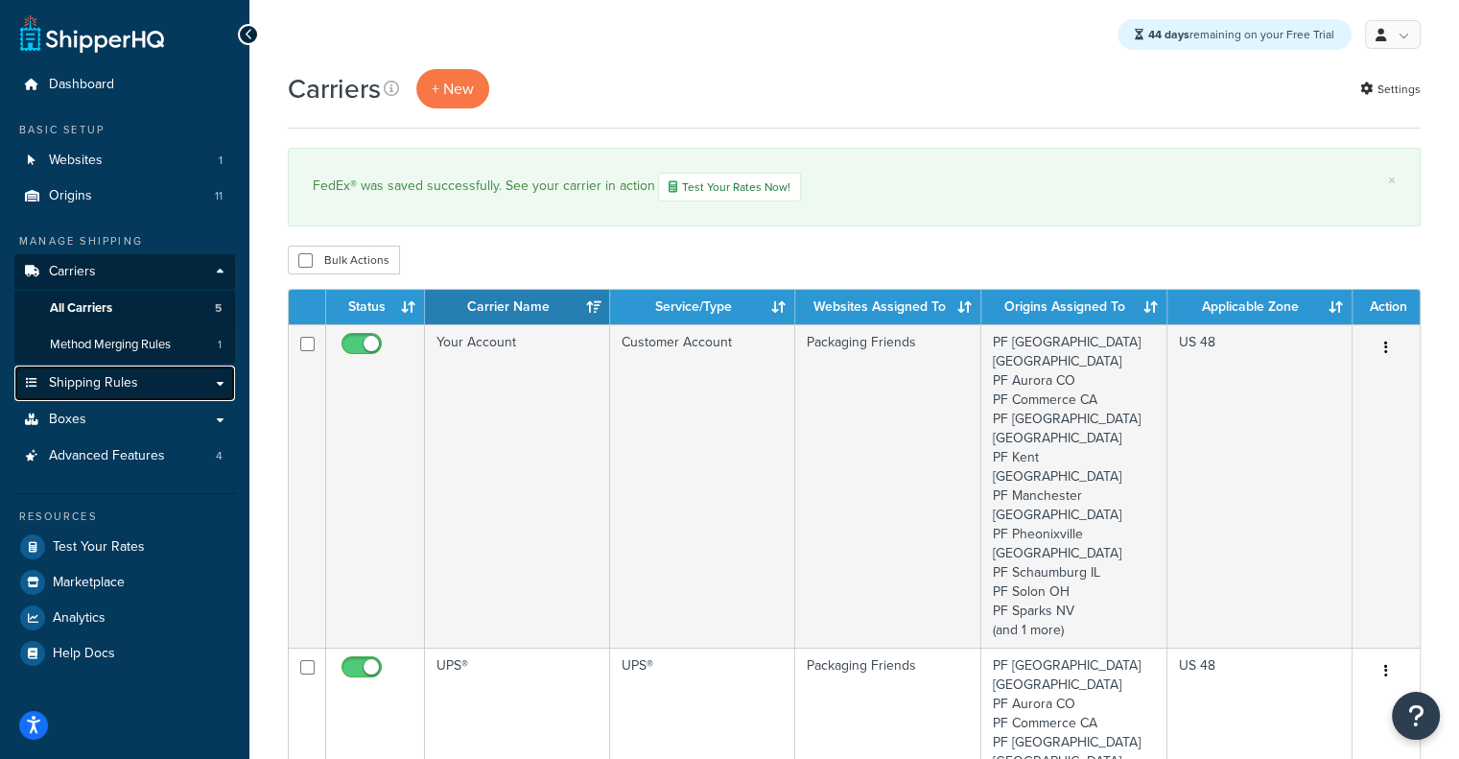
click at [134, 391] on span "Shipping Rules" at bounding box center [93, 383] width 89 height 16
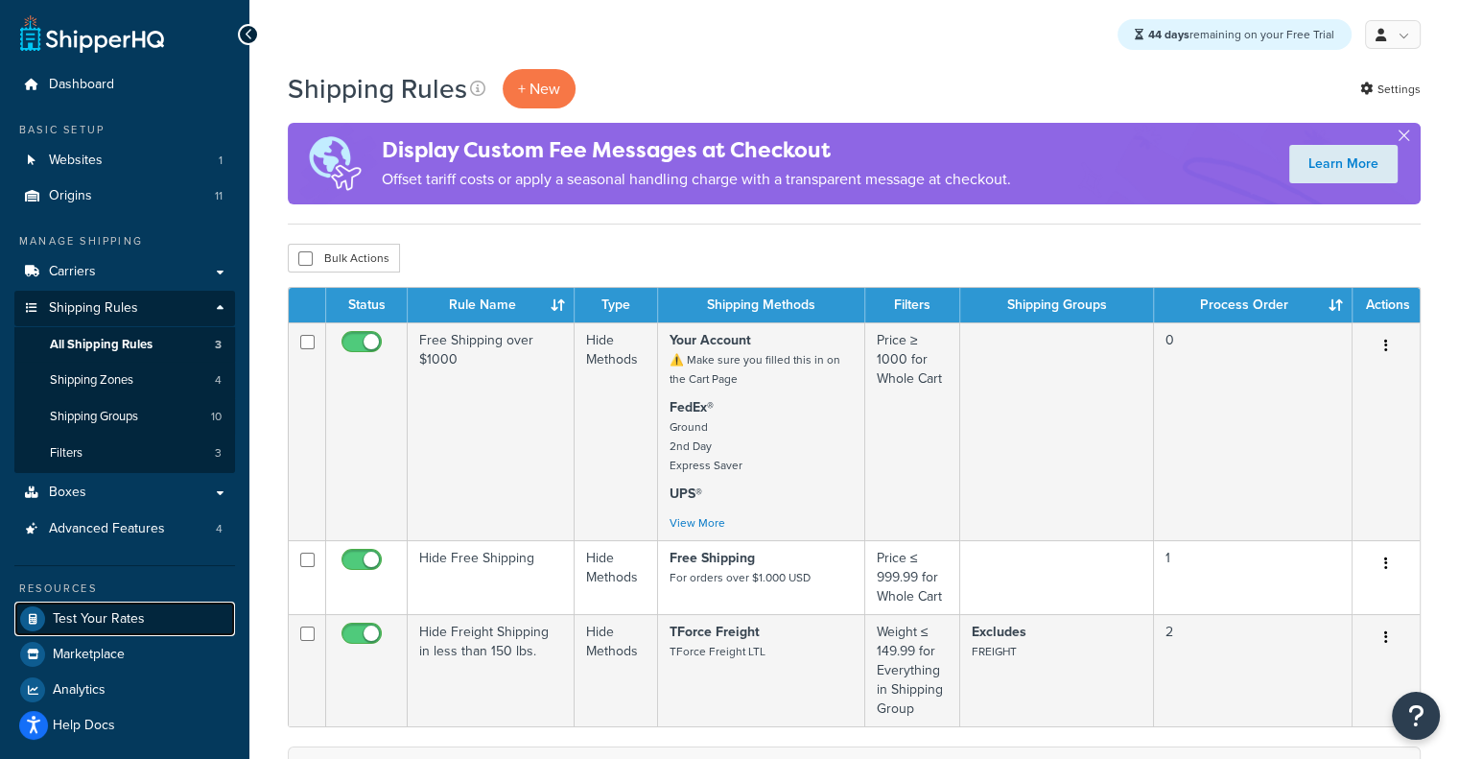
click at [95, 611] on span "Test Your Rates" at bounding box center [99, 619] width 92 height 16
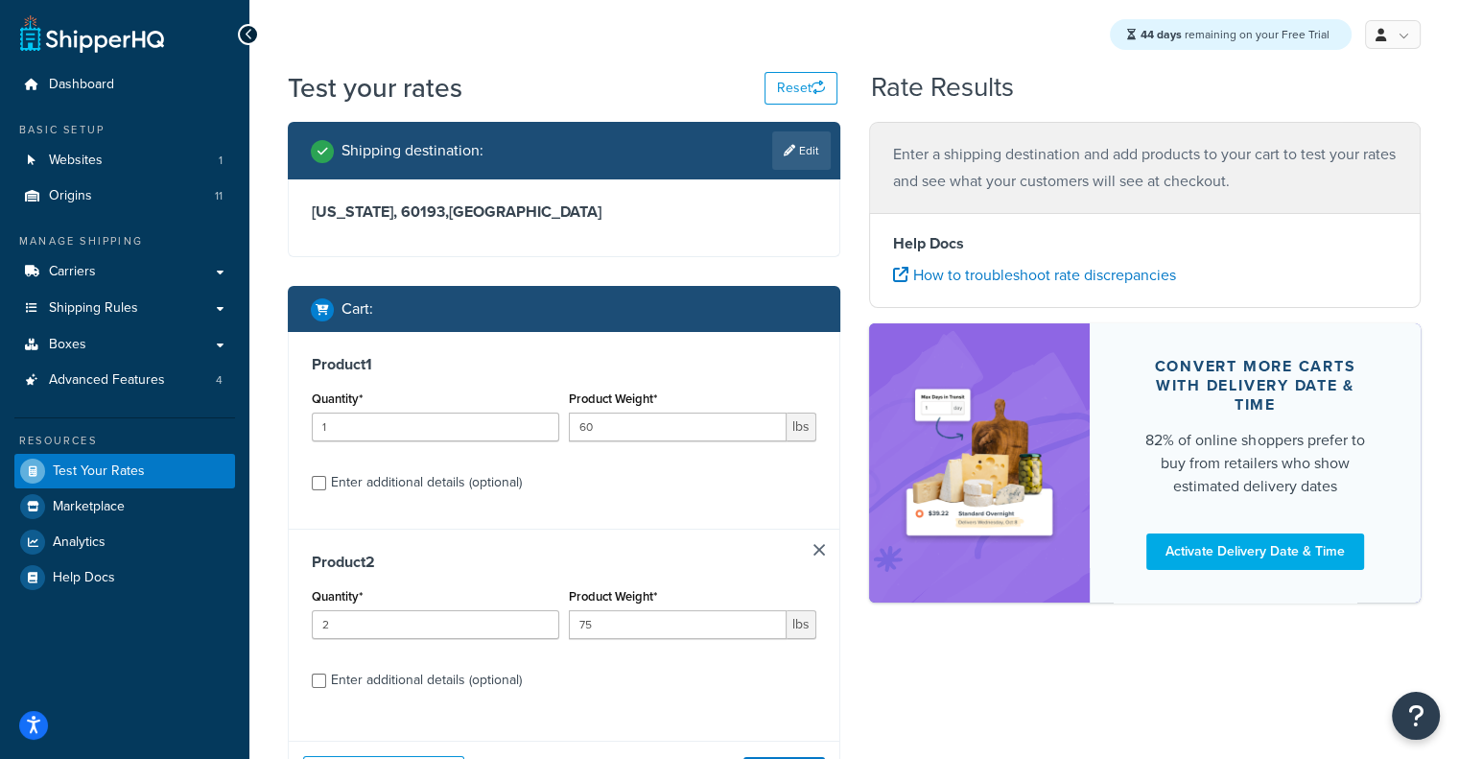
click at [411, 490] on div "Enter additional details (optional)" at bounding box center [426, 482] width 191 height 27
click at [326, 490] on input "Enter additional details (optional)" at bounding box center [319, 483] width 14 height 14
checkbox input "true"
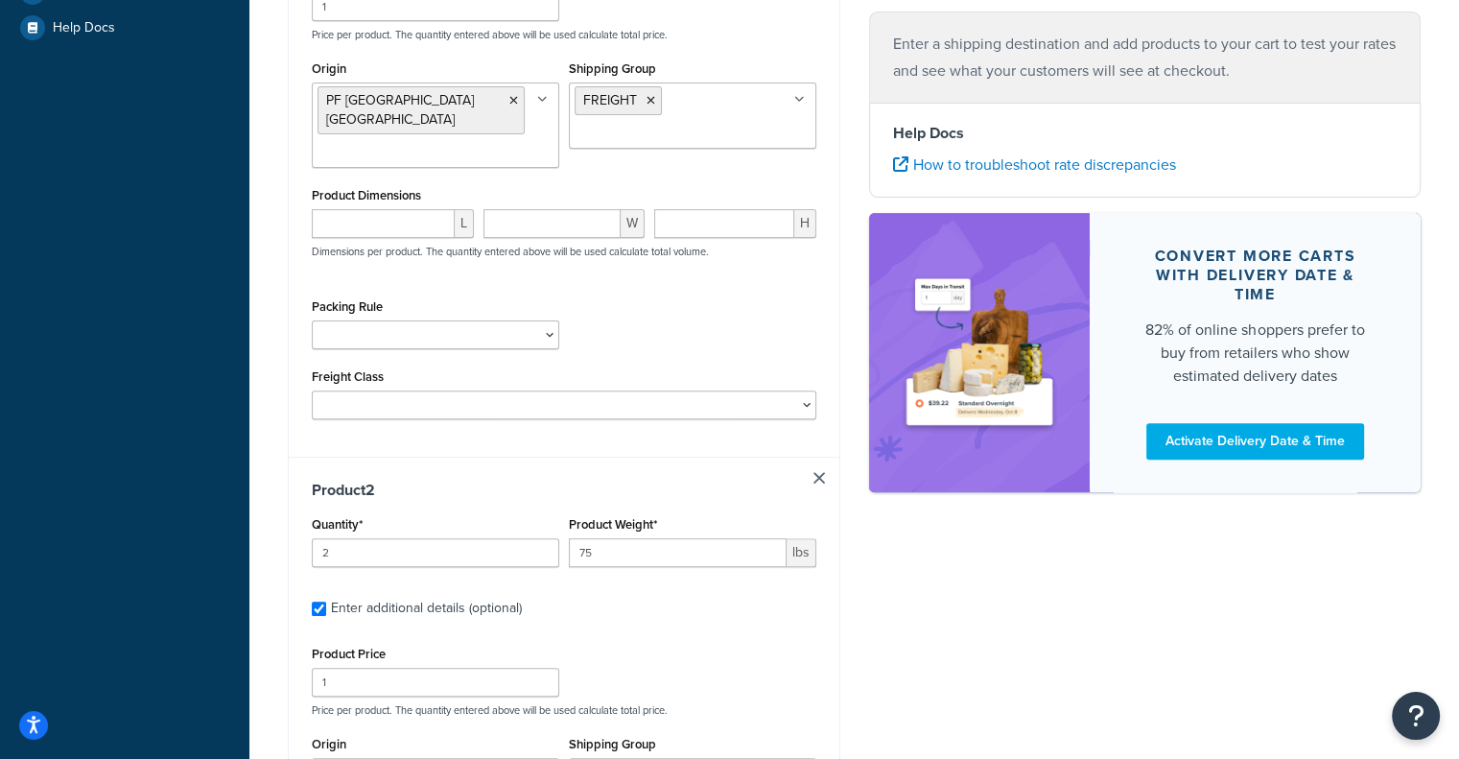
scroll to position [452, 0]
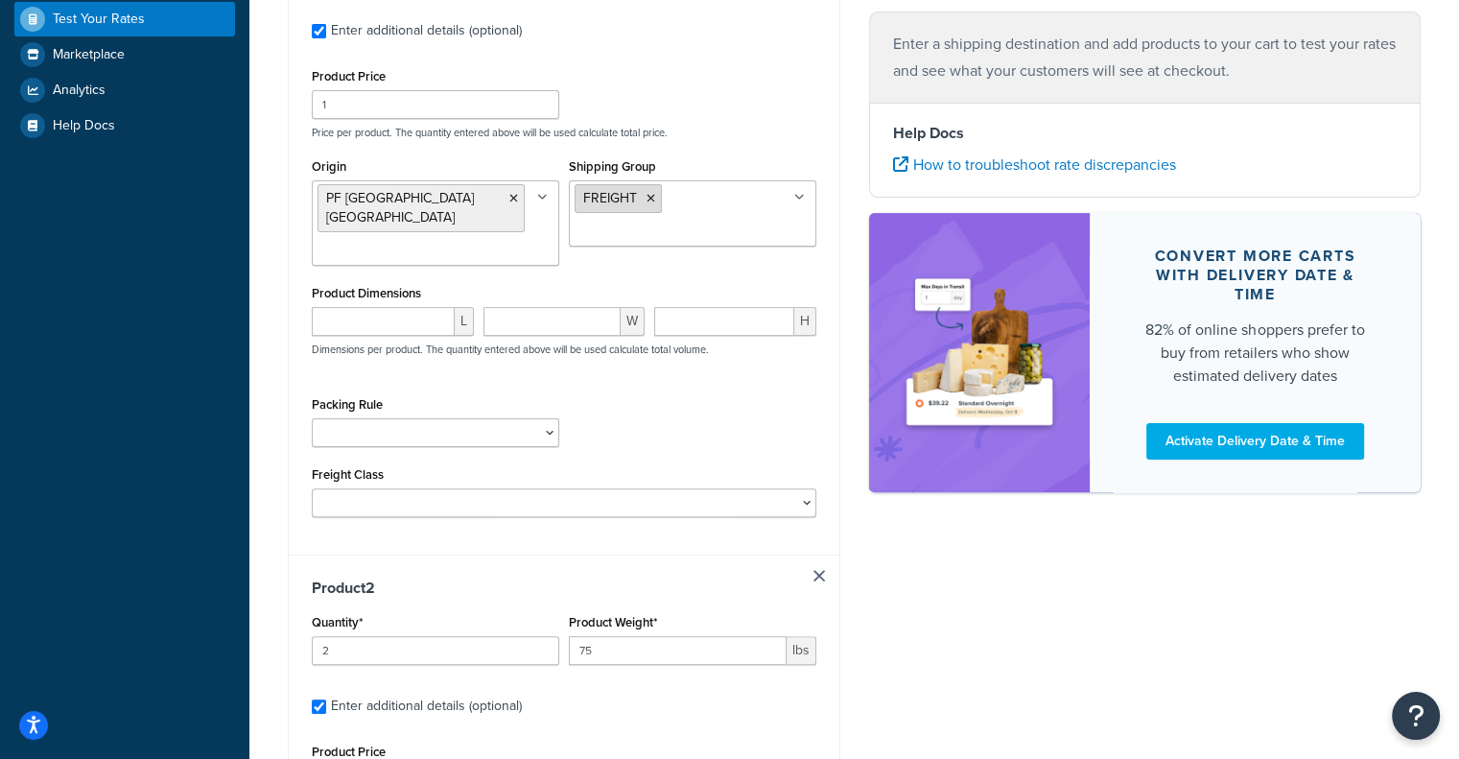
click at [649, 200] on icon at bounding box center [651, 199] width 9 height 12
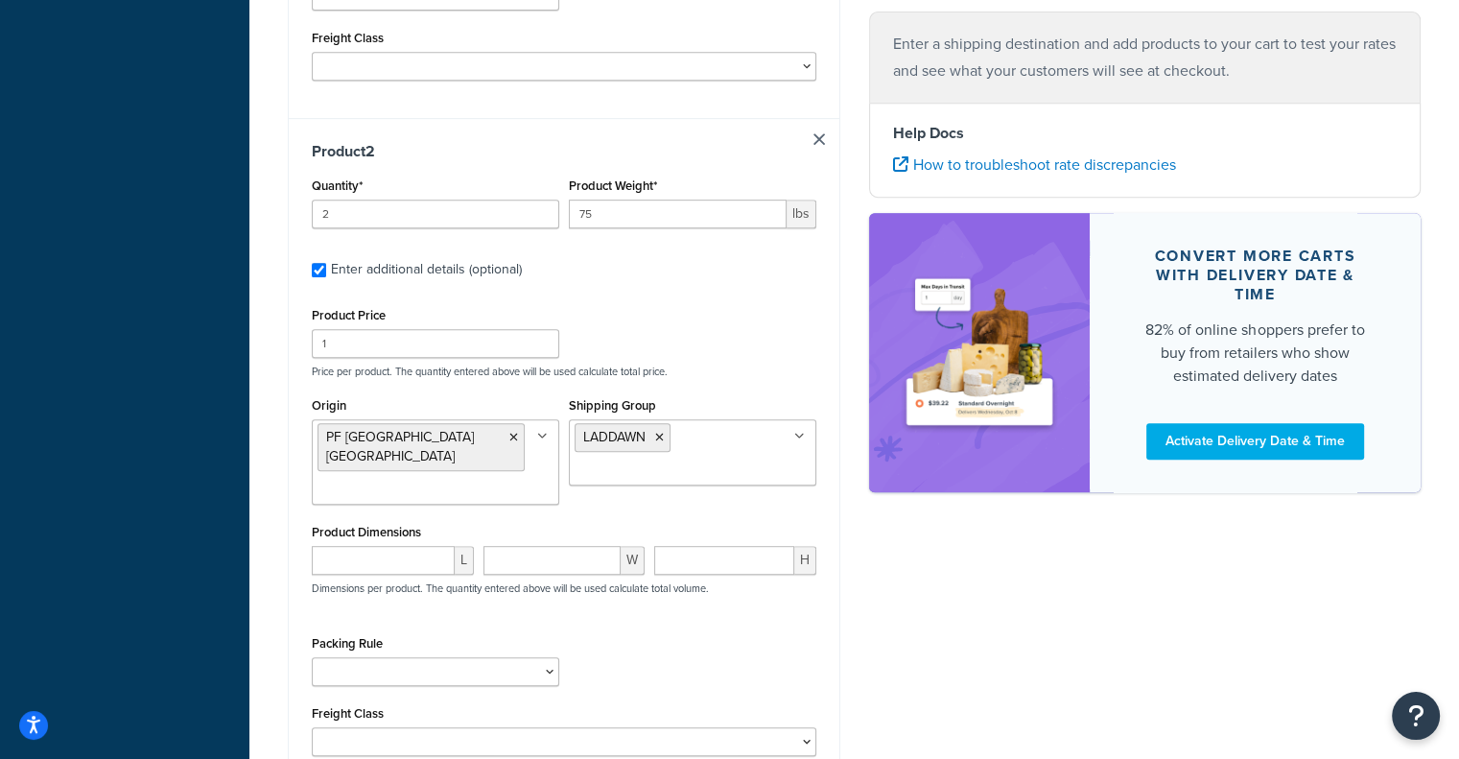
scroll to position [1091, 0]
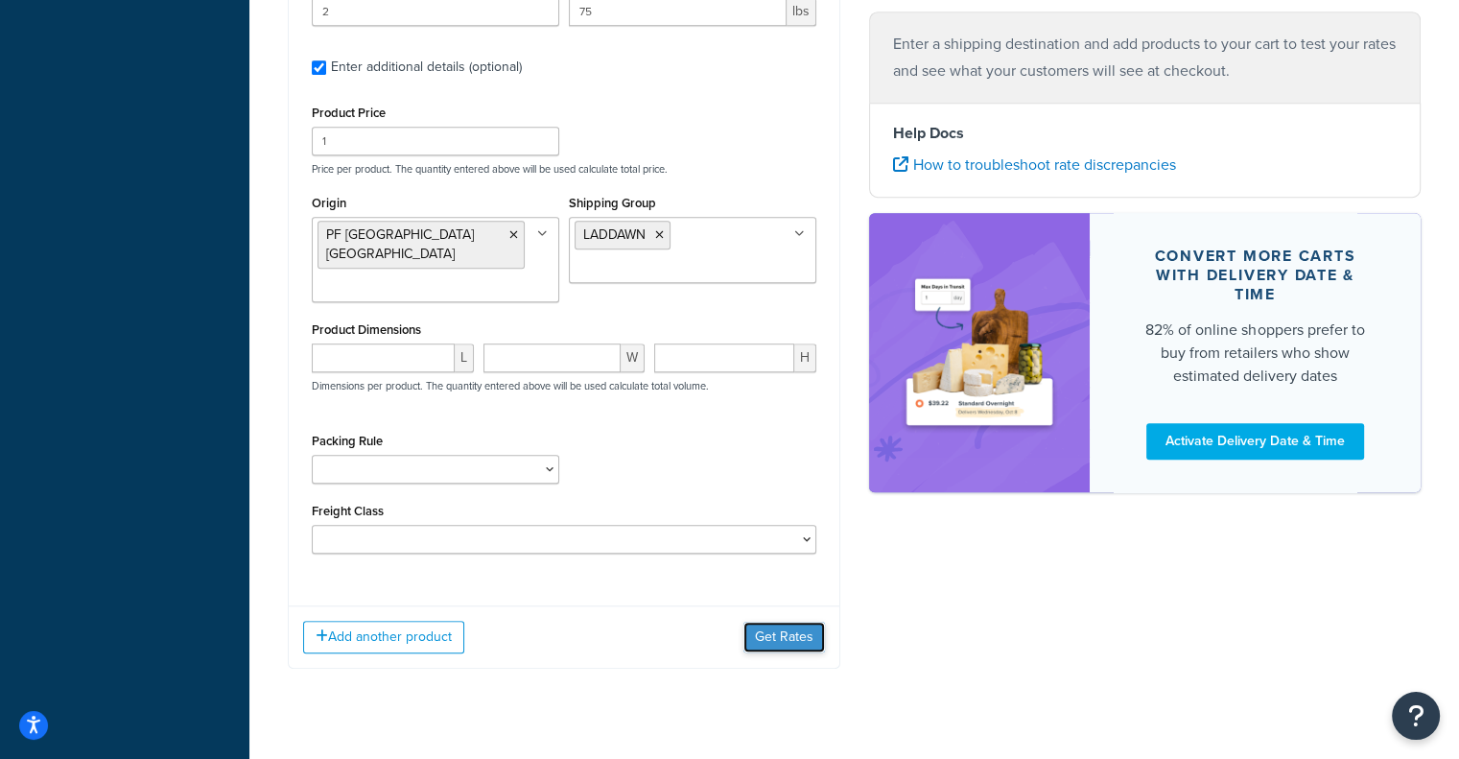
click at [802, 622] on button "Get Rates" at bounding box center [785, 637] width 82 height 31
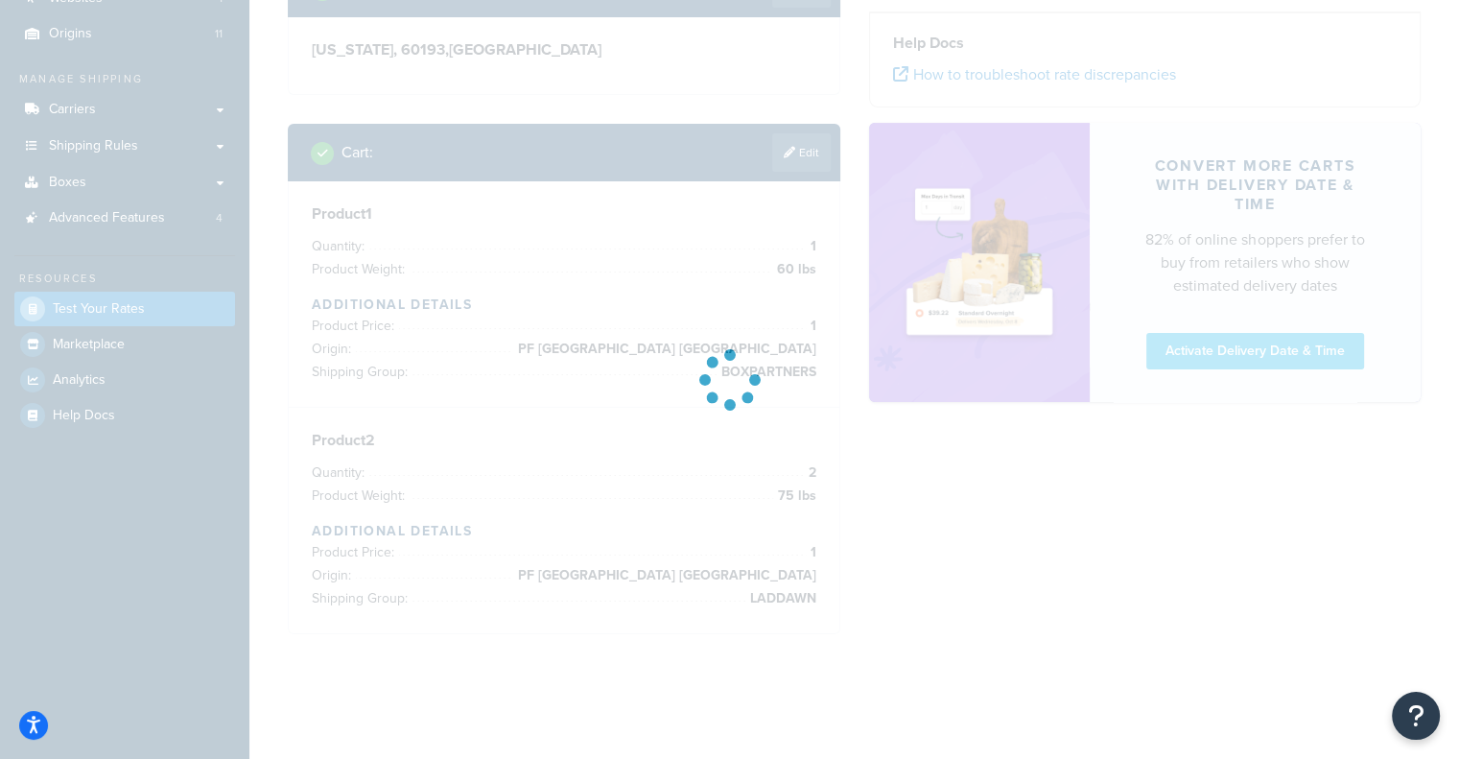
scroll to position [162, 0]
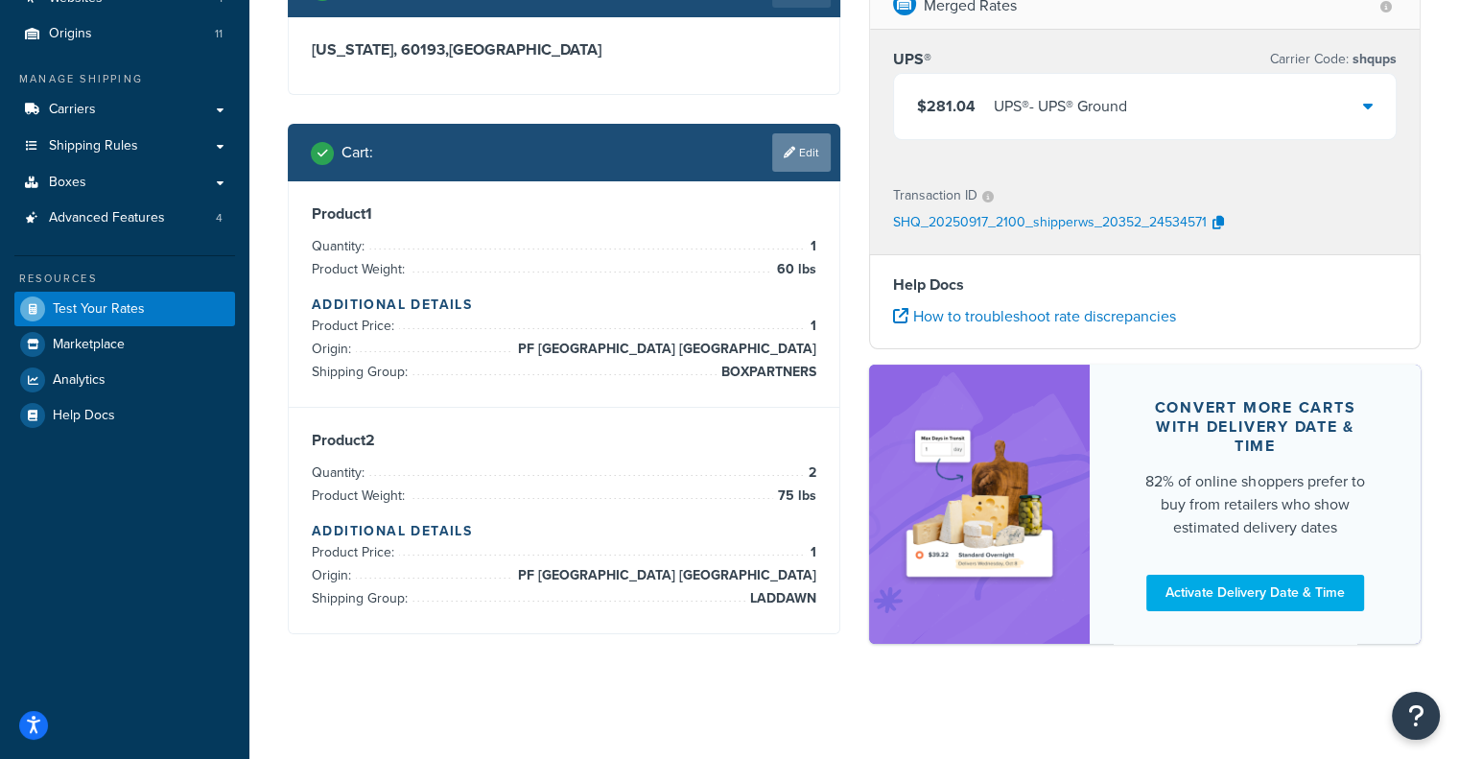
click at [819, 140] on link "Edit" at bounding box center [801, 152] width 59 height 38
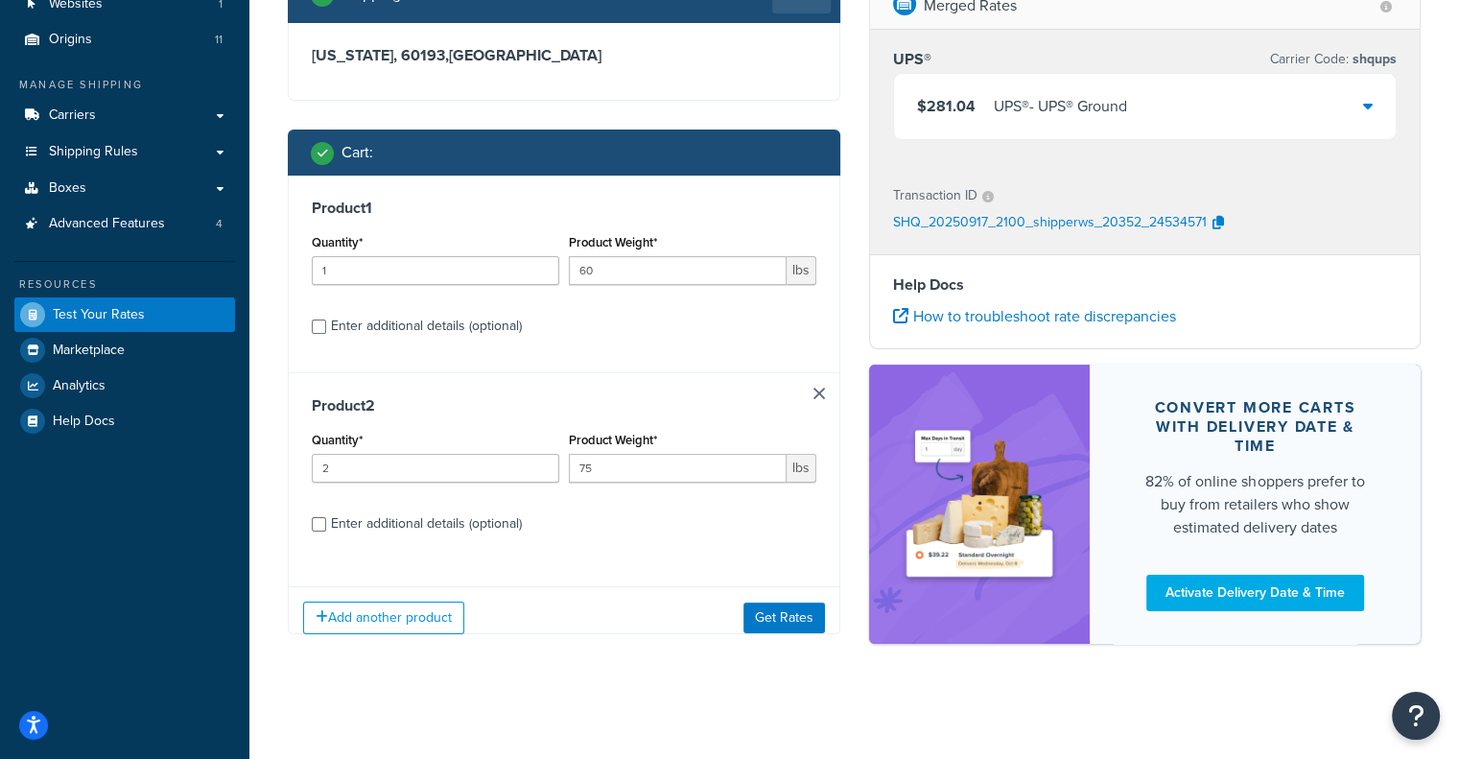
scroll to position [171, 0]
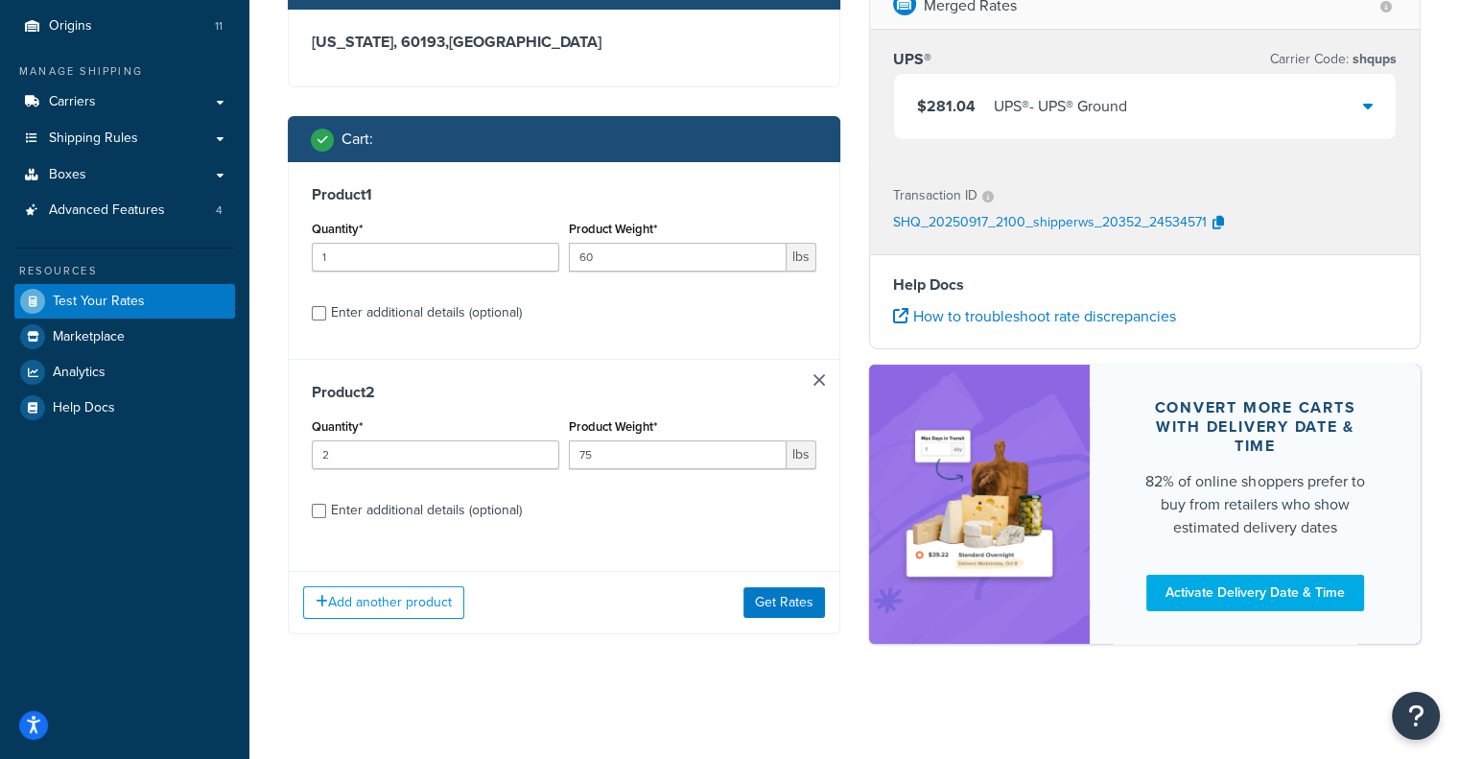
click at [408, 307] on div "Enter additional details (optional)" at bounding box center [426, 312] width 191 height 27
click at [326, 307] on input "Enter additional details (optional)" at bounding box center [319, 313] width 14 height 14
checkbox input "true"
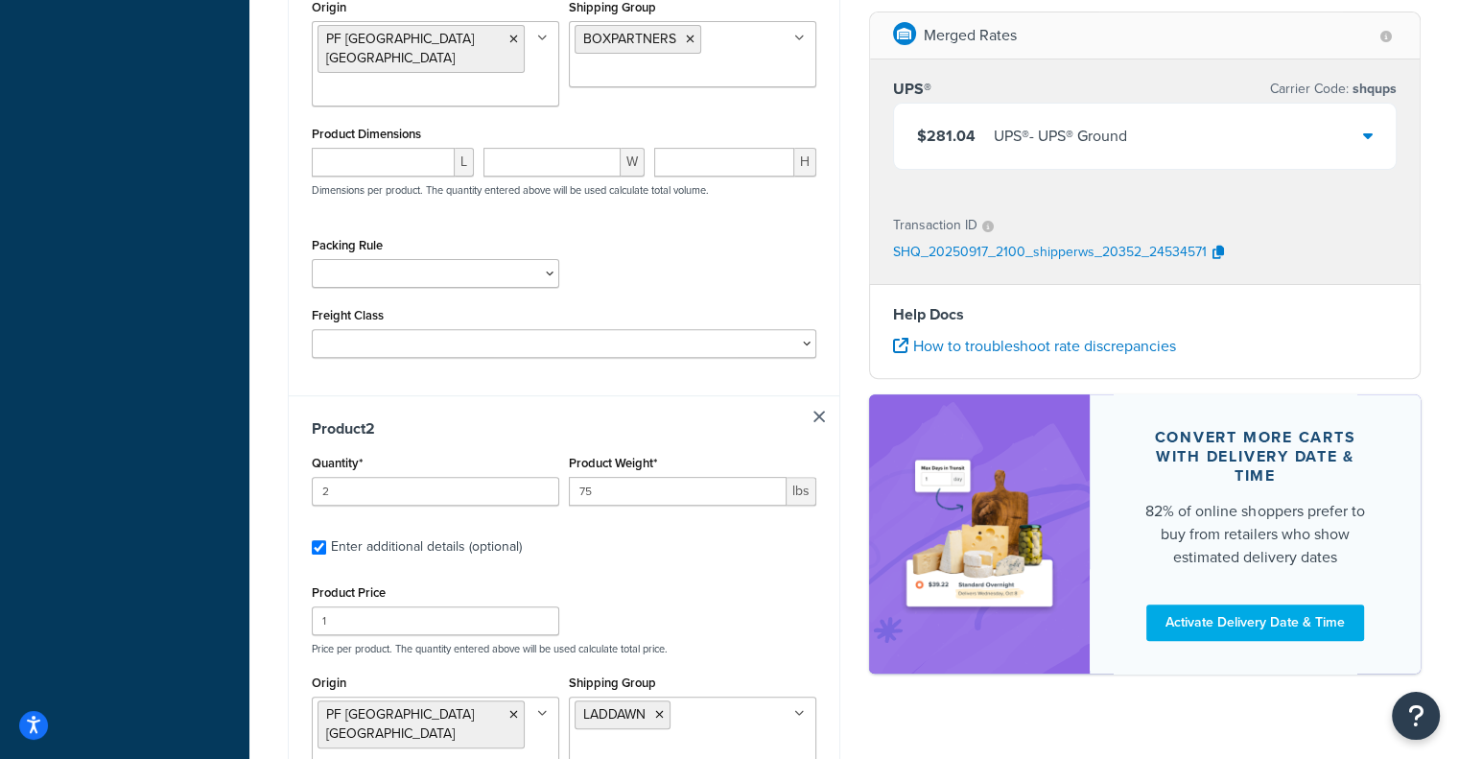
scroll to position [579, 0]
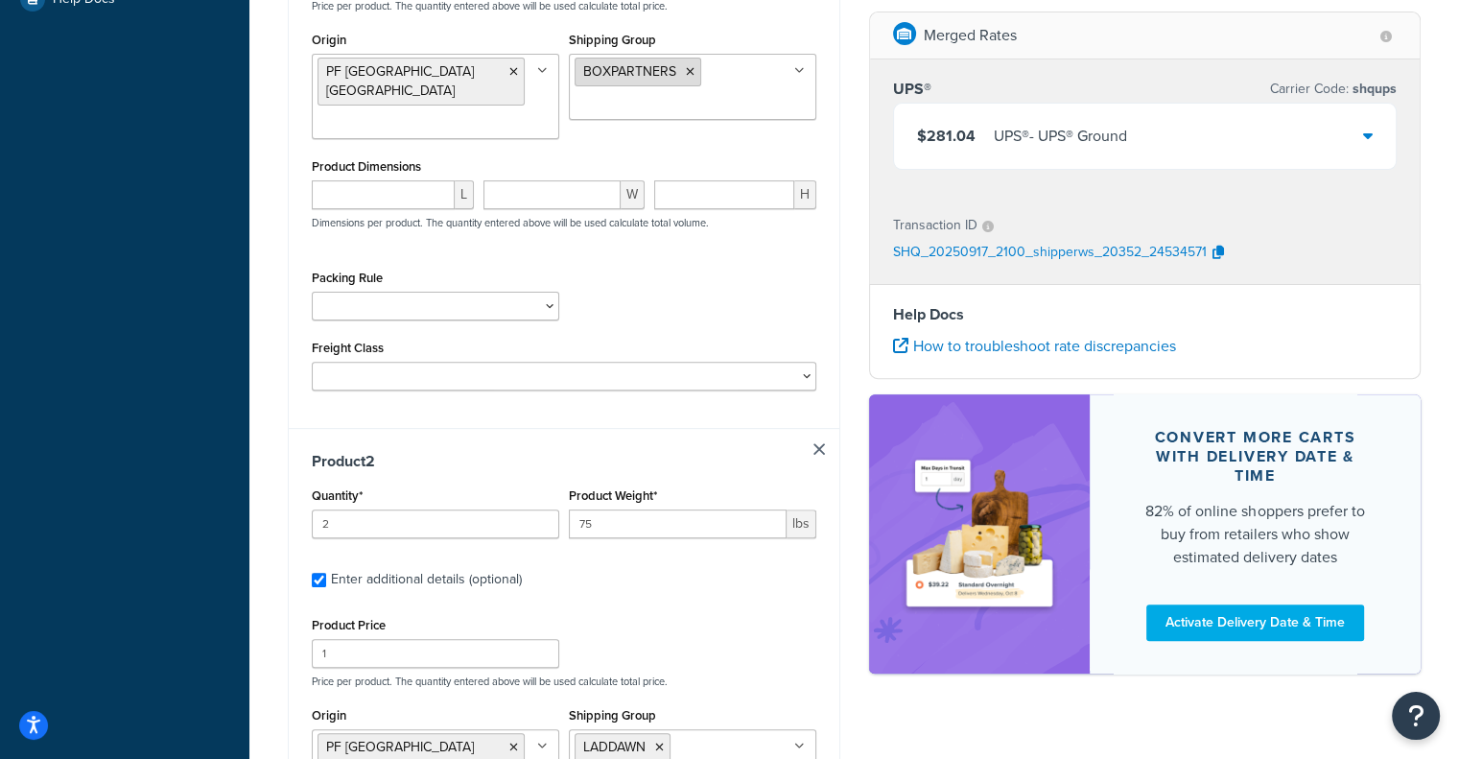
click at [686, 75] on icon at bounding box center [690, 72] width 9 height 12
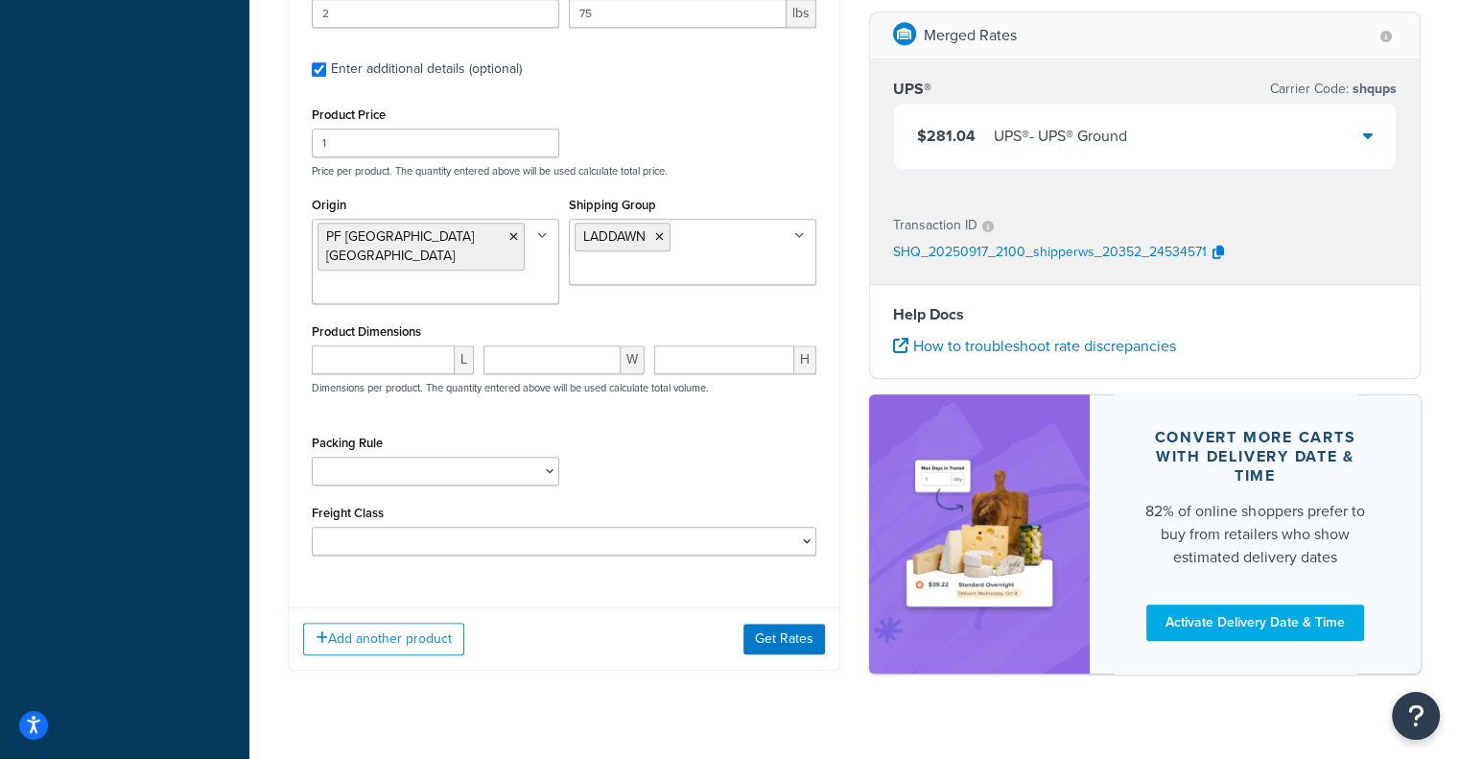
scroll to position [1091, 0]
click at [779, 622] on button "Get Rates" at bounding box center [785, 637] width 82 height 31
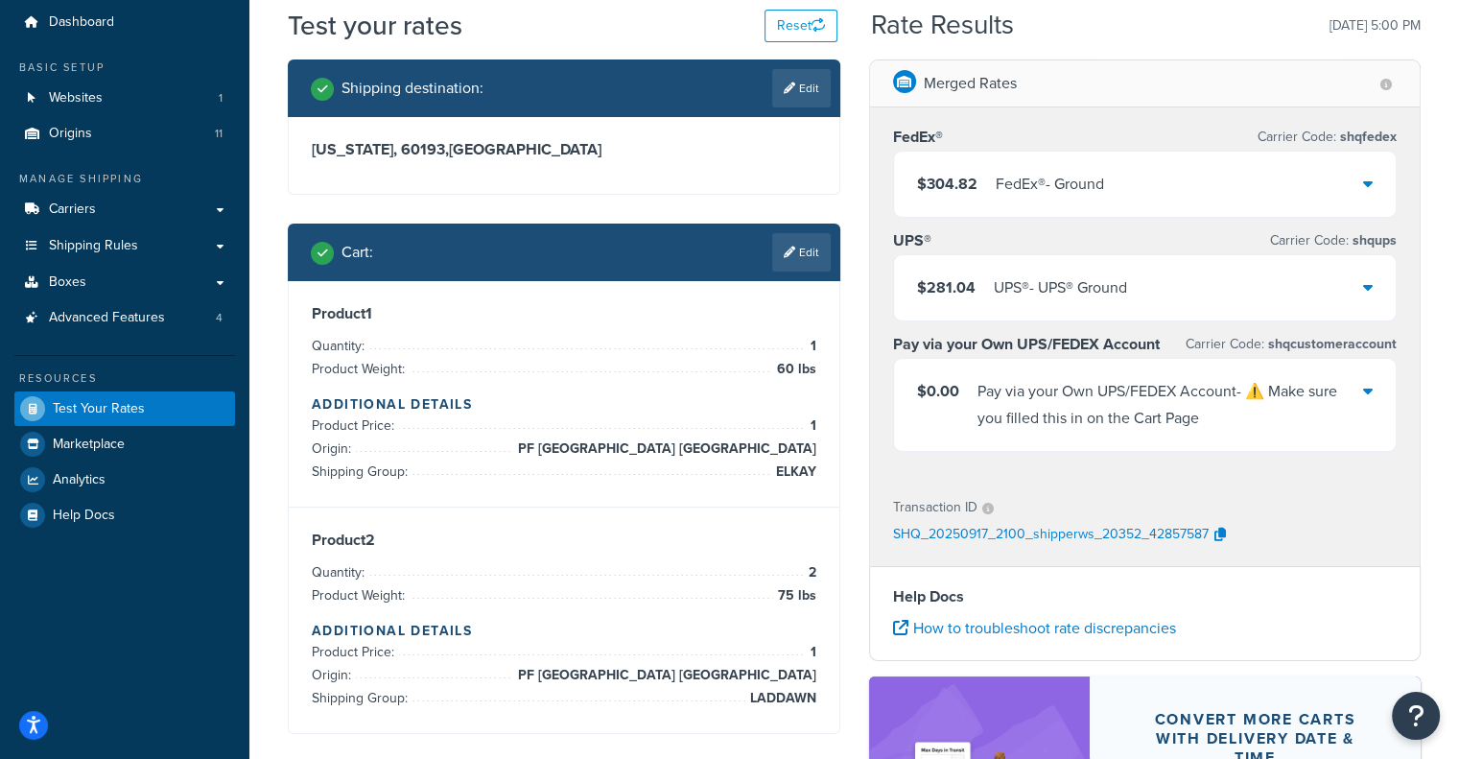
scroll to position [65, 0]
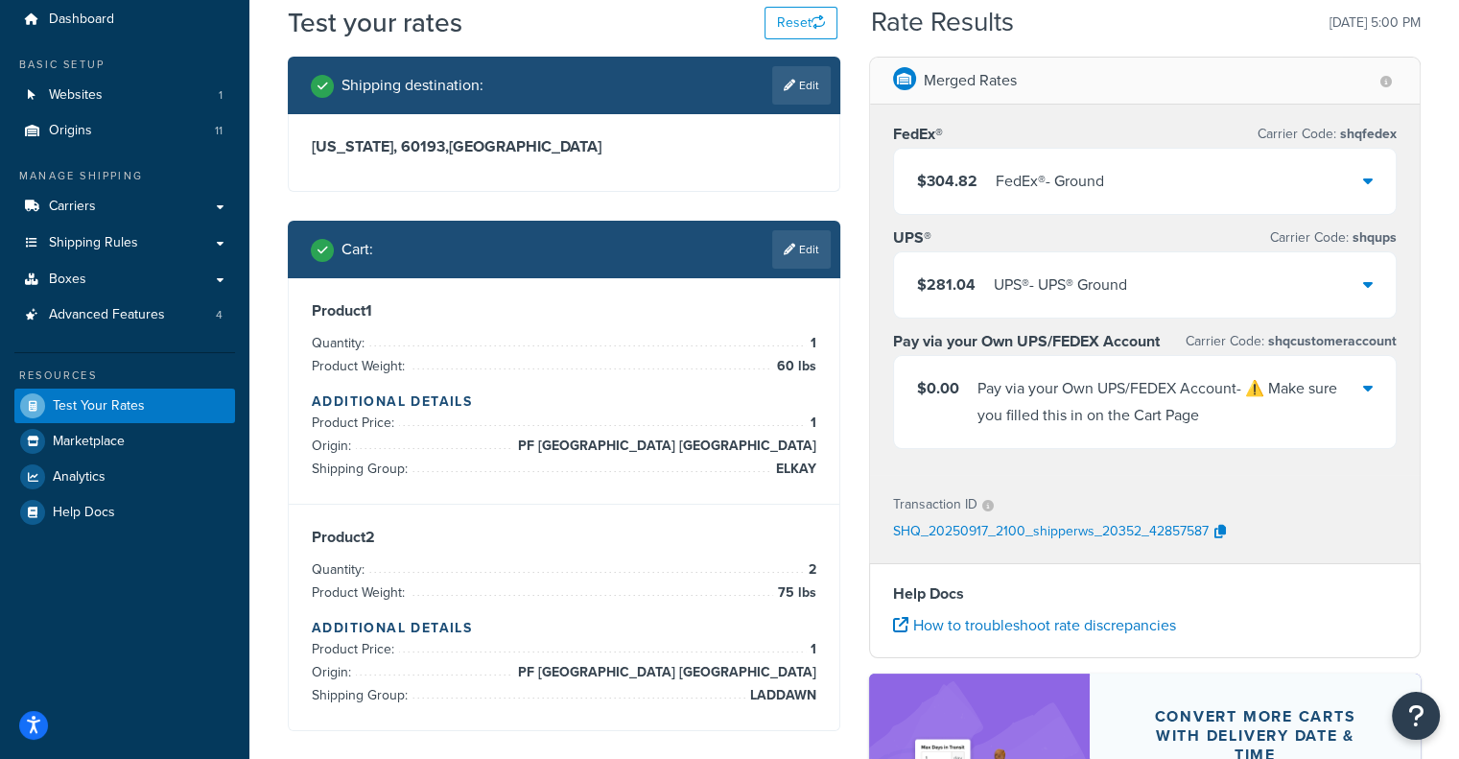
click at [1101, 172] on div "FedEx® - Ground" at bounding box center [1050, 181] width 108 height 27
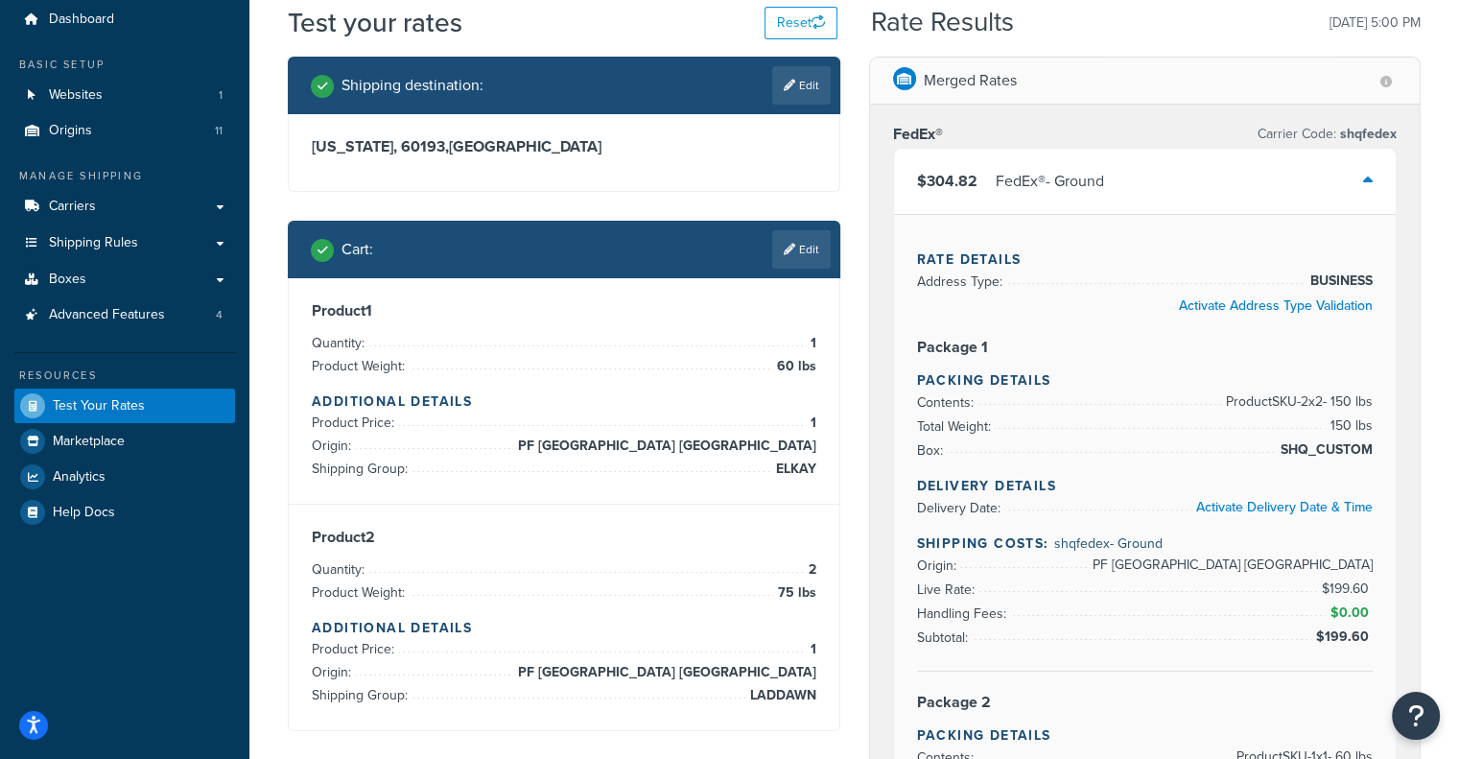
click at [1101, 172] on div "FedEx® - Ground" at bounding box center [1050, 181] width 108 height 27
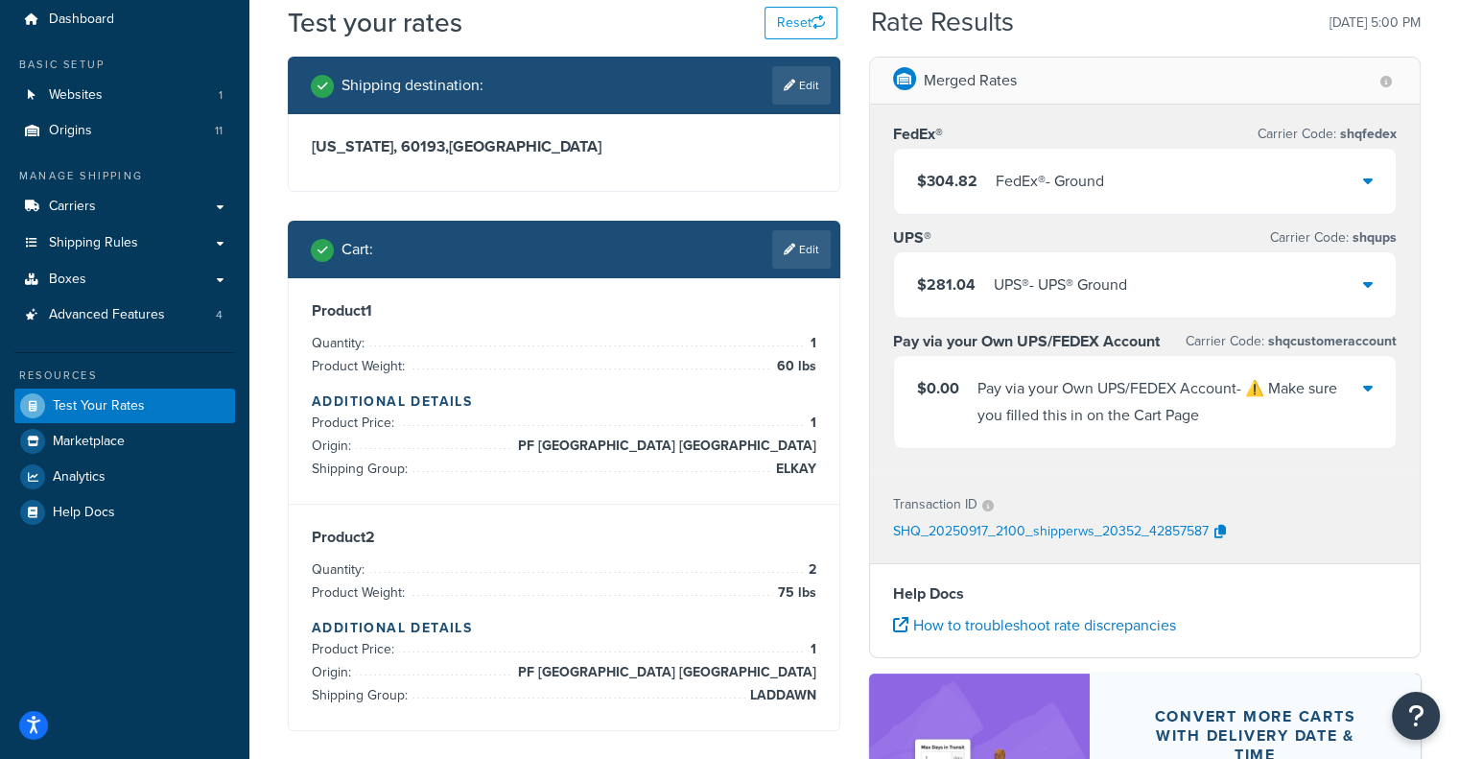
click at [1136, 290] on div "$281.04 UPS® - UPS® Ground" at bounding box center [1145, 284] width 503 height 65
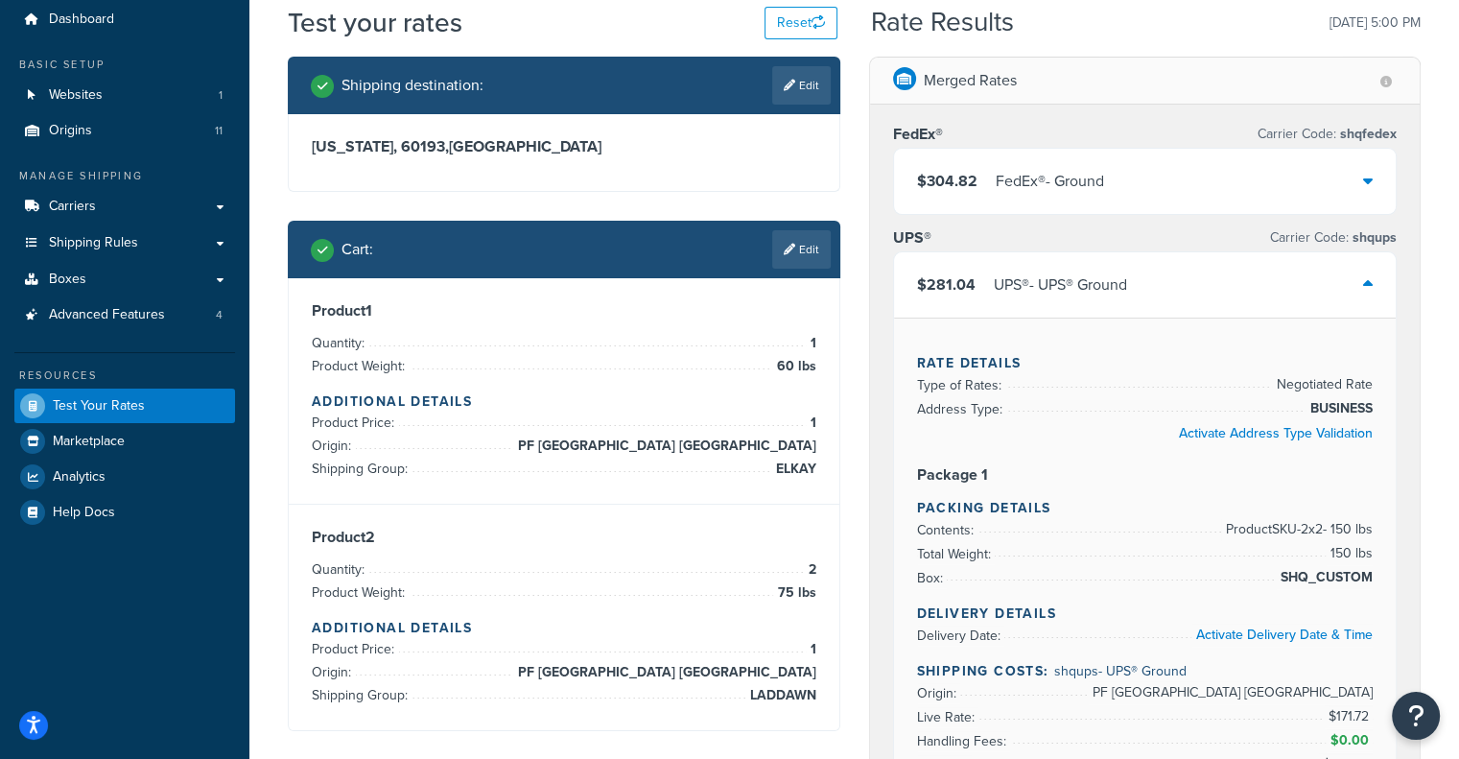
click at [1229, 270] on div "$281.04 UPS® - UPS® Ground" at bounding box center [1145, 284] width 503 height 65
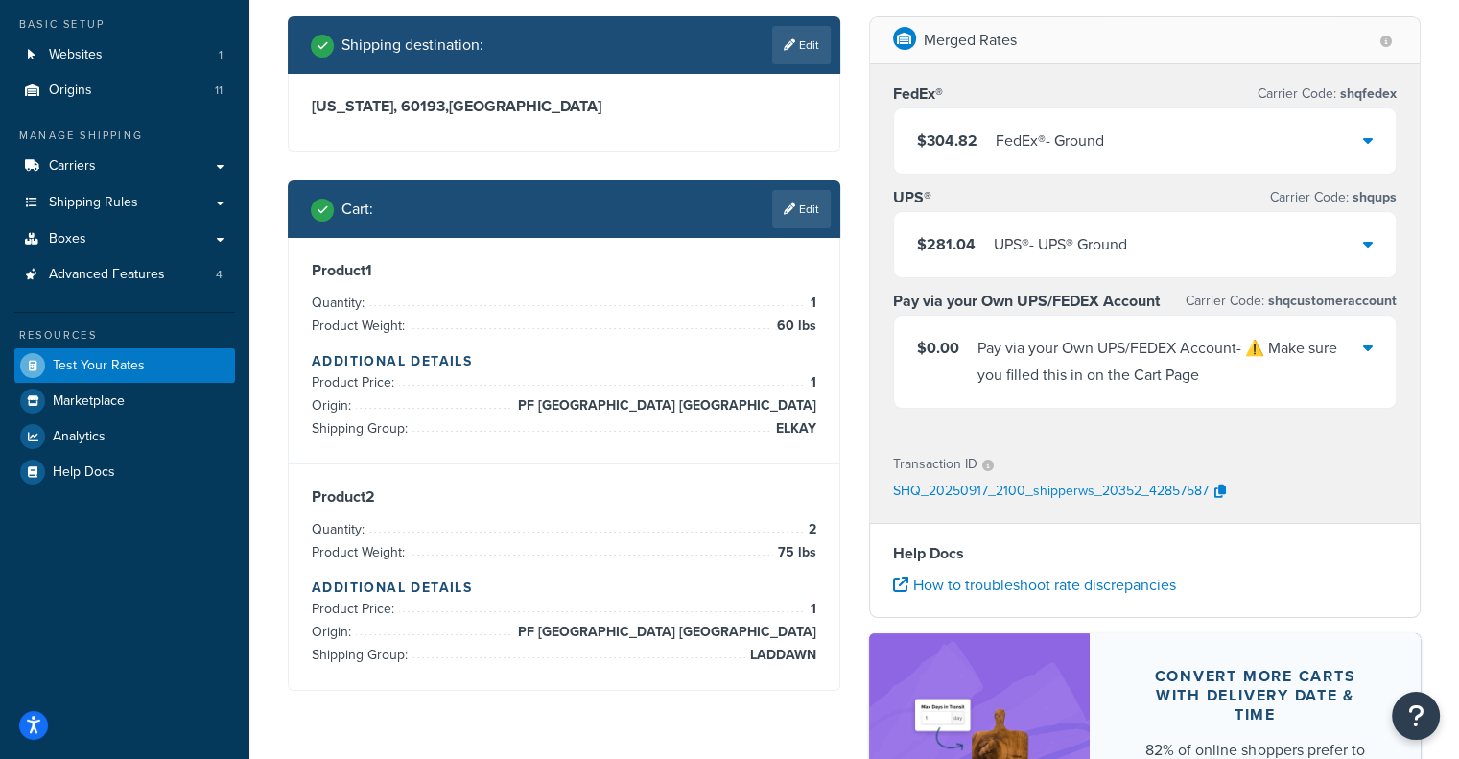
scroll to position [107, 0]
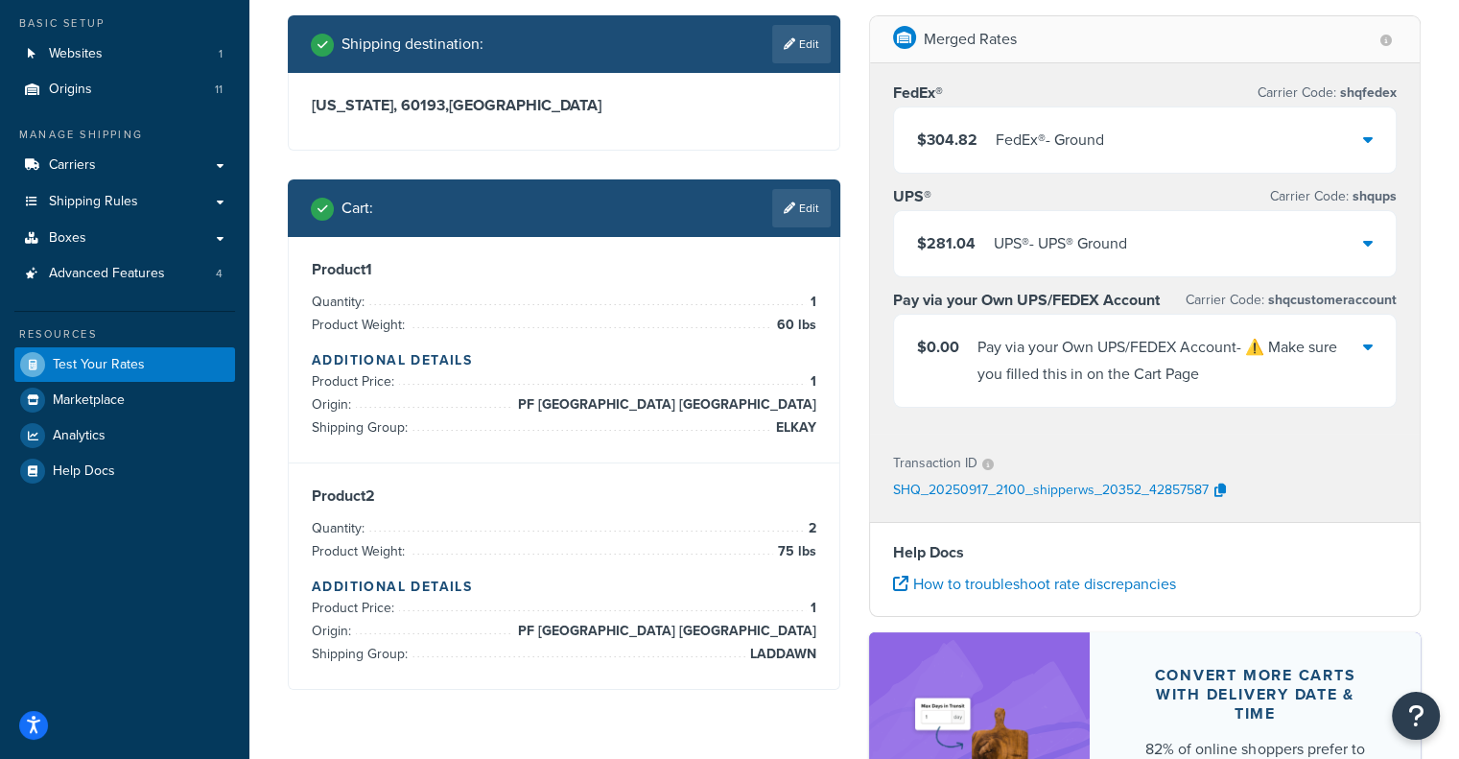
click at [1227, 244] on div "$281.04 UPS® - UPS® Ground" at bounding box center [1145, 243] width 503 height 65
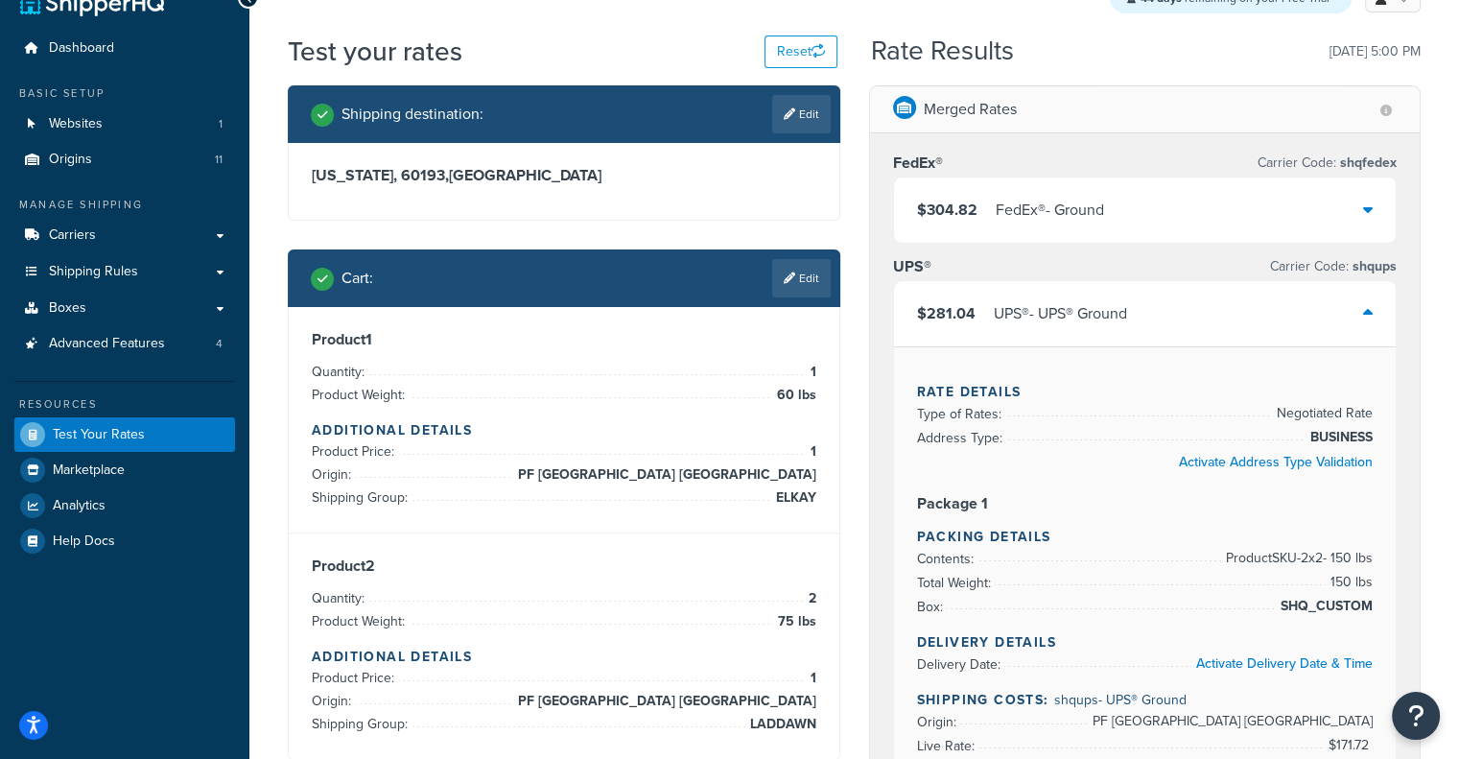
scroll to position [38, 0]
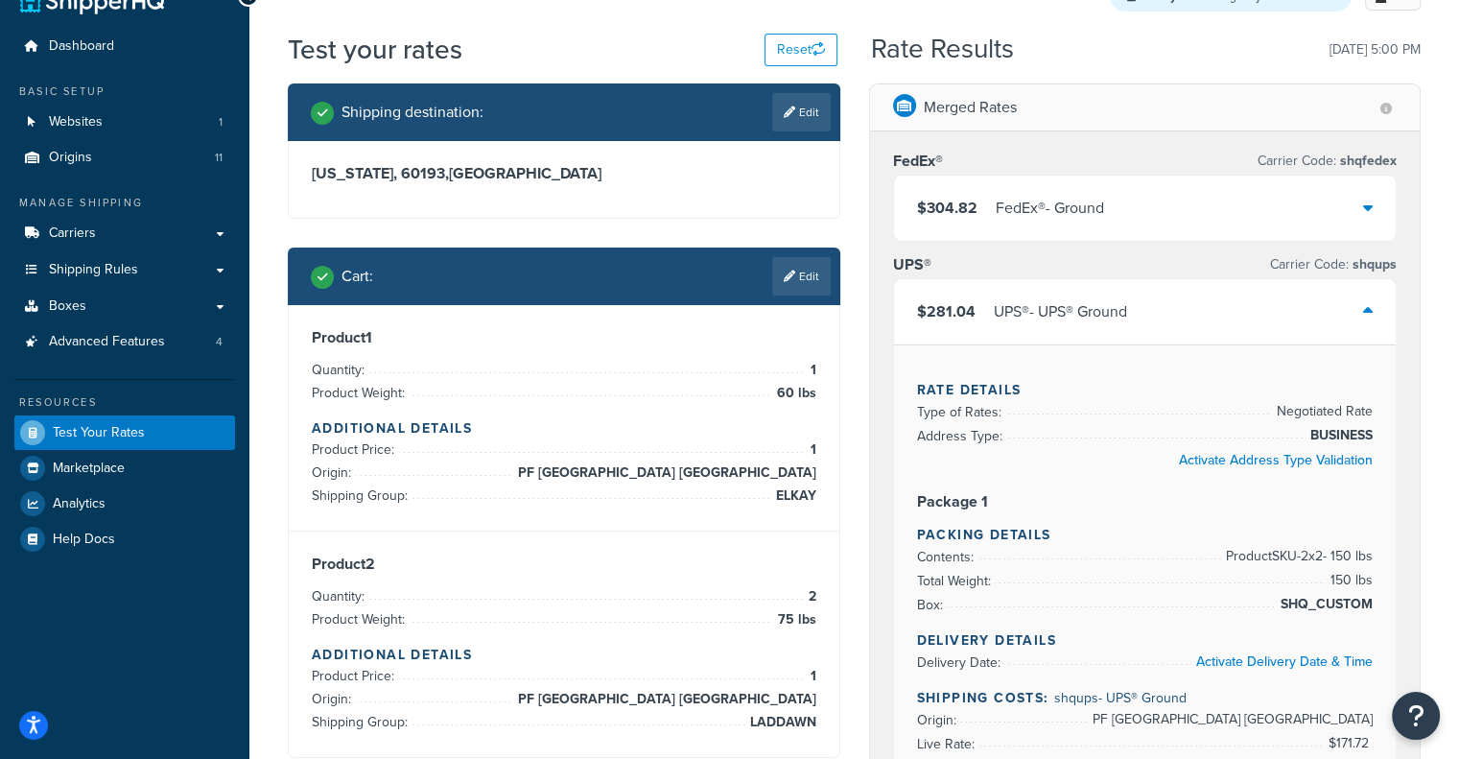
click at [983, 307] on div "$281.04 UPS® - UPS® Ground" at bounding box center [1022, 311] width 210 height 27
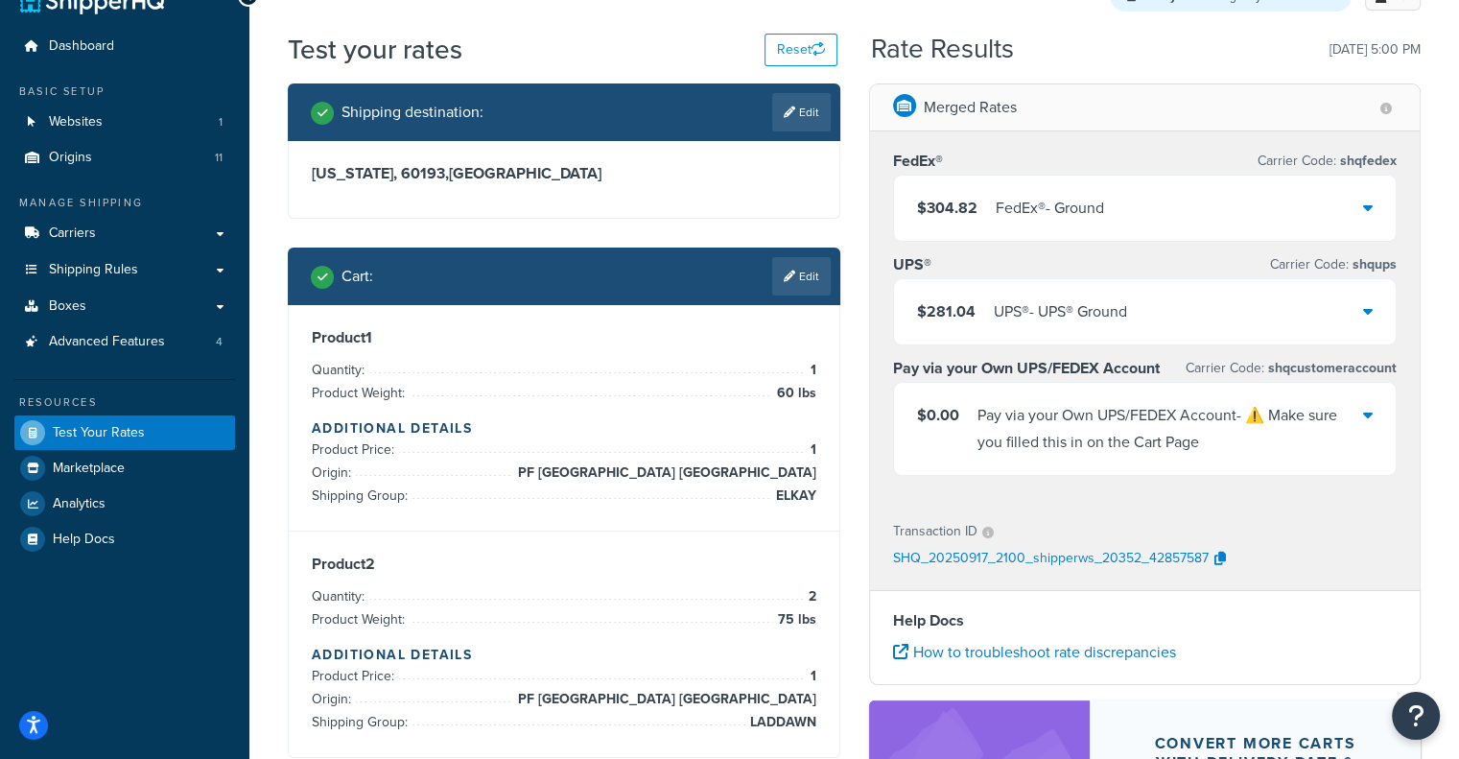
click at [1099, 203] on div "FedEx® - Ground" at bounding box center [1050, 208] width 108 height 27
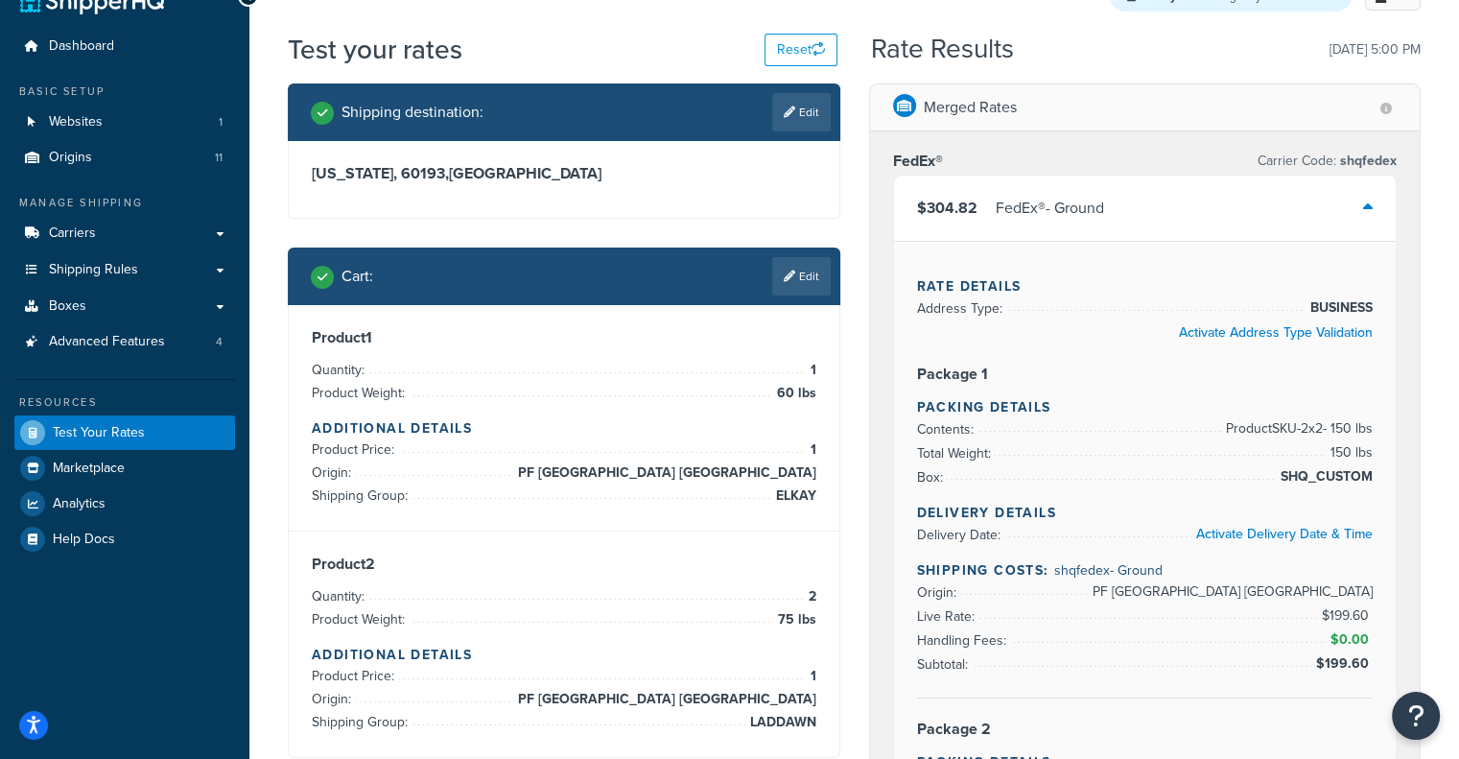
click at [1099, 203] on div "FedEx® - Ground" at bounding box center [1050, 208] width 108 height 27
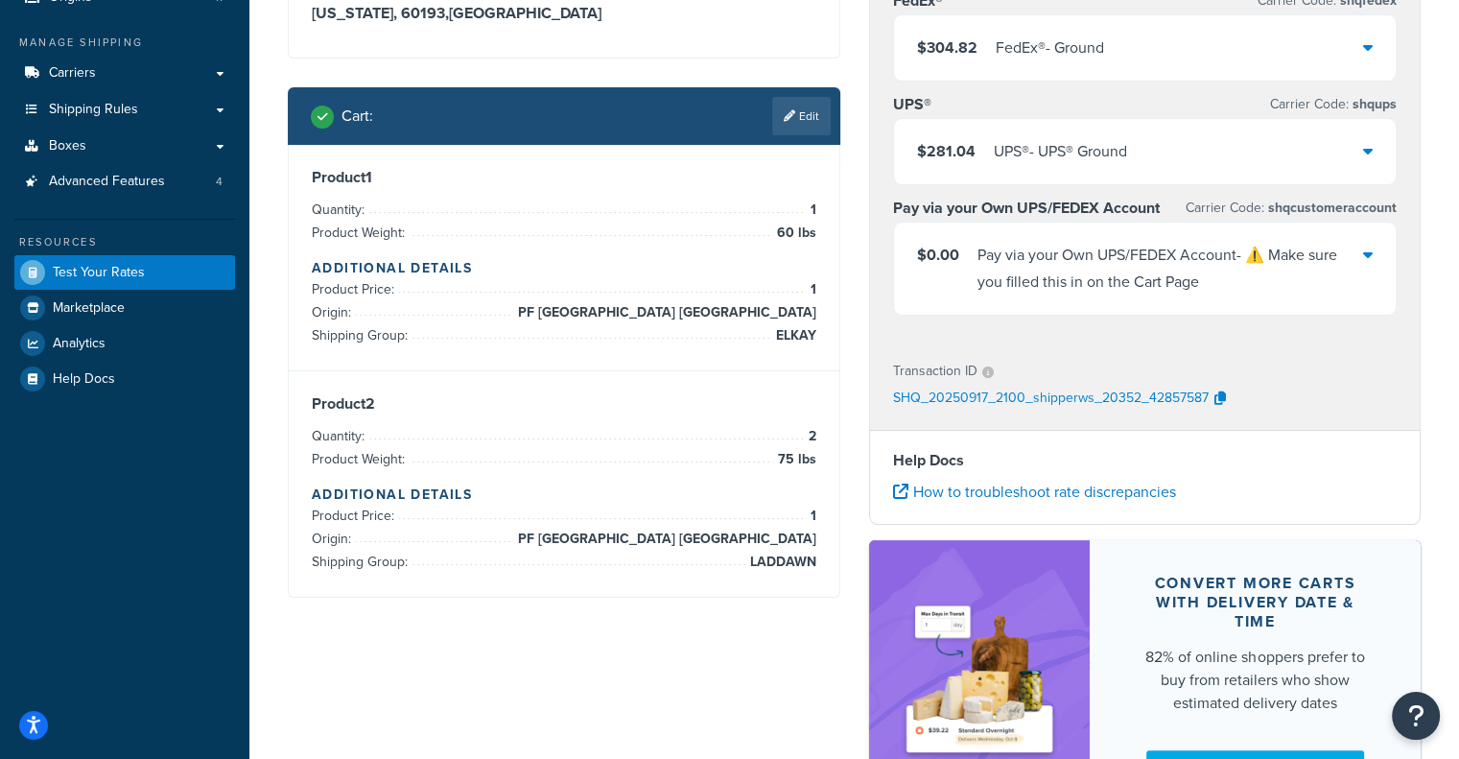
scroll to position [0, 0]
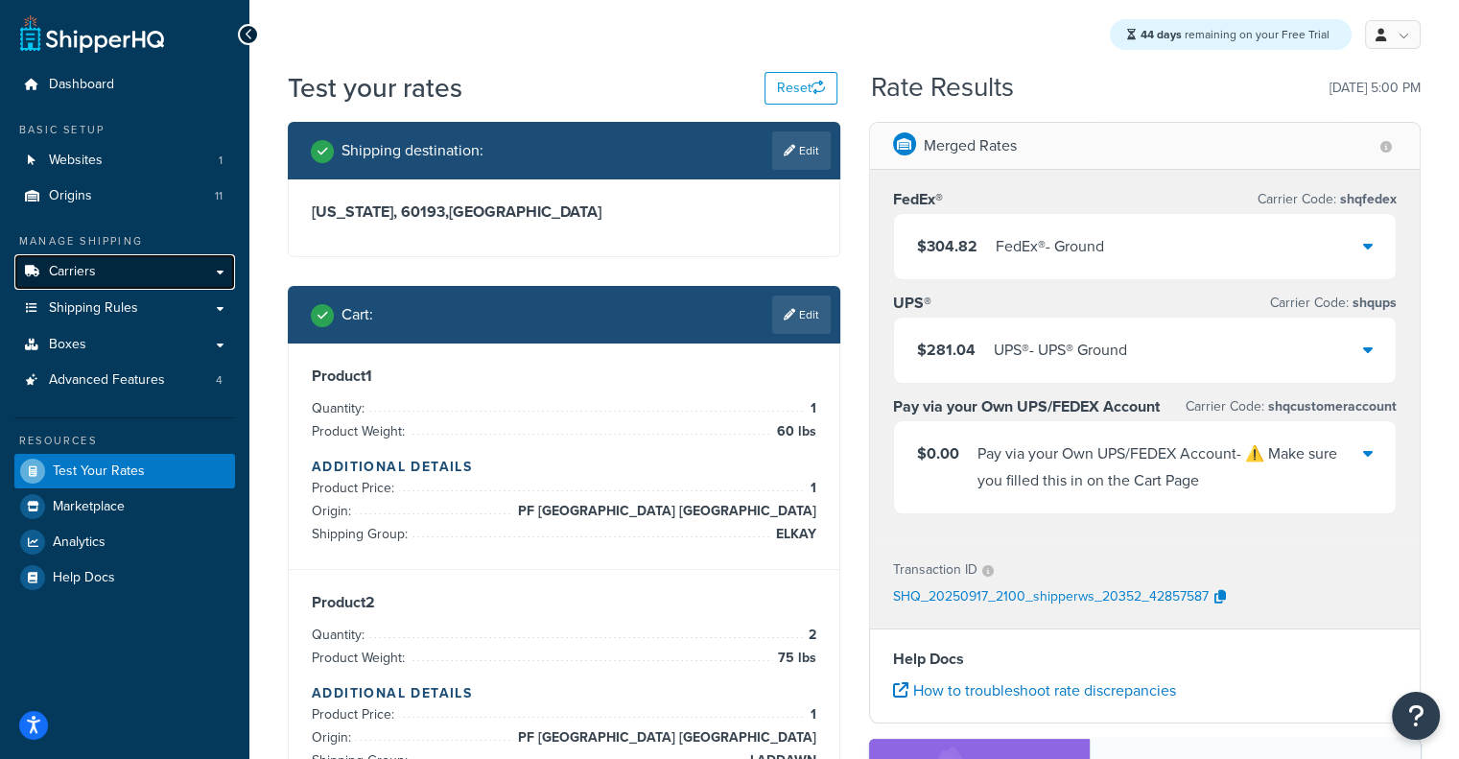
click at [82, 271] on span "Carriers" at bounding box center [72, 272] width 47 height 16
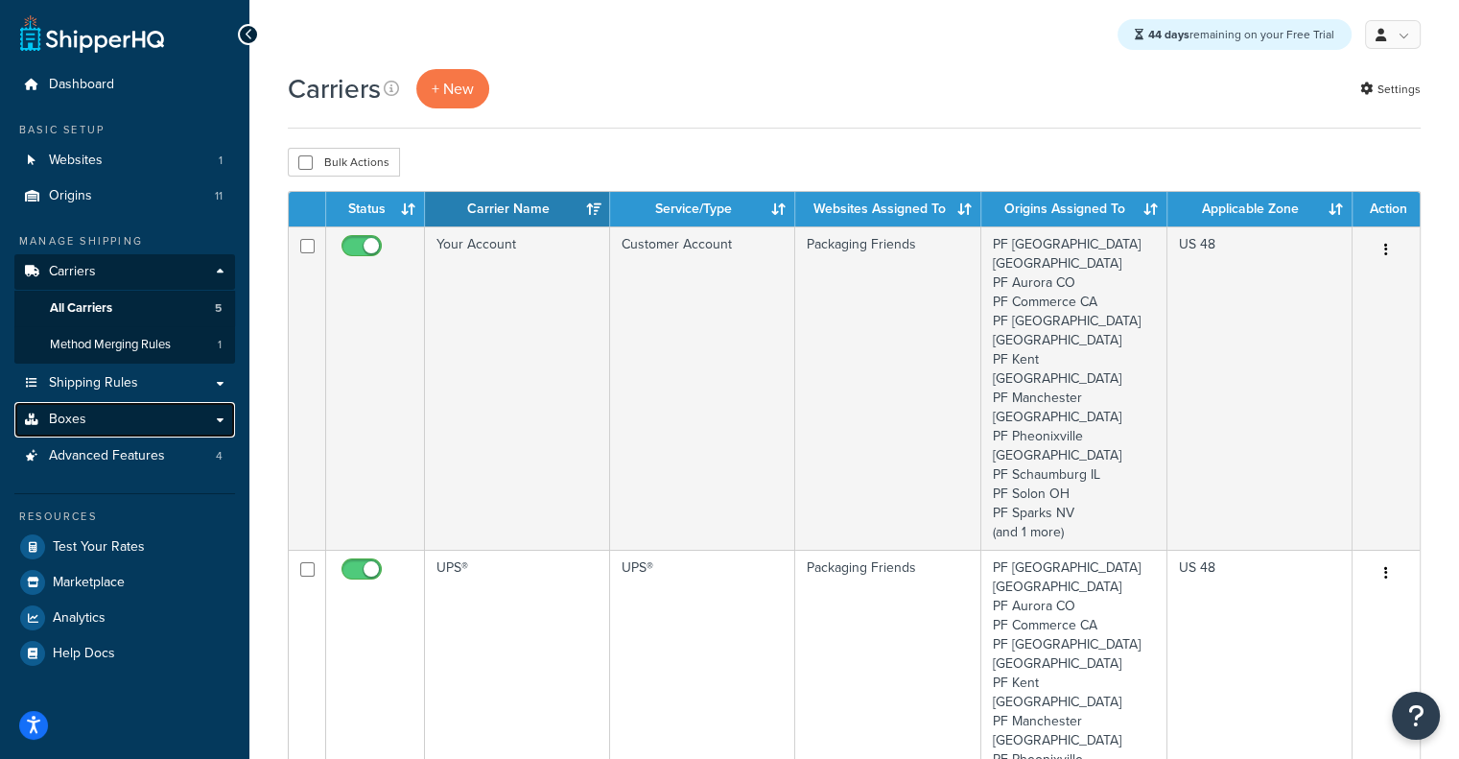
click at [94, 408] on link "Boxes" at bounding box center [124, 420] width 221 height 36
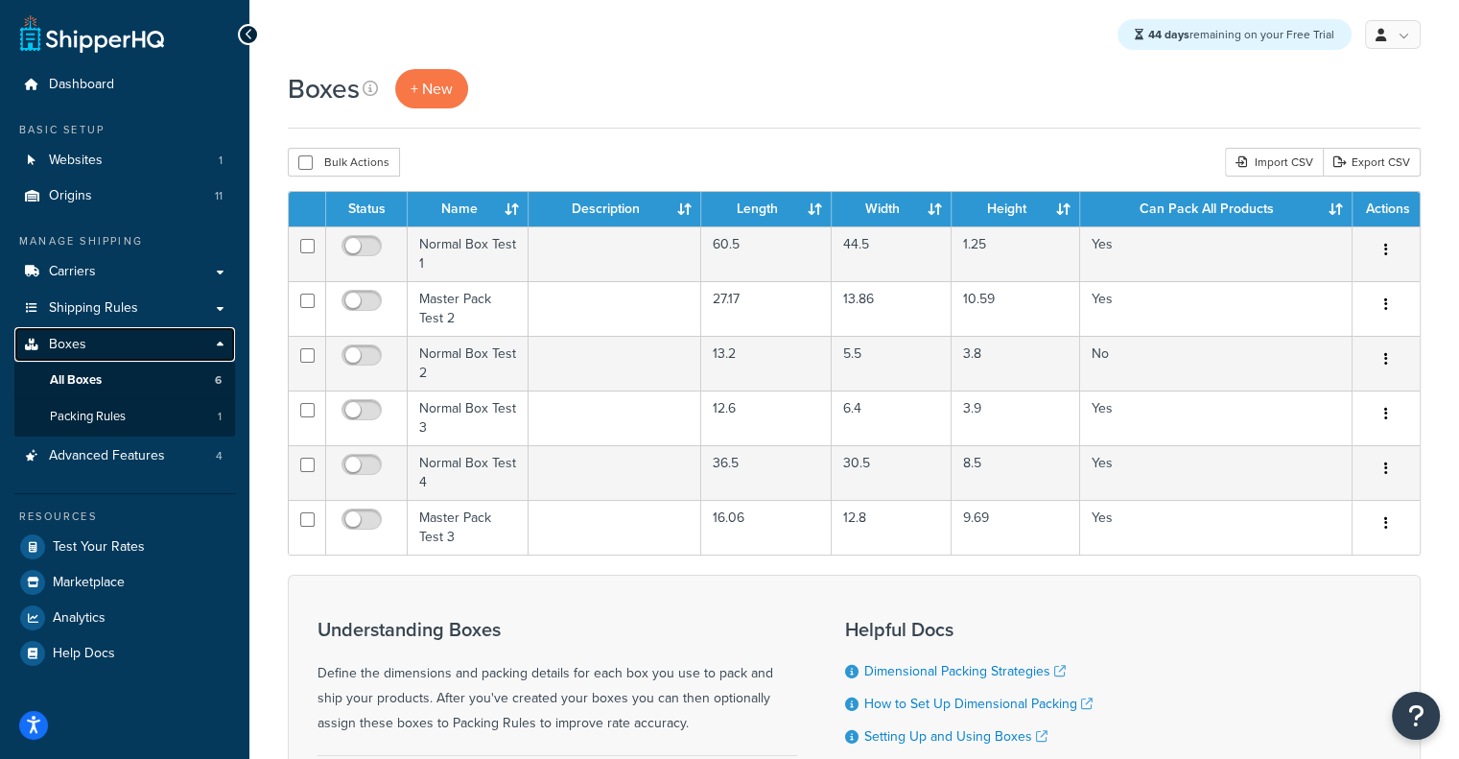
click at [126, 341] on link "Boxes" at bounding box center [124, 345] width 221 height 36
